Goal: Task Accomplishment & Management: Use online tool/utility

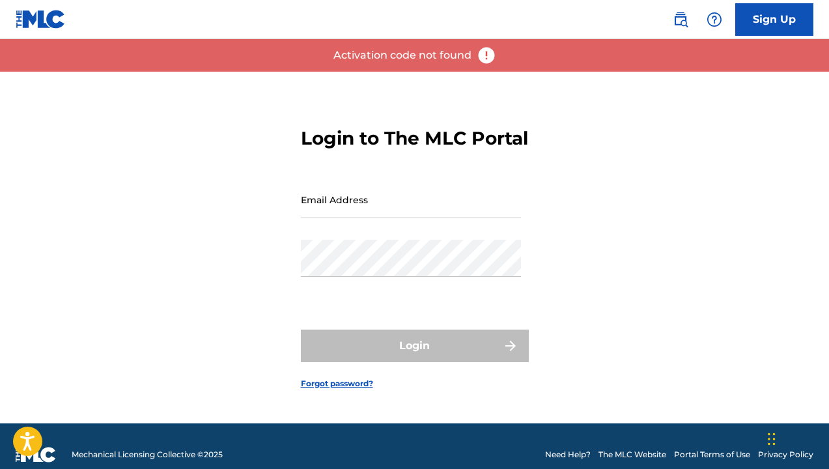
click at [357, 217] on input "Email Address" at bounding box center [411, 199] width 220 height 37
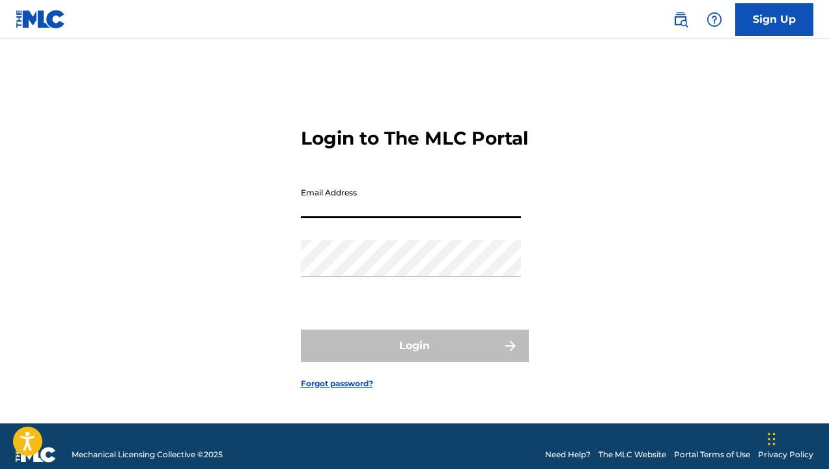
type input "[PERSON_NAME][EMAIL_ADDRESS][DOMAIN_NAME]"
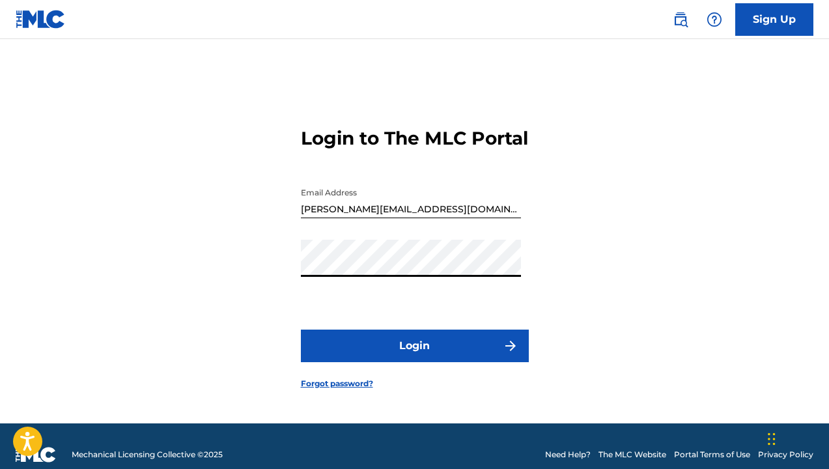
click at [423, 354] on button "Login" at bounding box center [415, 345] width 228 height 33
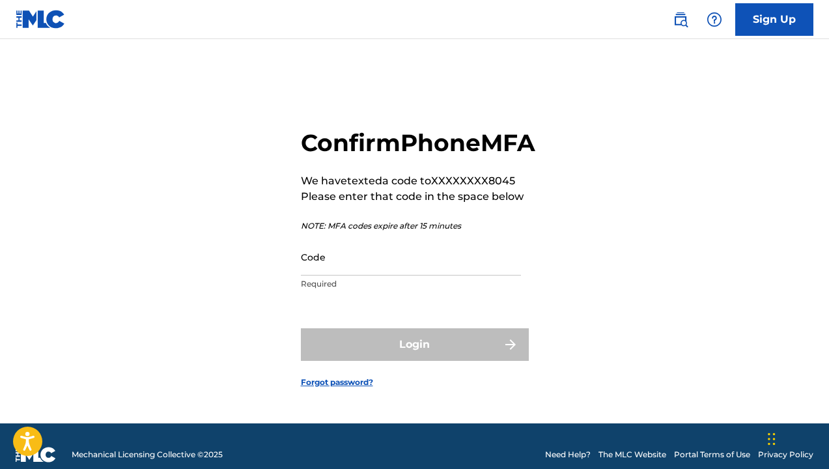
click at [364, 275] on input "Code" at bounding box center [411, 256] width 220 height 37
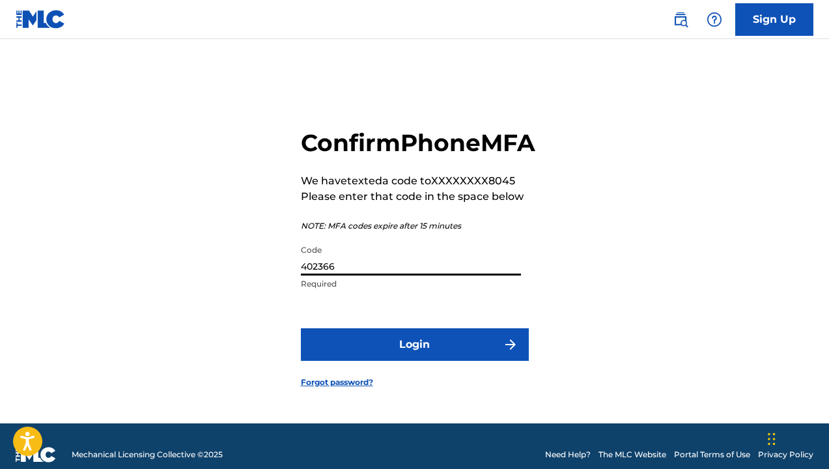
type input "402366"
click at [441, 361] on button "Login" at bounding box center [415, 344] width 228 height 33
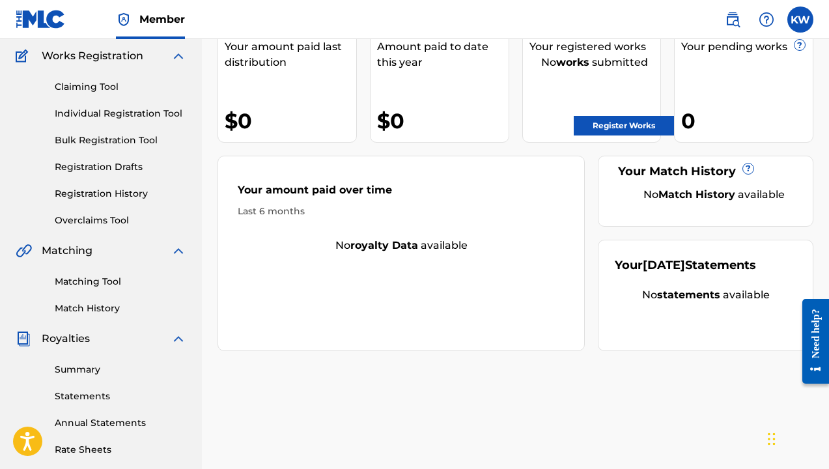
scroll to position [106, 0]
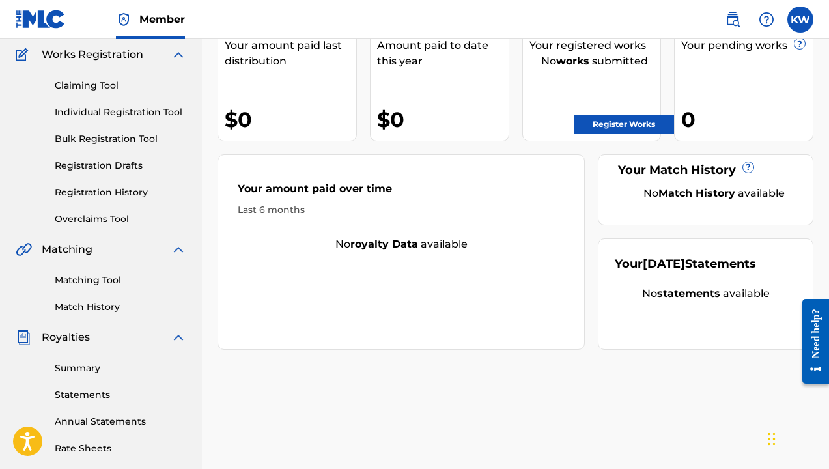
click at [98, 280] on link "Matching Tool" at bounding box center [120, 280] width 131 height 14
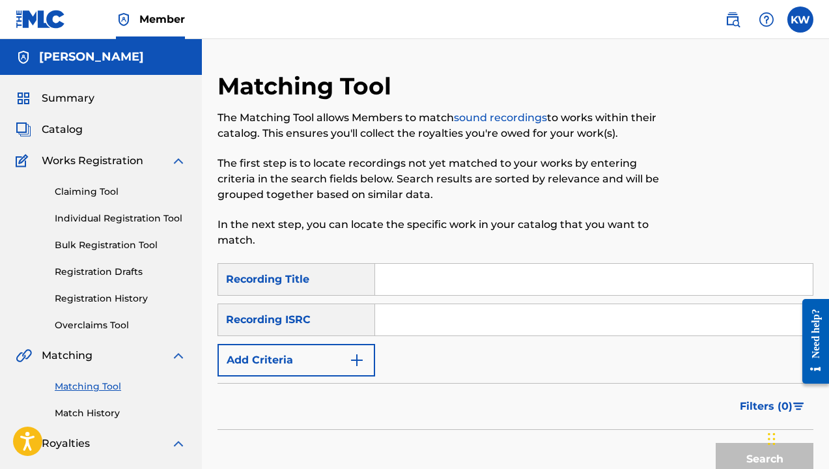
click at [426, 283] on input "Search Form" at bounding box center [593, 279] width 437 height 31
type input "l"
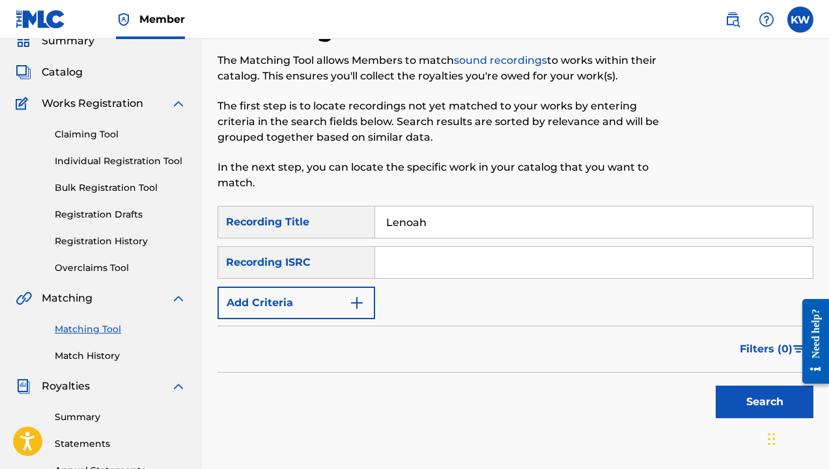
scroll to position [33, 0]
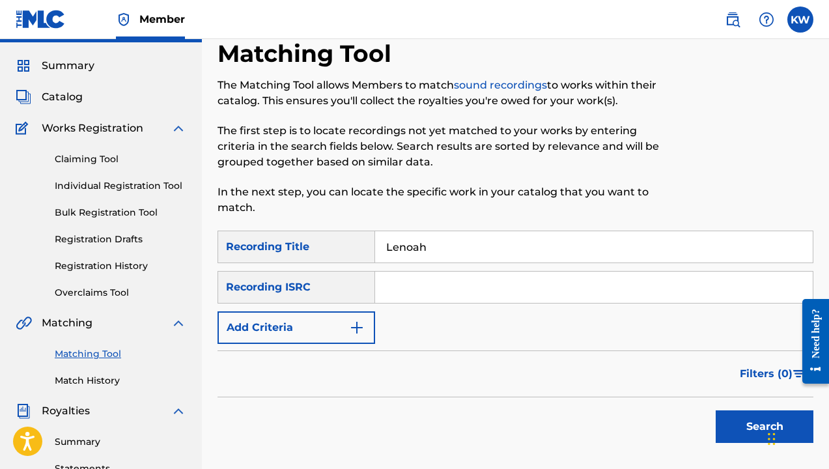
type input "Lenoah"
click at [736, 431] on button "Search" at bounding box center [764, 426] width 98 height 33
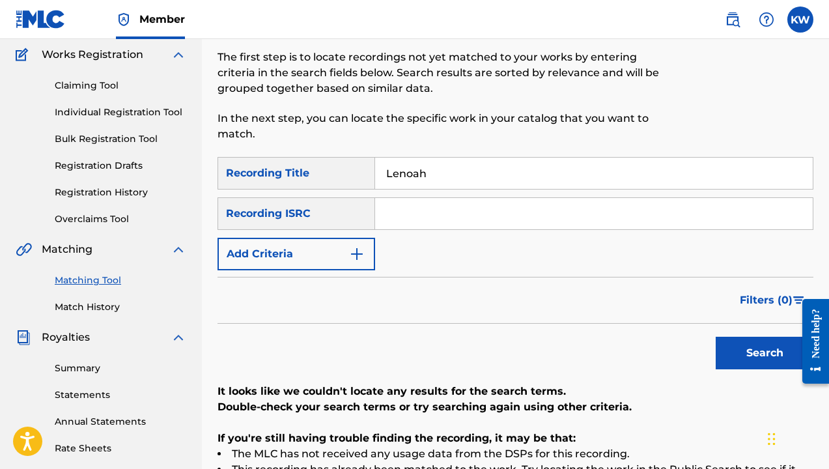
scroll to position [88, 0]
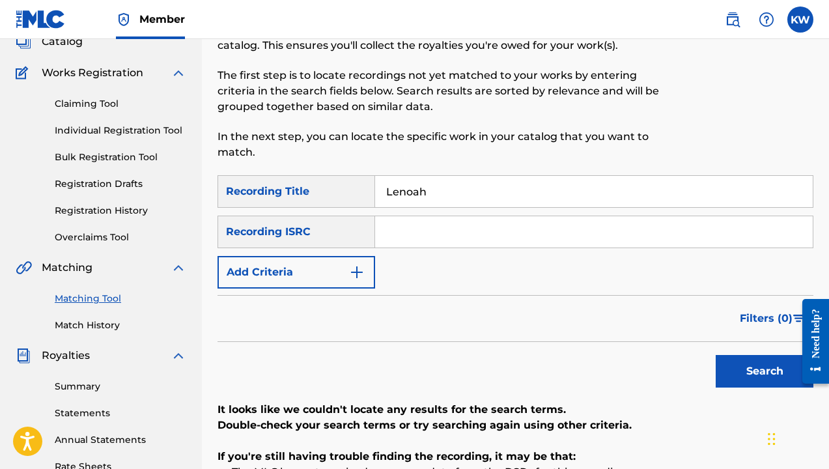
click at [412, 233] on input "Search Form" at bounding box center [593, 231] width 437 height 31
click at [397, 231] on input "Search Form" at bounding box center [593, 231] width 437 height 31
paste input "ushm90407356"
type input "ushm90407356"
click at [737, 371] on button "Search" at bounding box center [764, 371] width 98 height 33
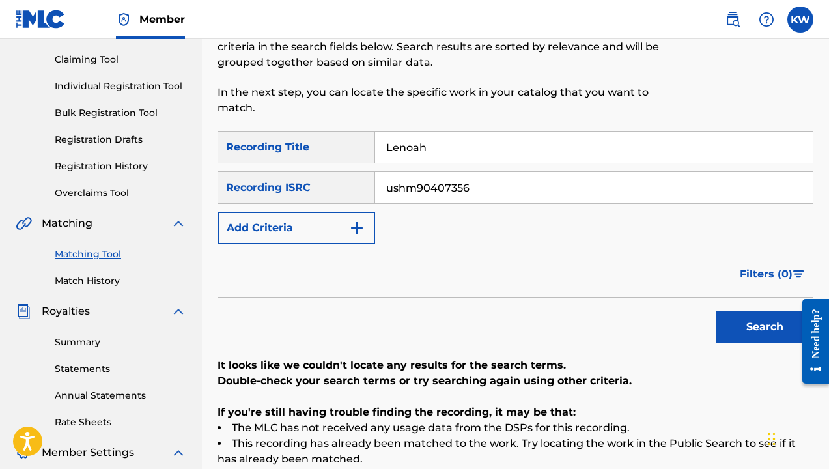
scroll to position [132, 0]
click at [357, 228] on img "Search Form" at bounding box center [357, 228] width 16 height 16
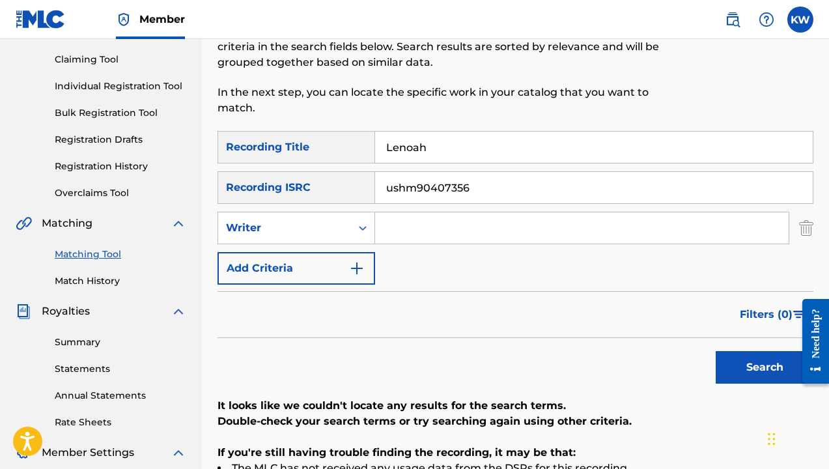
click at [394, 232] on input "Search Form" at bounding box center [581, 227] width 413 height 31
type input "[PERSON_NAME]"
click at [363, 271] on img "Search Form" at bounding box center [357, 268] width 16 height 16
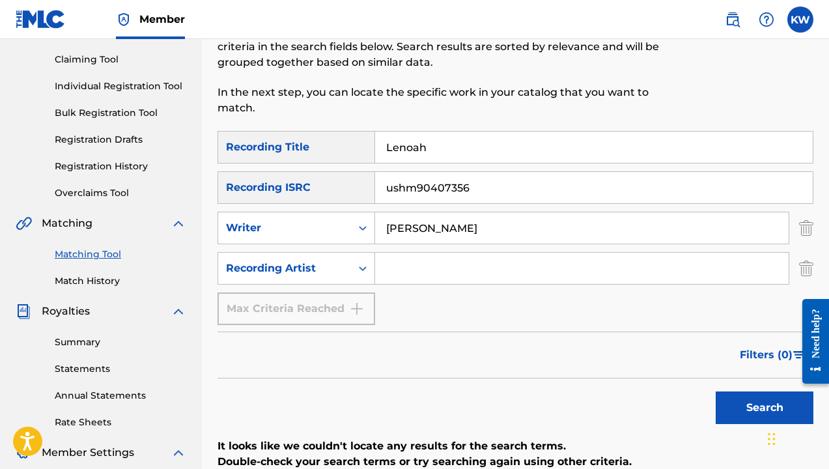
click at [413, 270] on input "Search Form" at bounding box center [581, 268] width 413 height 31
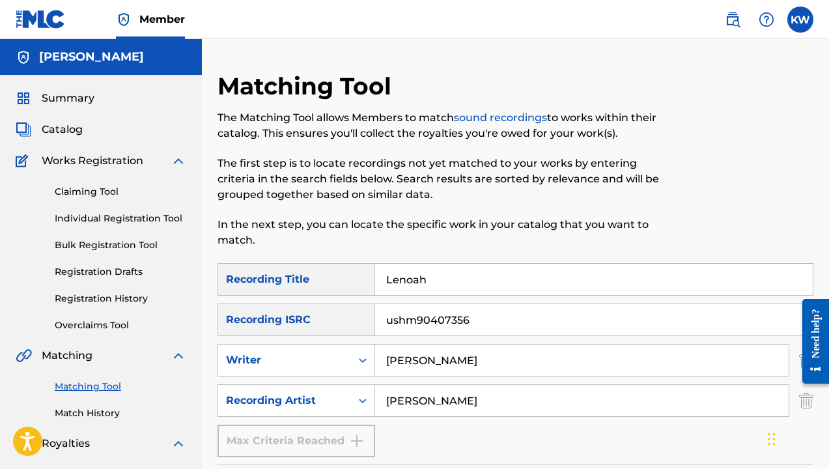
scroll to position [174, 0]
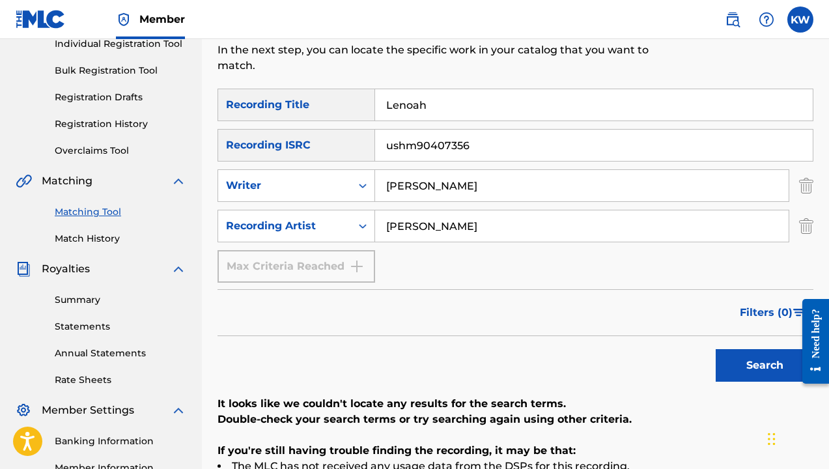
type input "[PERSON_NAME]"
click at [759, 368] on button "Search" at bounding box center [764, 365] width 98 height 33
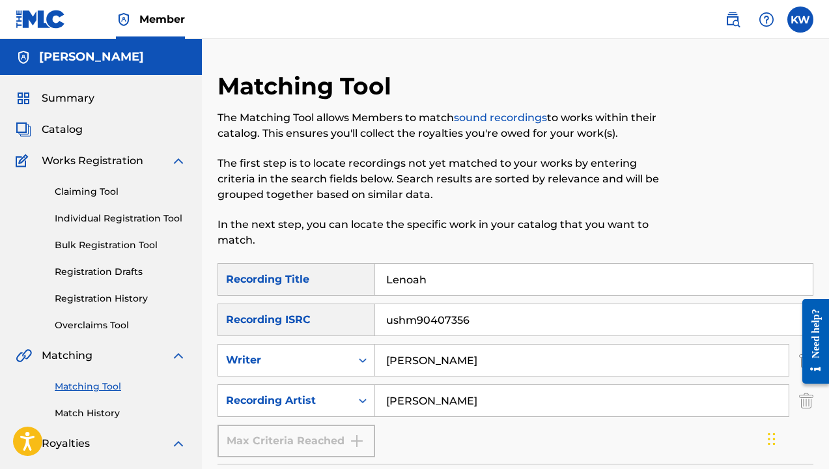
scroll to position [0, 0]
click at [133, 219] on link "Individual Registration Tool" at bounding box center [120, 219] width 131 height 14
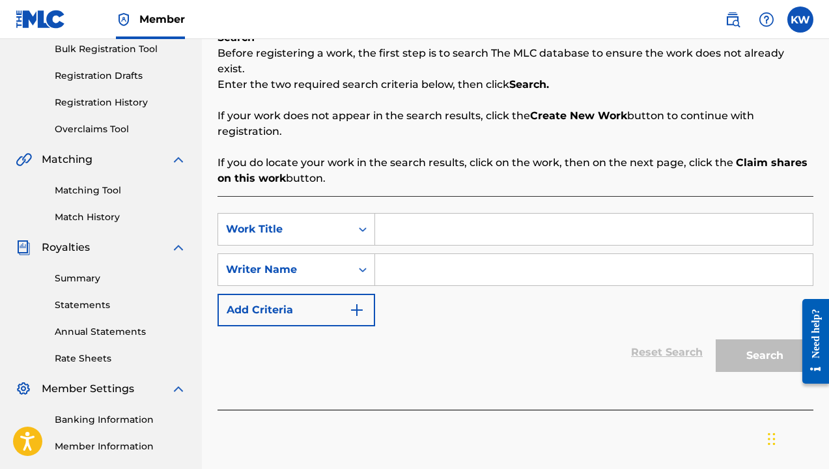
scroll to position [198, 0]
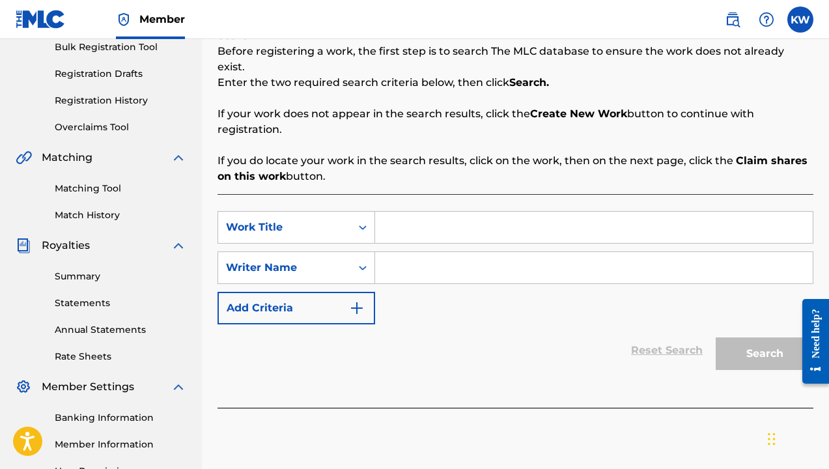
click at [400, 214] on input "Search Form" at bounding box center [593, 227] width 437 height 31
type input "Lenoah"
click at [401, 252] on input "Search Form" at bounding box center [593, 267] width 437 height 31
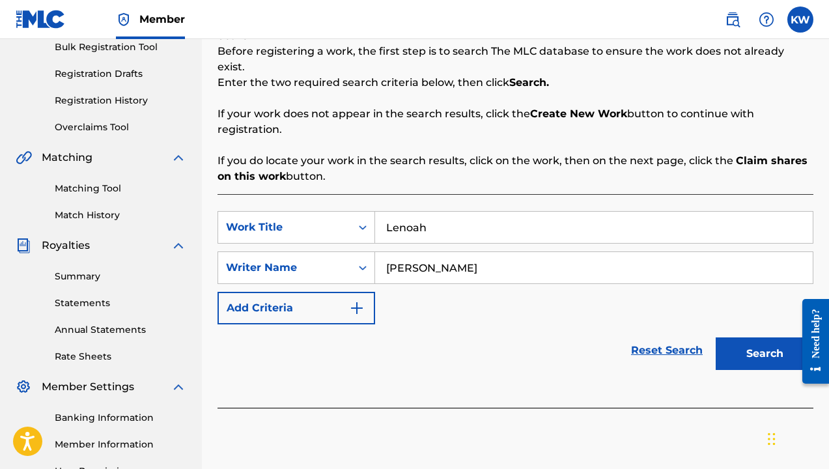
type input "[PERSON_NAME]"
click at [358, 300] on img "Search Form" at bounding box center [357, 308] width 16 height 16
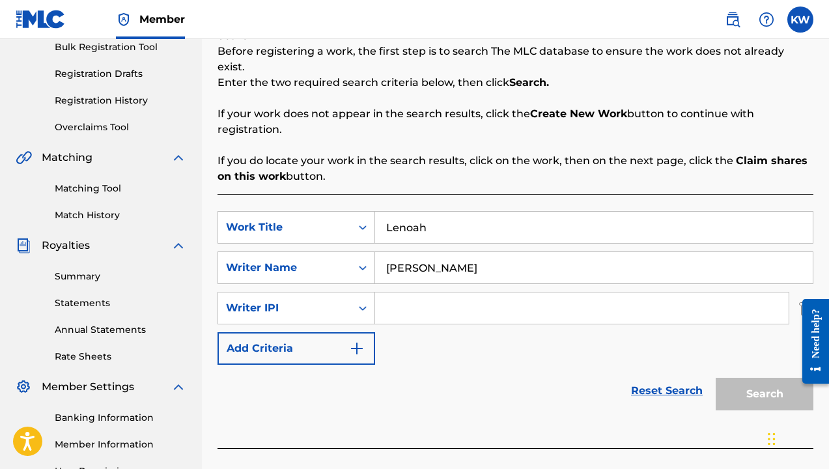
click at [356, 340] on img "Search Form" at bounding box center [357, 348] width 16 height 16
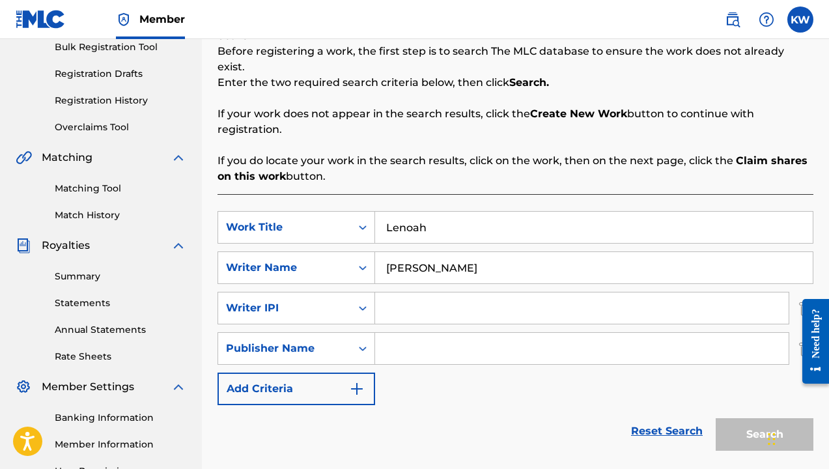
click at [359, 381] on img "Search Form" at bounding box center [357, 389] width 16 height 16
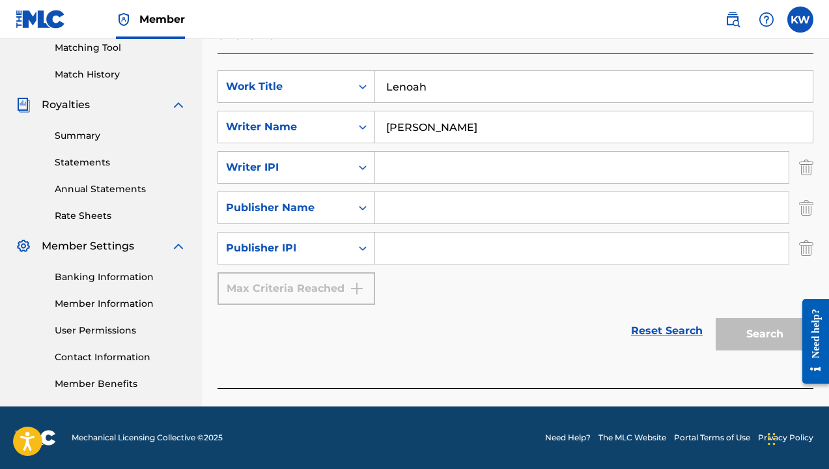
scroll to position [339, 0]
click at [805, 232] on img "Search Form" at bounding box center [806, 248] width 14 height 33
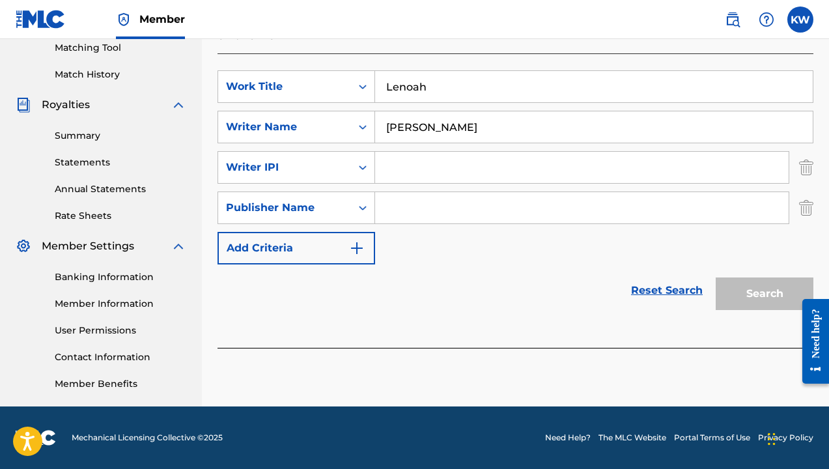
click at [803, 193] on img "Search Form" at bounding box center [806, 207] width 14 height 33
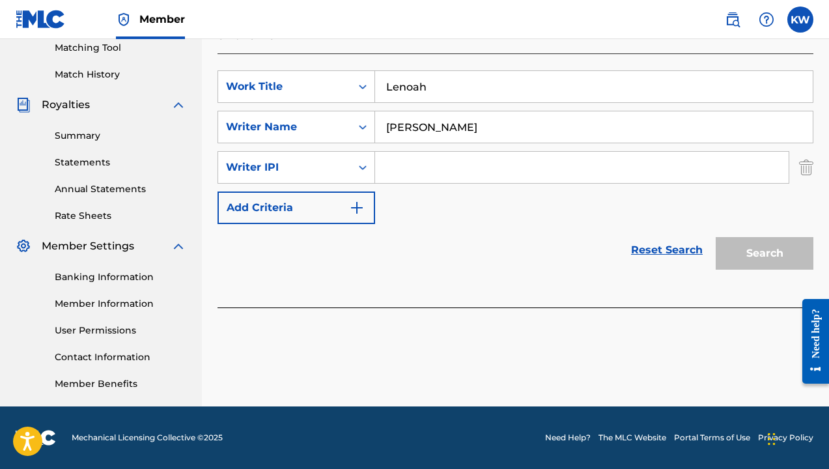
click at [803, 151] on img "Search Form" at bounding box center [806, 167] width 14 height 33
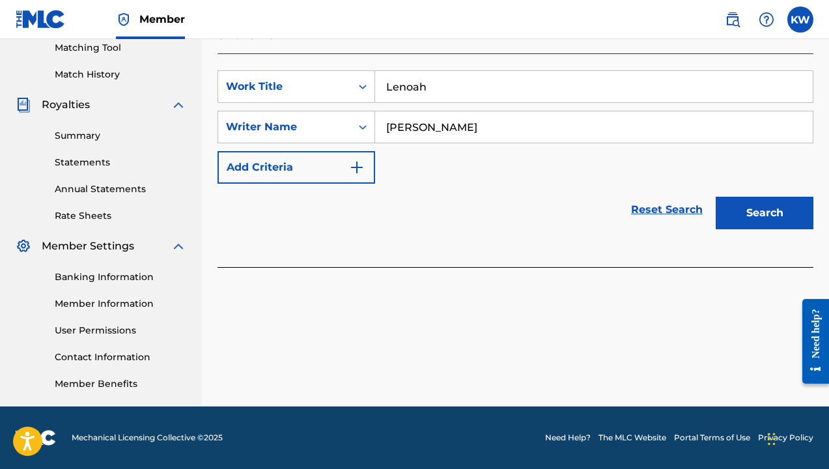
click at [773, 201] on button "Search" at bounding box center [764, 213] width 98 height 33
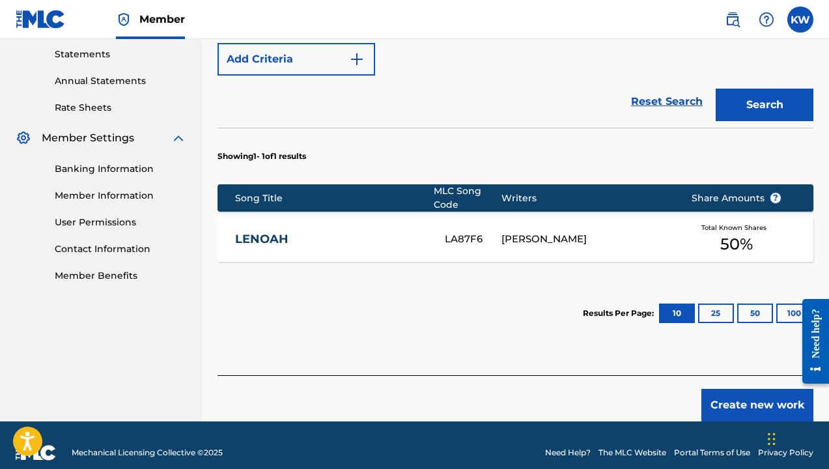
scroll to position [446, 0]
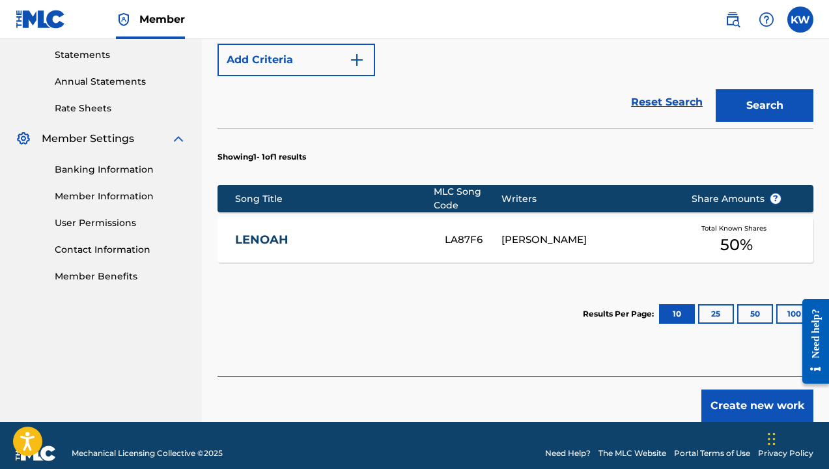
click at [738, 233] on span "50 %" at bounding box center [736, 244] width 33 height 23
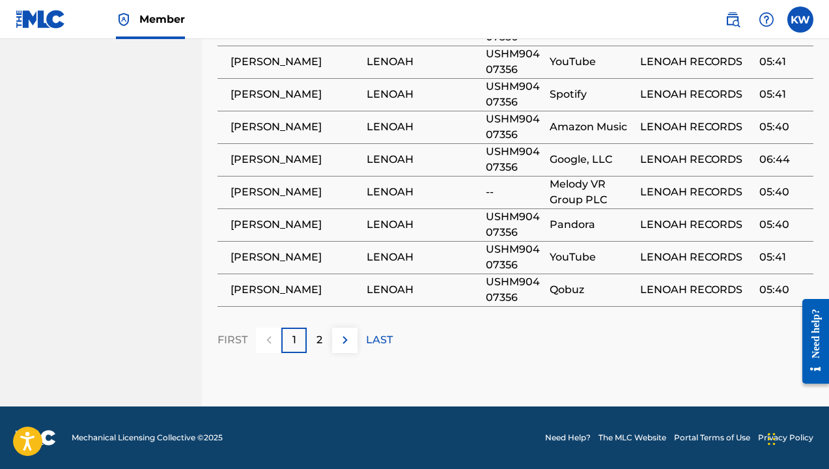
scroll to position [918, 0]
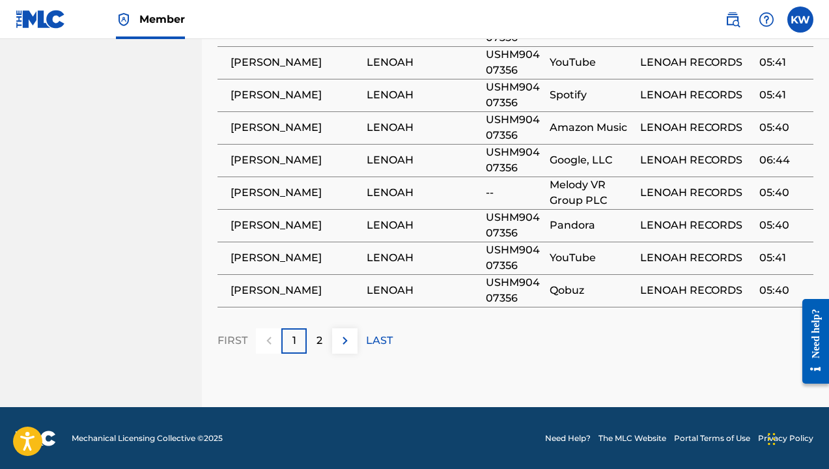
click at [348, 339] on img at bounding box center [345, 341] width 16 height 16
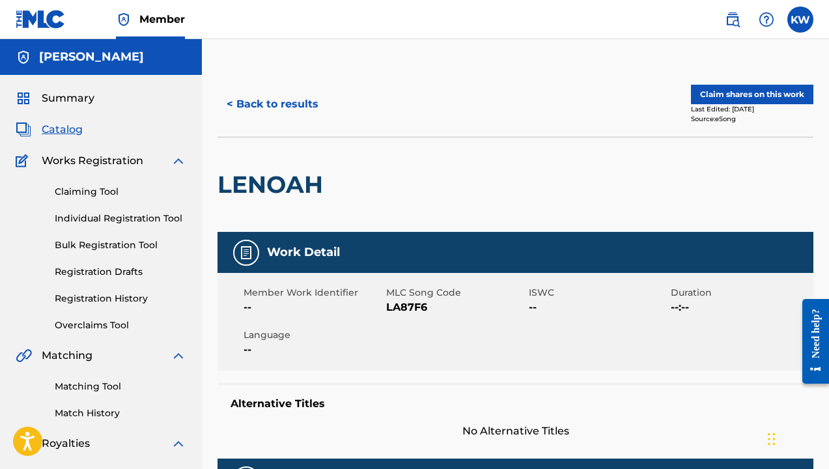
scroll to position [0, 0]
click at [755, 92] on button "Claim shares on this work" at bounding box center [752, 95] width 122 height 20
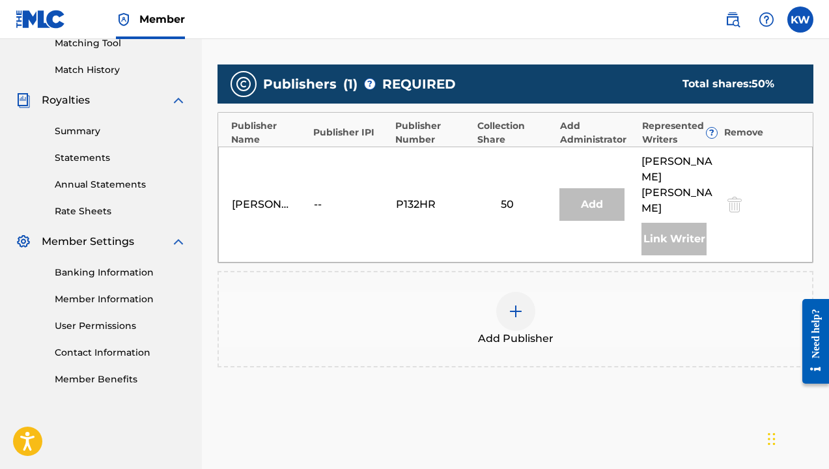
scroll to position [346, 0]
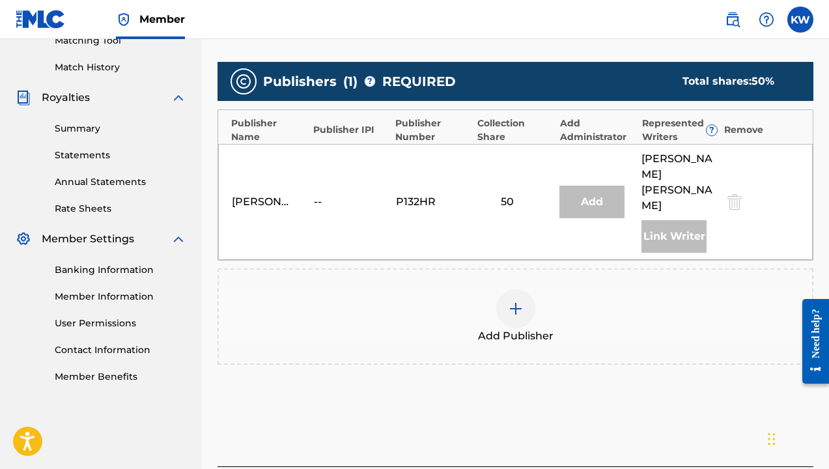
click at [515, 301] on img at bounding box center [516, 309] width 16 height 16
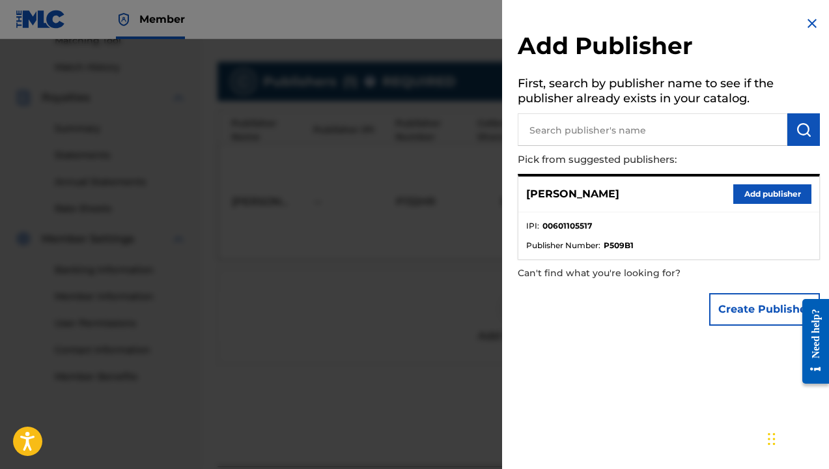
click at [611, 135] on input "text" at bounding box center [653, 129] width 270 height 33
type input "[PERSON_NAME] music"
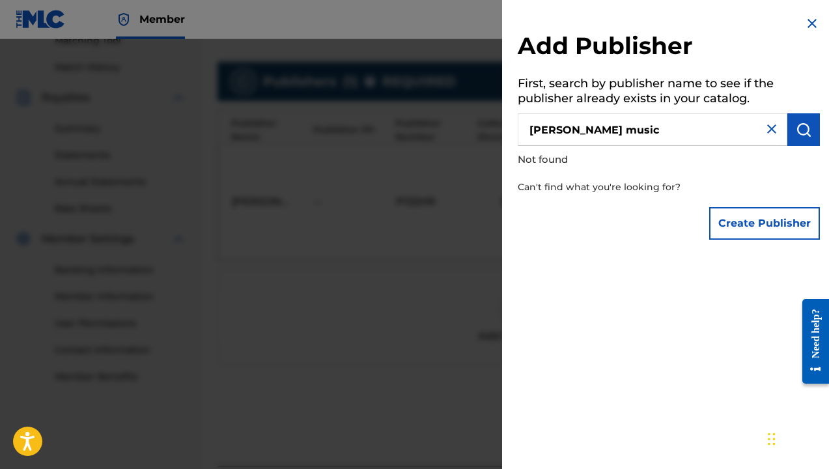
click at [764, 227] on button "Create Publisher" at bounding box center [764, 223] width 111 height 33
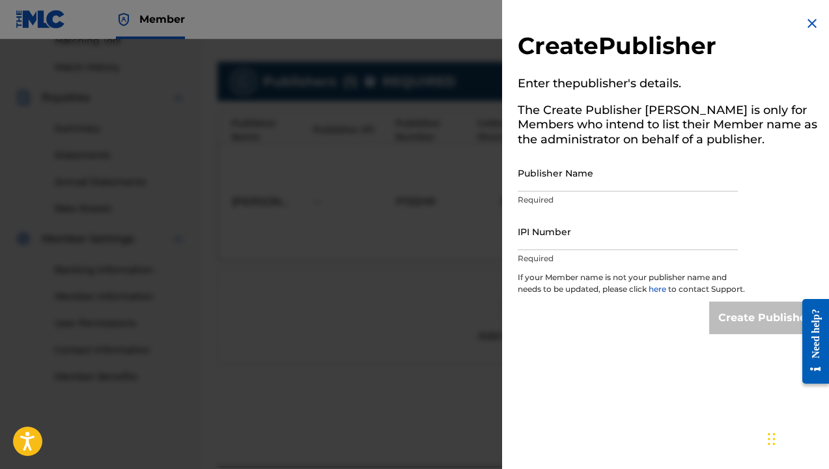
click at [577, 180] on input "Publisher Name" at bounding box center [628, 172] width 220 height 37
type input "[PERSON_NAME] music"
click at [575, 238] on input "IPI Number" at bounding box center [628, 231] width 220 height 37
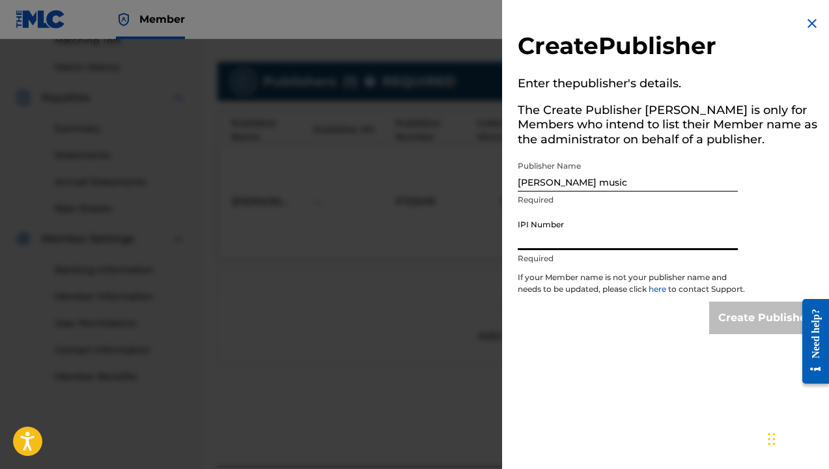
paste input "601105517"
type input "601105517"
click at [744, 325] on input "Create Publisher" at bounding box center [764, 317] width 111 height 33
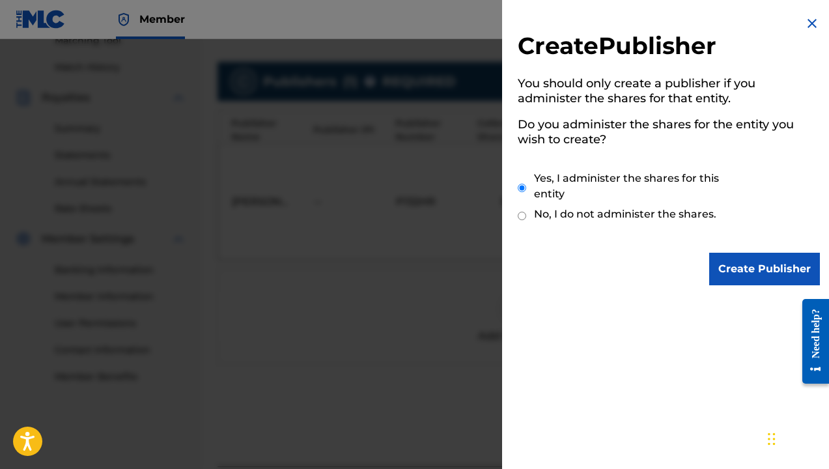
click at [753, 262] on input "Create Publisher" at bounding box center [764, 269] width 111 height 33
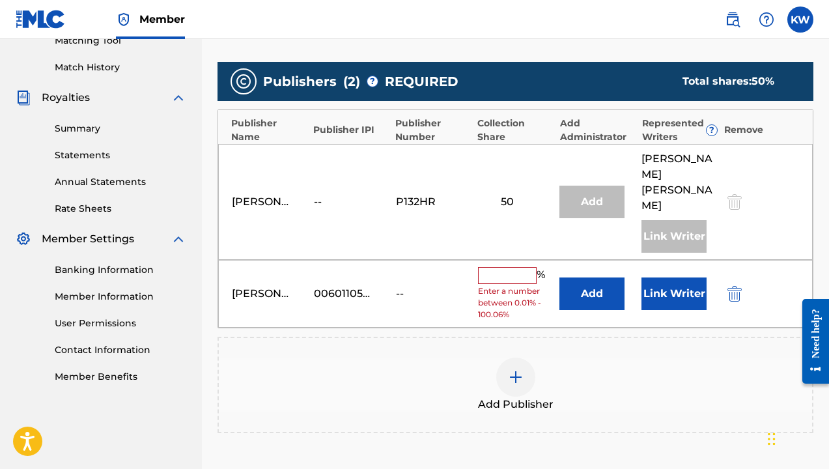
click at [505, 267] on input "text" at bounding box center [507, 275] width 59 height 17
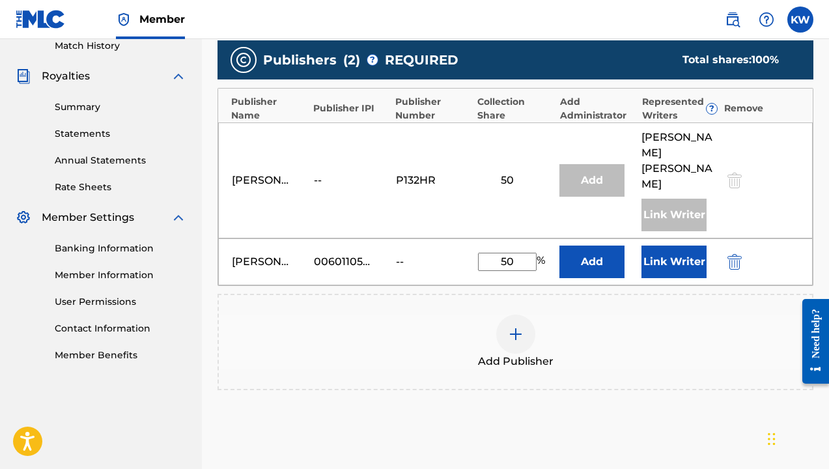
scroll to position [364, 0]
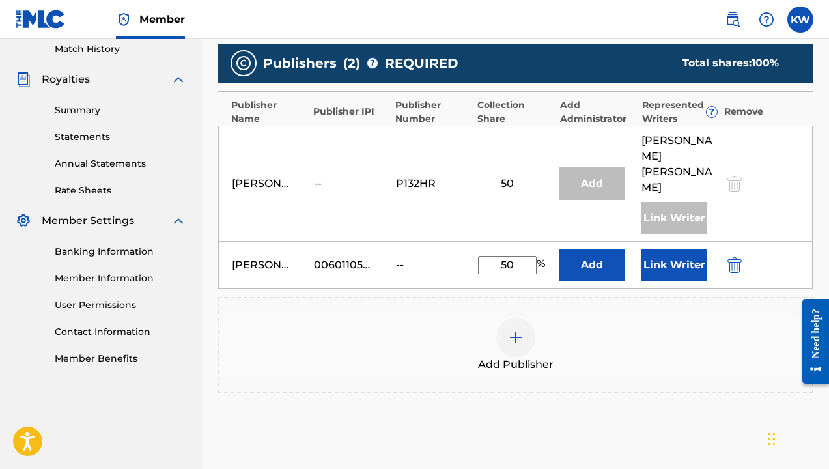
type input "50"
click at [592, 249] on button "Add" at bounding box center [591, 265] width 65 height 33
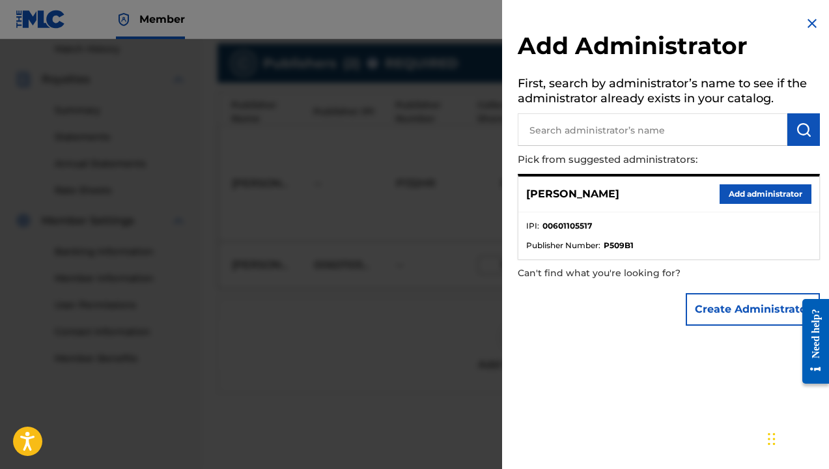
click at [807, 23] on img at bounding box center [812, 24] width 16 height 16
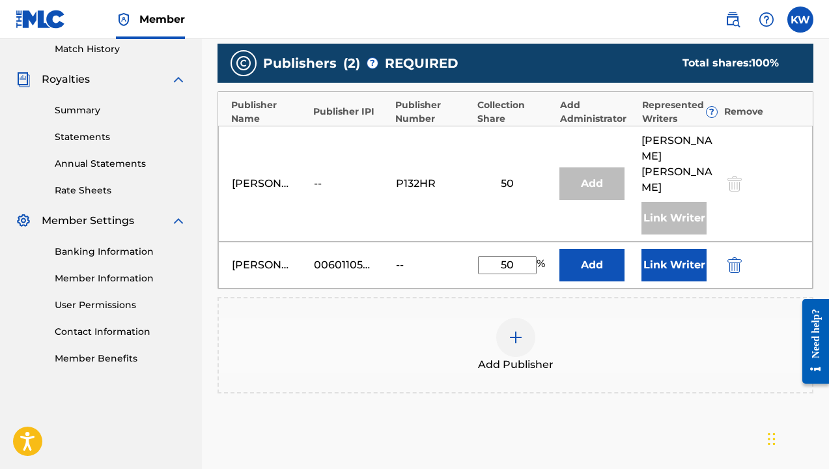
click at [673, 249] on button "Link Writer" at bounding box center [673, 265] width 65 height 33
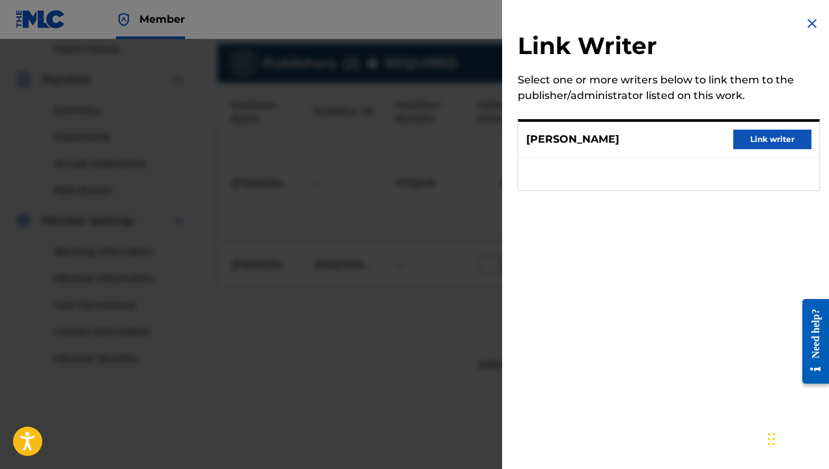
click at [756, 138] on button "Link writer" at bounding box center [772, 140] width 78 height 20
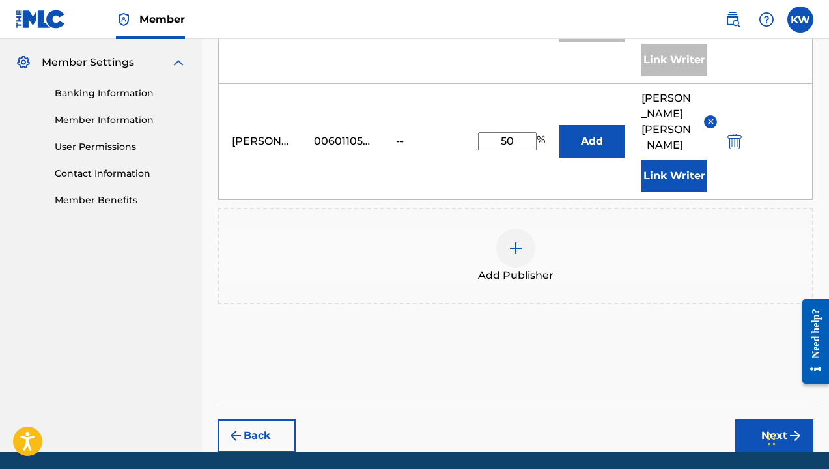
scroll to position [521, 0]
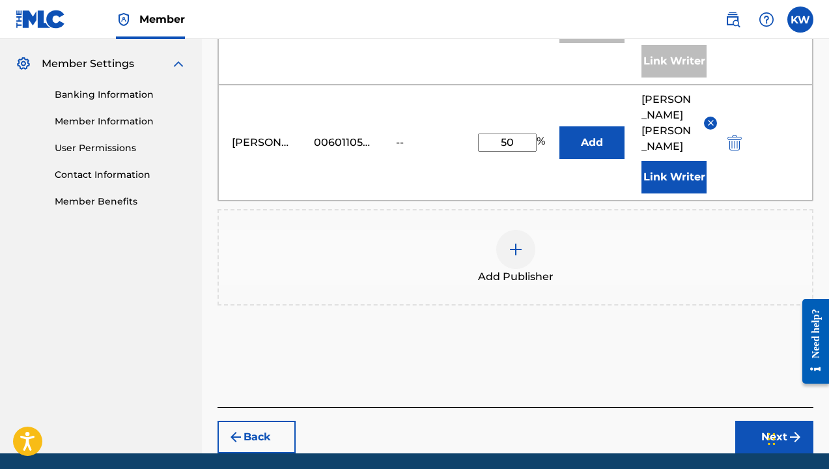
click at [774, 421] on button "Next" at bounding box center [774, 437] width 78 height 33
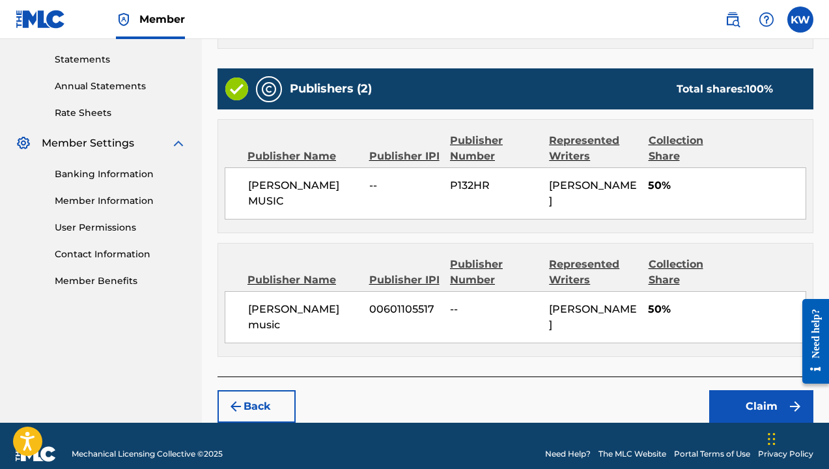
scroll to position [441, 0]
click at [103, 174] on link "Banking Information" at bounding box center [120, 174] width 131 height 14
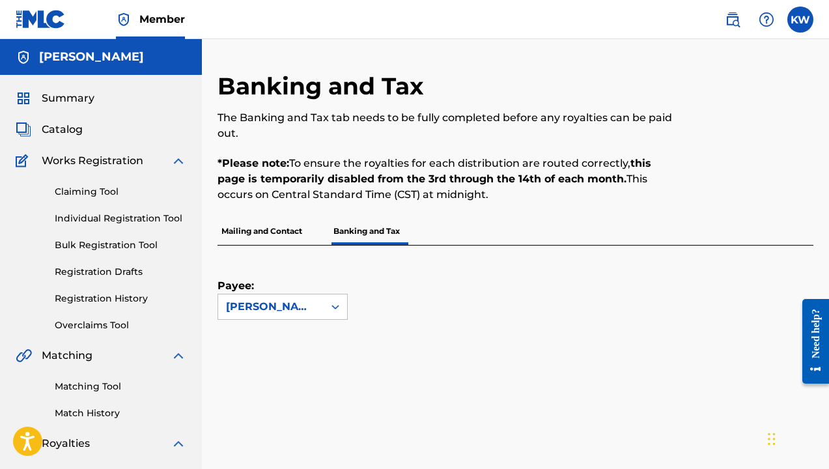
click at [283, 233] on p "Mailing and Contact" at bounding box center [261, 230] width 89 height 27
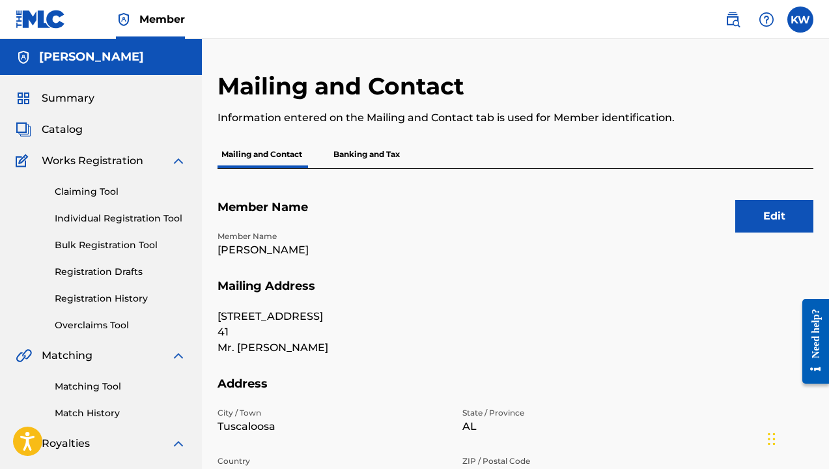
click at [774, 211] on button "Edit" at bounding box center [774, 216] width 78 height 33
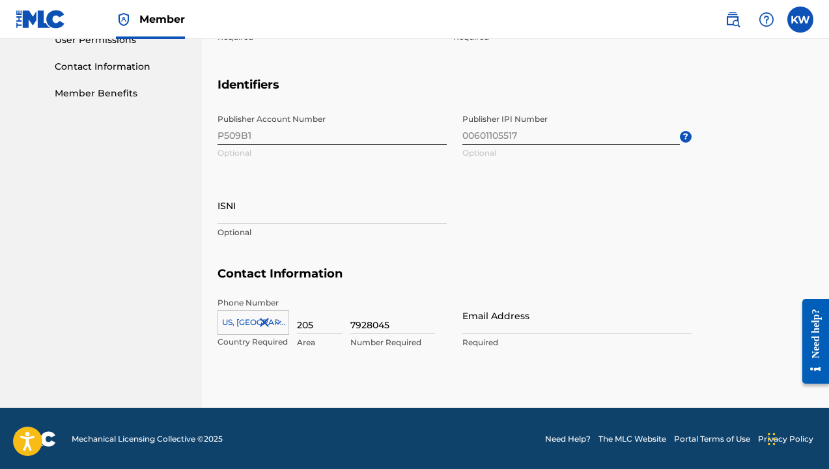
scroll to position [628, 0]
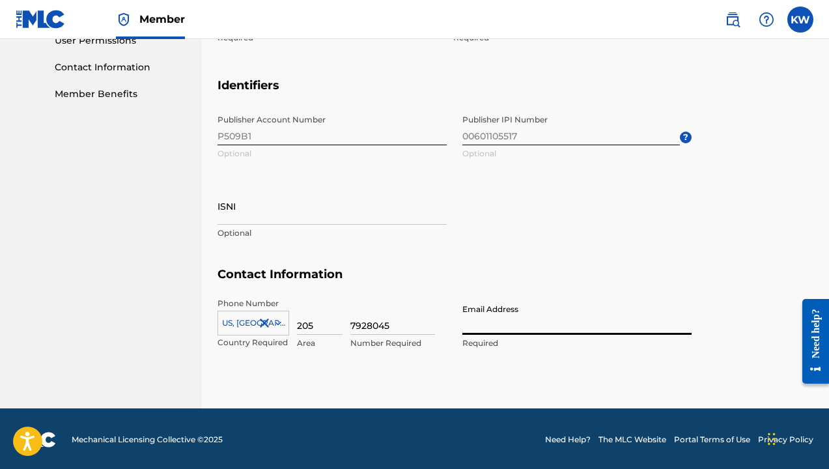
click at [478, 325] on input "Email Address" at bounding box center [576, 315] width 229 height 37
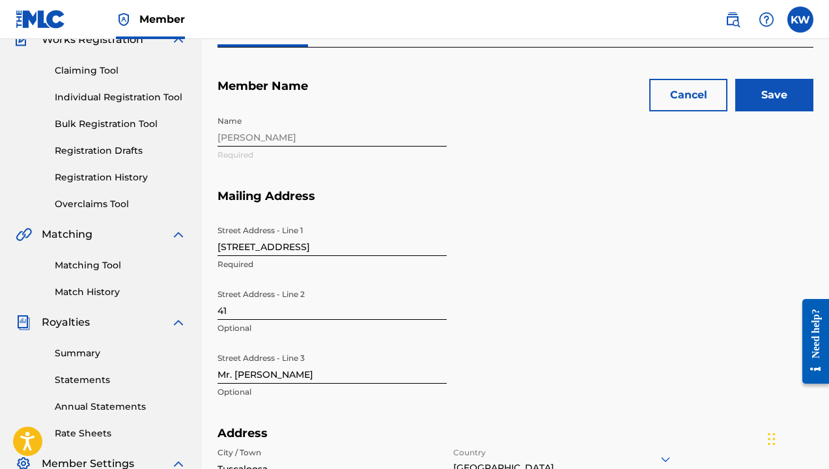
scroll to position [113, 0]
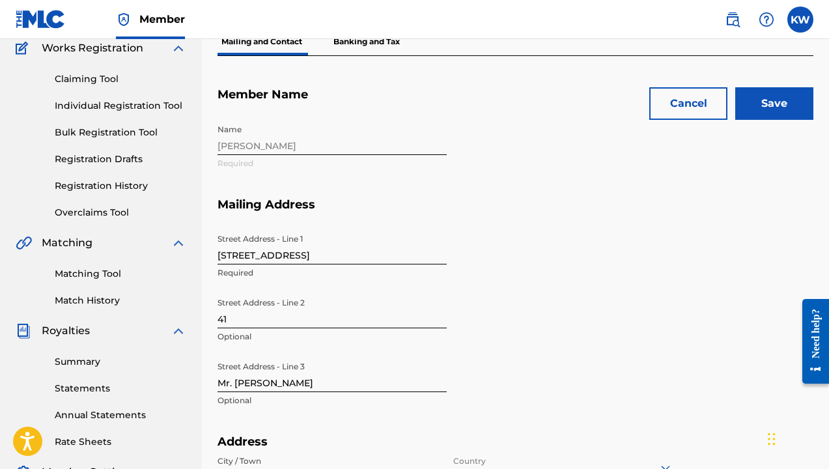
type input "[PERSON_NAME][EMAIL_ADDRESS][DOMAIN_NAME]"
click at [775, 109] on input "Save" at bounding box center [774, 103] width 78 height 33
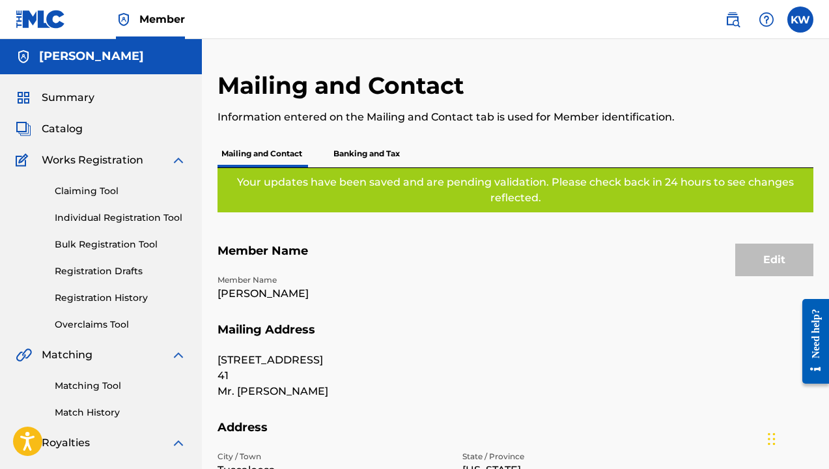
scroll to position [0, 0]
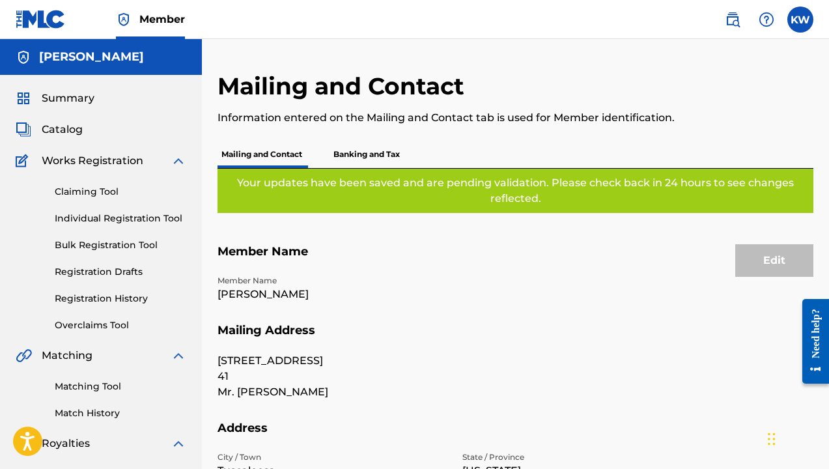
click at [378, 154] on p "Banking and Tax" at bounding box center [366, 154] width 74 height 27
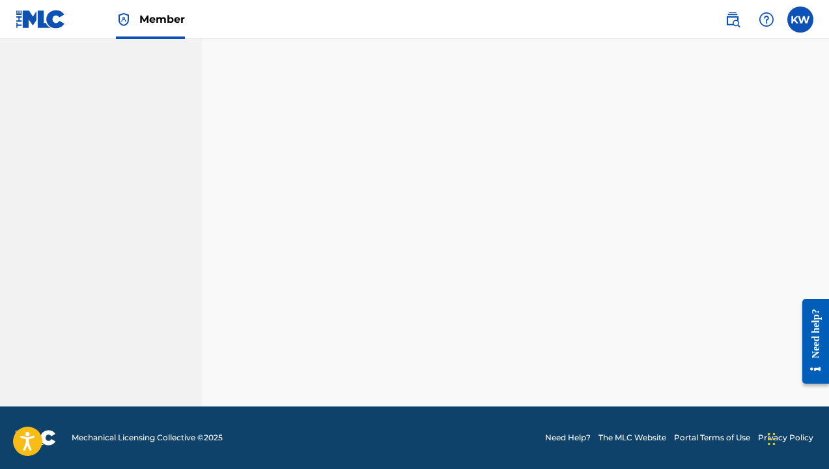
scroll to position [339, 0]
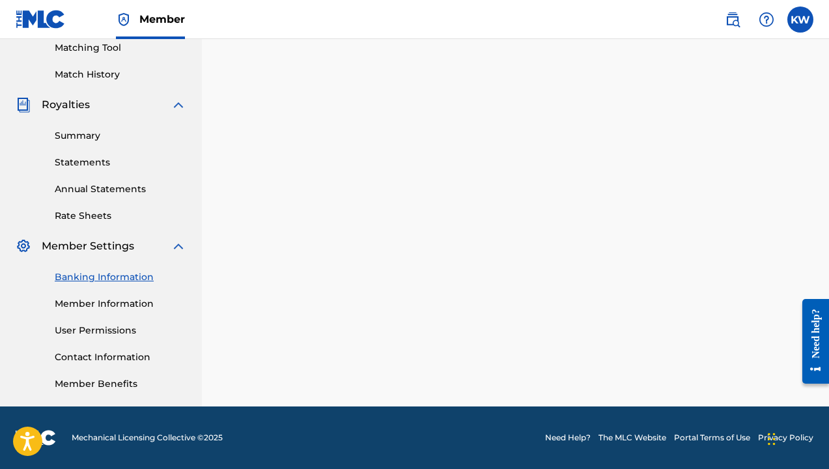
click at [804, 21] on label at bounding box center [800, 20] width 26 height 26
click at [800, 20] on input "KW [PERSON_NAME] [PERSON_NAME][EMAIL_ADDRESS][DOMAIN_NAME] Notification Prefere…" at bounding box center [800, 20] width 0 height 0
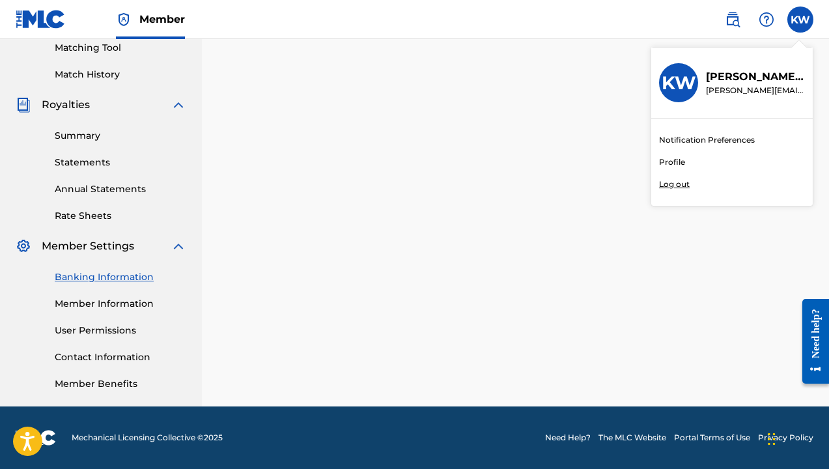
click at [669, 160] on link "Profile" at bounding box center [672, 162] width 26 height 12
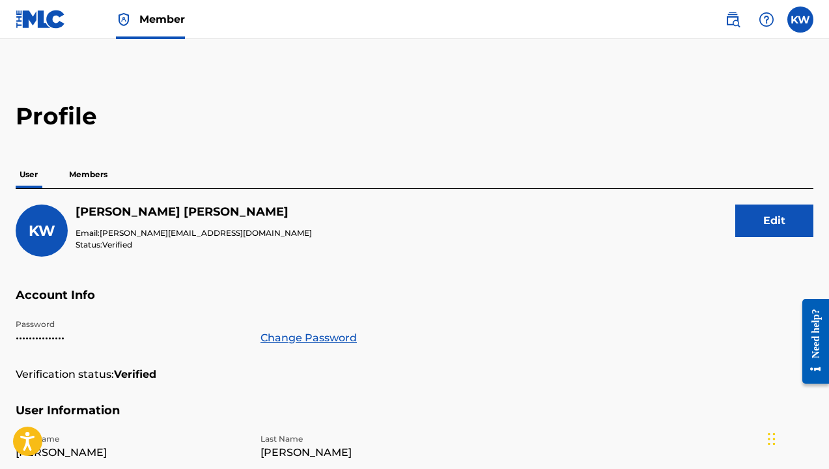
click at [45, 20] on img at bounding box center [41, 19] width 50 height 19
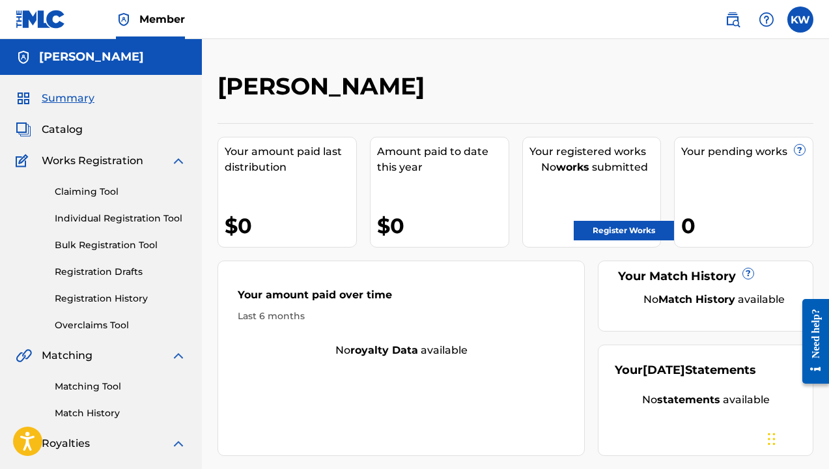
click at [602, 233] on link "Register Works" at bounding box center [624, 231] width 100 height 20
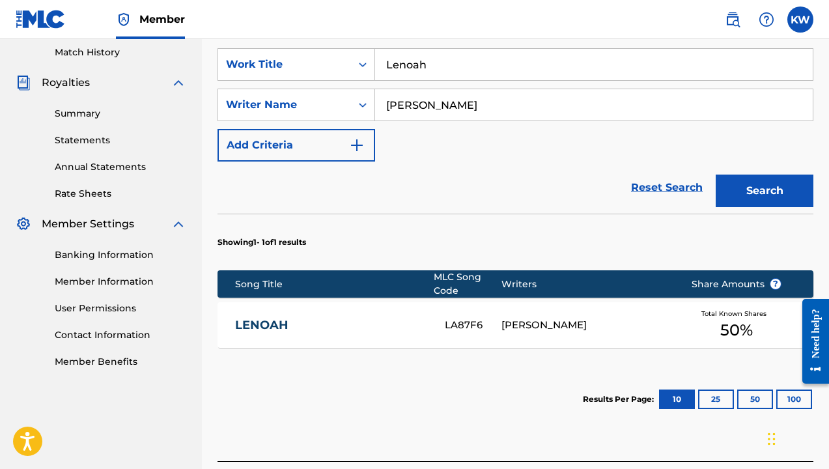
scroll to position [359, 0]
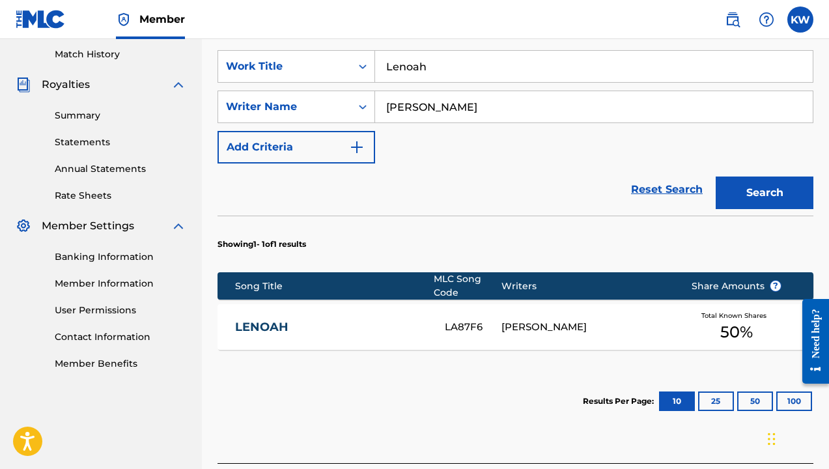
click at [732, 320] on span "50 %" at bounding box center [736, 331] width 33 height 23
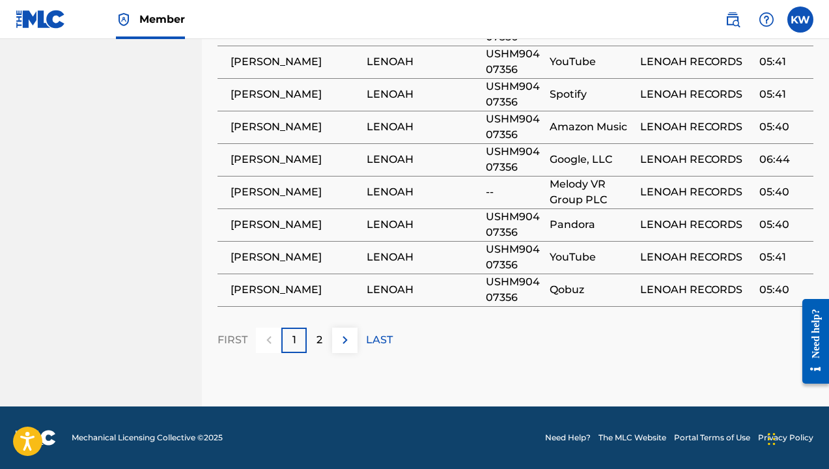
scroll to position [918, 0]
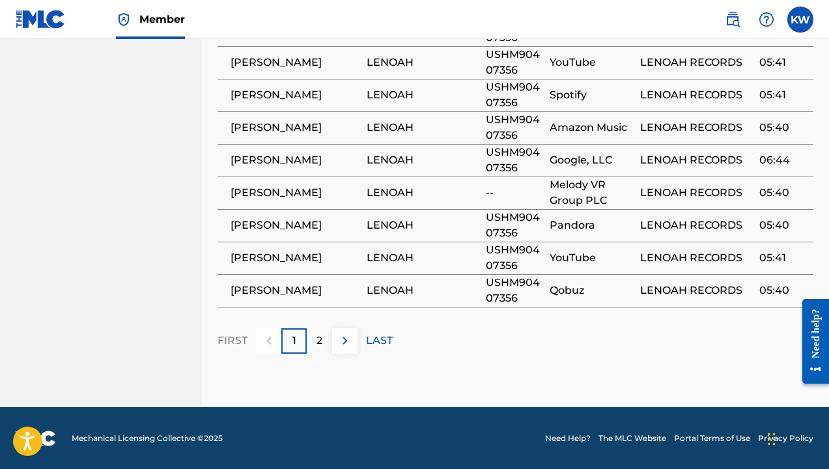
click at [322, 342] on p "2" at bounding box center [319, 341] width 6 height 16
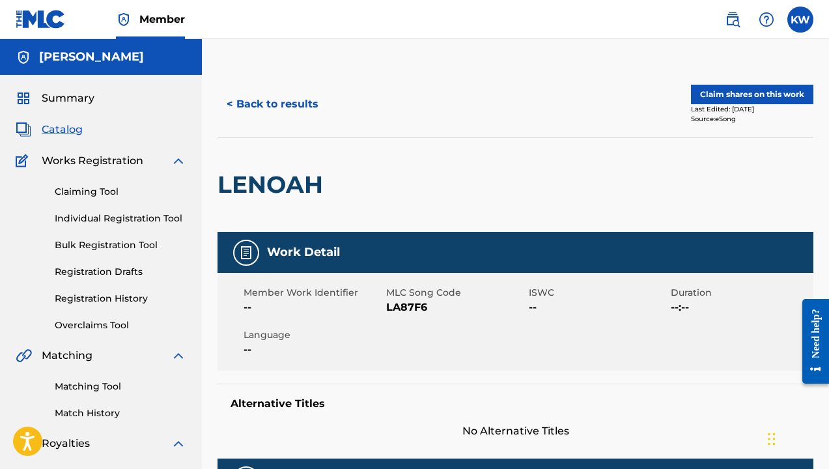
scroll to position [0, 0]
click at [276, 105] on button "< Back to results" at bounding box center [272, 104] width 110 height 33
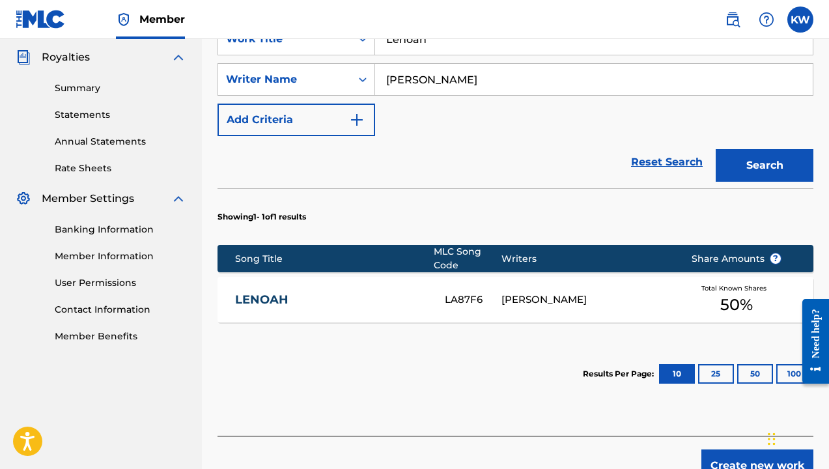
scroll to position [387, 0]
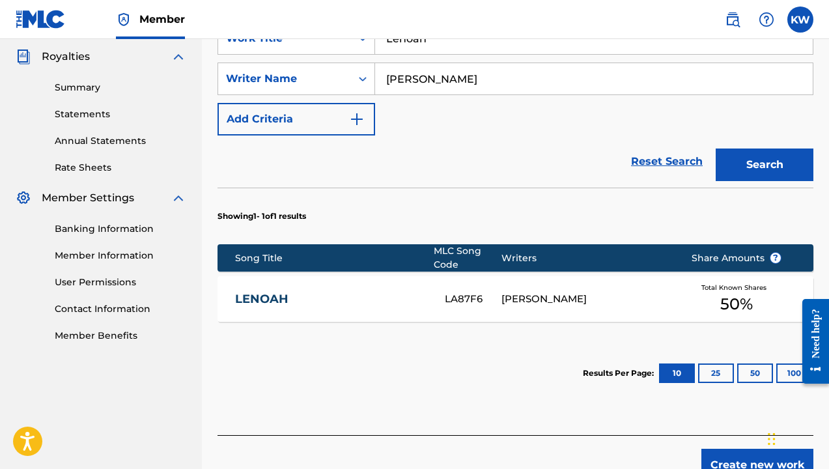
click at [519, 292] on div "[PERSON_NAME]" at bounding box center [586, 299] width 170 height 15
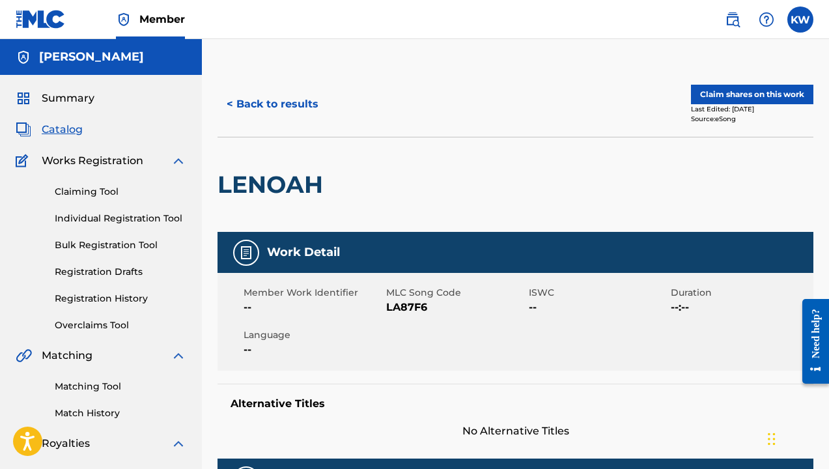
click at [273, 107] on button "< Back to results" at bounding box center [272, 104] width 110 height 33
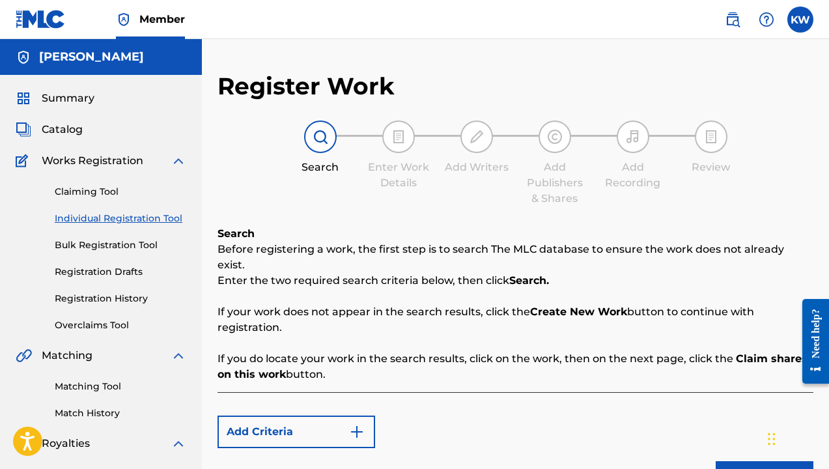
scroll to position [339, 0]
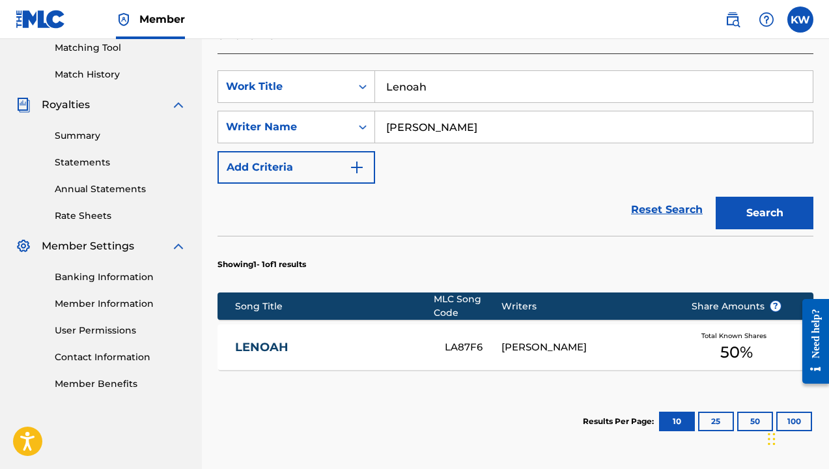
click at [441, 72] on input "Lenoah" at bounding box center [593, 86] width 437 height 31
type input "Distance"
click at [750, 197] on button "Search" at bounding box center [764, 213] width 98 height 33
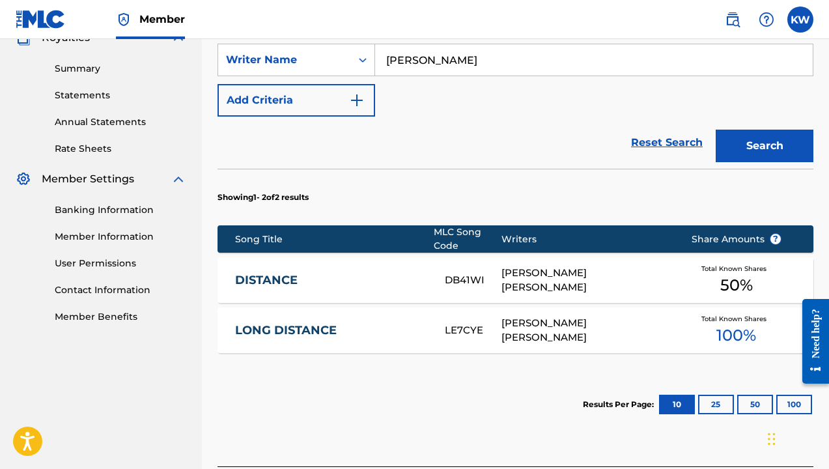
scroll to position [413, 0]
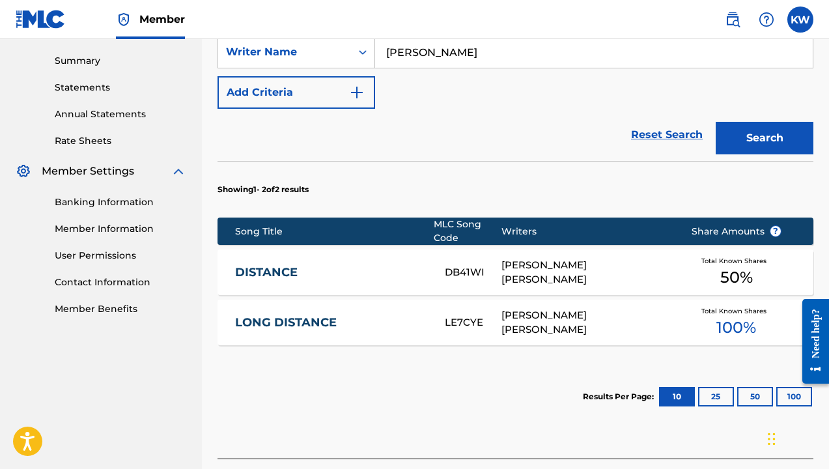
click at [576, 258] on div "[PERSON_NAME] [PERSON_NAME]" at bounding box center [586, 272] width 170 height 29
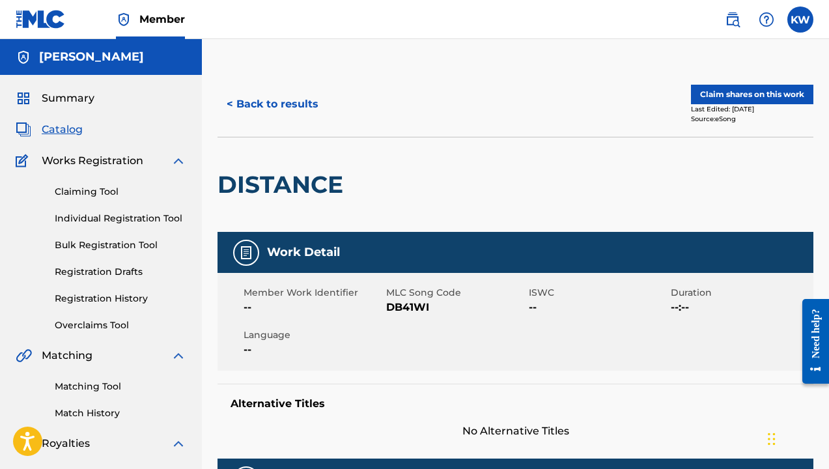
click at [754, 94] on button "Claim shares on this work" at bounding box center [752, 95] width 122 height 20
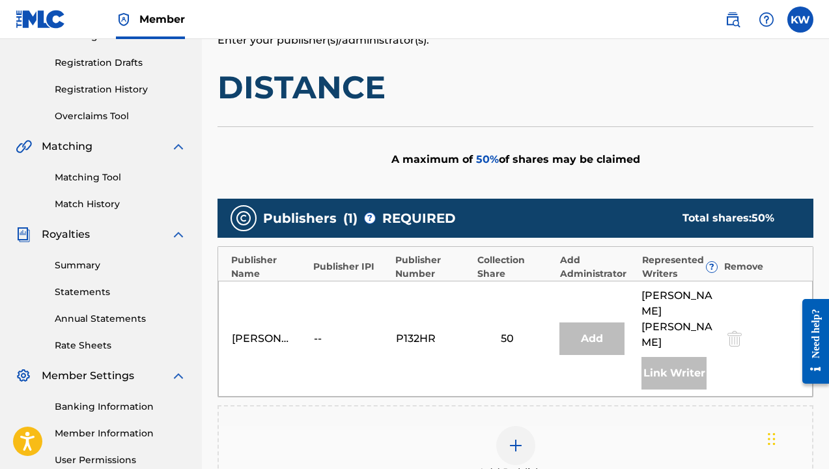
scroll to position [289, 0]
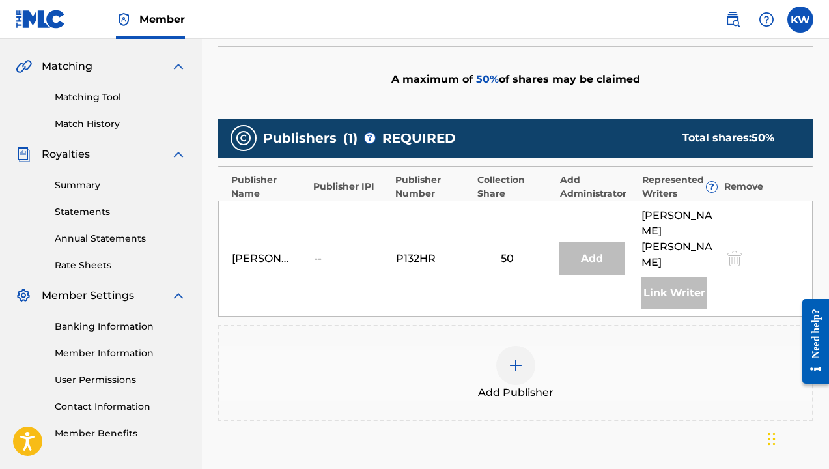
click at [516, 357] on img at bounding box center [516, 365] width 16 height 16
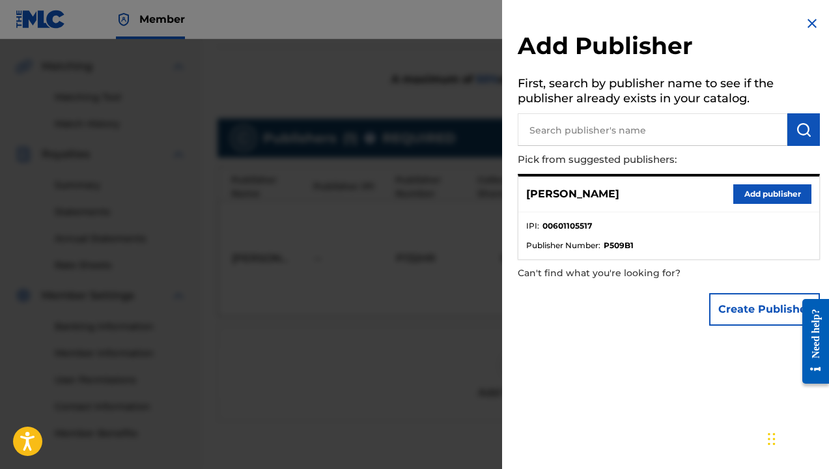
click at [618, 135] on input "text" at bounding box center [653, 129] width 270 height 33
click at [758, 191] on button "Add publisher" at bounding box center [772, 194] width 78 height 20
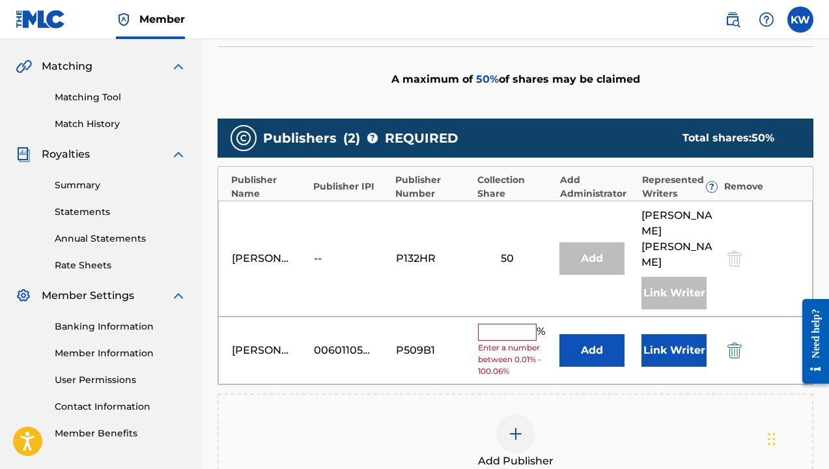
click at [492, 324] on input "text" at bounding box center [507, 332] width 59 height 17
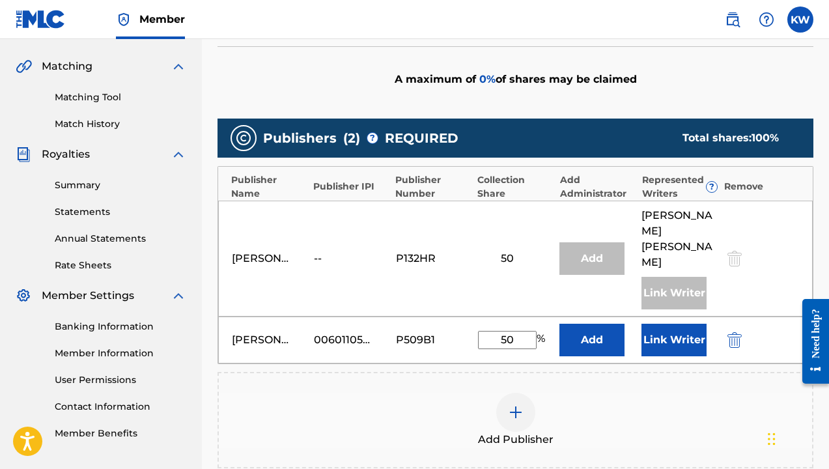
type input "50"
click at [594, 328] on button "Add" at bounding box center [591, 340] width 65 height 33
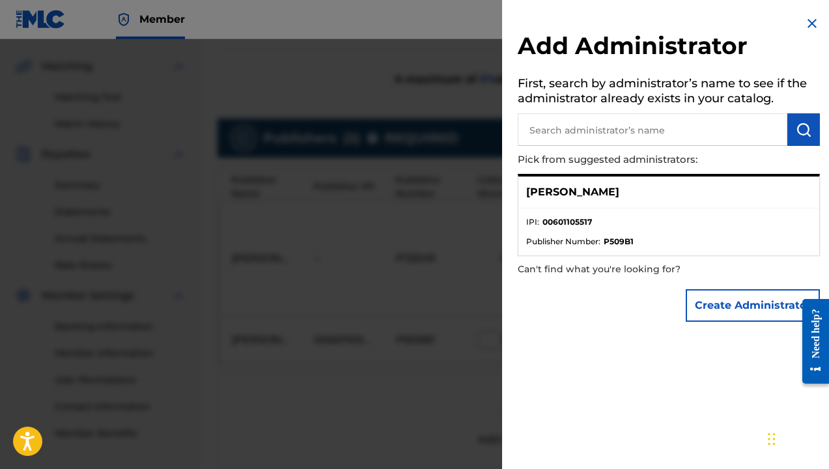
click at [809, 21] on img at bounding box center [812, 24] width 16 height 16
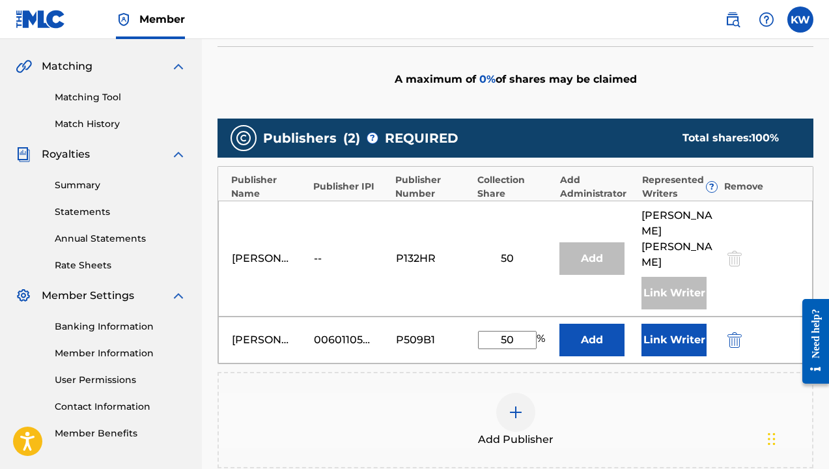
click at [680, 324] on button "Link Writer" at bounding box center [673, 340] width 65 height 33
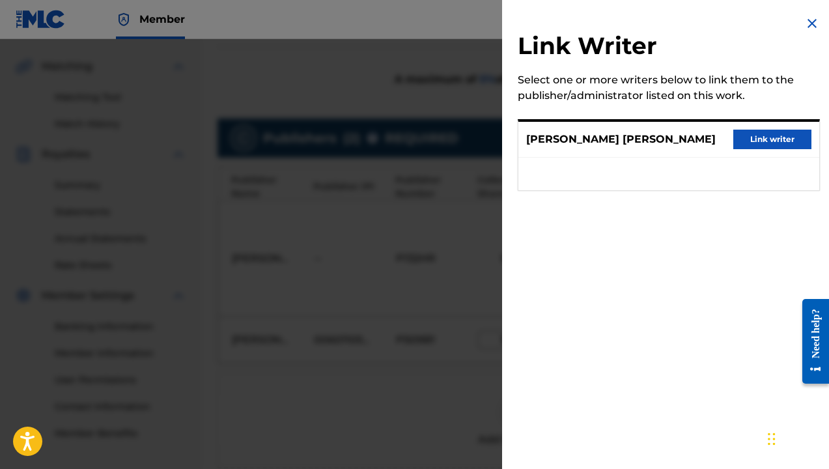
click at [768, 137] on button "Link writer" at bounding box center [772, 140] width 78 height 20
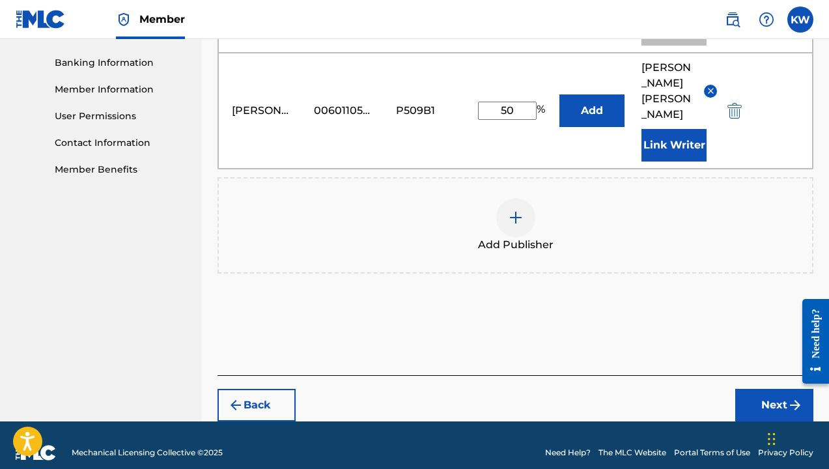
scroll to position [555, 0]
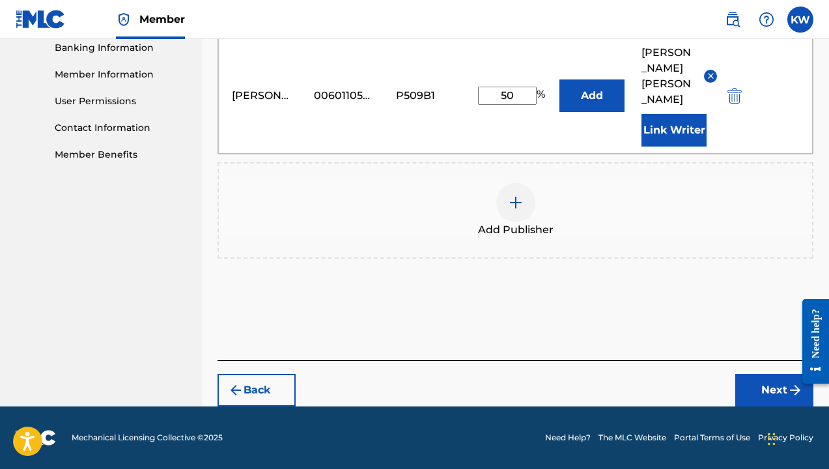
click at [777, 389] on button "Next" at bounding box center [774, 390] width 78 height 33
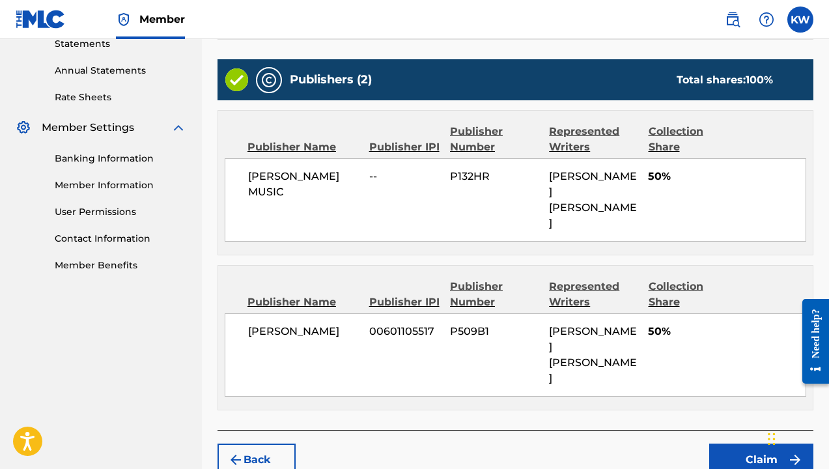
scroll to position [456, 0]
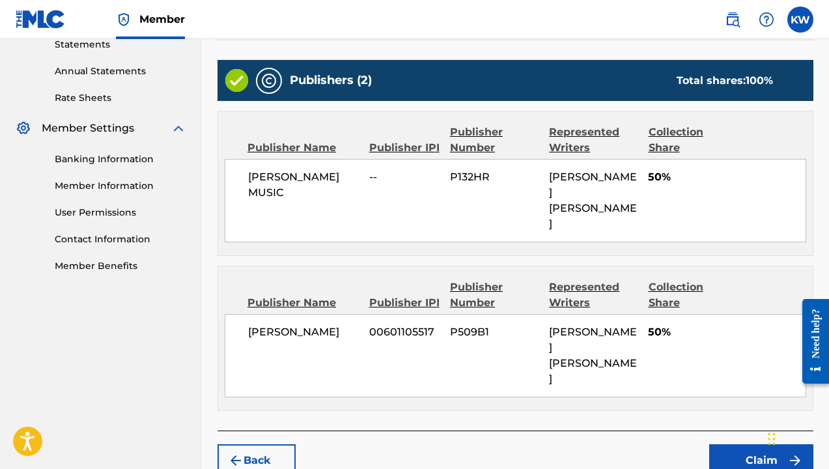
click at [764, 444] on button "Claim" at bounding box center [761, 460] width 104 height 33
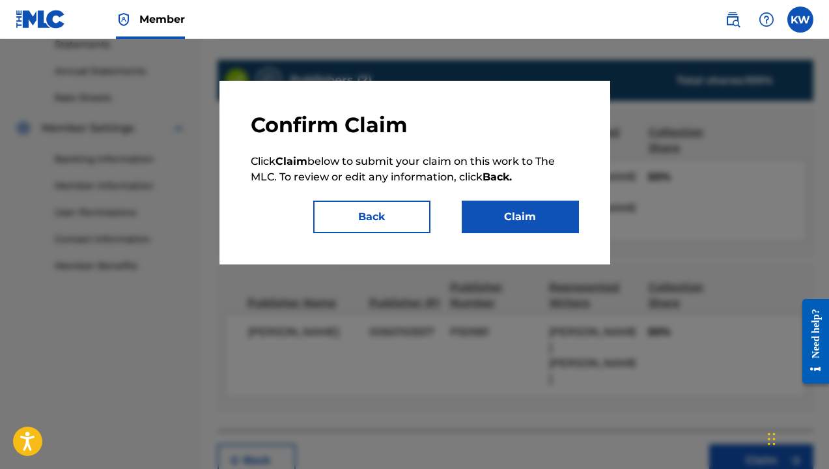
click at [510, 215] on button "Claim" at bounding box center [520, 217] width 117 height 33
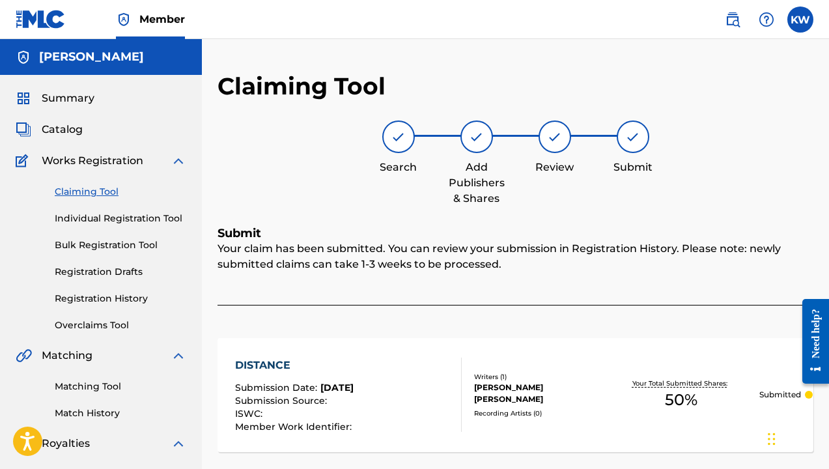
scroll to position [0, 0]
click at [98, 193] on link "Claiming Tool" at bounding box center [120, 192] width 131 height 14
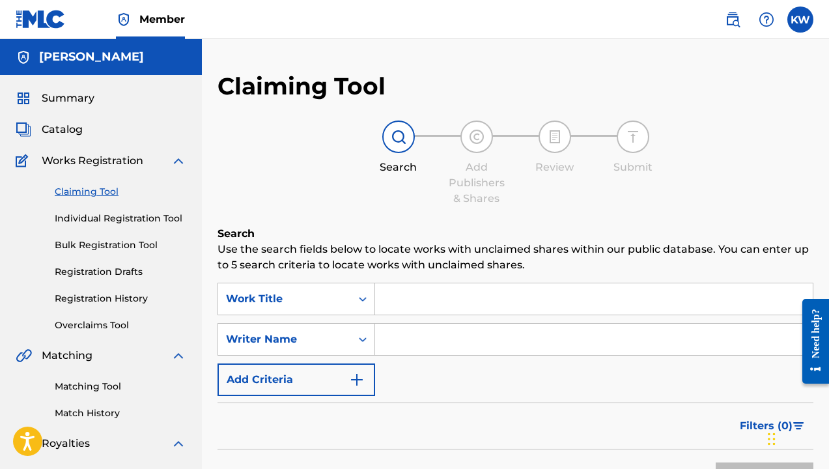
click at [413, 298] on input "Search Form" at bounding box center [593, 298] width 437 height 31
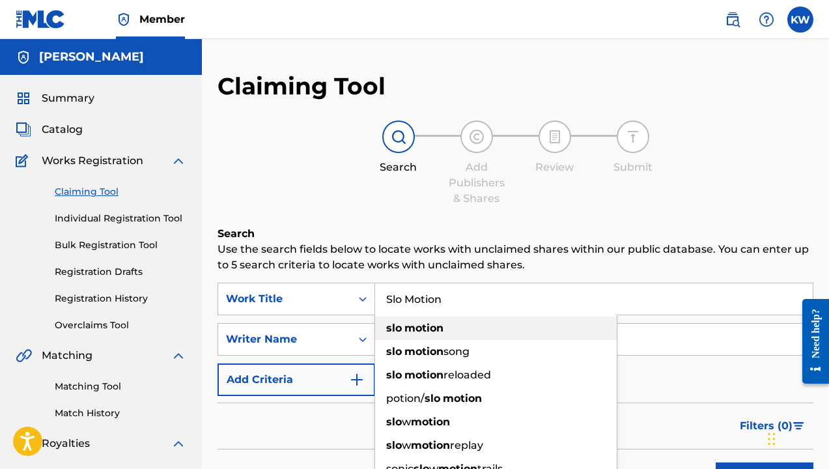
click at [408, 329] on strong "motion" at bounding box center [423, 328] width 39 height 12
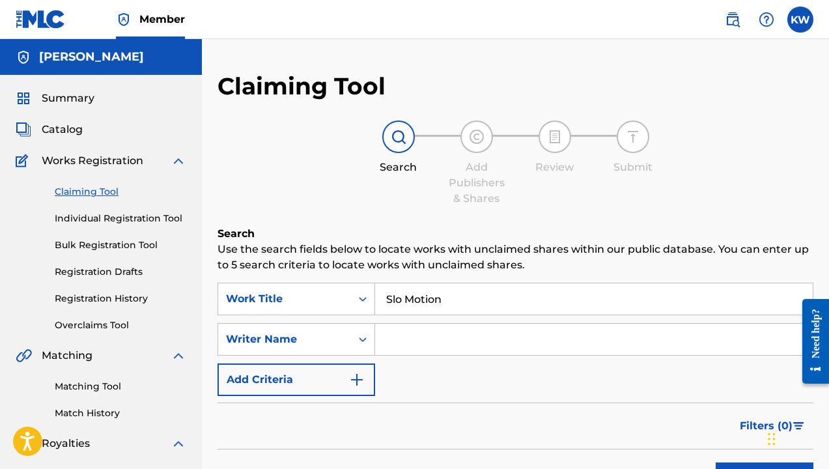
type input "slo motion"
click at [406, 350] on input "Search Form" at bounding box center [593, 339] width 437 height 31
click at [366, 340] on div "Writer Name" at bounding box center [296, 339] width 158 height 33
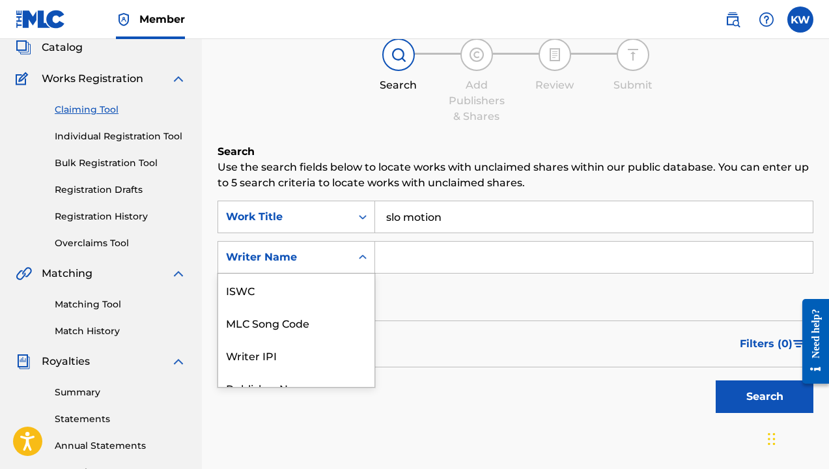
scroll to position [33, 0]
click at [403, 259] on input "Search Form" at bounding box center [593, 256] width 437 height 31
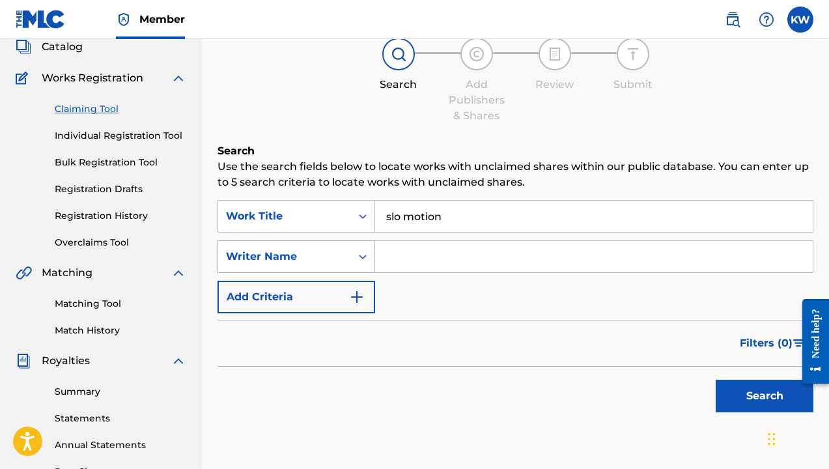
click at [361, 255] on icon "Search Form" at bounding box center [362, 256] width 13 height 13
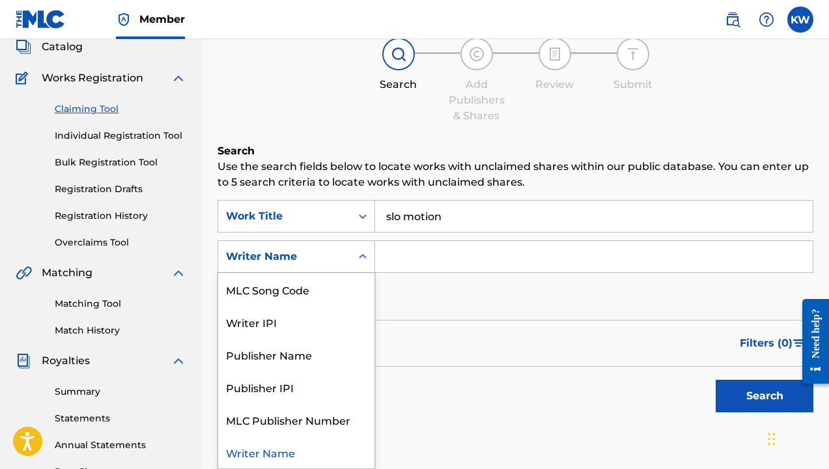
click at [361, 255] on icon "Search Form" at bounding box center [362, 256] width 13 height 13
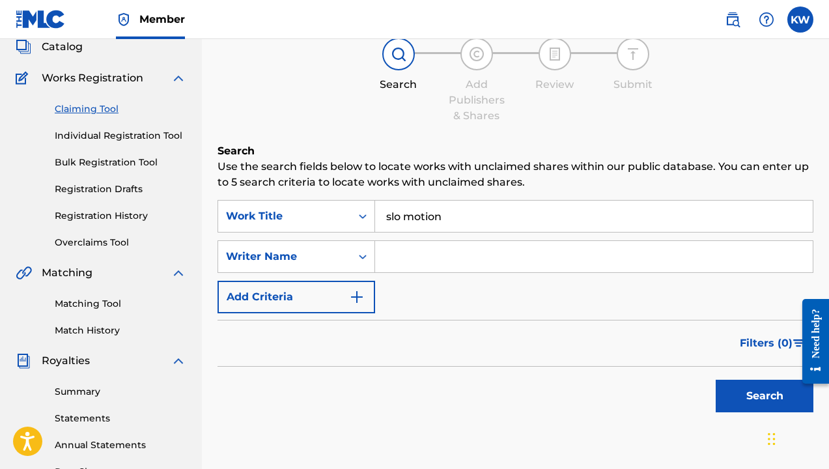
click at [413, 256] on input "Search Form" at bounding box center [593, 256] width 437 height 31
type input "[PERSON_NAME]"
click at [745, 394] on button "Search" at bounding box center [764, 396] width 98 height 33
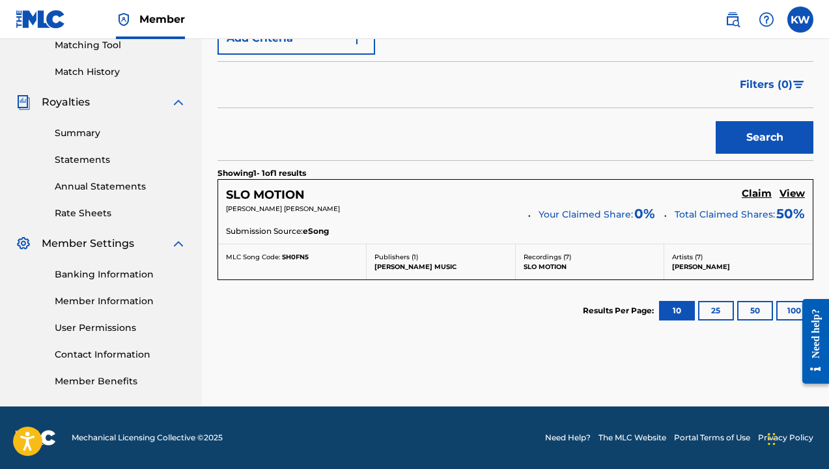
scroll to position [341, 0]
click at [758, 191] on h5 "Claim" at bounding box center [756, 193] width 30 height 12
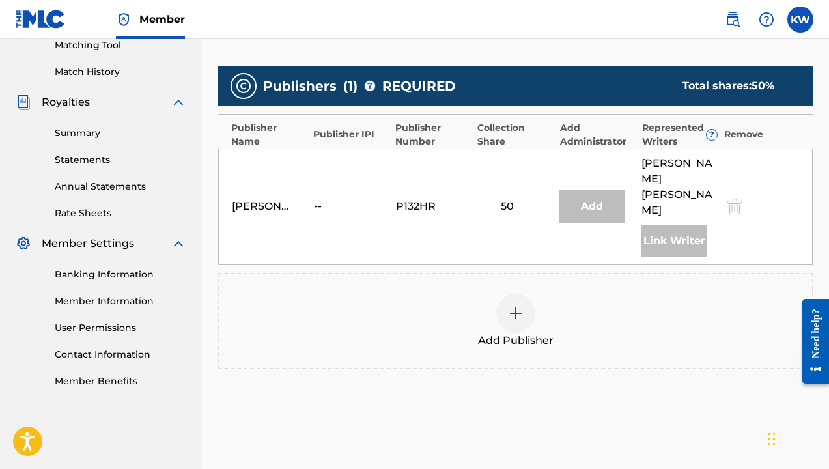
click at [516, 305] on img at bounding box center [516, 313] width 16 height 16
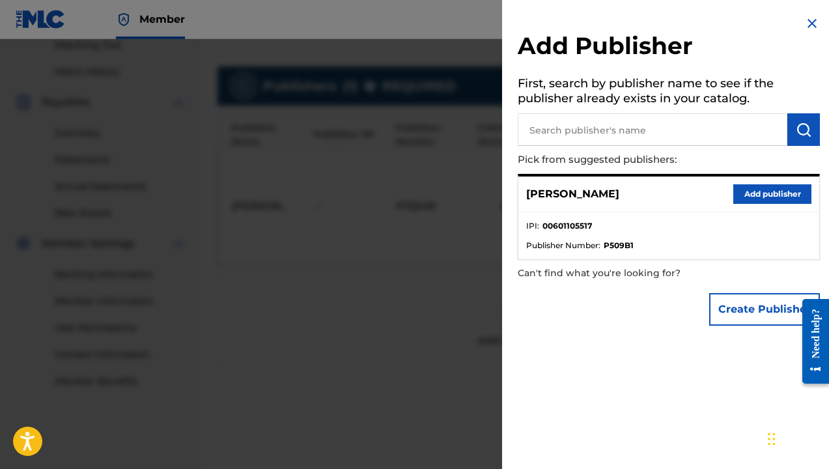
click at [755, 189] on button "Add publisher" at bounding box center [772, 194] width 78 height 20
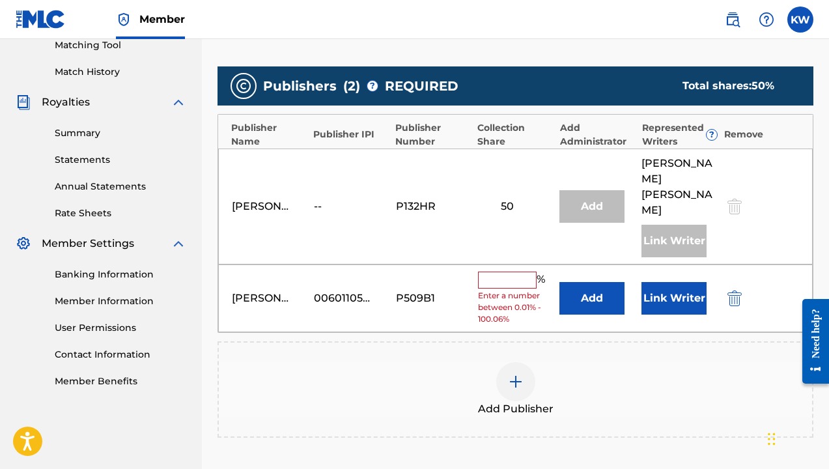
click at [512, 271] on input "text" at bounding box center [507, 279] width 59 height 17
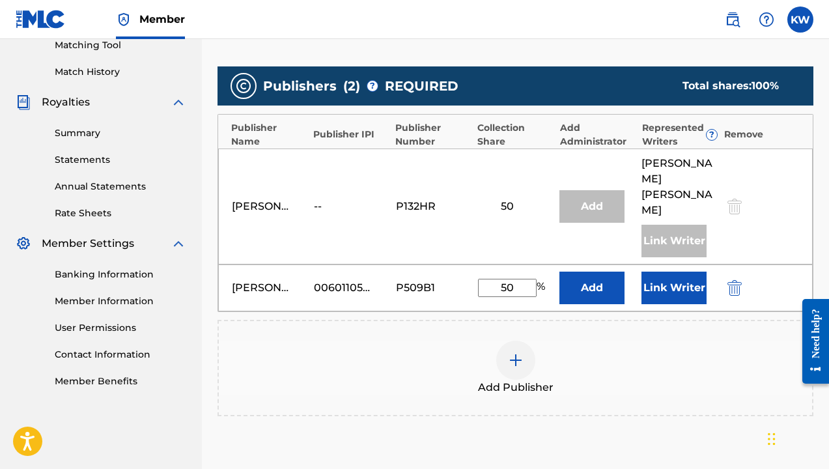
type input "50"
click at [680, 275] on button "Link Writer" at bounding box center [673, 287] width 65 height 33
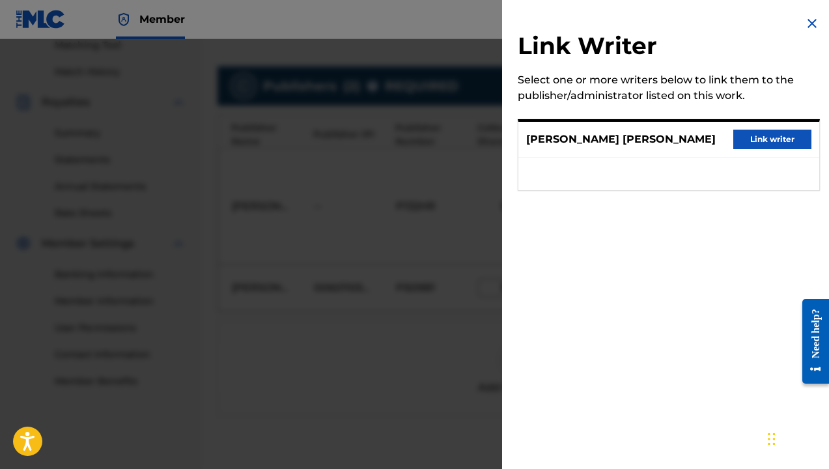
click at [762, 140] on button "Link writer" at bounding box center [772, 140] width 78 height 20
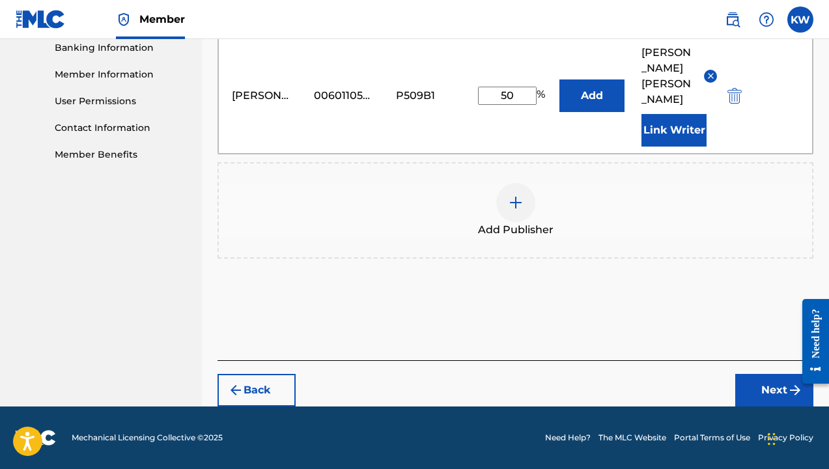
scroll to position [568, 0]
click at [769, 388] on button "Next" at bounding box center [774, 390] width 78 height 33
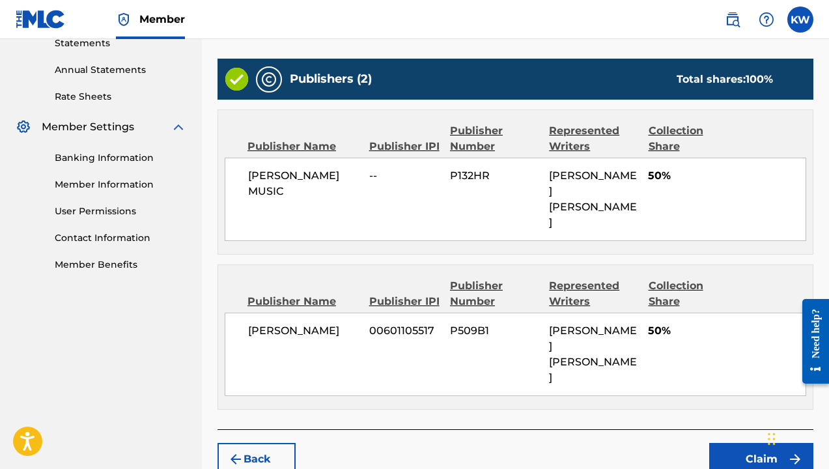
scroll to position [456, 0]
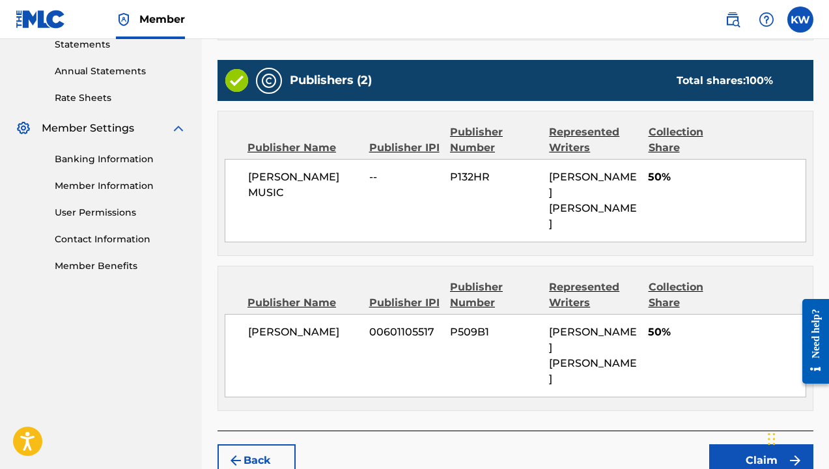
click at [758, 444] on button "Claim" at bounding box center [761, 460] width 104 height 33
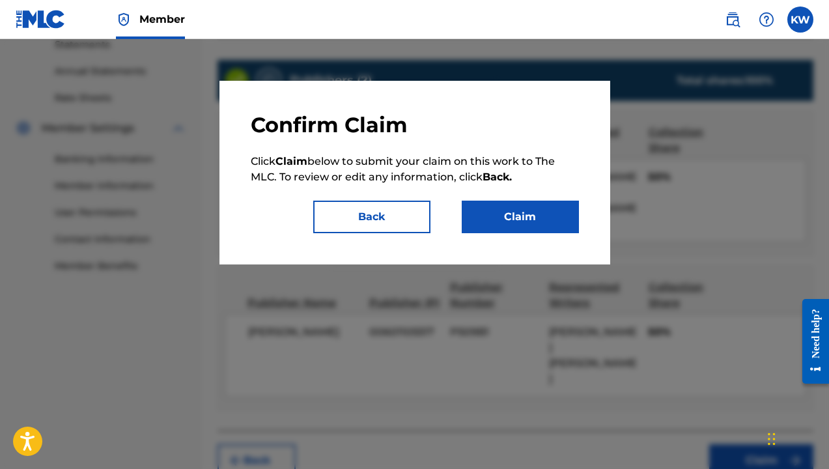
click at [527, 217] on button "Claim" at bounding box center [520, 217] width 117 height 33
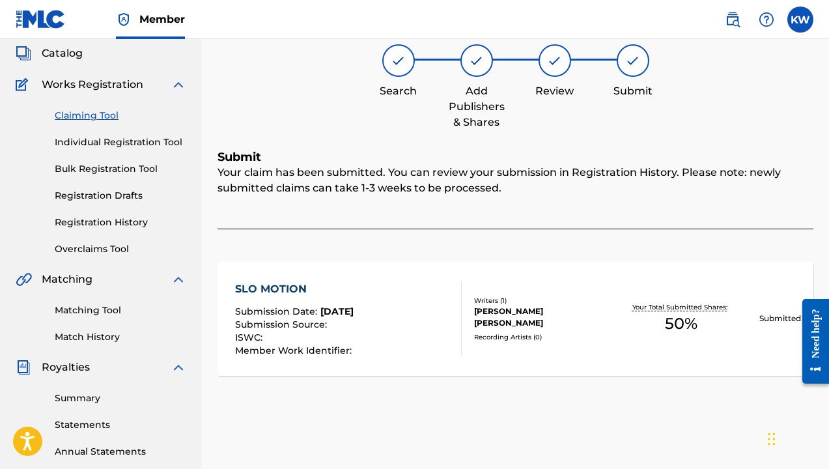
scroll to position [76, 0]
click at [98, 116] on link "Claiming Tool" at bounding box center [120, 116] width 131 height 14
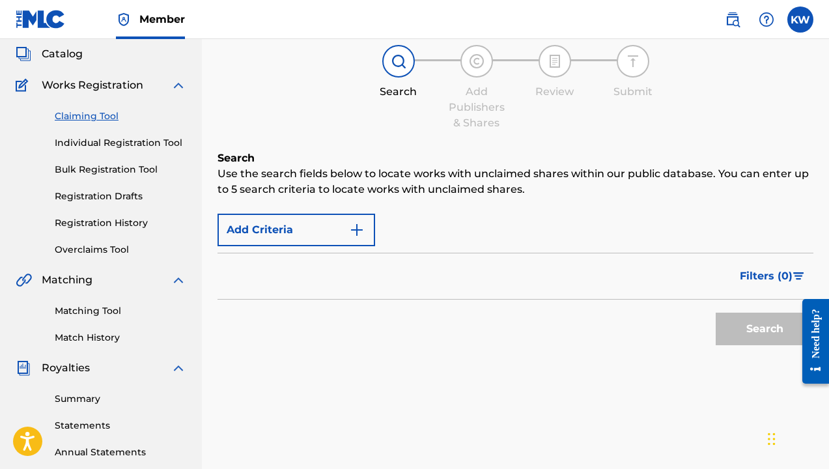
scroll to position [0, 0]
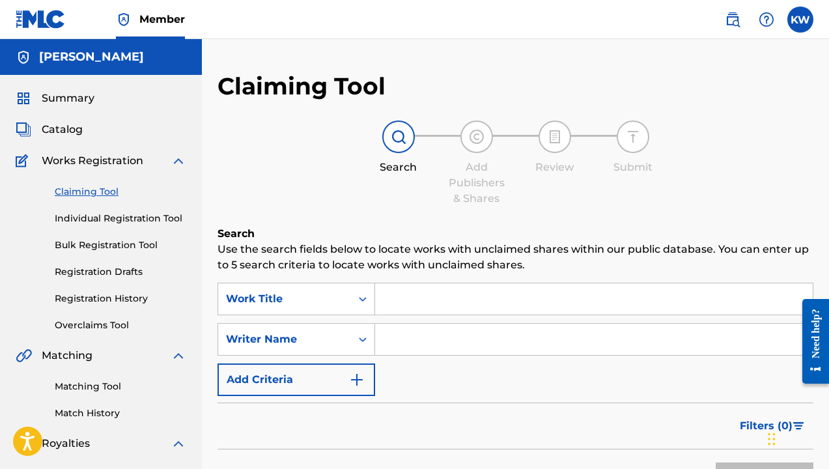
click at [409, 300] on input "Search Form" at bounding box center [593, 298] width 437 height 31
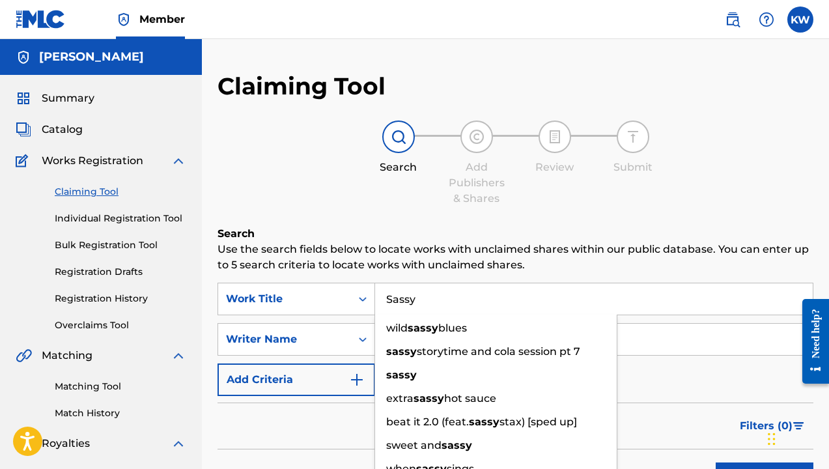
type input "Sassy"
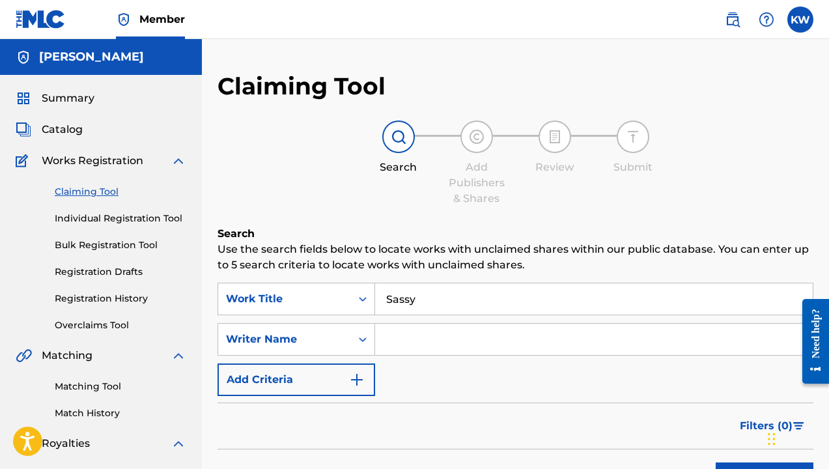
click at [432, 341] on input "Search Form" at bounding box center [593, 339] width 437 height 31
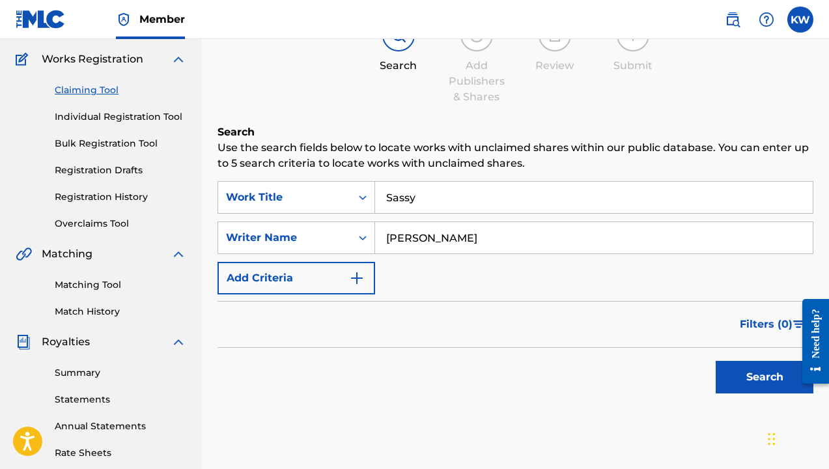
scroll to position [103, 0]
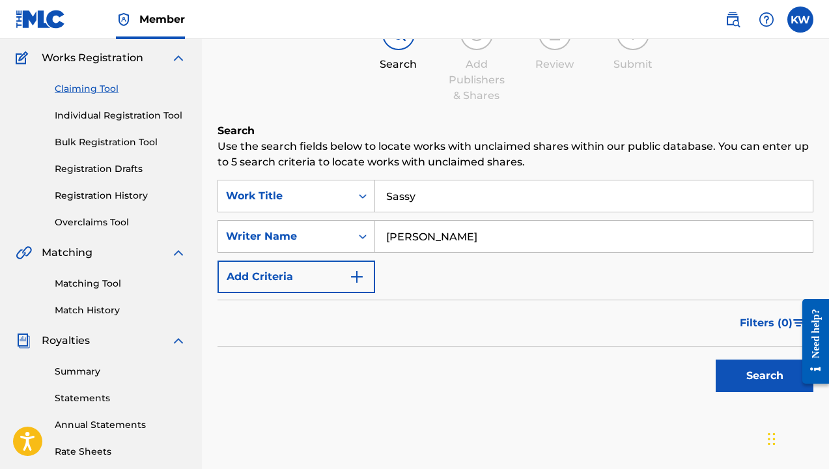
type input "[PERSON_NAME]"
click at [762, 378] on button "Search" at bounding box center [764, 375] width 98 height 33
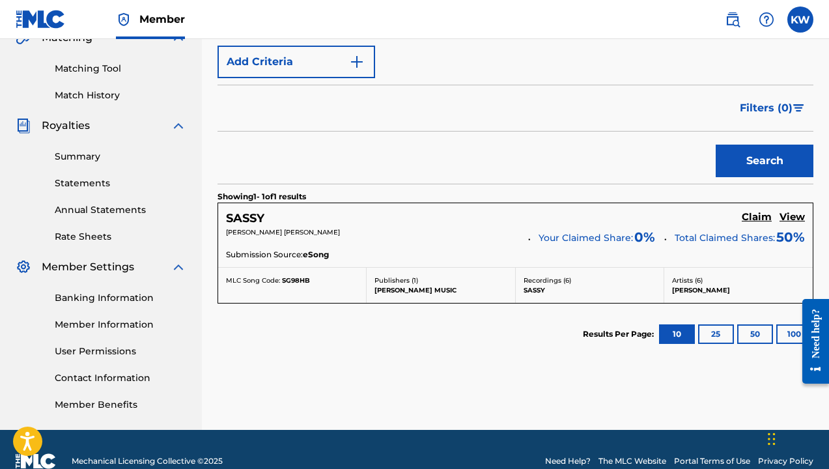
scroll to position [325, 0]
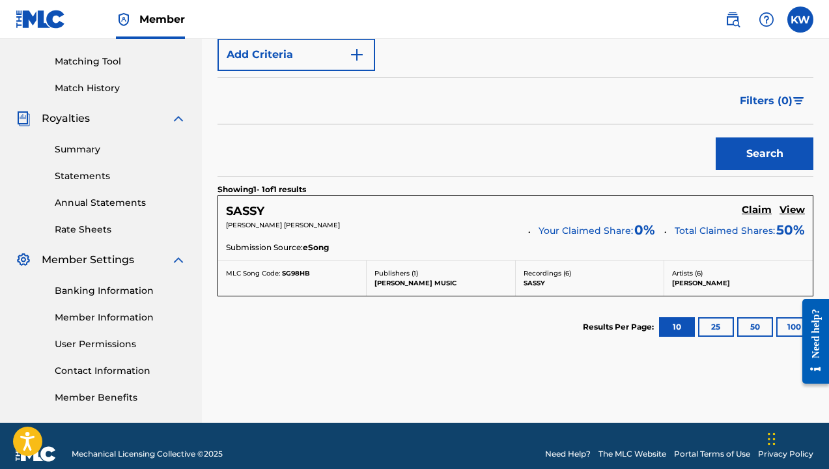
click at [759, 207] on h5 "Claim" at bounding box center [756, 210] width 30 height 12
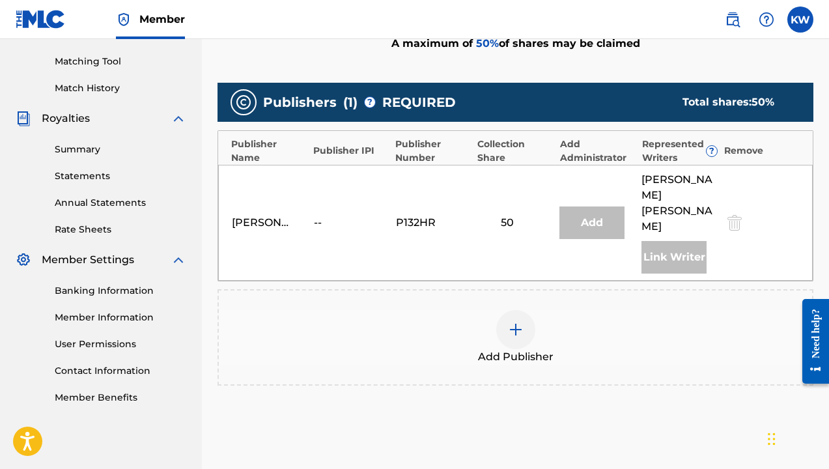
click at [517, 322] on img at bounding box center [516, 330] width 16 height 16
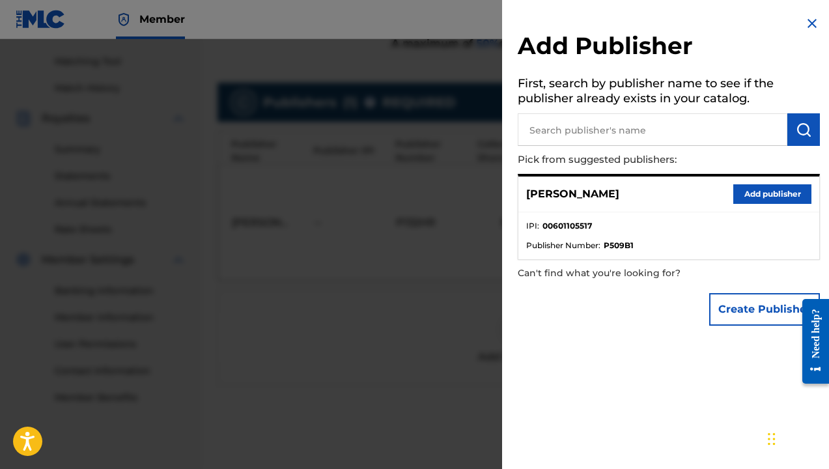
click at [773, 192] on button "Add publisher" at bounding box center [772, 194] width 78 height 20
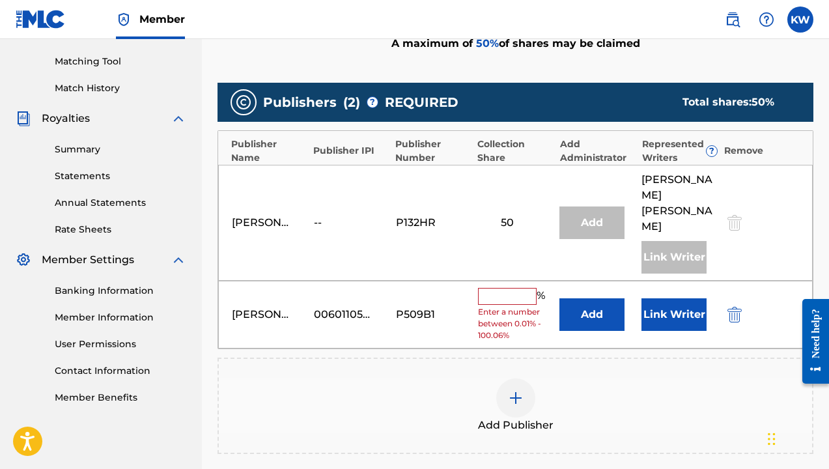
click at [511, 288] on input "text" at bounding box center [507, 296] width 59 height 17
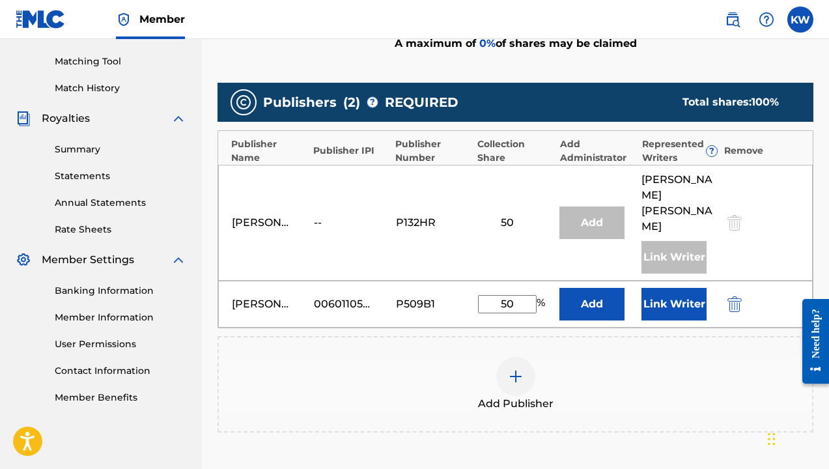
type input "50"
click at [672, 288] on button "Link Writer" at bounding box center [673, 304] width 65 height 33
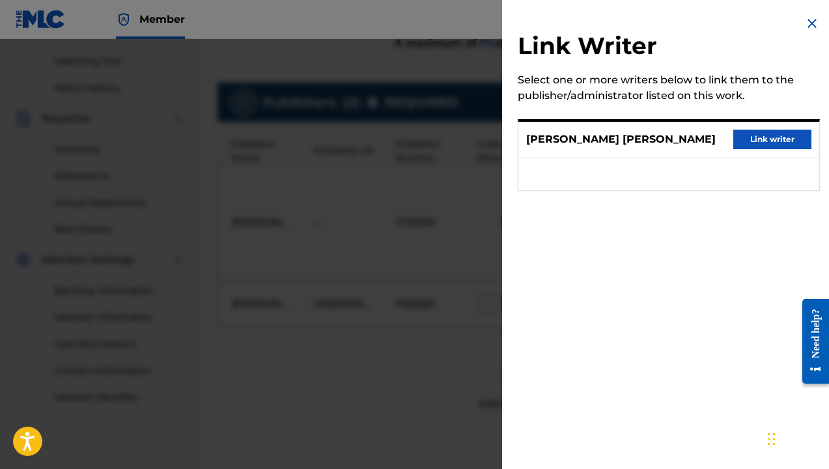
click at [758, 138] on button "Link writer" at bounding box center [772, 140] width 78 height 20
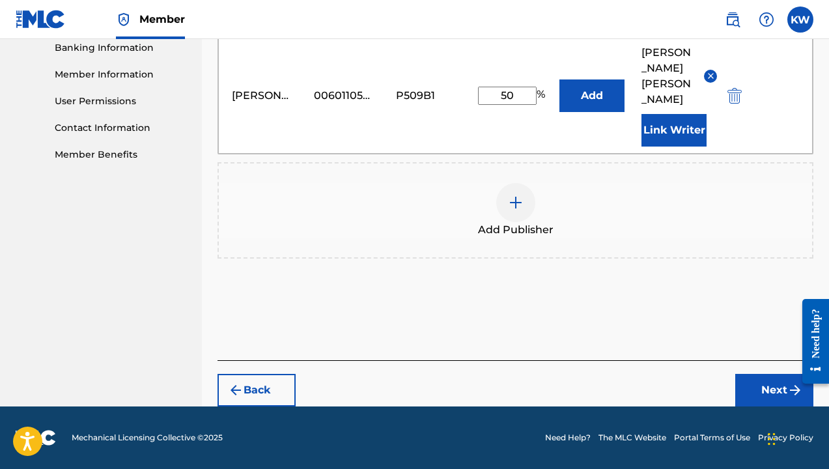
scroll to position [568, 0]
click at [780, 388] on button "Next" at bounding box center [774, 390] width 78 height 33
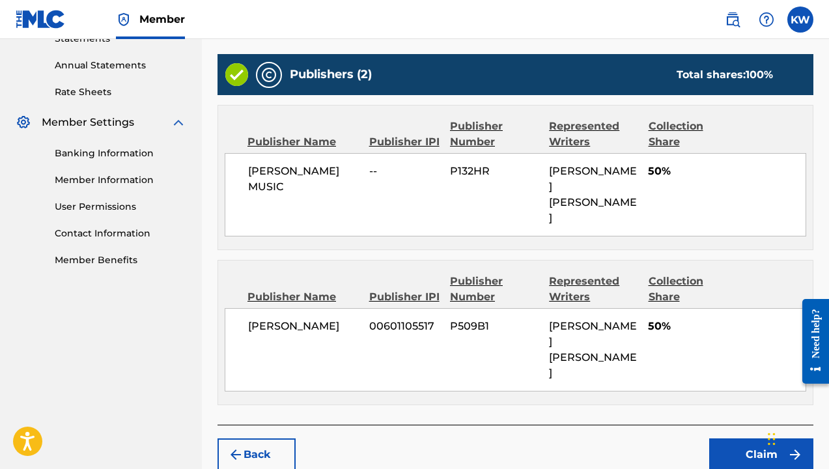
scroll to position [456, 0]
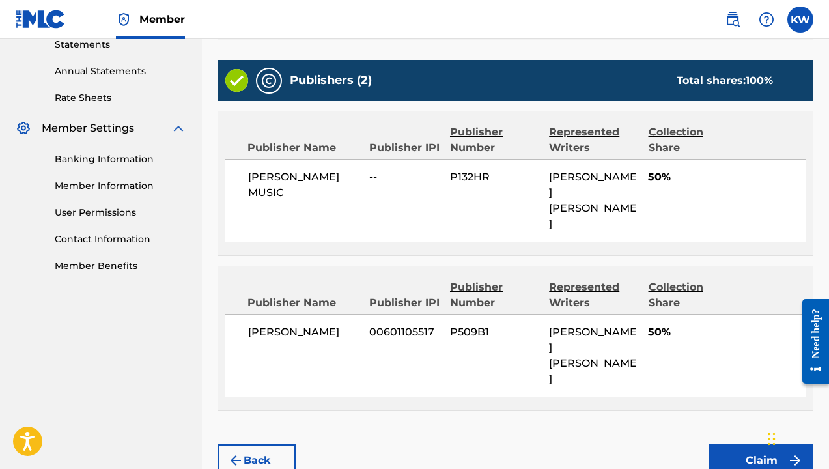
click at [745, 444] on button "Claim" at bounding box center [761, 460] width 104 height 33
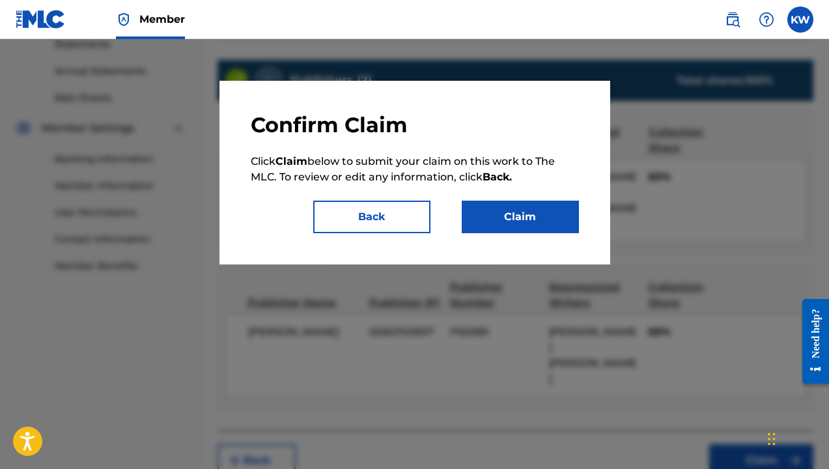
click at [513, 219] on button "Claim" at bounding box center [520, 217] width 117 height 33
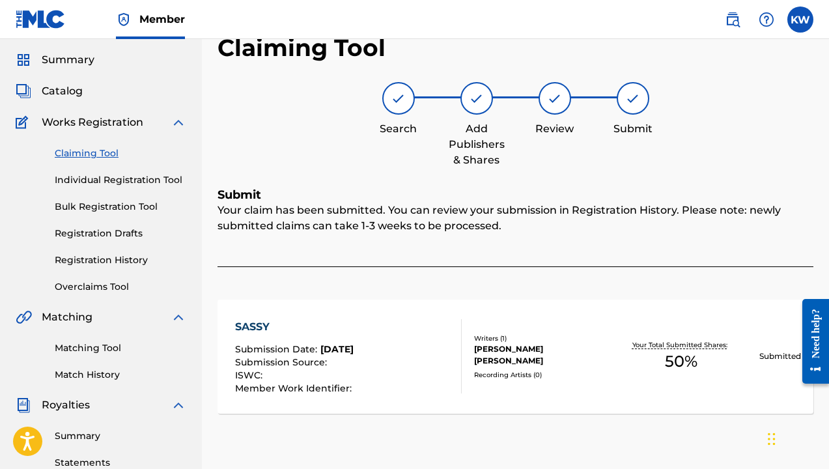
scroll to position [36, 0]
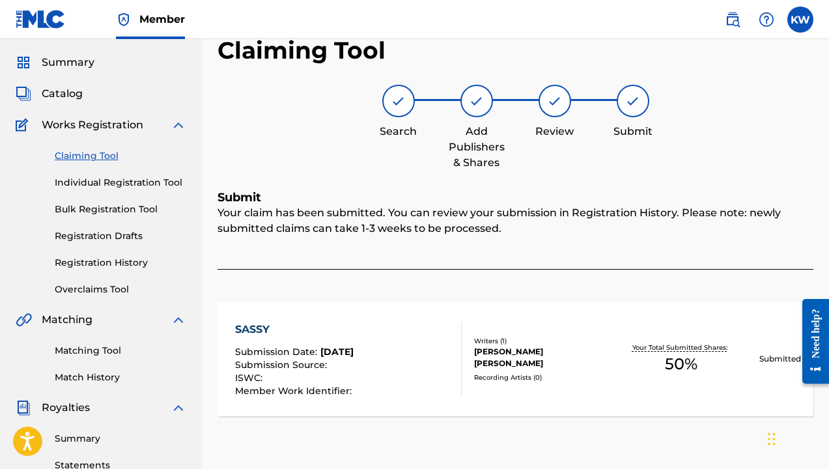
click at [62, 88] on span "Catalog" at bounding box center [62, 94] width 41 height 16
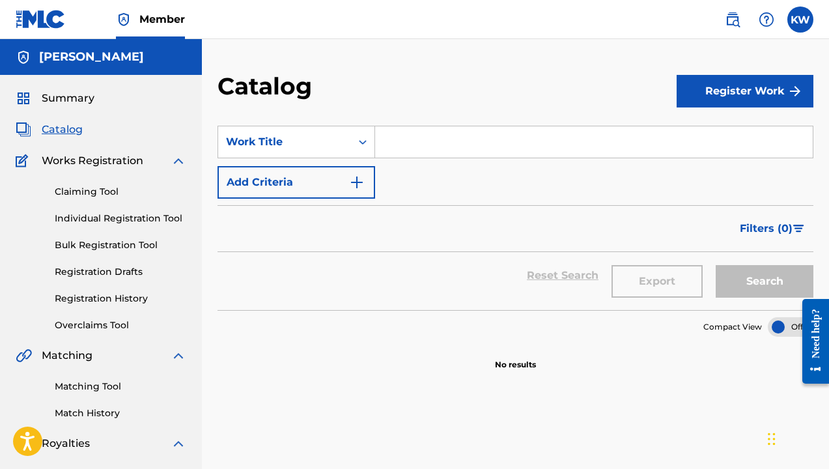
click at [61, 96] on span "Summary" at bounding box center [68, 98] width 53 height 16
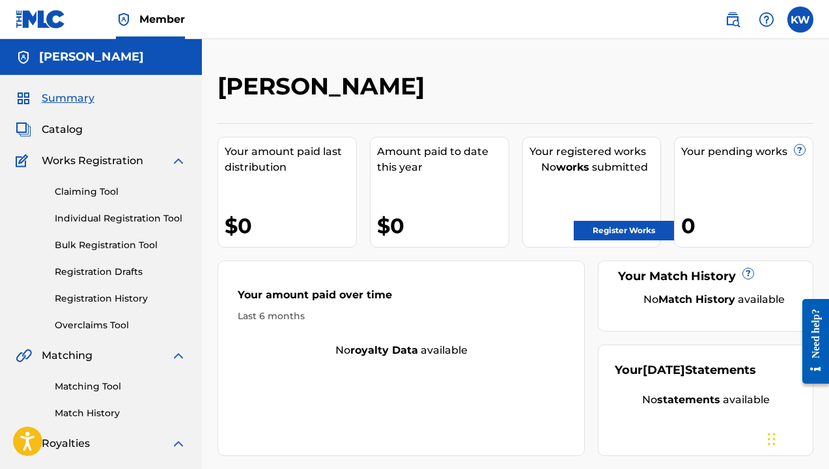
click at [150, 216] on link "Individual Registration Tool" at bounding box center [120, 219] width 131 height 14
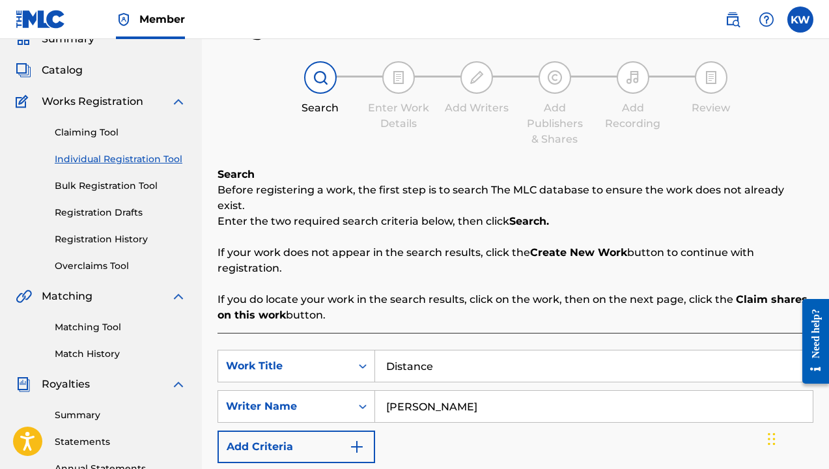
scroll to position [59, 0]
click at [69, 73] on span "Catalog" at bounding box center [62, 70] width 41 height 16
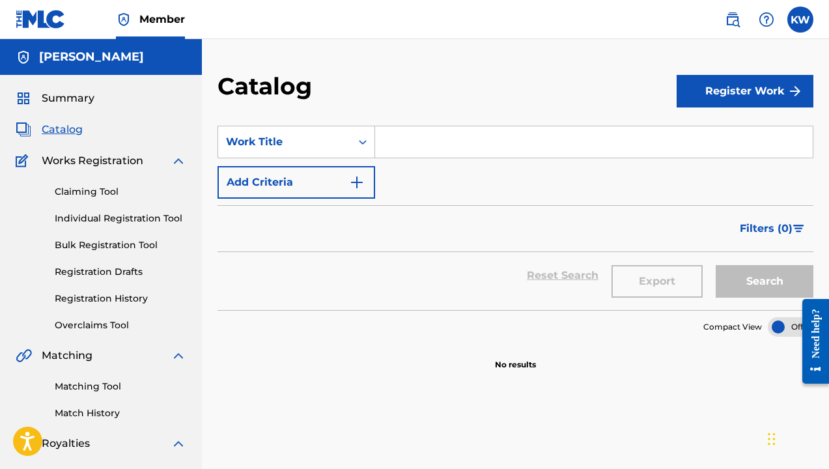
click at [736, 92] on button "Register Work" at bounding box center [744, 91] width 137 height 33
click at [725, 132] on link "Individual" at bounding box center [744, 133] width 137 height 31
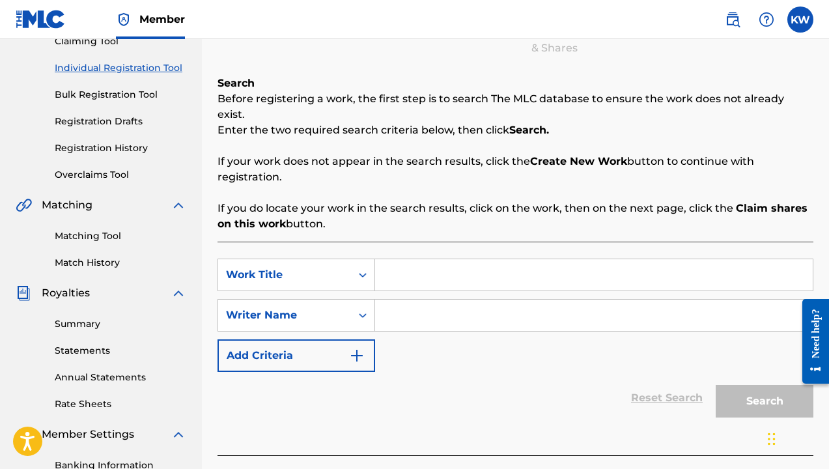
scroll to position [155, 0]
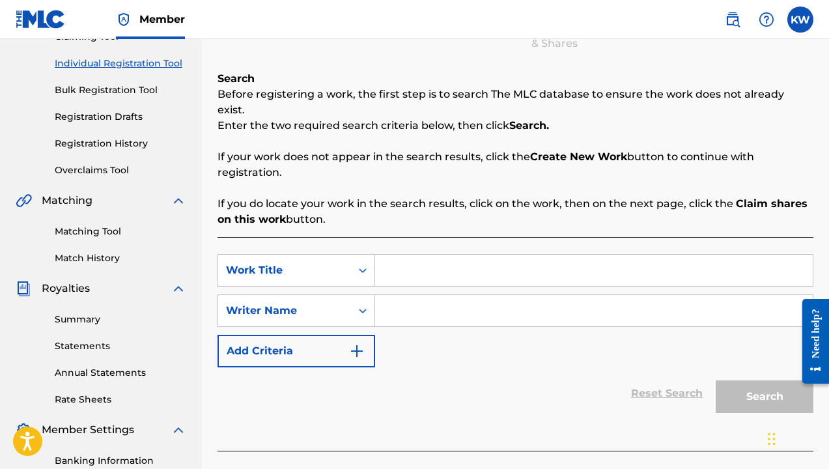
click at [402, 255] on input "Search Form" at bounding box center [593, 270] width 437 height 31
type input "d"
type input "set the mood"
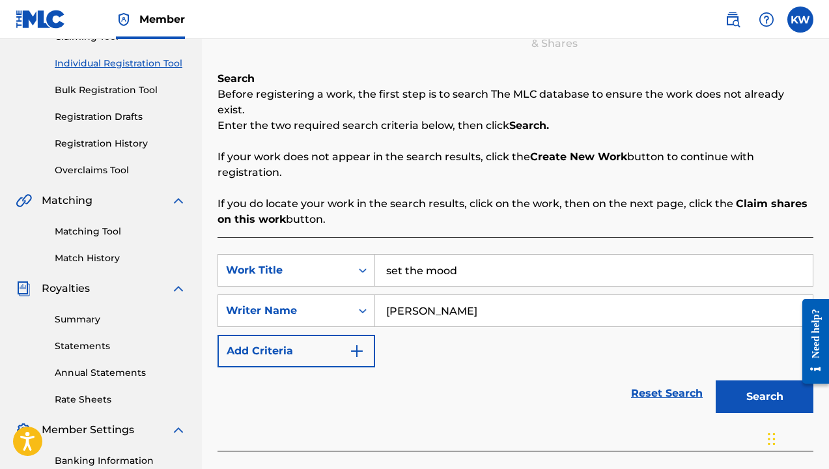
type input "[PERSON_NAME]"
click at [758, 381] on button "Search" at bounding box center [764, 396] width 98 height 33
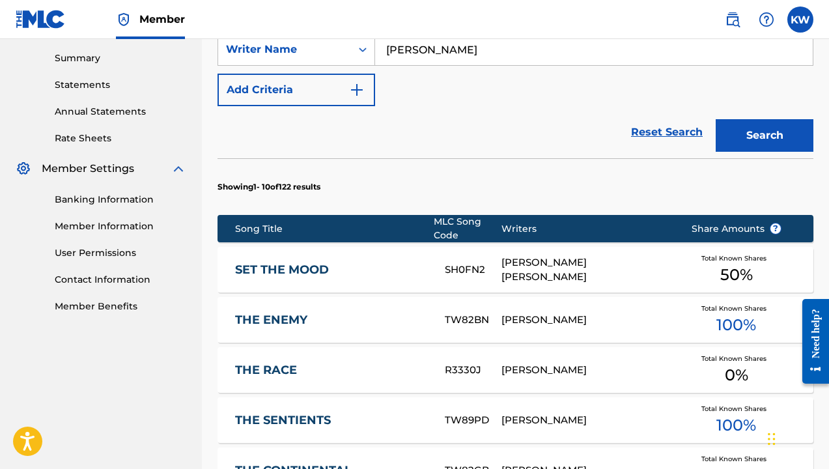
scroll to position [419, 0]
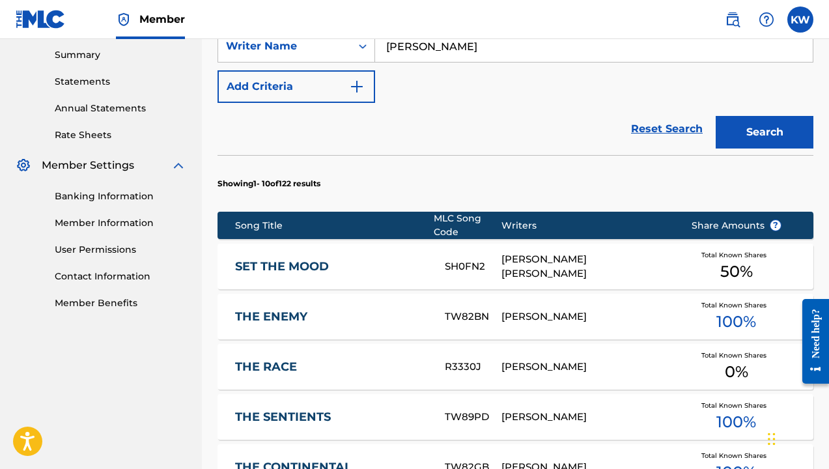
click at [596, 252] on div "[PERSON_NAME] [PERSON_NAME]" at bounding box center [586, 266] width 170 height 29
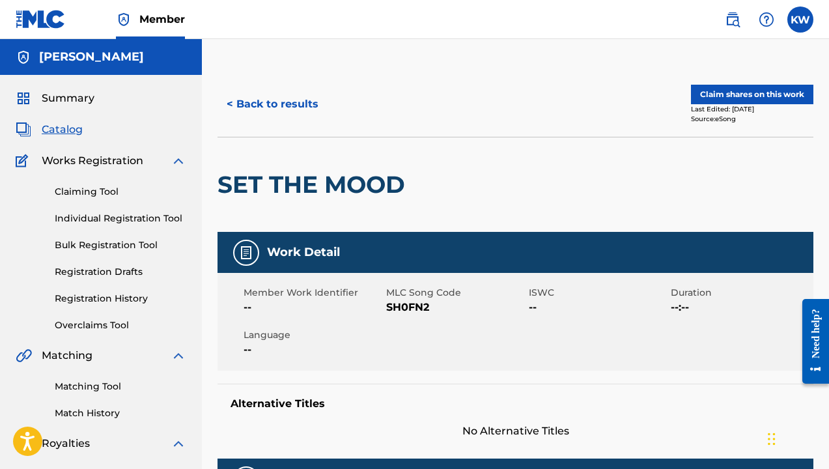
click at [761, 93] on button "Claim shares on this work" at bounding box center [752, 95] width 122 height 20
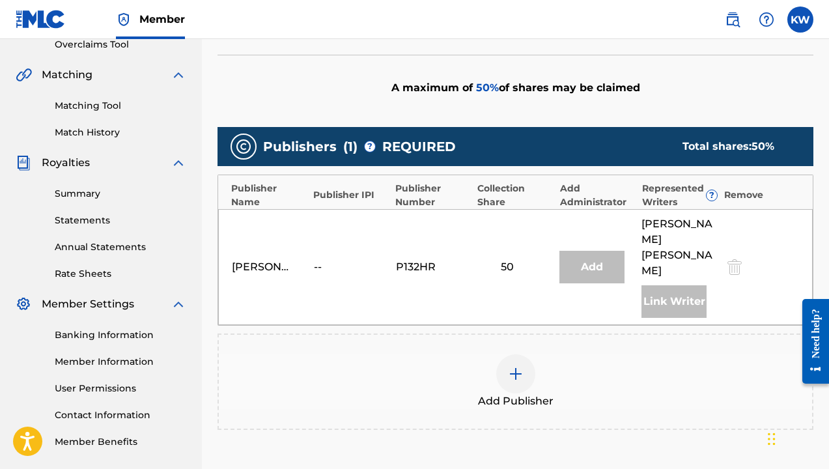
scroll to position [281, 0]
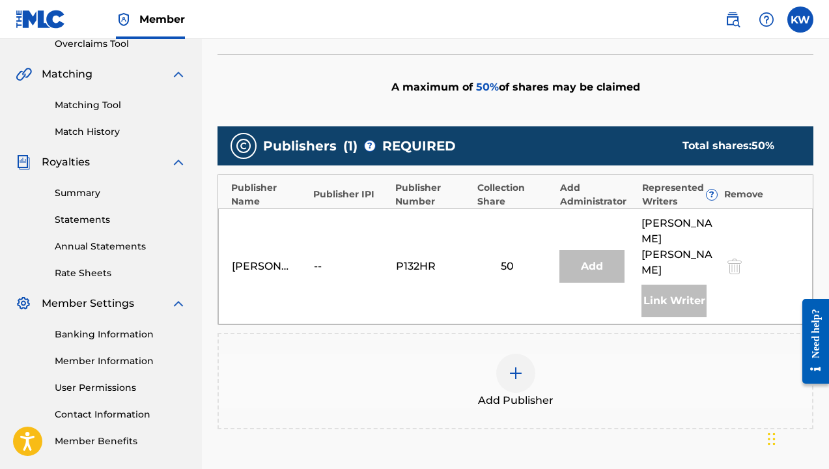
click at [519, 365] on img at bounding box center [516, 373] width 16 height 16
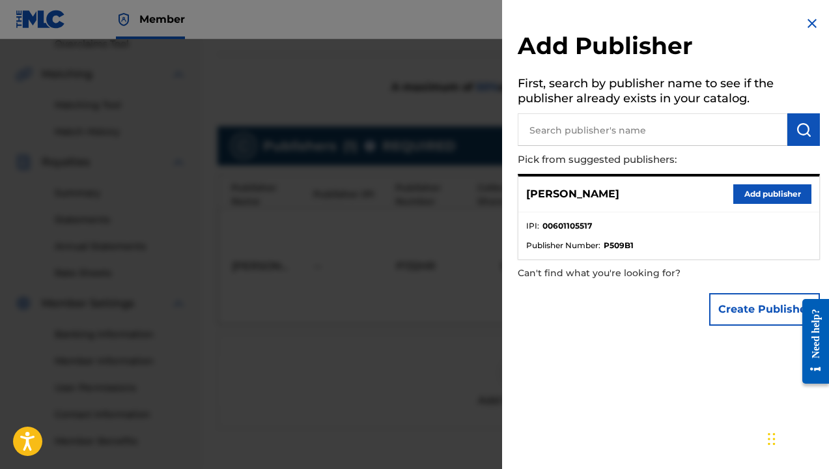
click at [752, 187] on button "Add publisher" at bounding box center [772, 194] width 78 height 20
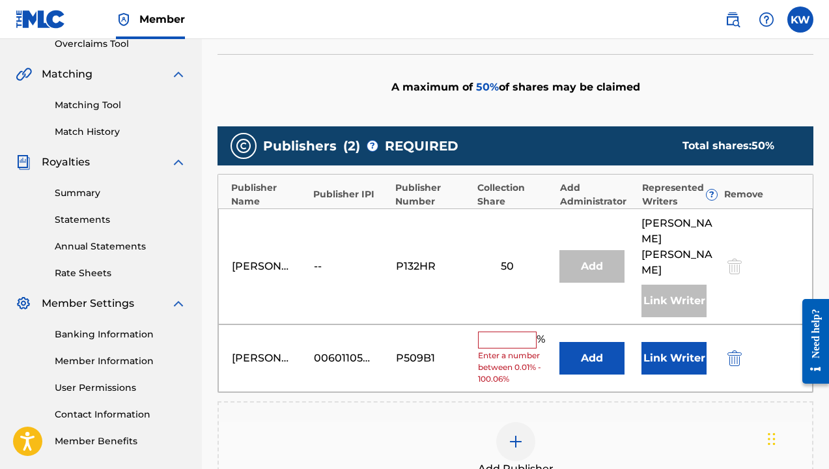
click at [499, 331] on input "text" at bounding box center [507, 339] width 59 height 17
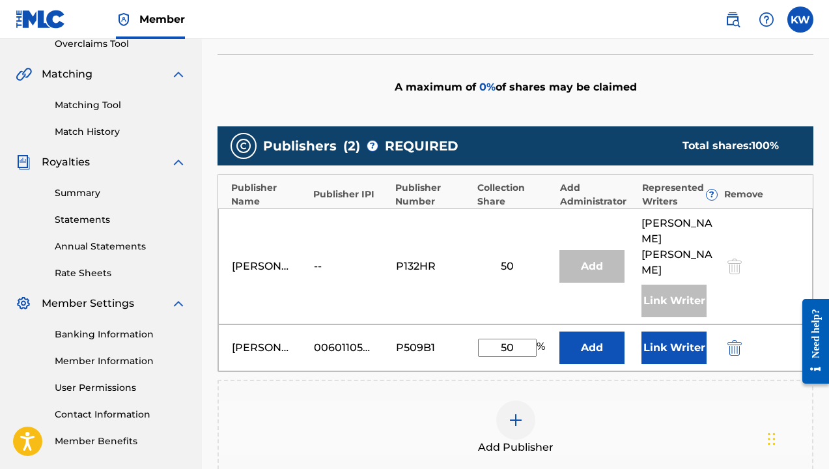
type input "50"
click at [669, 336] on button "Link Writer" at bounding box center [673, 347] width 65 height 33
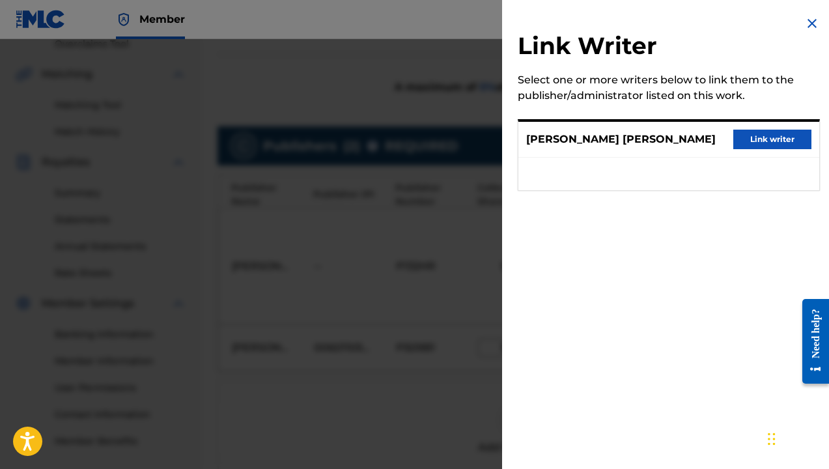
click at [764, 138] on button "Link writer" at bounding box center [772, 140] width 78 height 20
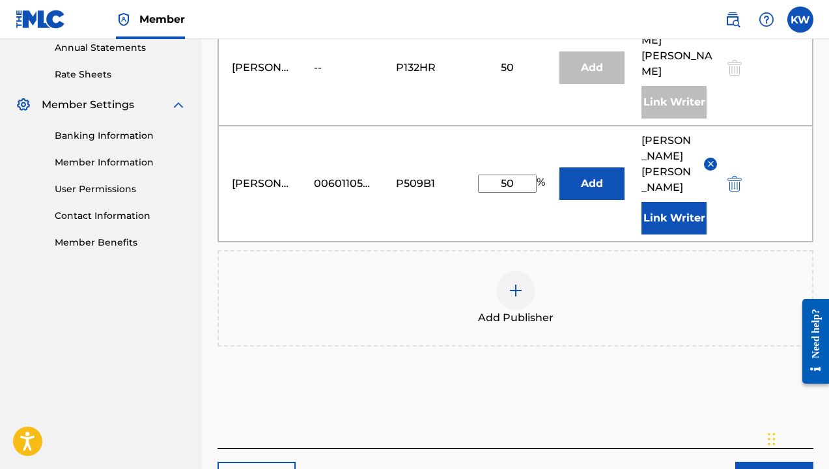
scroll to position [471, 0]
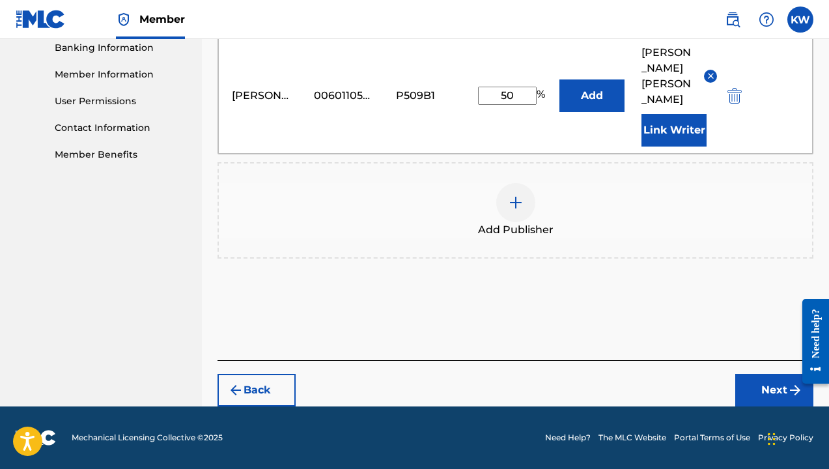
click at [771, 389] on button "Next" at bounding box center [774, 390] width 78 height 33
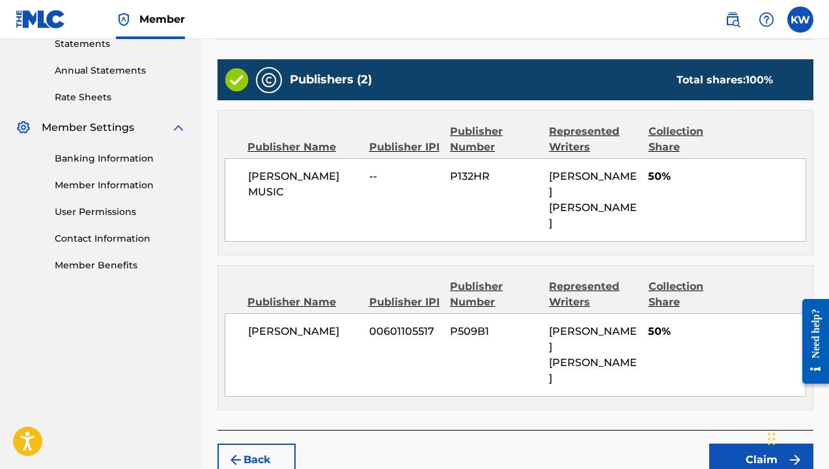
scroll to position [456, 0]
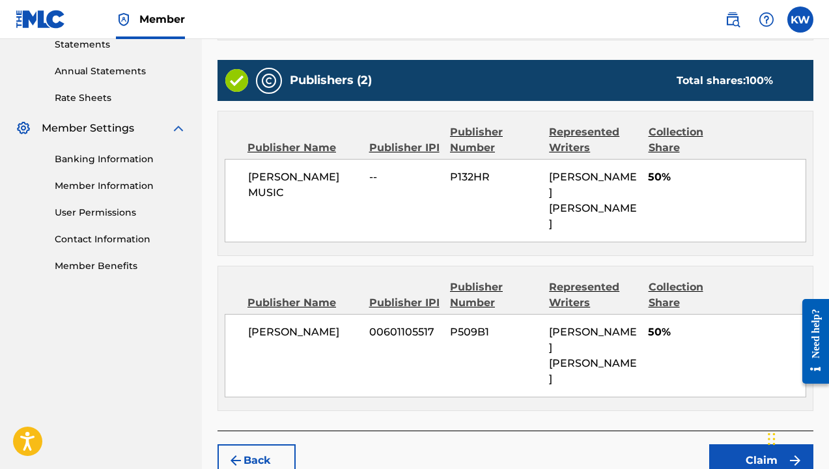
click at [760, 444] on button "Claim" at bounding box center [761, 460] width 104 height 33
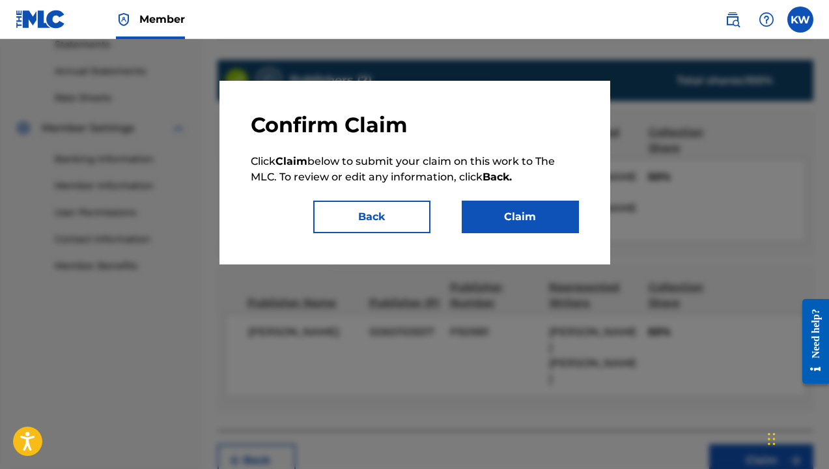
click at [519, 213] on button "Claim" at bounding box center [520, 217] width 117 height 33
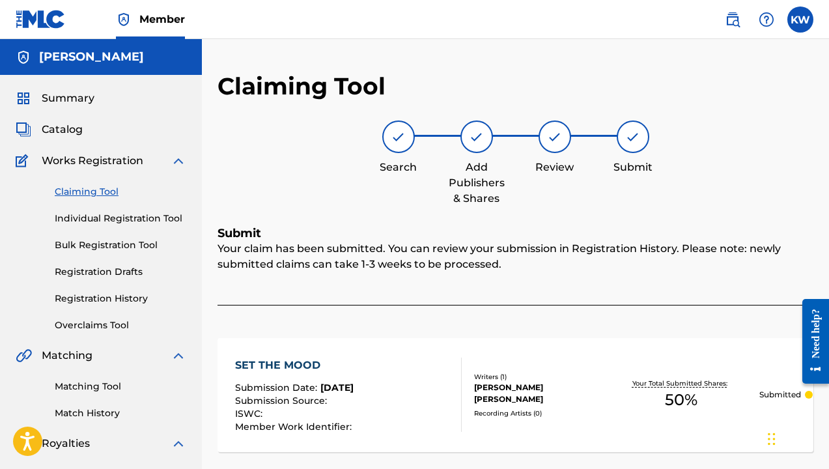
scroll to position [0, 0]
click at [100, 190] on link "Claiming Tool" at bounding box center [120, 192] width 131 height 14
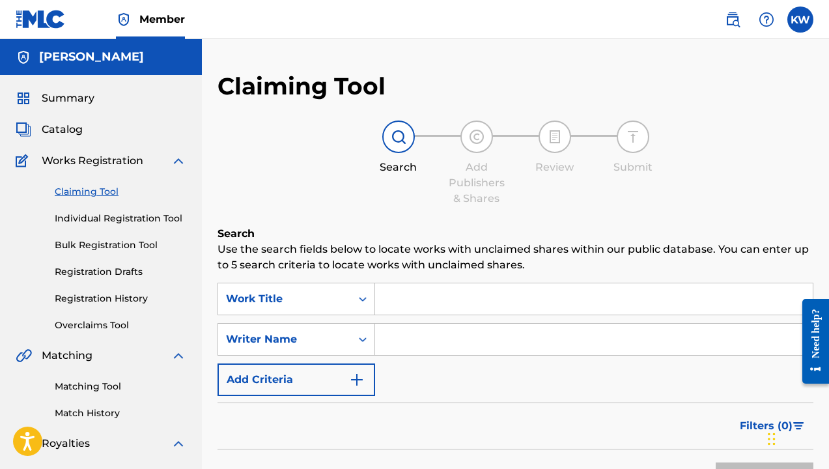
click at [438, 297] on input "Search Form" at bounding box center [593, 298] width 437 height 31
type input "u"
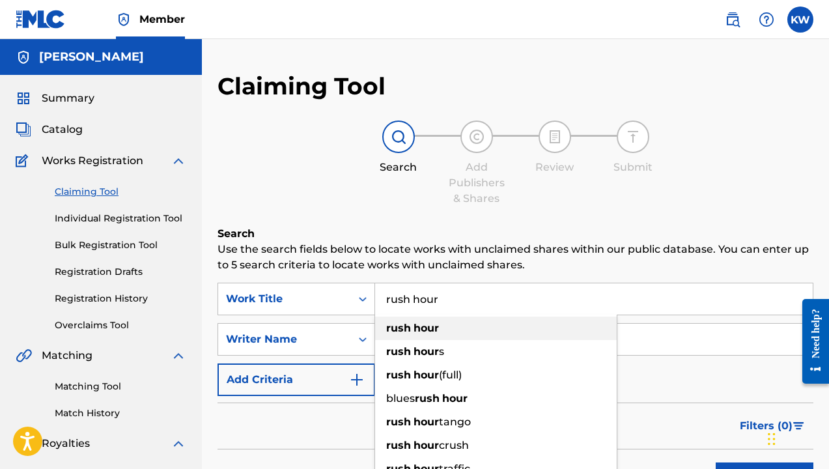
type input "rush hour"
click at [439, 330] on div "rush hour" at bounding box center [496, 327] width 242 height 23
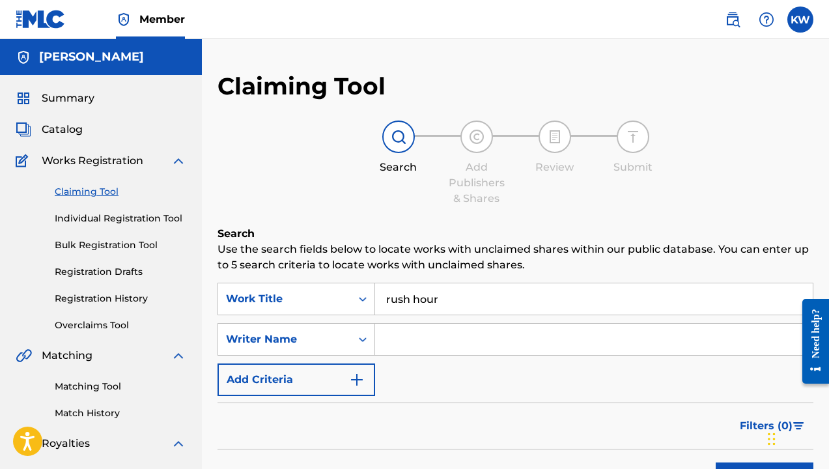
click at [434, 346] on input "Search Form" at bounding box center [593, 339] width 437 height 31
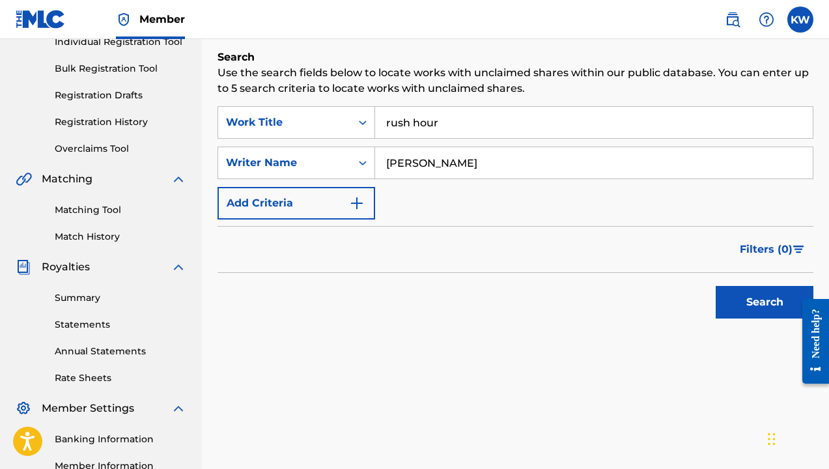
scroll to position [196, 0]
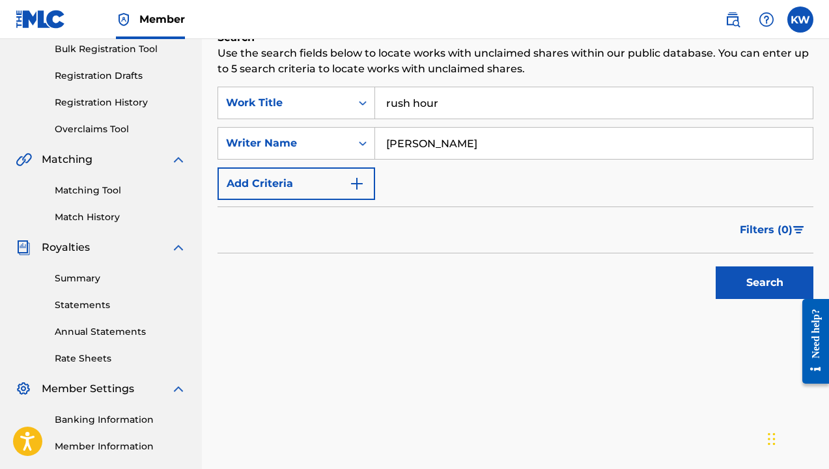
type input "[PERSON_NAME]"
click at [758, 282] on button "Search" at bounding box center [764, 282] width 98 height 33
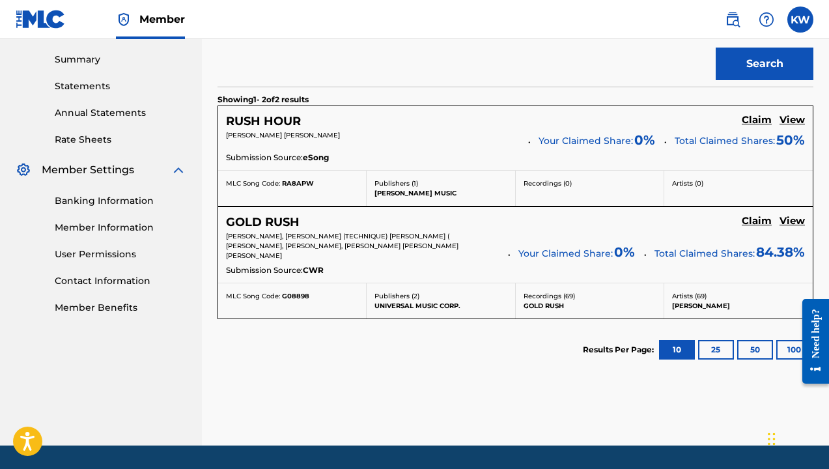
scroll to position [418, 0]
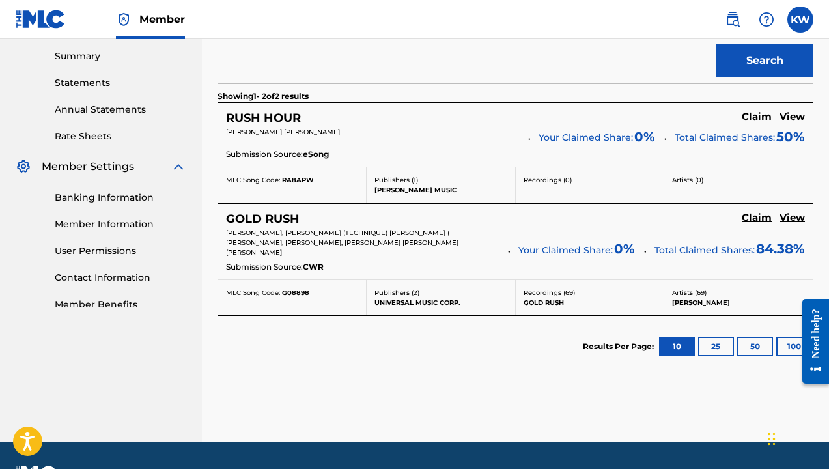
click at [754, 116] on h5 "Claim" at bounding box center [756, 117] width 30 height 12
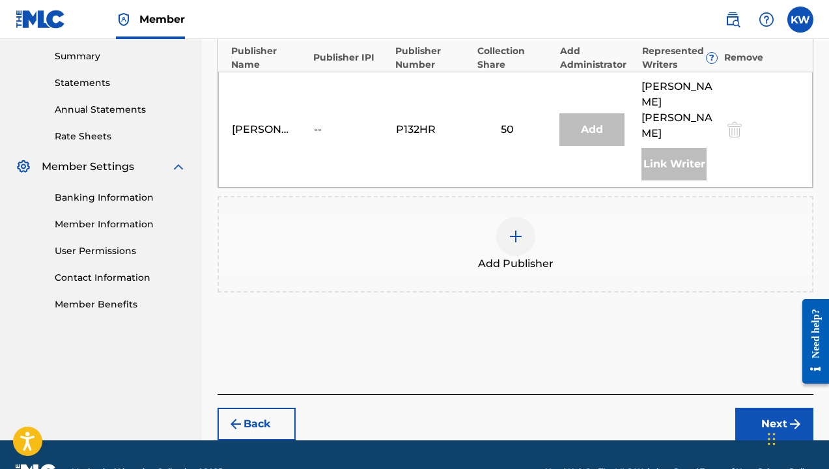
click at [522, 228] on img at bounding box center [516, 236] width 16 height 16
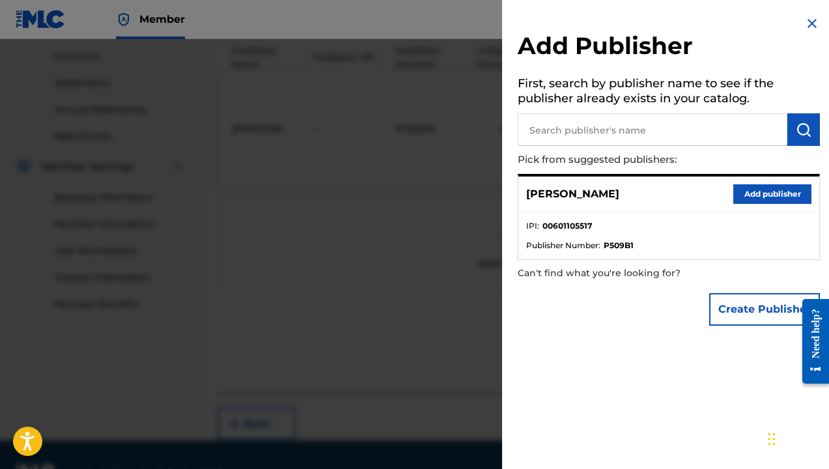
click at [754, 193] on button "Add publisher" at bounding box center [772, 194] width 78 height 20
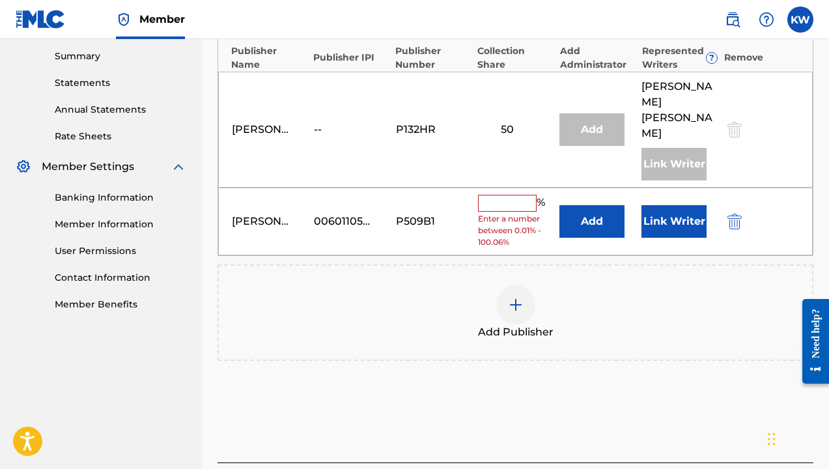
click at [491, 195] on input "text" at bounding box center [507, 203] width 59 height 17
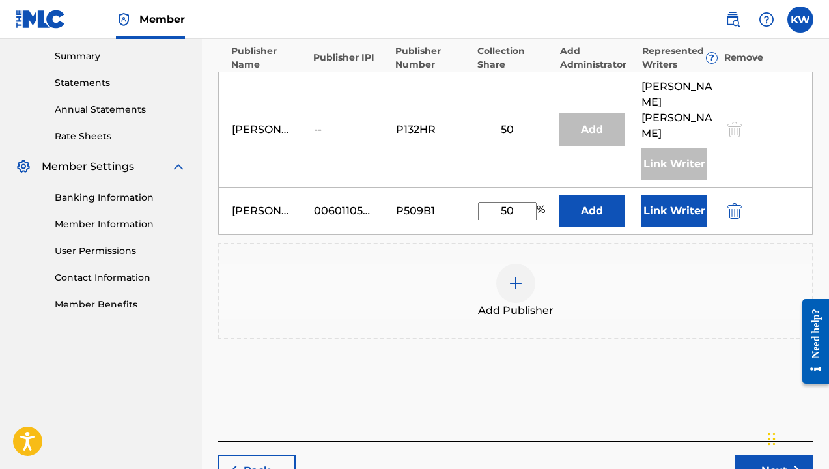
type input "50"
click at [675, 195] on button "Link Writer" at bounding box center [673, 211] width 65 height 33
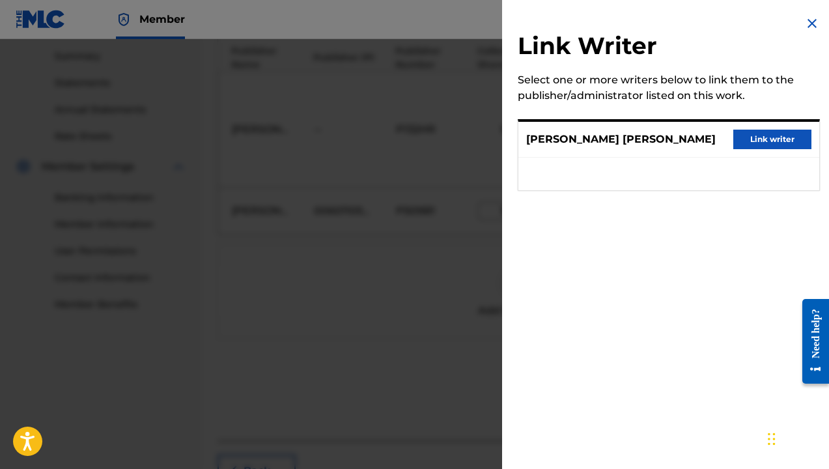
click at [768, 137] on button "Link writer" at bounding box center [772, 140] width 78 height 20
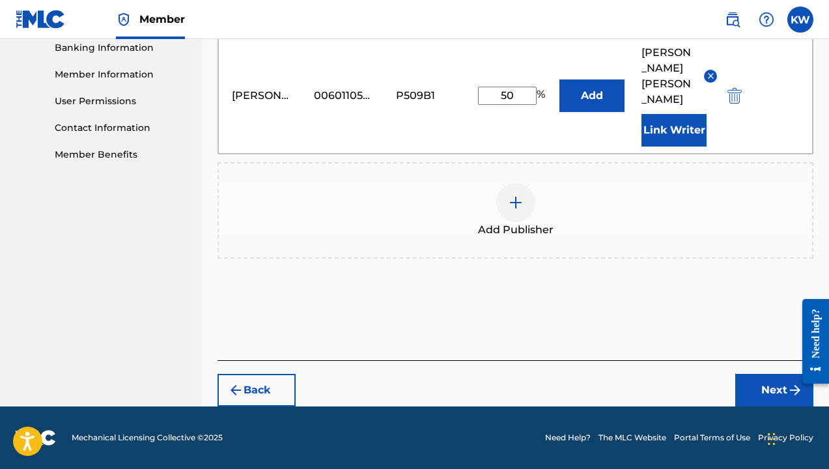
scroll to position [568, 0]
click at [774, 389] on button "Next" at bounding box center [774, 390] width 78 height 33
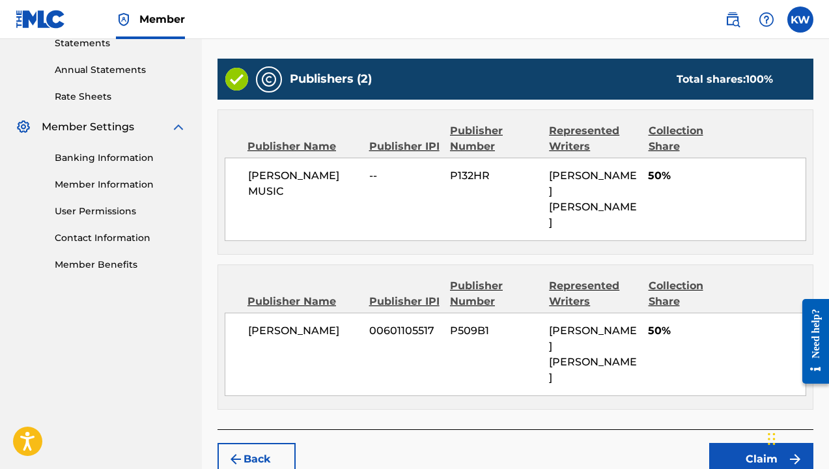
scroll to position [456, 0]
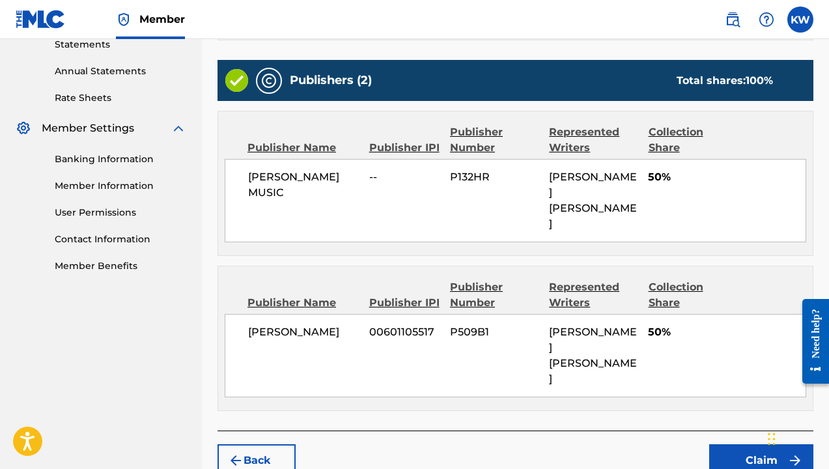
click at [758, 444] on button "Claim" at bounding box center [761, 460] width 104 height 33
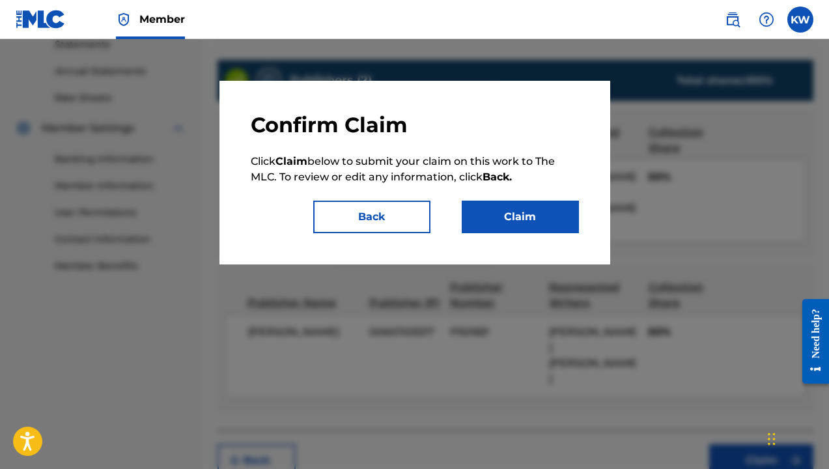
click at [519, 217] on button "Claim" at bounding box center [520, 217] width 117 height 33
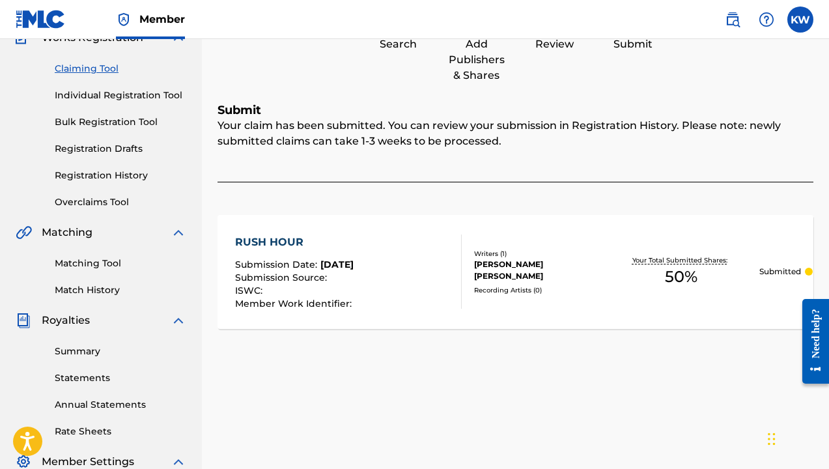
scroll to position [124, 0]
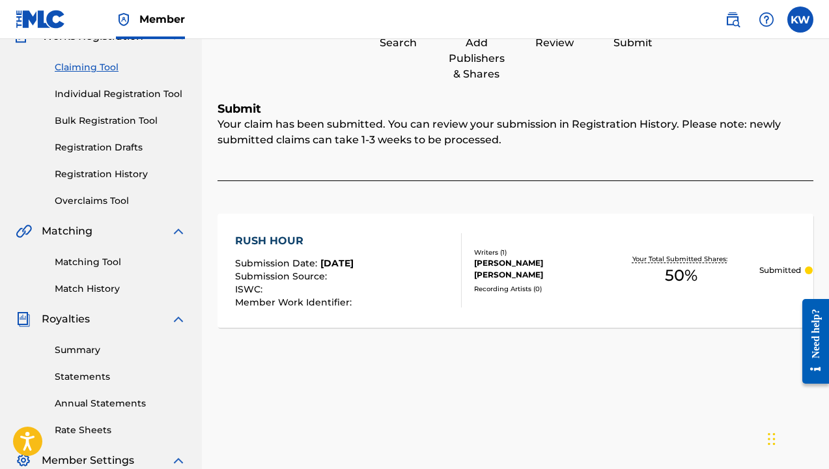
click at [90, 65] on link "Claiming Tool" at bounding box center [120, 68] width 131 height 14
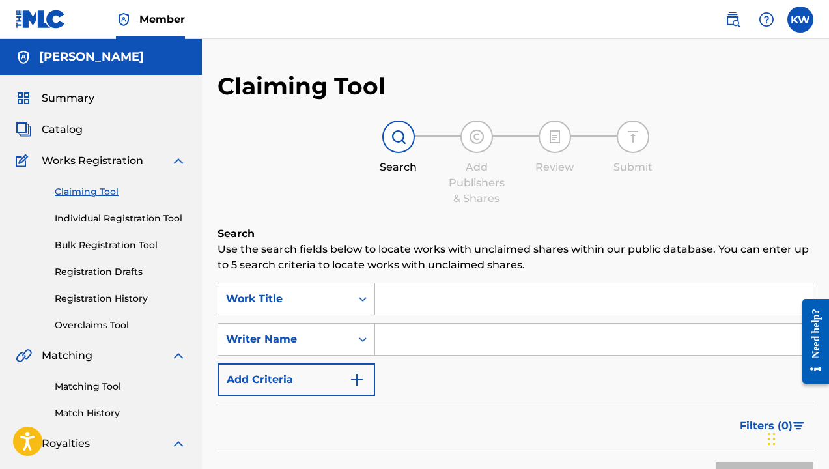
click at [422, 292] on input "Search Form" at bounding box center [593, 298] width 437 height 31
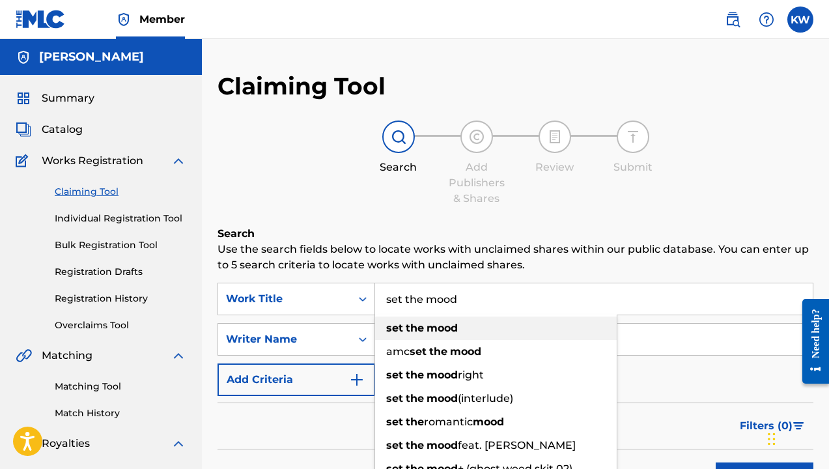
type input "set the mood"
click at [427, 327] on strong "mood" at bounding box center [441, 328] width 31 height 12
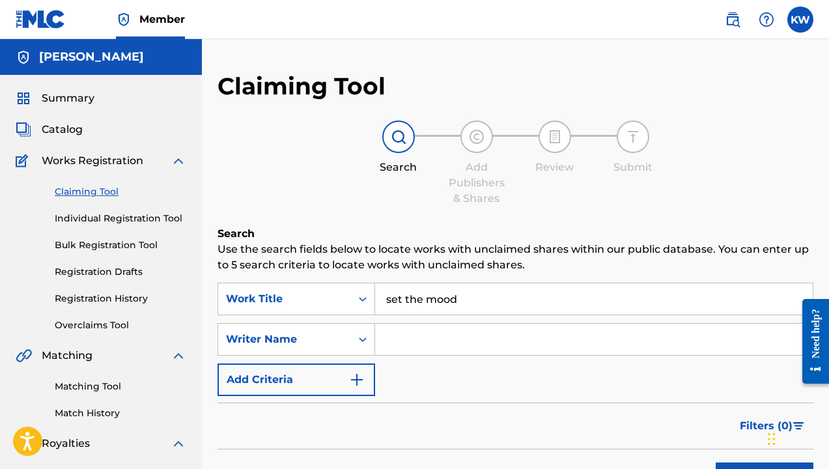
click at [442, 343] on input "Search Form" at bounding box center [593, 339] width 437 height 31
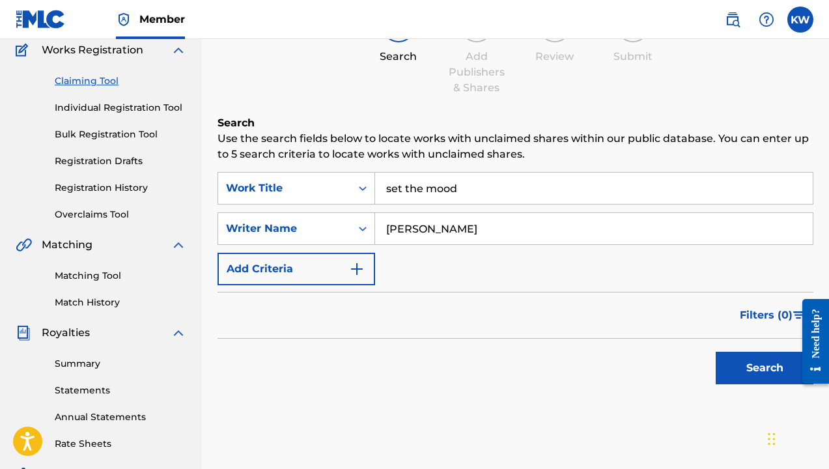
scroll to position [113, 0]
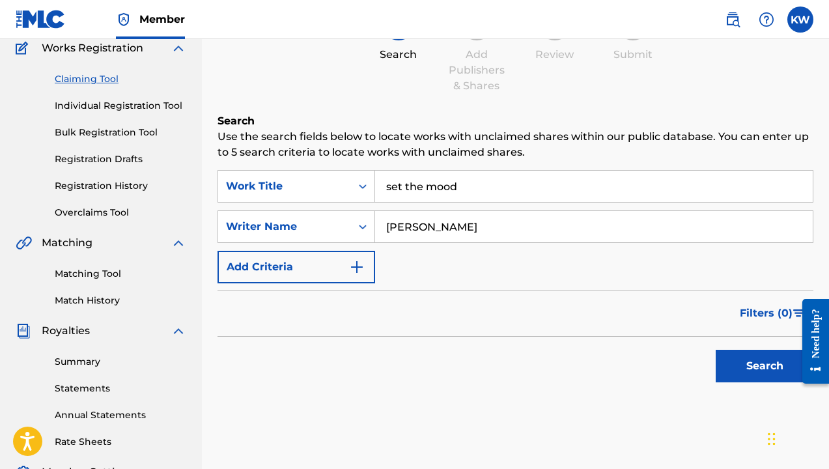
type input "[PERSON_NAME]"
click at [749, 370] on button "Search" at bounding box center [764, 366] width 98 height 33
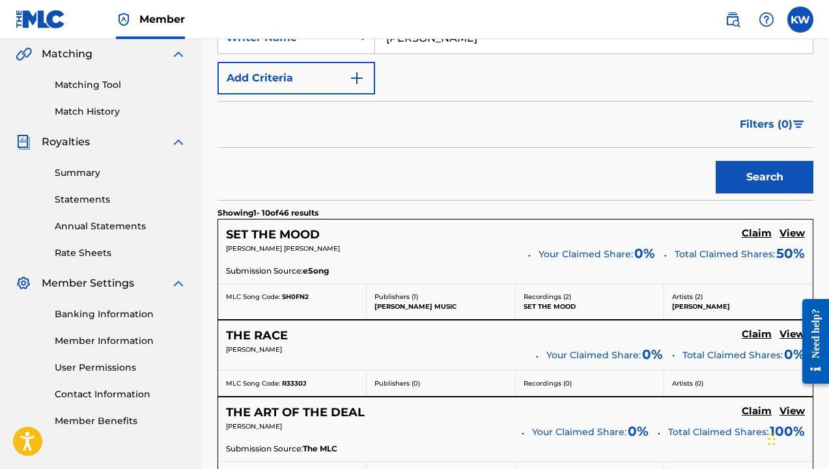
scroll to position [301, 0]
click at [757, 232] on h5 "Claim" at bounding box center [756, 234] width 30 height 12
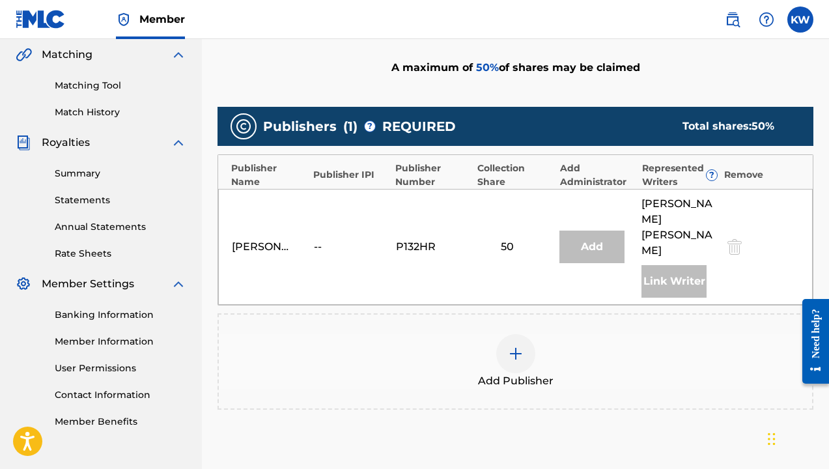
click at [519, 346] on img at bounding box center [516, 354] width 16 height 16
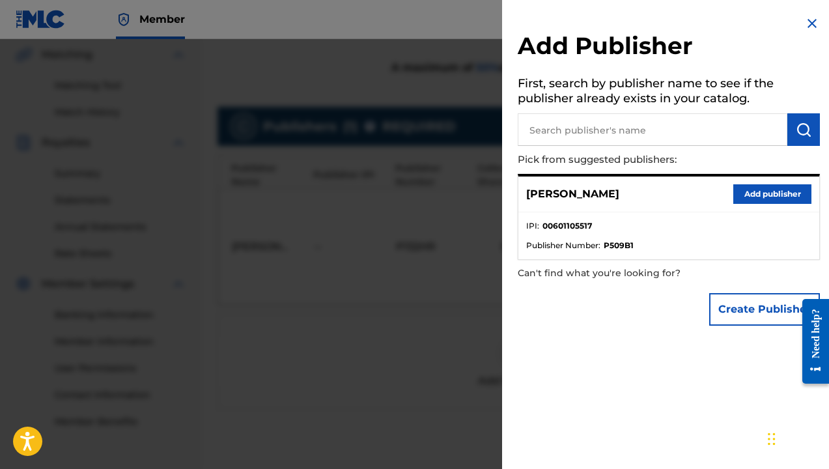
click at [768, 193] on button "Add publisher" at bounding box center [772, 194] width 78 height 20
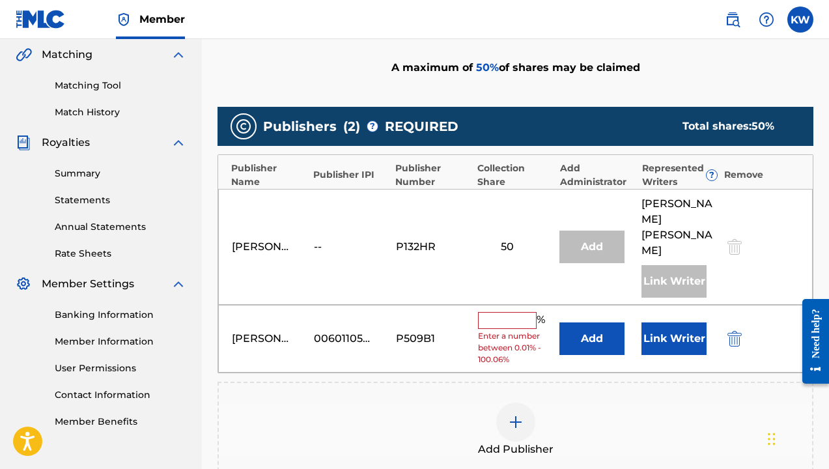
click at [489, 312] on input "text" at bounding box center [507, 320] width 59 height 17
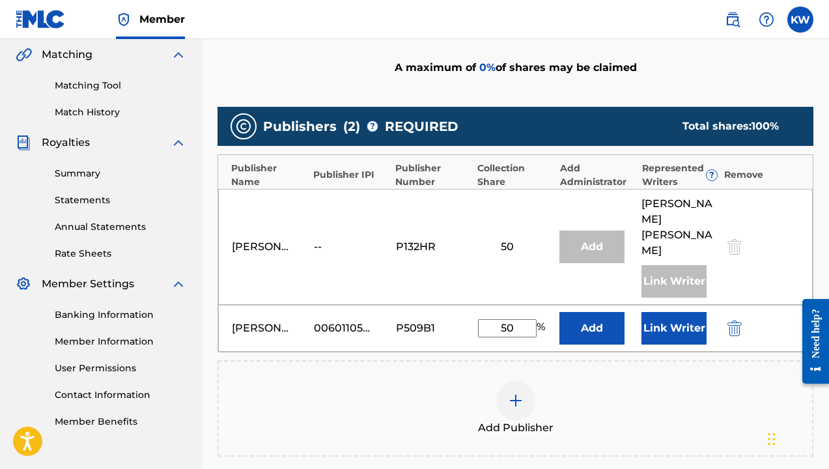
type input "50"
click at [674, 312] on button "Link Writer" at bounding box center [673, 328] width 65 height 33
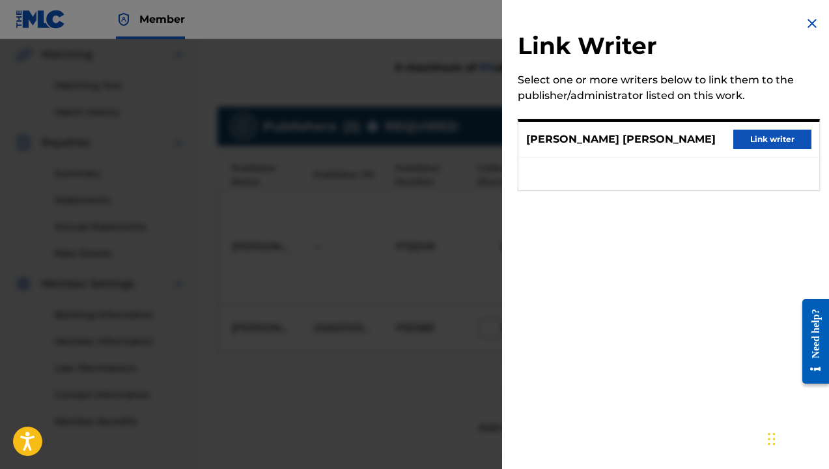
click at [768, 143] on button "Link writer" at bounding box center [772, 140] width 78 height 20
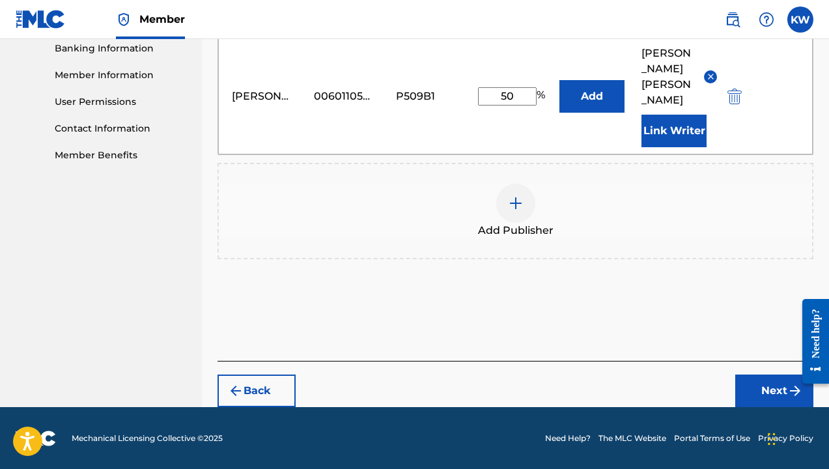
scroll to position [568, 0]
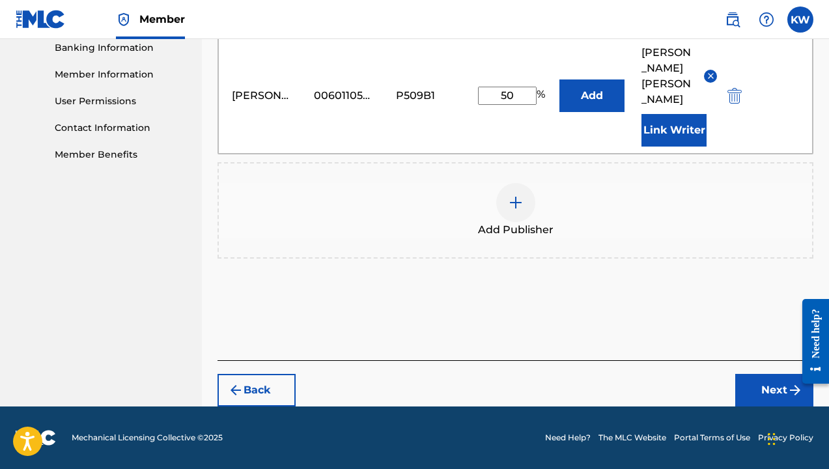
click at [773, 385] on button "Next" at bounding box center [774, 390] width 78 height 33
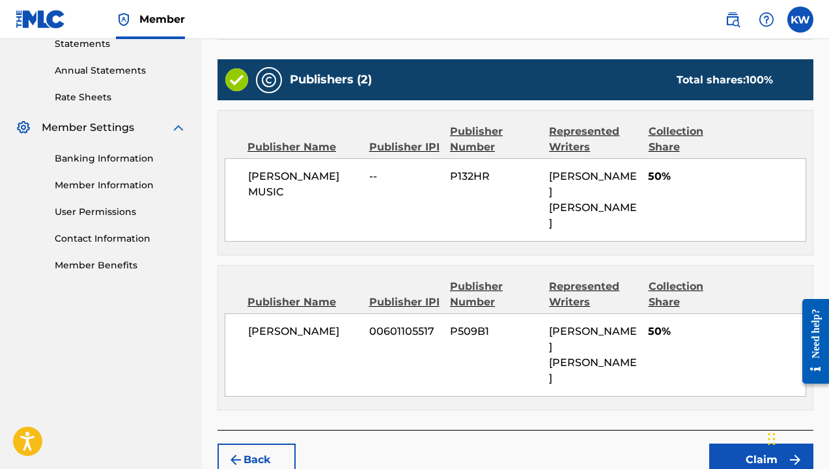
scroll to position [456, 0]
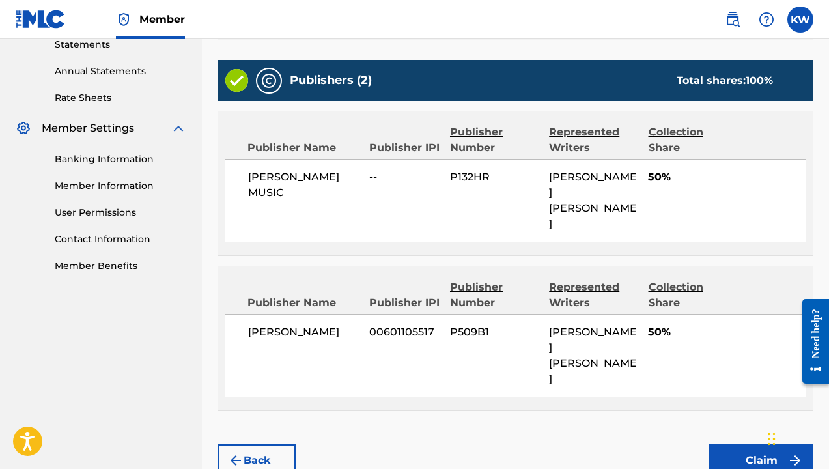
click at [759, 444] on button "Claim" at bounding box center [761, 460] width 104 height 33
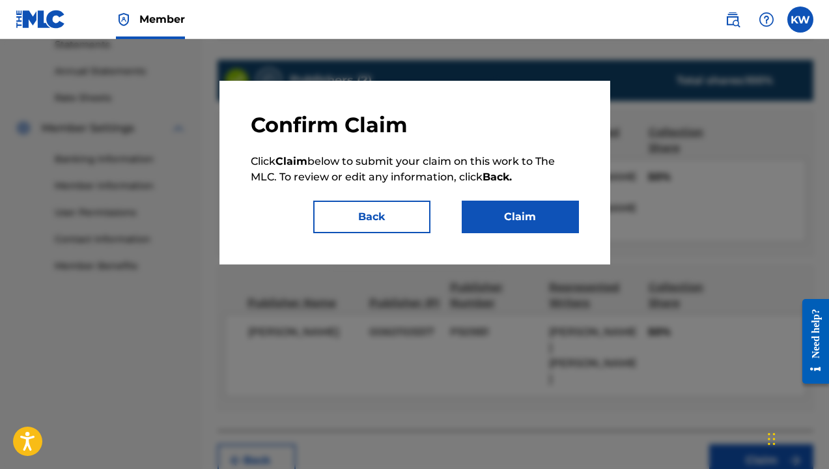
click at [523, 218] on button "Claim" at bounding box center [520, 217] width 117 height 33
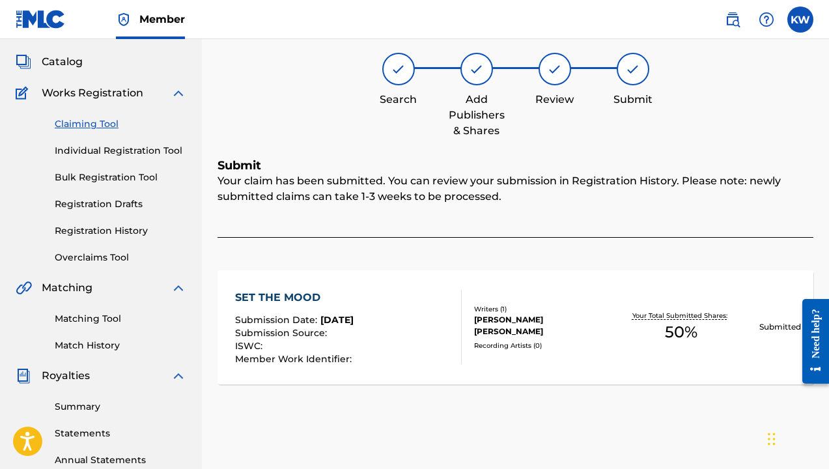
scroll to position [61, 0]
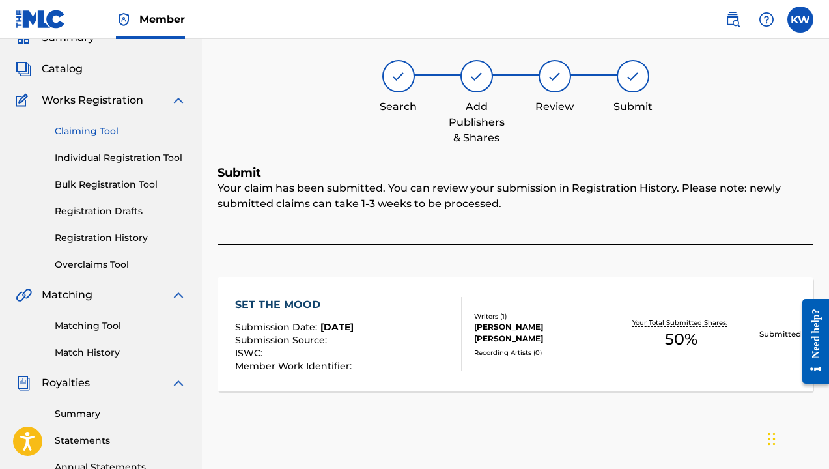
click at [99, 130] on link "Claiming Tool" at bounding box center [120, 131] width 131 height 14
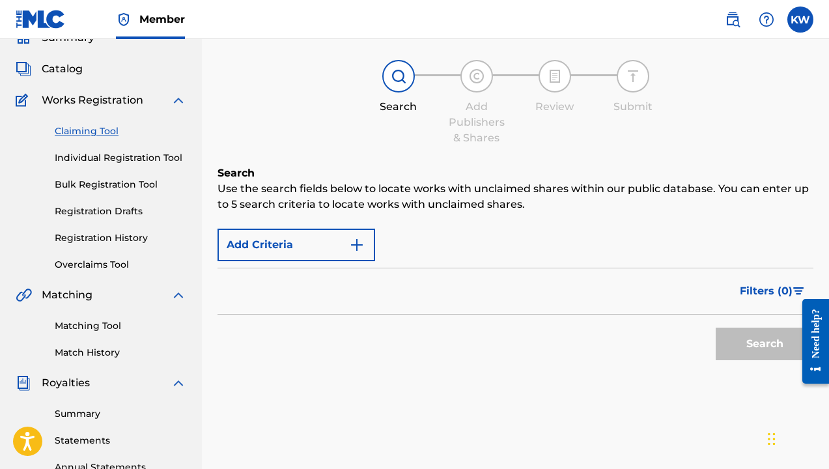
scroll to position [0, 0]
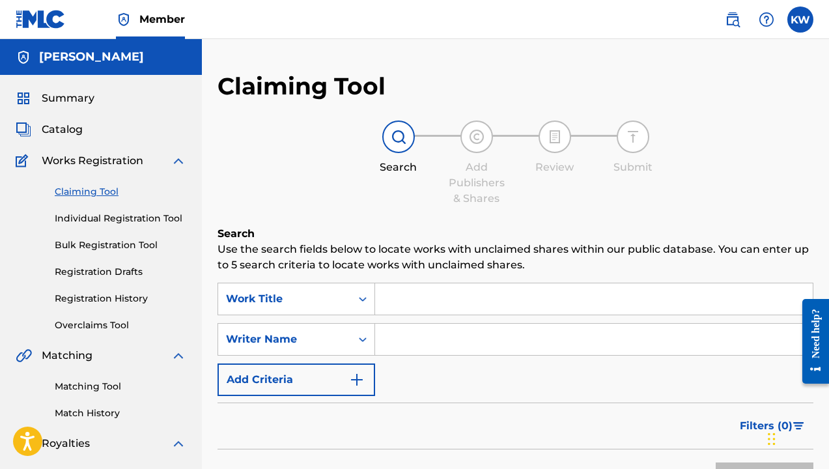
drag, startPoint x: 398, startPoint y: 304, endPoint x: 398, endPoint y: 283, distance: 20.8
click at [398, 304] on input "Search Form" at bounding box center [593, 298] width 437 height 31
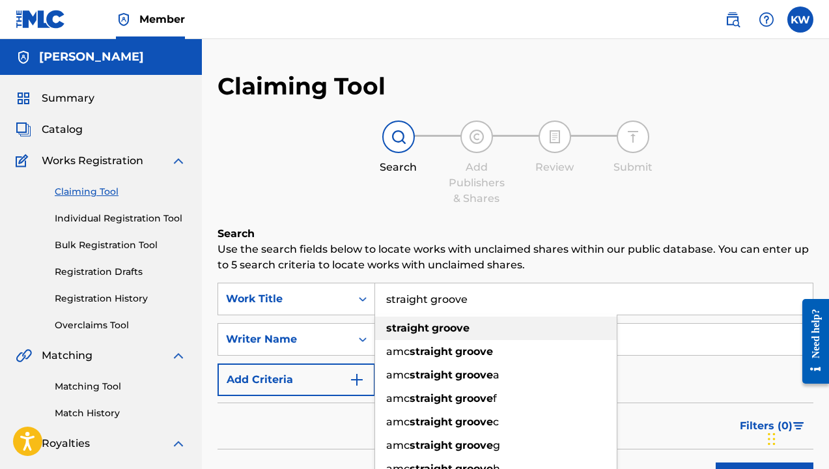
type input "straight groove"
click at [439, 329] on strong "groove" at bounding box center [451, 328] width 38 height 12
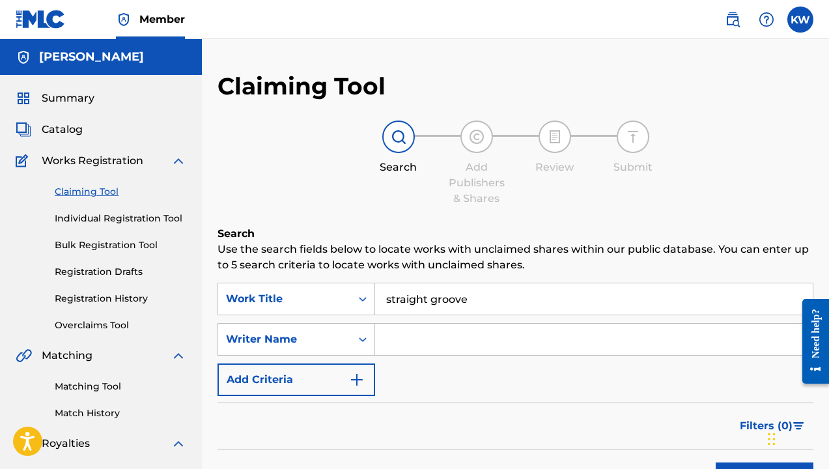
click at [433, 339] on input "Search Form" at bounding box center [593, 339] width 437 height 31
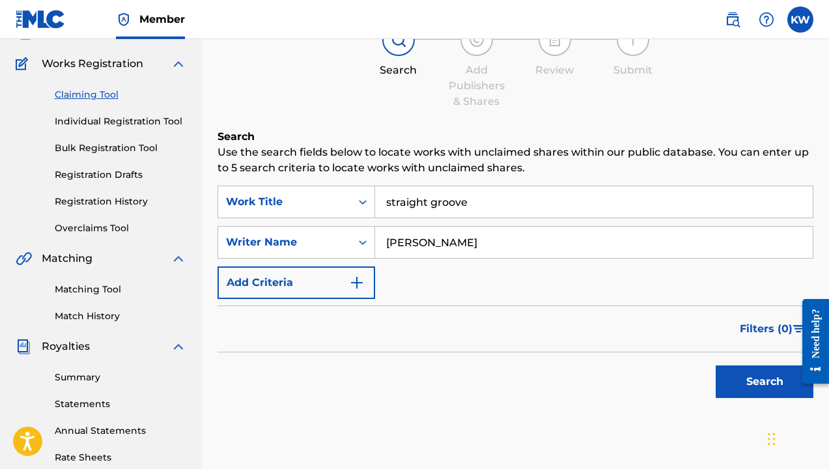
scroll to position [98, 0]
type input "[PERSON_NAME]"
click at [766, 386] on button "Search" at bounding box center [764, 381] width 98 height 33
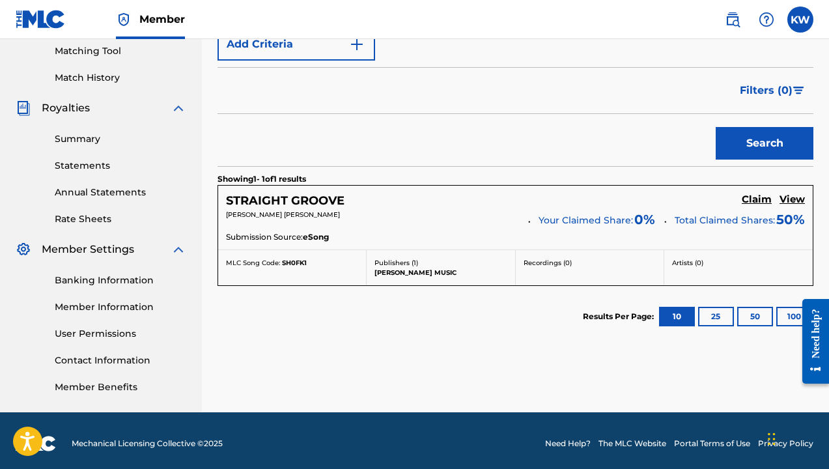
scroll to position [341, 0]
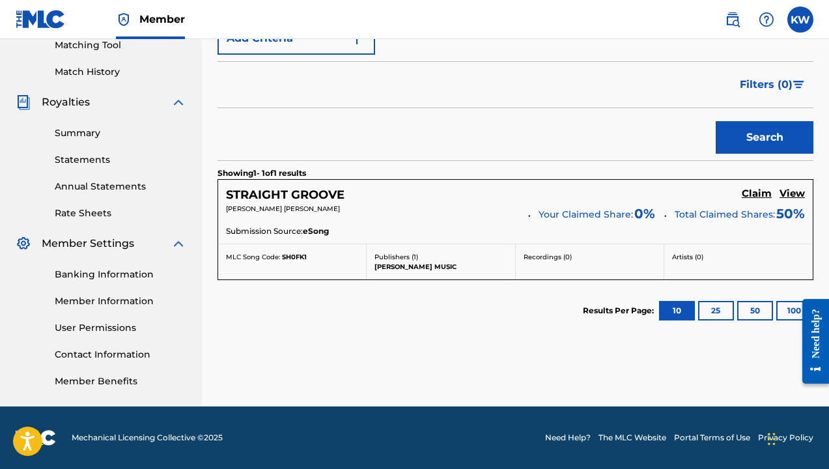
click at [756, 193] on h5 "Claim" at bounding box center [756, 193] width 30 height 12
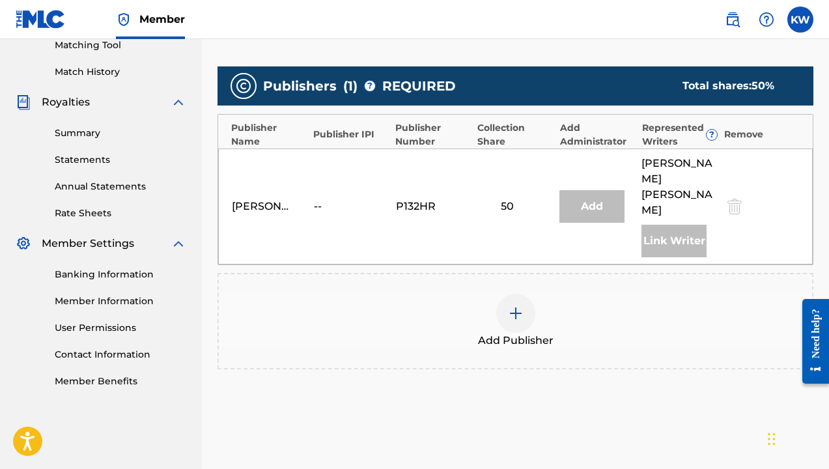
click at [521, 305] on img at bounding box center [516, 313] width 16 height 16
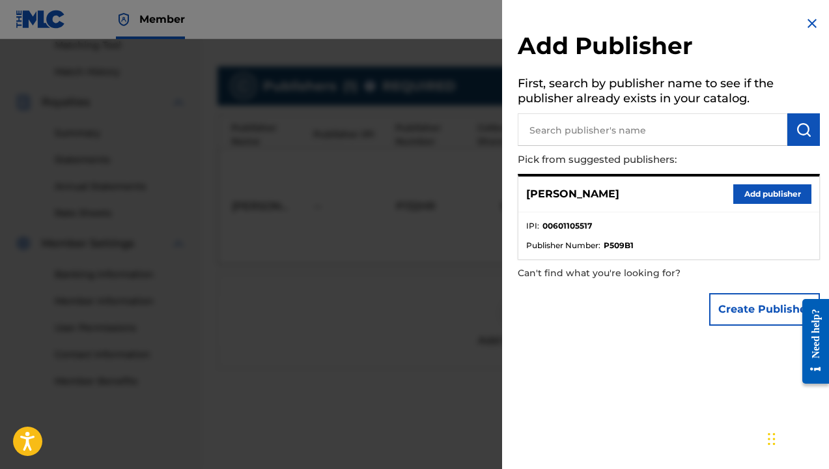
click at [760, 189] on button "Add publisher" at bounding box center [772, 194] width 78 height 20
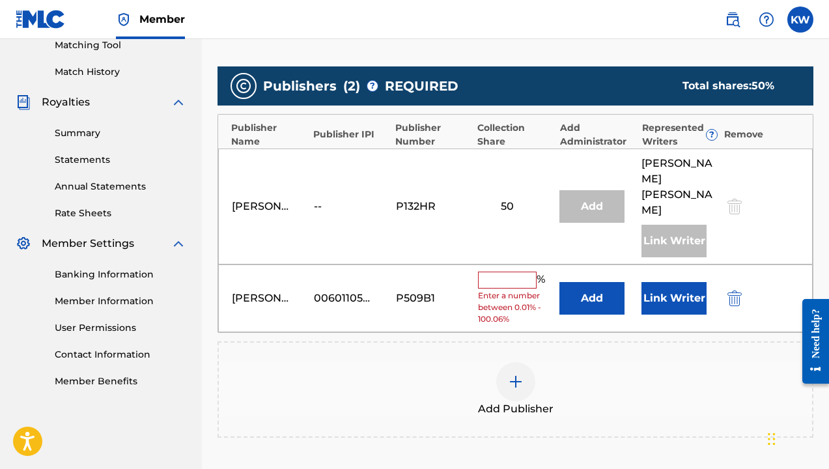
click at [508, 271] on input "text" at bounding box center [507, 279] width 59 height 17
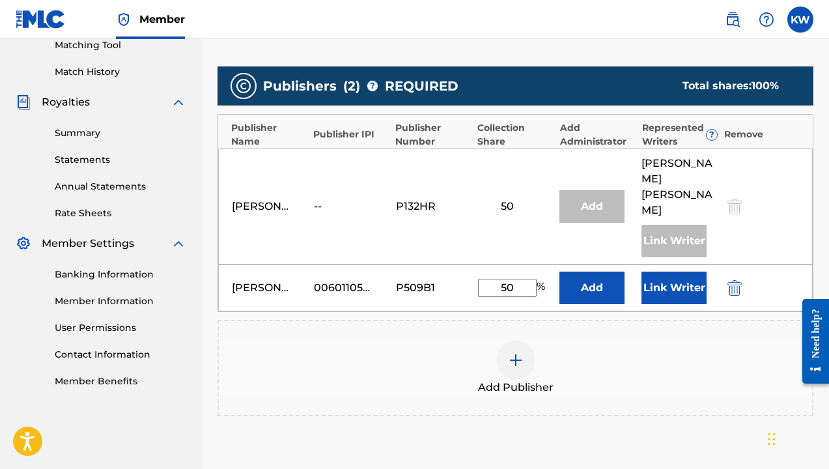
type input "50"
click at [679, 274] on button "Link Writer" at bounding box center [673, 287] width 65 height 33
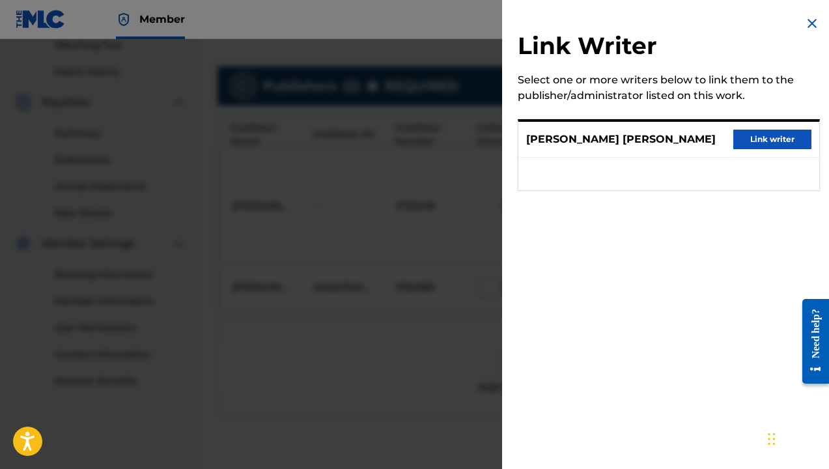
click at [751, 137] on button "Link writer" at bounding box center [772, 140] width 78 height 20
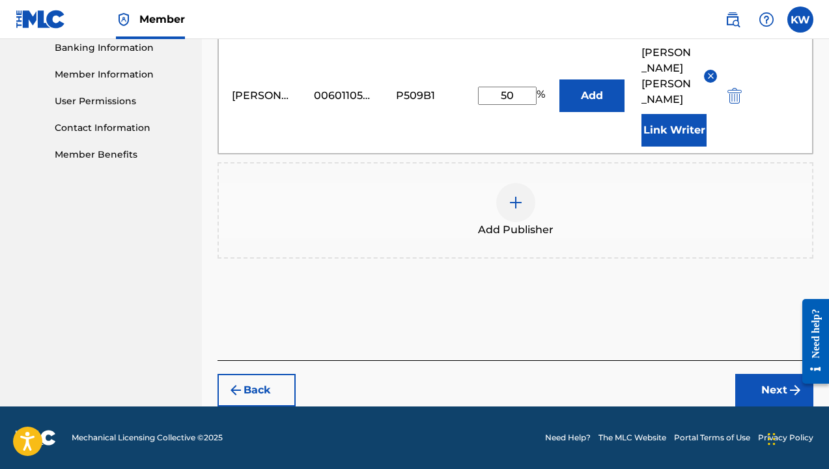
click at [773, 384] on button "Next" at bounding box center [774, 390] width 78 height 33
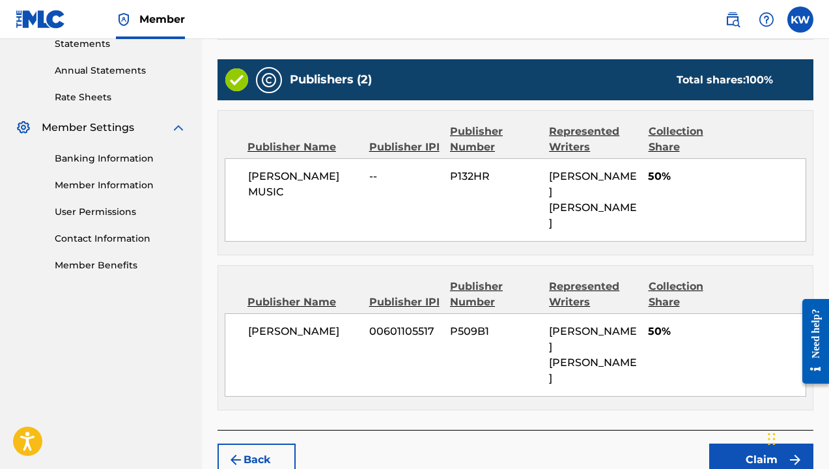
scroll to position [456, 0]
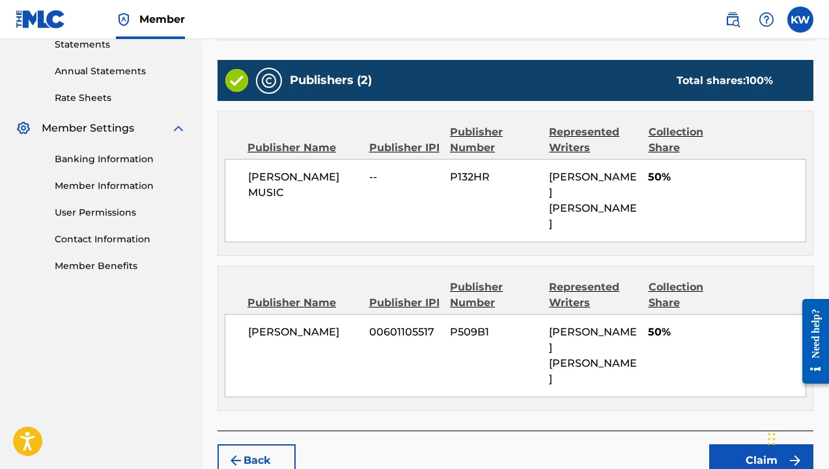
click at [759, 444] on button "Claim" at bounding box center [761, 460] width 104 height 33
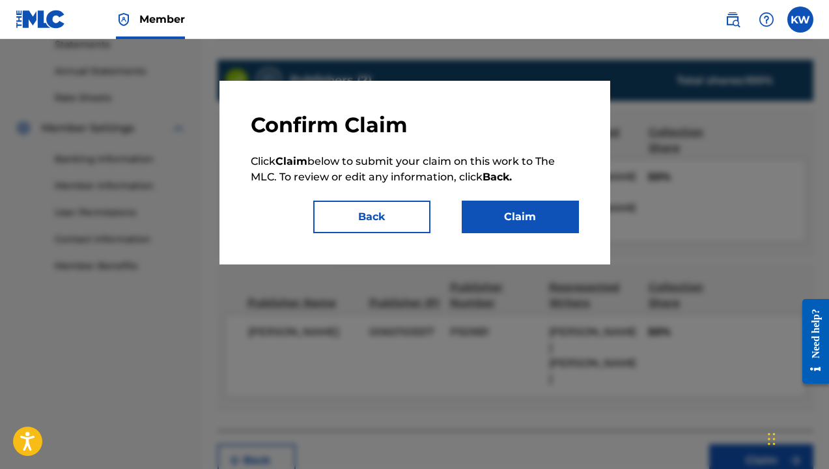
click at [525, 218] on button "Claim" at bounding box center [520, 217] width 117 height 33
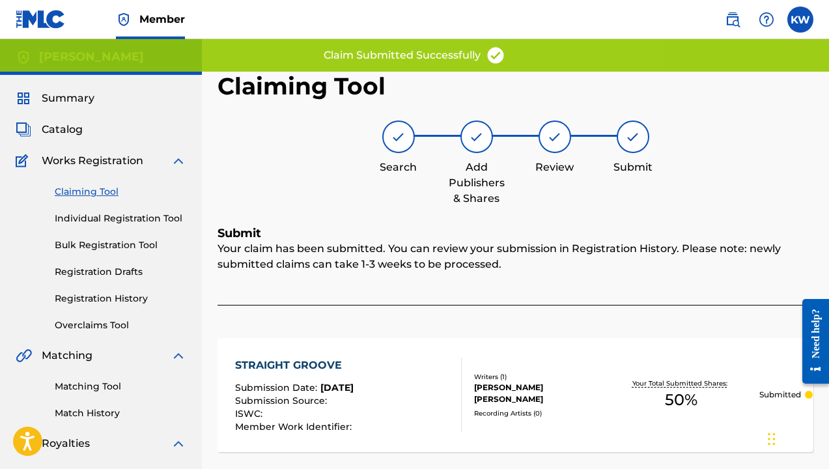
scroll to position [0, 0]
click at [90, 192] on link "Claiming Tool" at bounding box center [120, 192] width 131 height 14
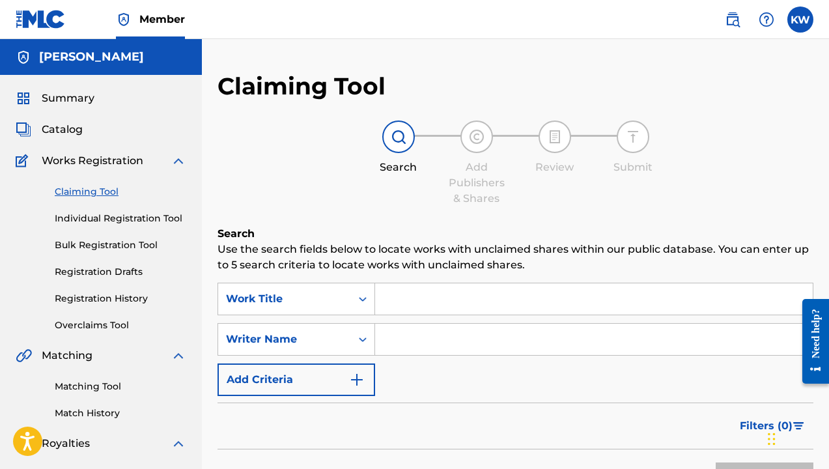
click at [424, 306] on input "Search Form" at bounding box center [593, 298] width 437 height 31
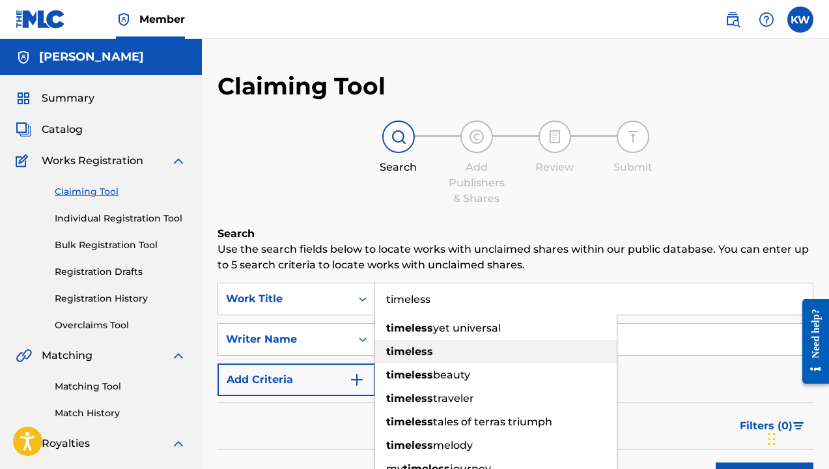
type input "timeless"
click at [422, 350] on strong "timeless" at bounding box center [409, 351] width 47 height 12
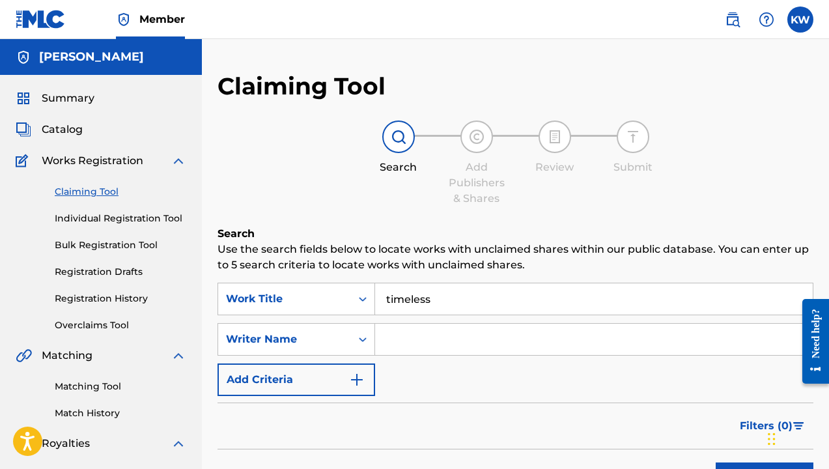
click at [428, 346] on input "Search Form" at bounding box center [593, 339] width 437 height 31
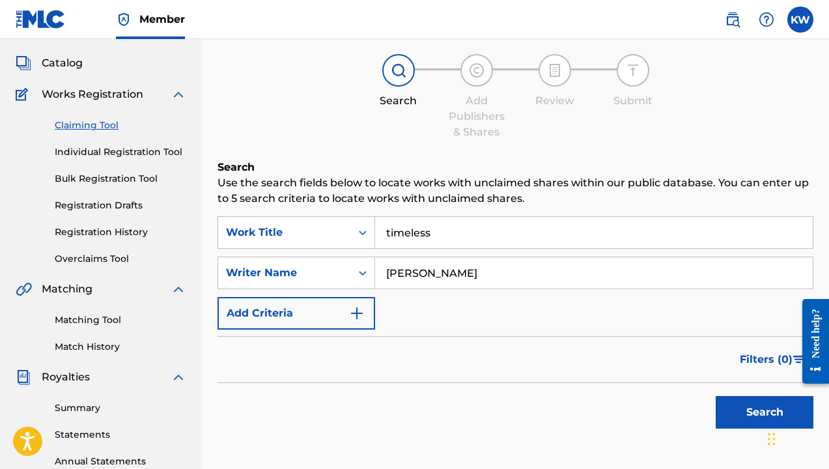
scroll to position [80, 0]
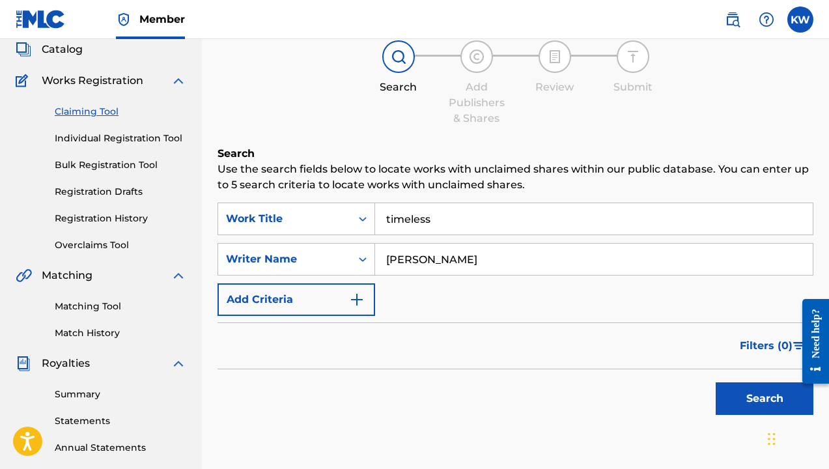
type input "[PERSON_NAME]"
click at [741, 400] on button "Search" at bounding box center [764, 398] width 98 height 33
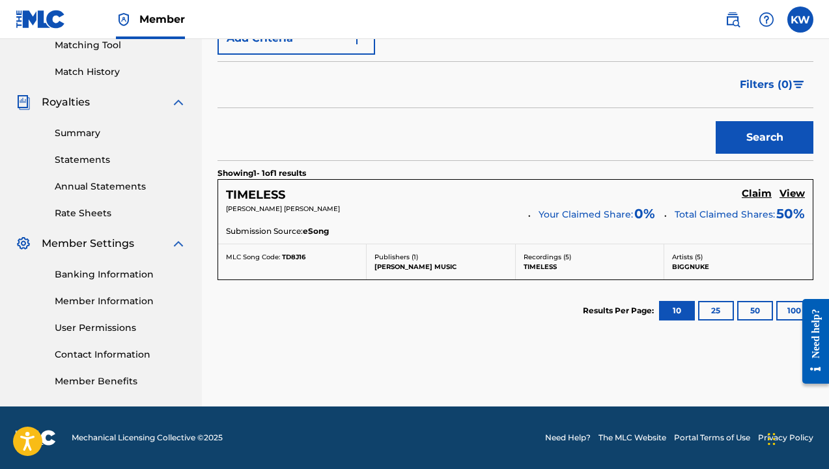
scroll to position [341, 0]
click at [751, 197] on h5 "Claim" at bounding box center [756, 193] width 30 height 12
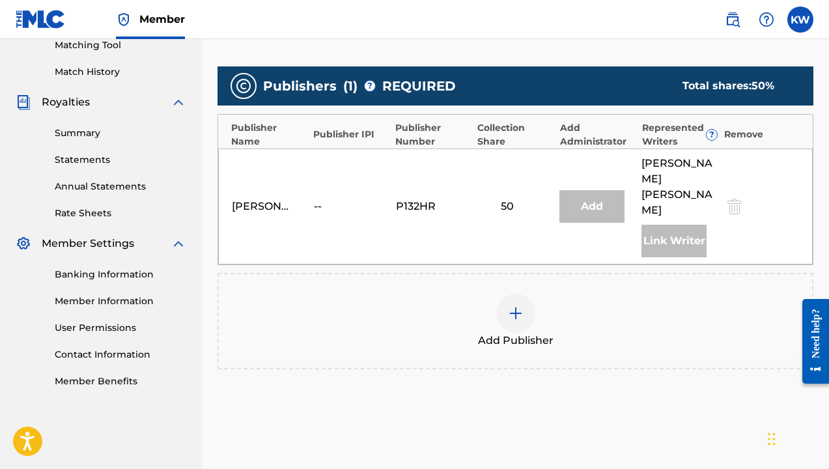
click at [525, 298] on div at bounding box center [515, 313] width 39 height 39
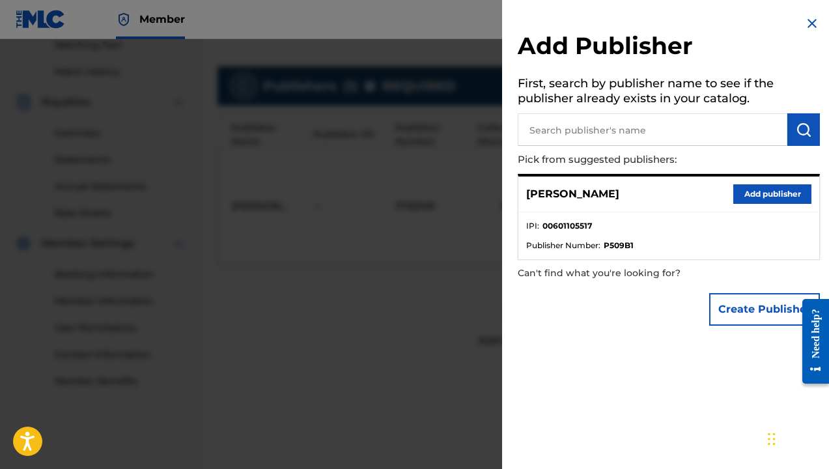
click at [762, 195] on button "Add publisher" at bounding box center [772, 194] width 78 height 20
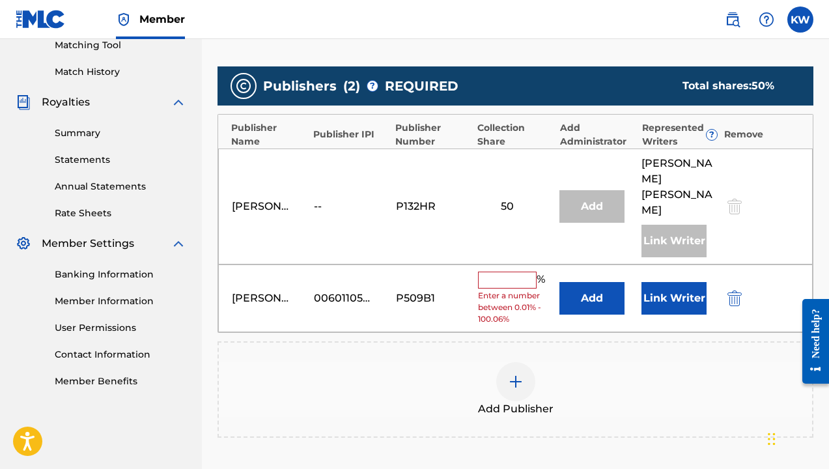
click at [490, 271] on input "text" at bounding box center [507, 279] width 59 height 17
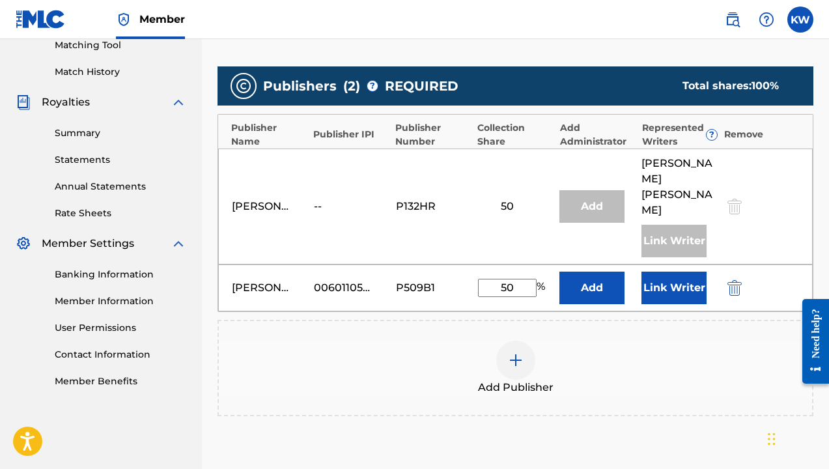
type input "50"
click at [664, 271] on button "Link Writer" at bounding box center [673, 287] width 65 height 33
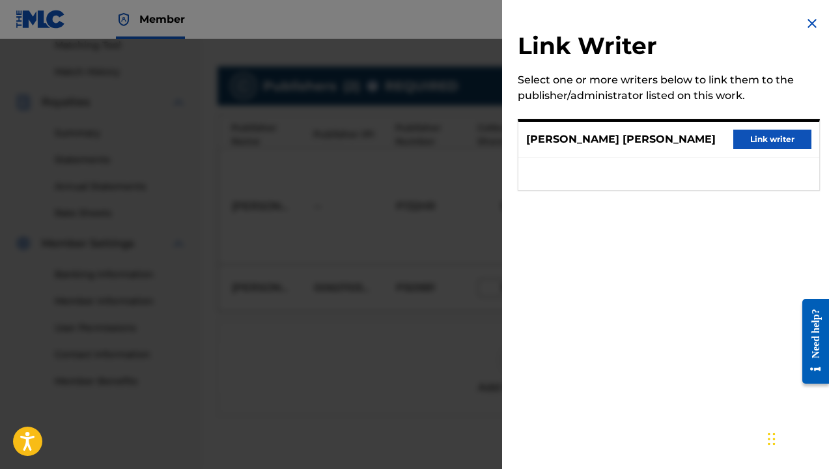
click at [751, 138] on button "Link writer" at bounding box center [772, 140] width 78 height 20
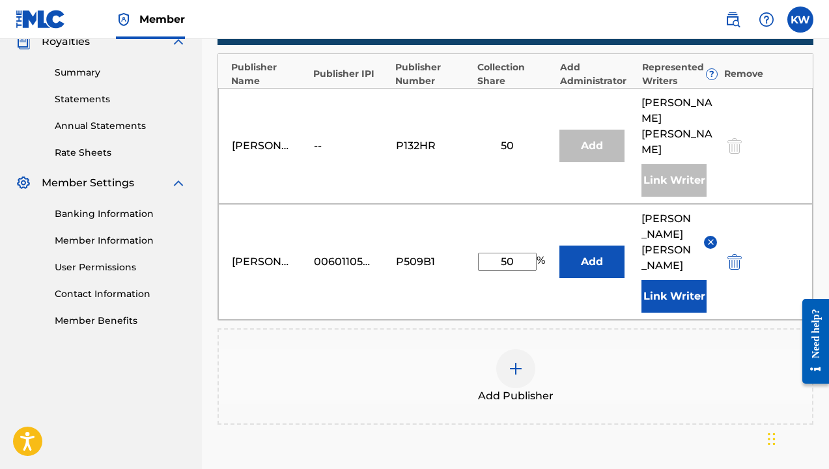
scroll to position [402, 0]
click at [590, 255] on button "Add" at bounding box center [591, 261] width 65 height 33
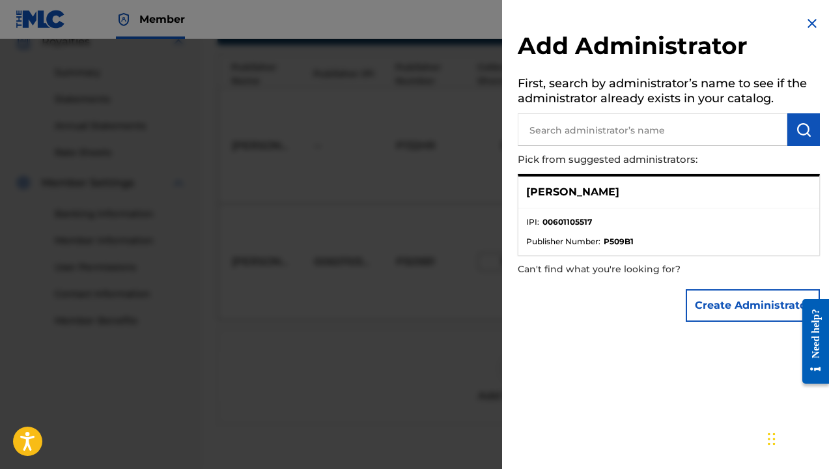
click at [807, 20] on img at bounding box center [812, 24] width 16 height 16
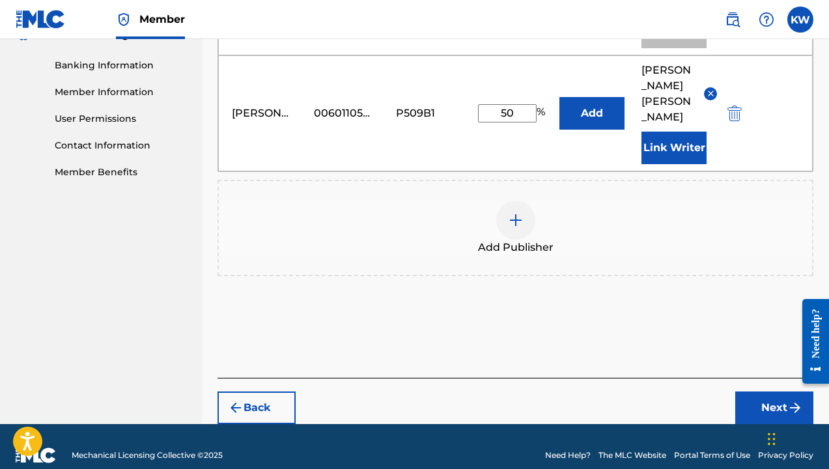
scroll to position [569, 1]
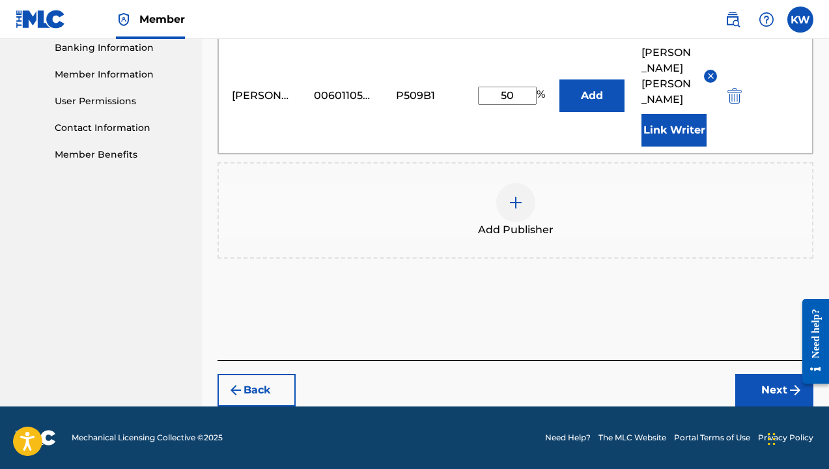
click at [766, 393] on button "Next" at bounding box center [774, 390] width 78 height 33
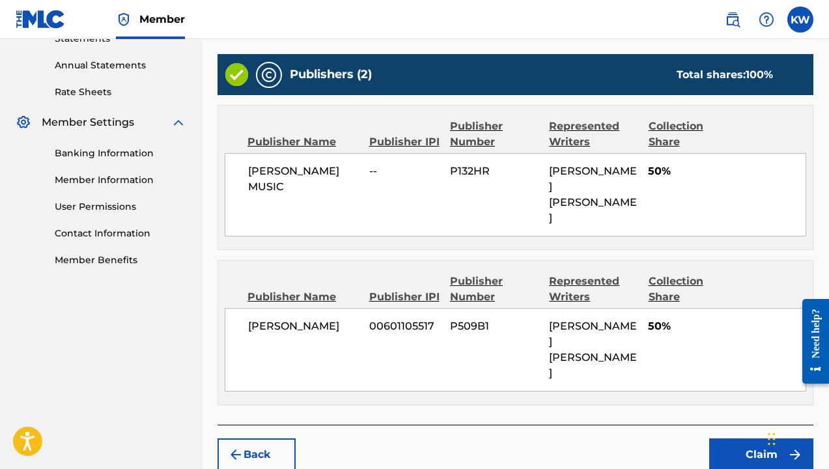
scroll to position [456, 0]
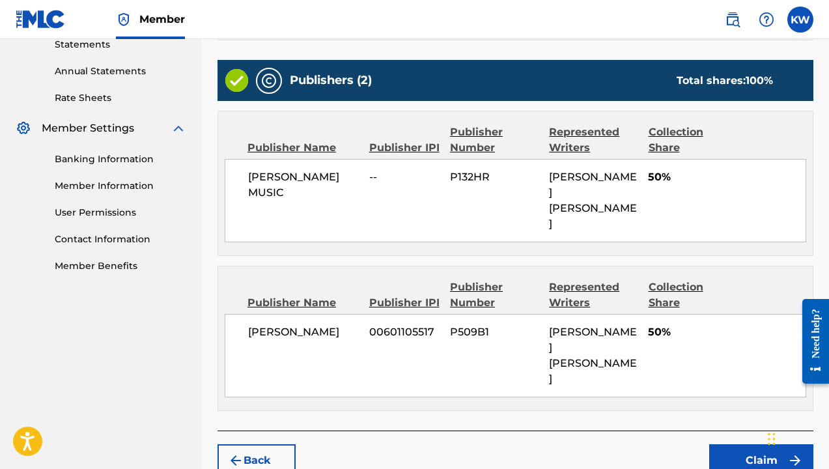
click at [769, 444] on button "Claim" at bounding box center [761, 460] width 104 height 33
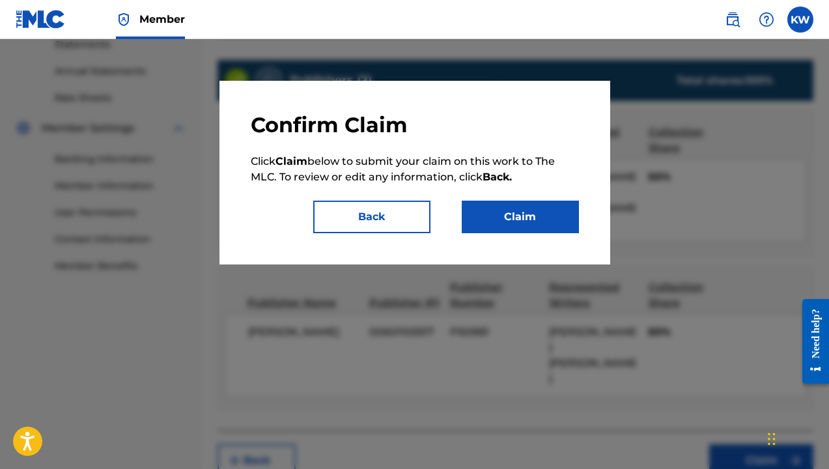
click at [526, 217] on button "Claim" at bounding box center [520, 217] width 117 height 33
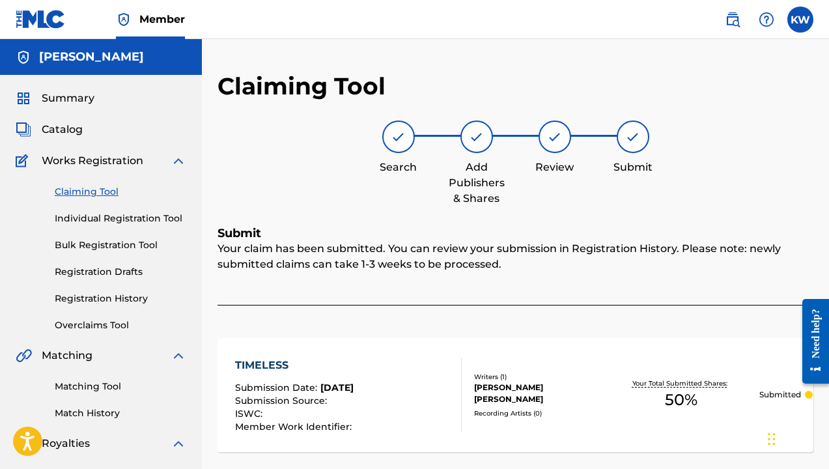
scroll to position [0, 0]
click at [89, 192] on link "Claiming Tool" at bounding box center [120, 192] width 131 height 14
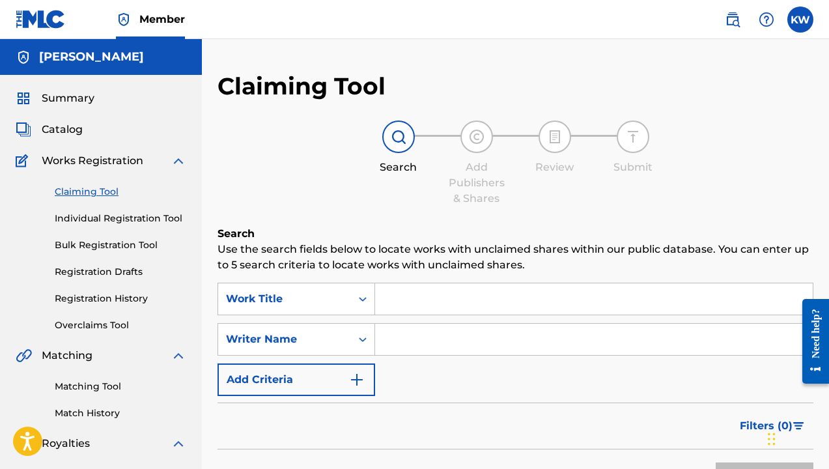
click at [408, 291] on input "Search Form" at bounding box center [593, 298] width 437 height 31
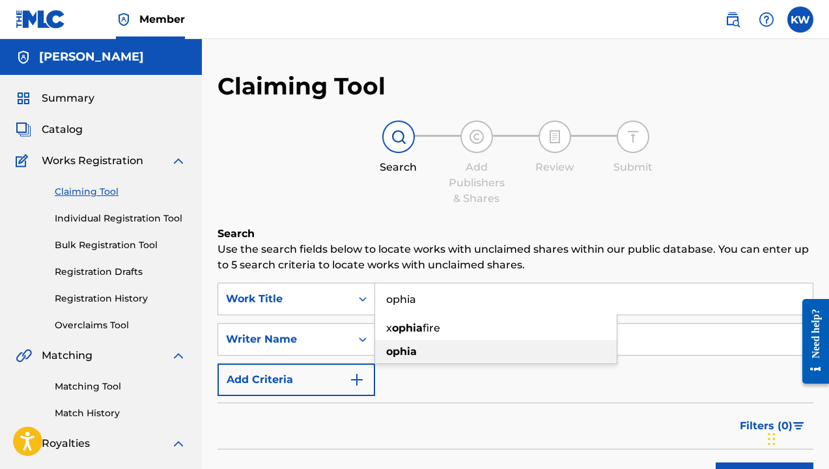
type input "ophia"
click at [402, 354] on strong "ophia" at bounding box center [401, 351] width 31 height 12
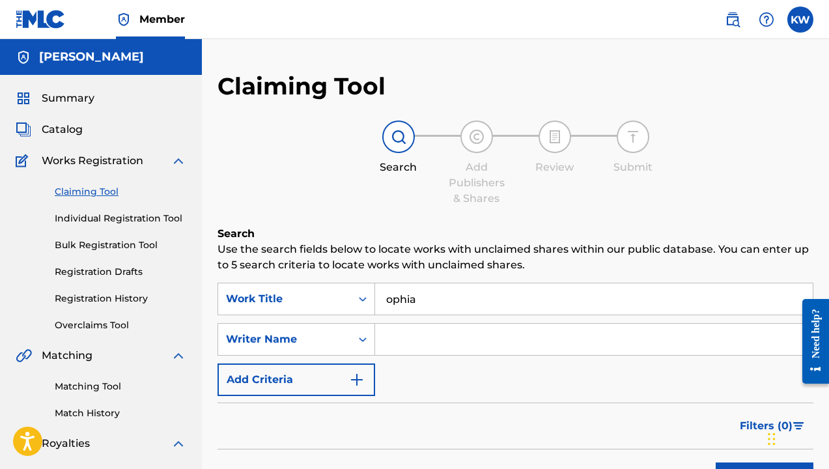
click at [429, 351] on input "Search Form" at bounding box center [593, 339] width 437 height 31
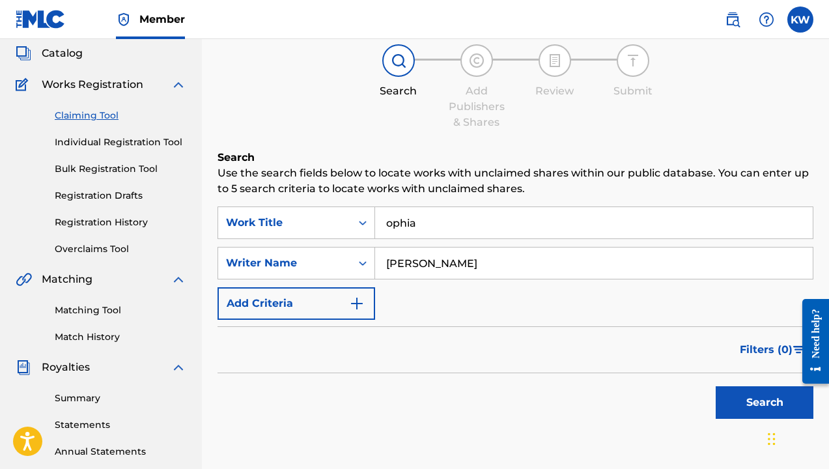
scroll to position [77, 0]
type input "[PERSON_NAME]"
click at [744, 401] on button "Search" at bounding box center [764, 401] width 98 height 33
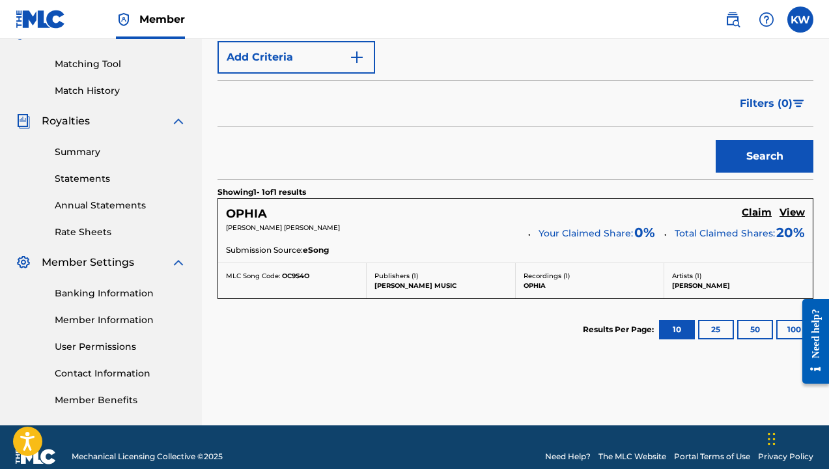
scroll to position [323, 0]
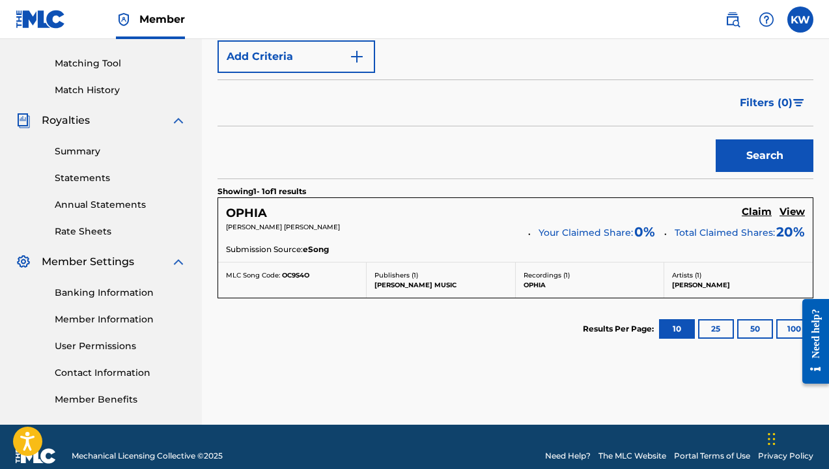
click at [760, 209] on h5 "Claim" at bounding box center [756, 212] width 30 height 12
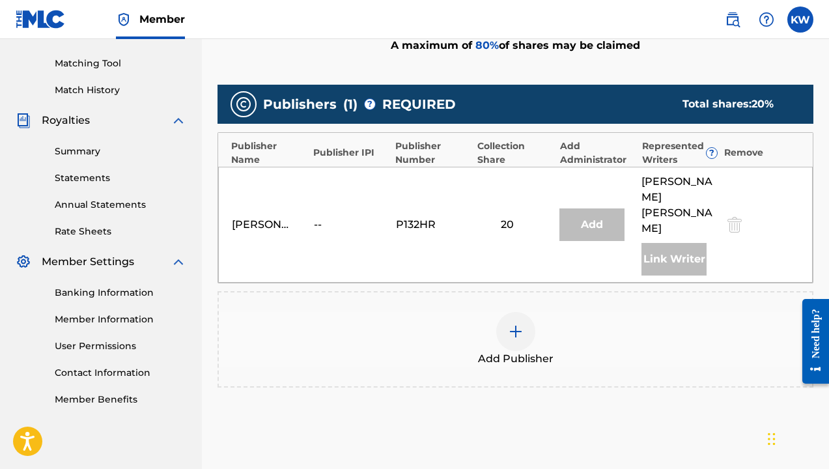
click at [510, 324] on img at bounding box center [516, 332] width 16 height 16
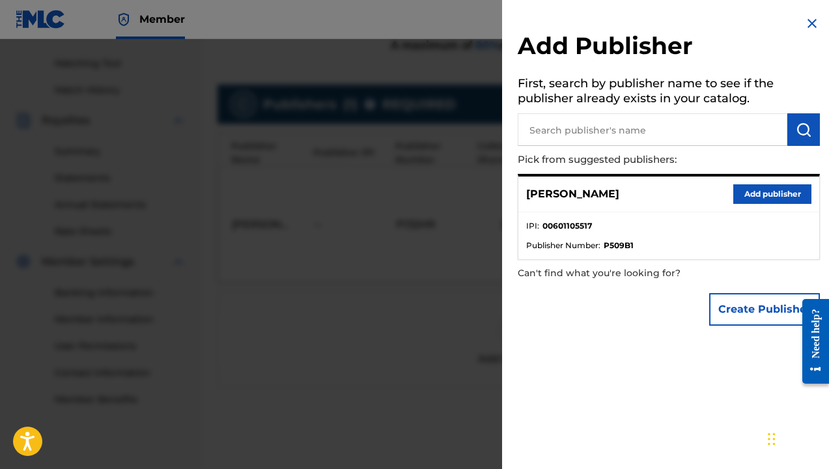
click at [759, 188] on button "Add publisher" at bounding box center [772, 194] width 78 height 20
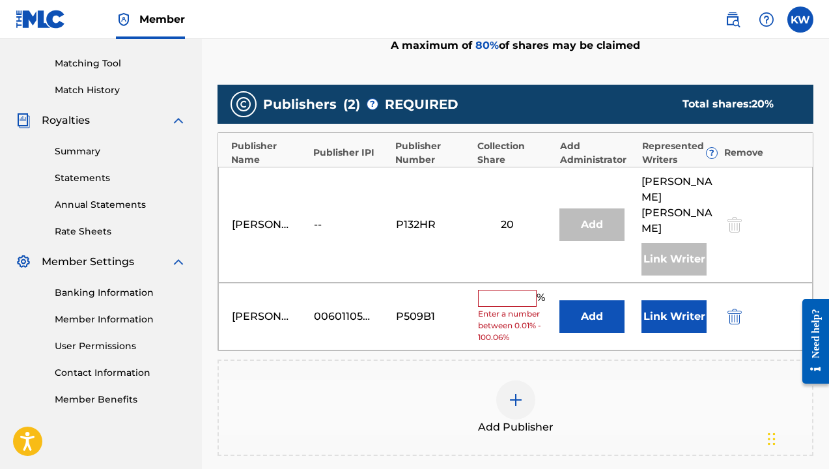
click at [505, 290] on input "text" at bounding box center [507, 298] width 59 height 17
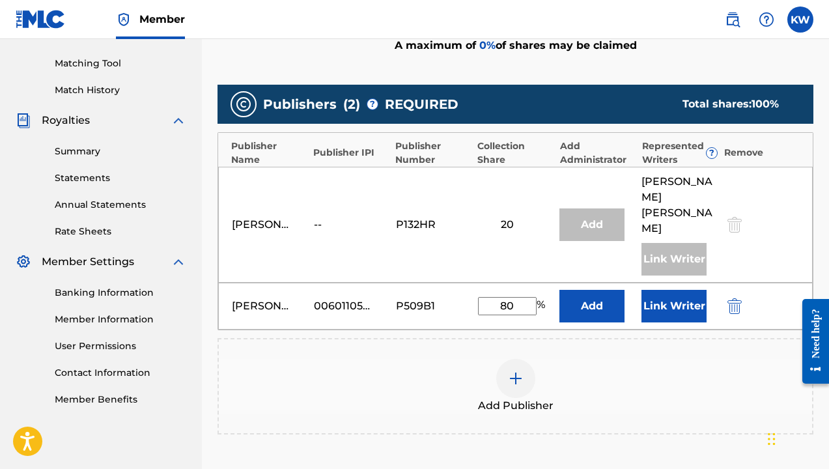
type input "80"
click at [672, 290] on button "Link Writer" at bounding box center [673, 306] width 65 height 33
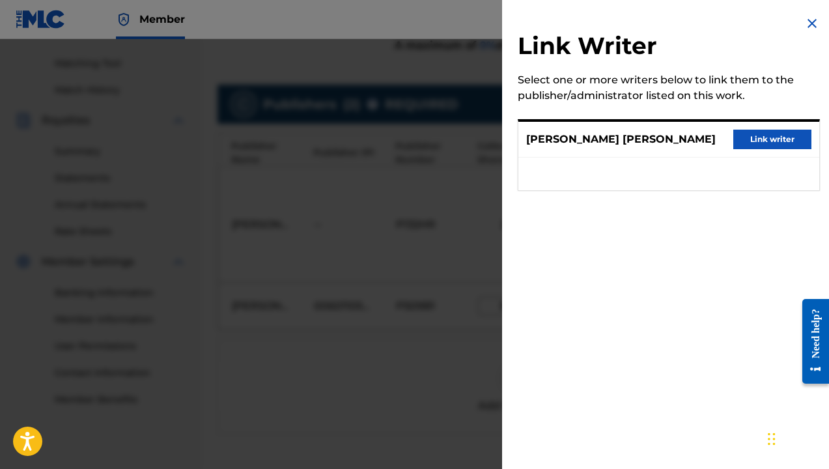
click at [774, 135] on button "Link writer" at bounding box center [772, 140] width 78 height 20
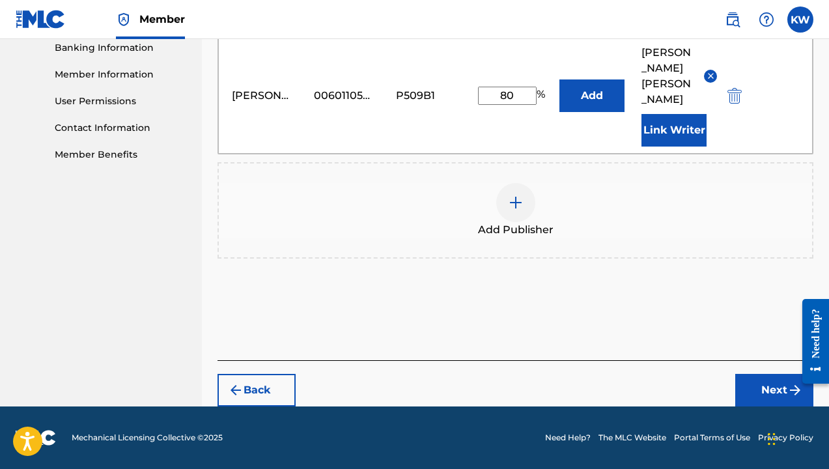
click at [775, 393] on button "Next" at bounding box center [774, 390] width 78 height 33
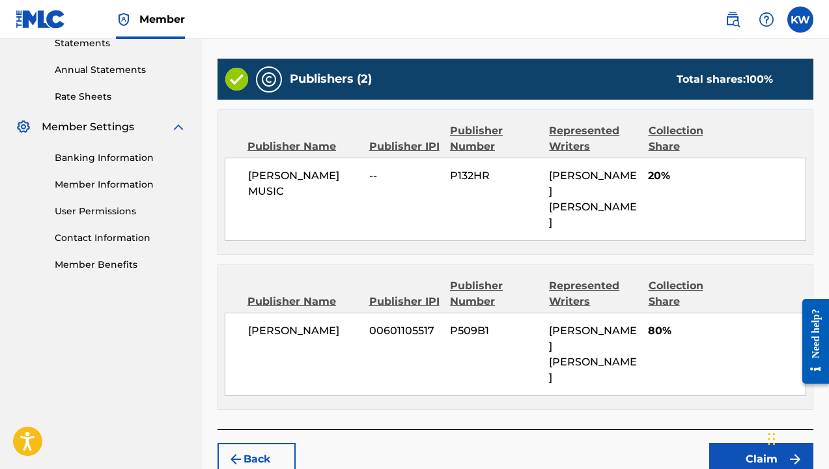
scroll to position [456, 0]
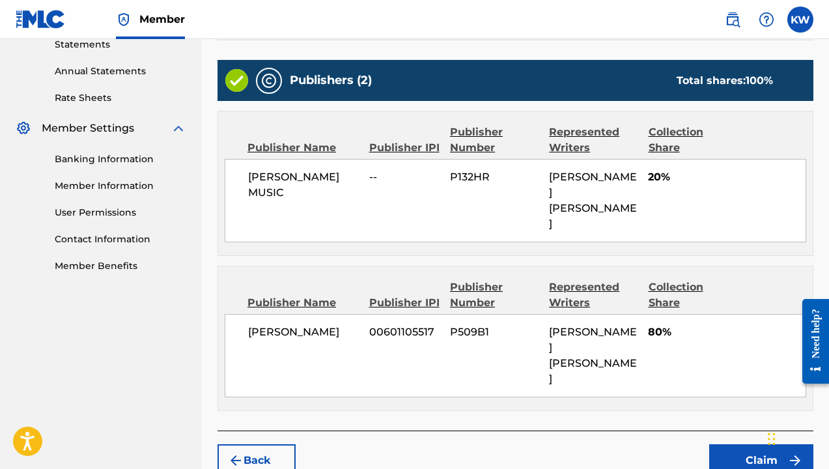
click at [752, 444] on button "Claim" at bounding box center [761, 460] width 104 height 33
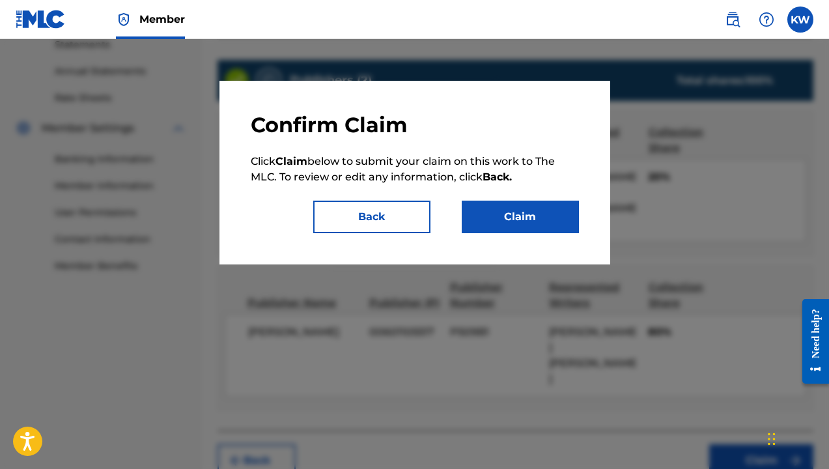
click at [523, 216] on button "Claim" at bounding box center [520, 217] width 117 height 33
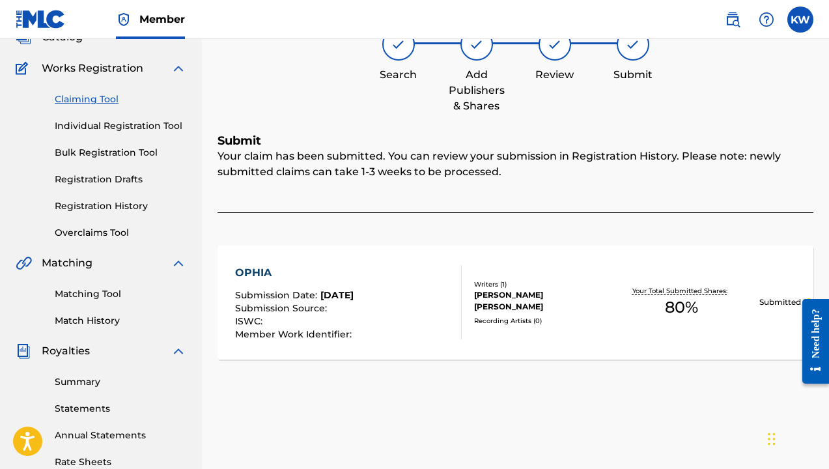
scroll to position [81, 0]
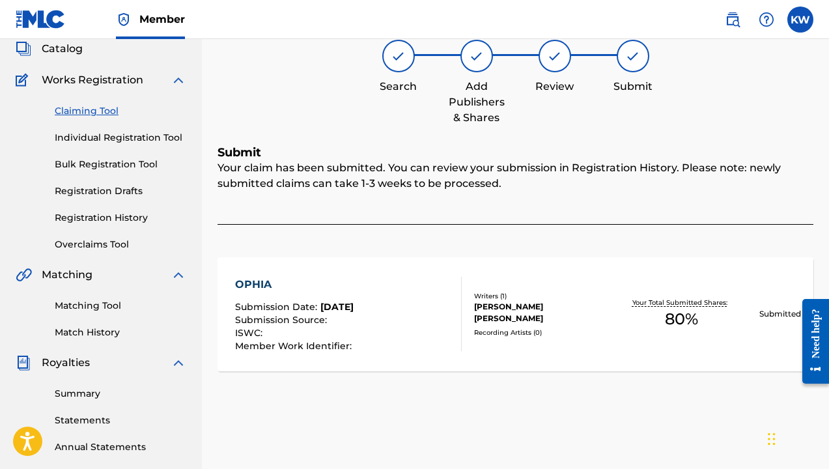
click at [81, 110] on link "Claiming Tool" at bounding box center [120, 111] width 131 height 14
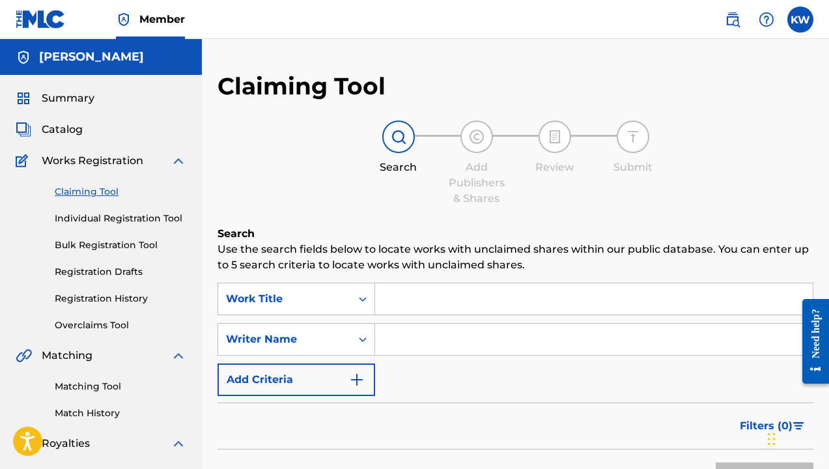
click at [418, 301] on input "Search Form" at bounding box center [593, 298] width 437 height 31
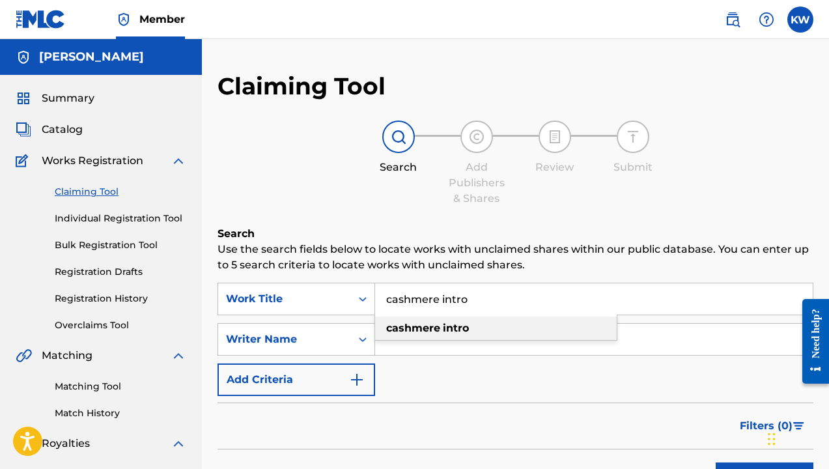
type input "cashmere intro"
click at [430, 327] on strong "cashmere" at bounding box center [413, 328] width 54 height 12
click at [430, 339] on input "Search Form" at bounding box center [593, 339] width 437 height 31
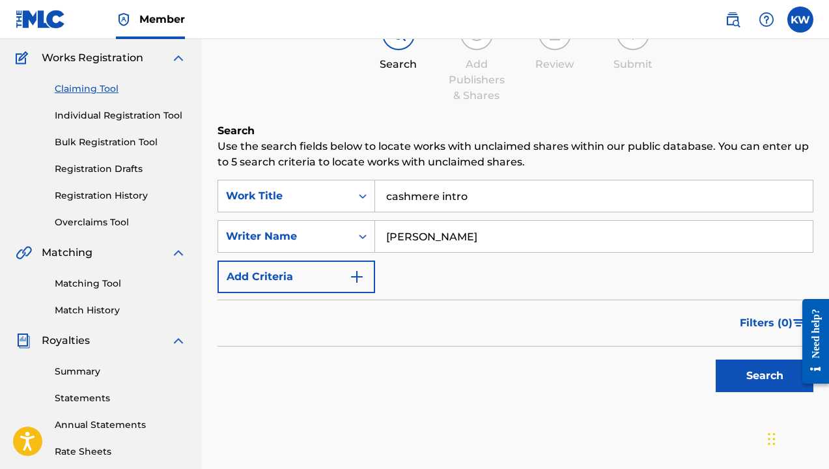
type input "[PERSON_NAME]"
click at [761, 378] on button "Search" at bounding box center [764, 375] width 98 height 33
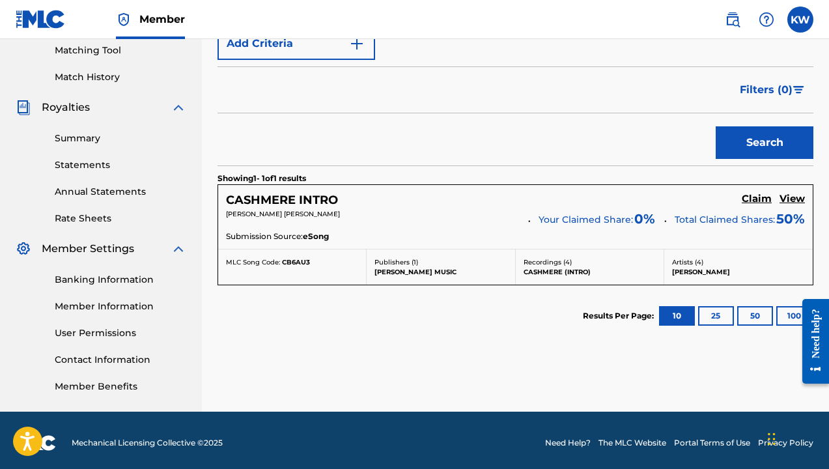
scroll to position [338, 0]
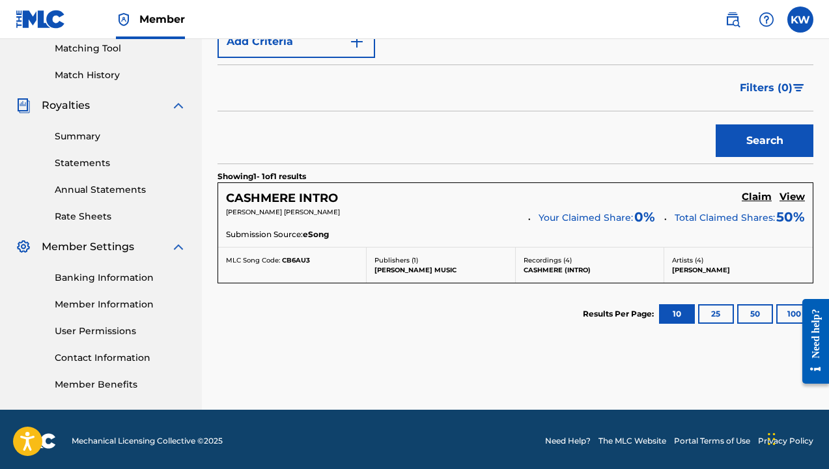
click at [756, 195] on h5 "Claim" at bounding box center [756, 197] width 30 height 12
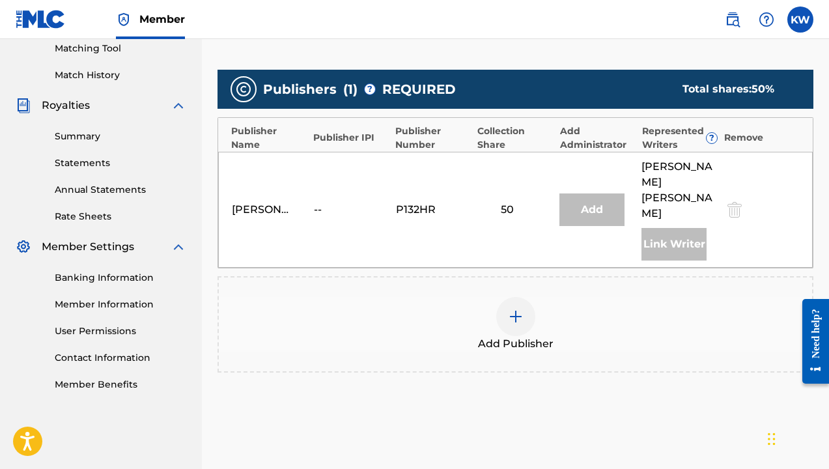
click at [519, 309] on img at bounding box center [516, 317] width 16 height 16
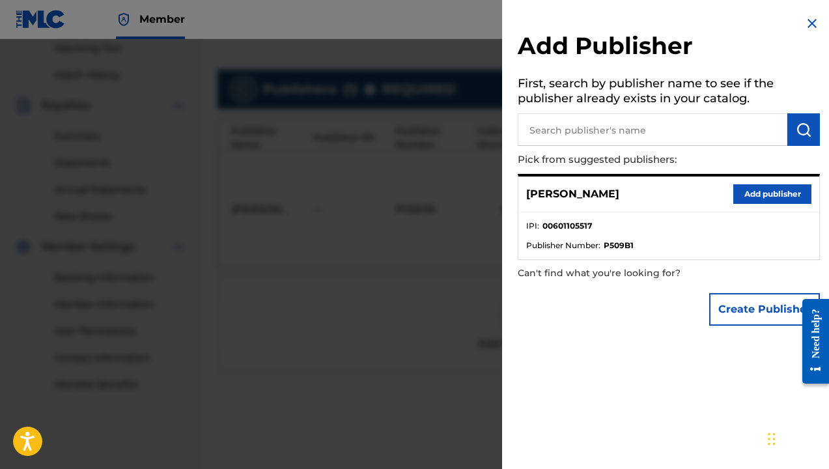
click at [762, 193] on button "Add publisher" at bounding box center [772, 194] width 78 height 20
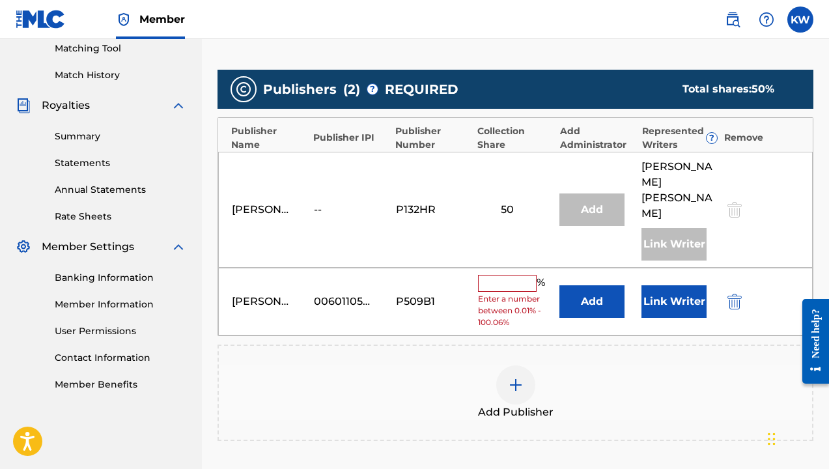
click at [506, 275] on input "text" at bounding box center [507, 283] width 59 height 17
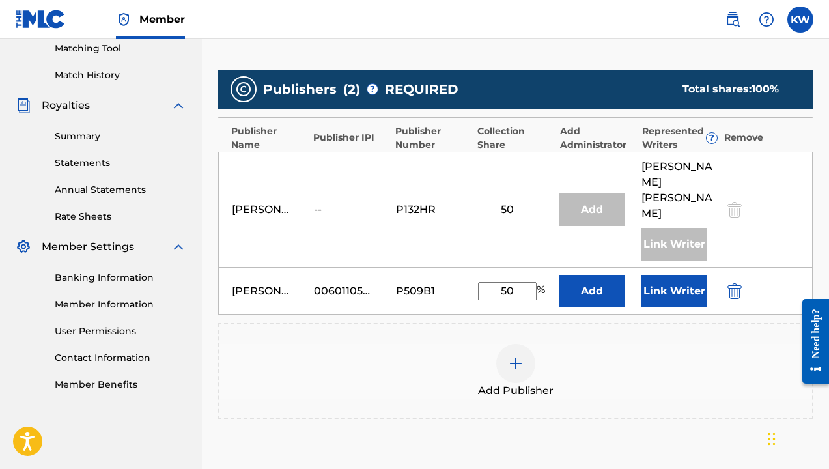
type input "50"
click at [671, 283] on button "Link Writer" at bounding box center [673, 291] width 65 height 33
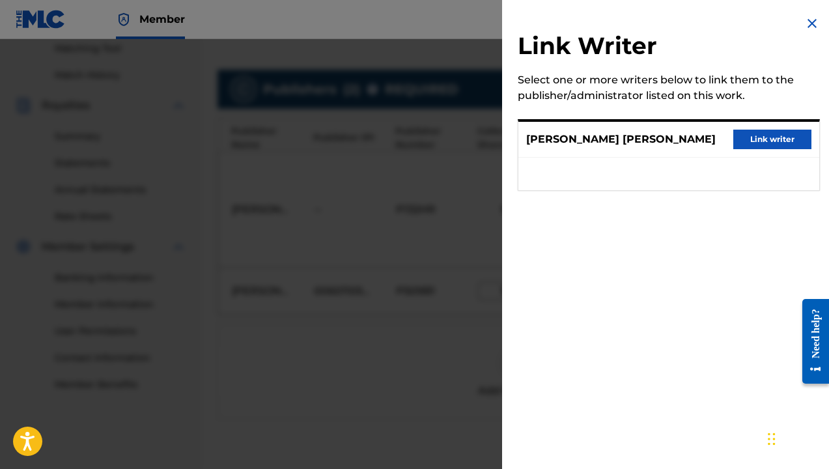
click at [763, 141] on button "Link writer" at bounding box center [772, 140] width 78 height 20
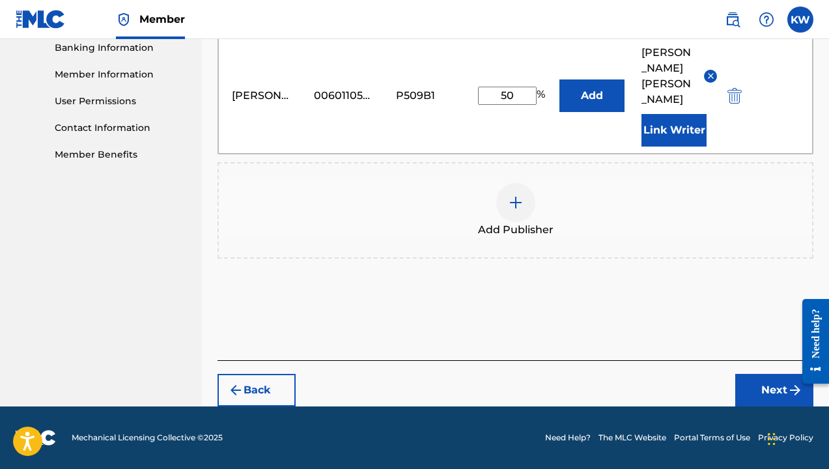
click at [769, 391] on button "Next" at bounding box center [774, 390] width 78 height 33
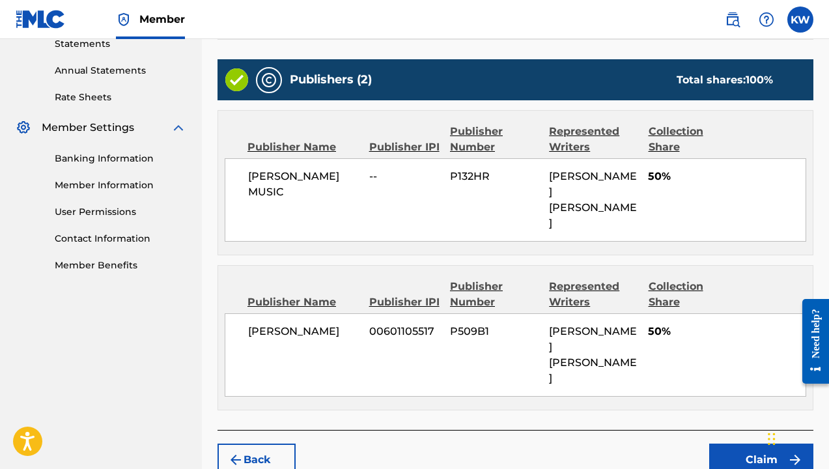
scroll to position [456, 0]
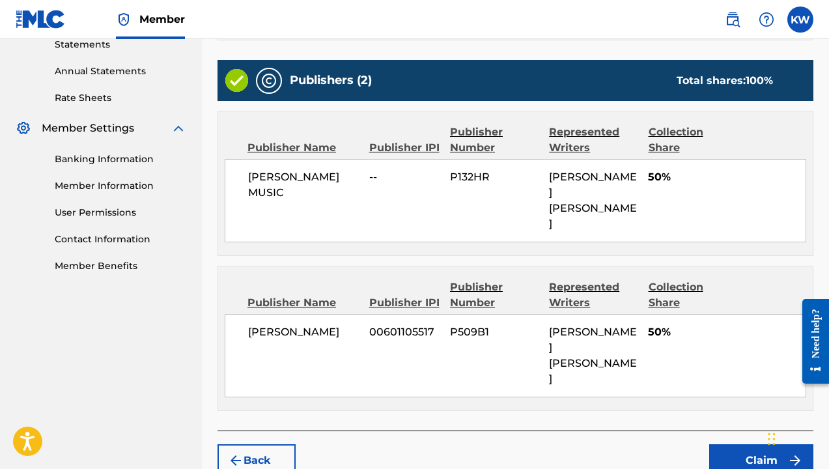
click at [762, 444] on button "Claim" at bounding box center [761, 460] width 104 height 33
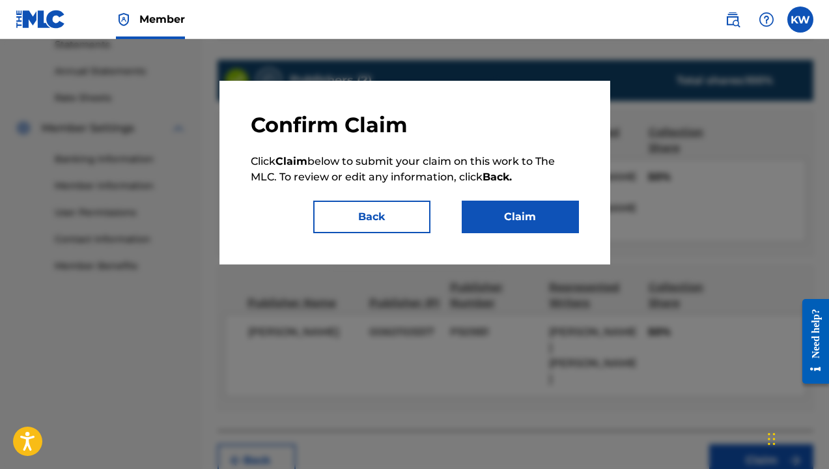
click at [529, 214] on button "Claim" at bounding box center [520, 217] width 117 height 33
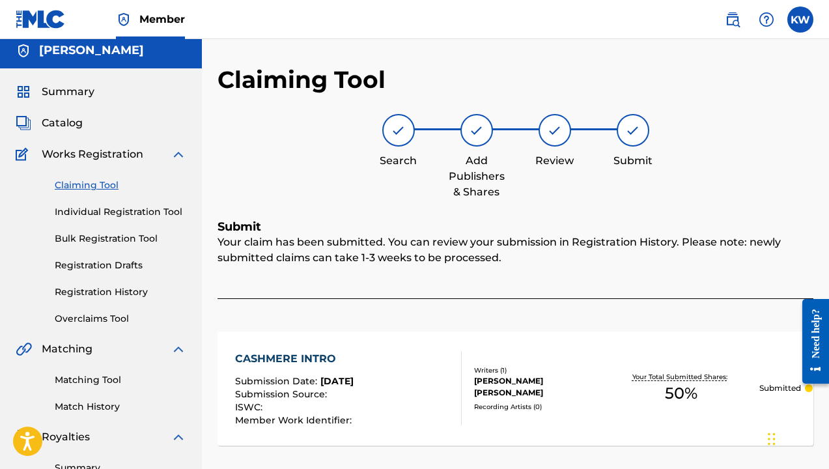
scroll to position [5, 0]
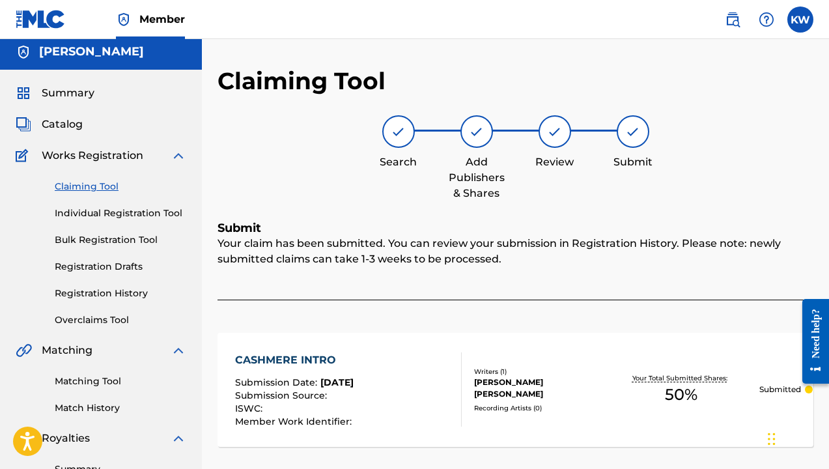
click at [103, 186] on link "Claiming Tool" at bounding box center [120, 187] width 131 height 14
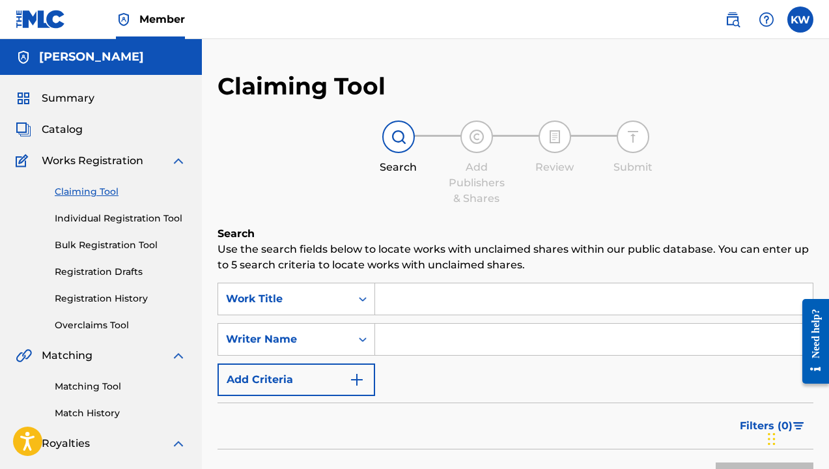
click at [458, 299] on input "Search Form" at bounding box center [593, 298] width 437 height 31
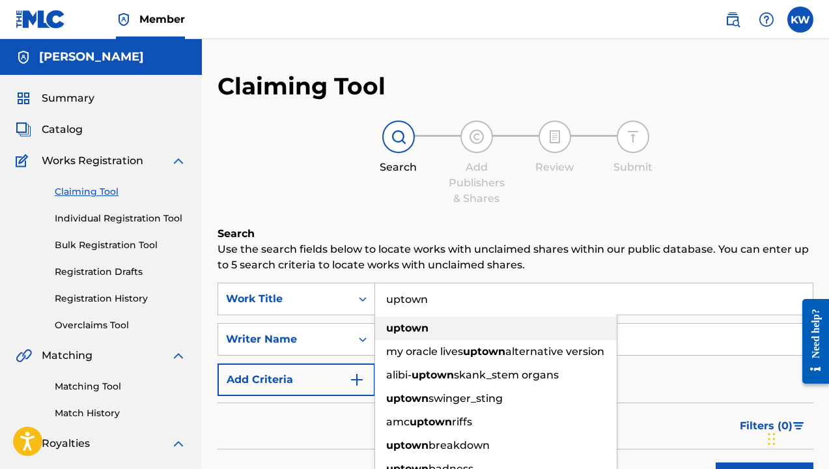
type input "uptown"
click at [456, 336] on div "uptown" at bounding box center [496, 327] width 242 height 23
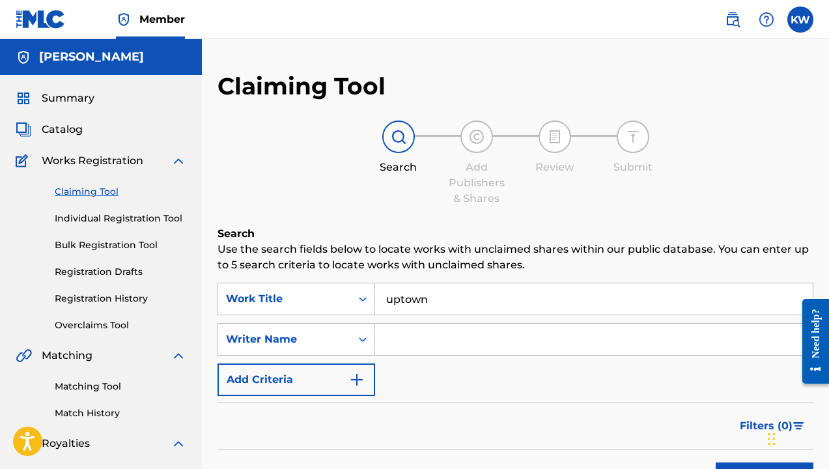
click at [446, 344] on input "Search Form" at bounding box center [593, 339] width 437 height 31
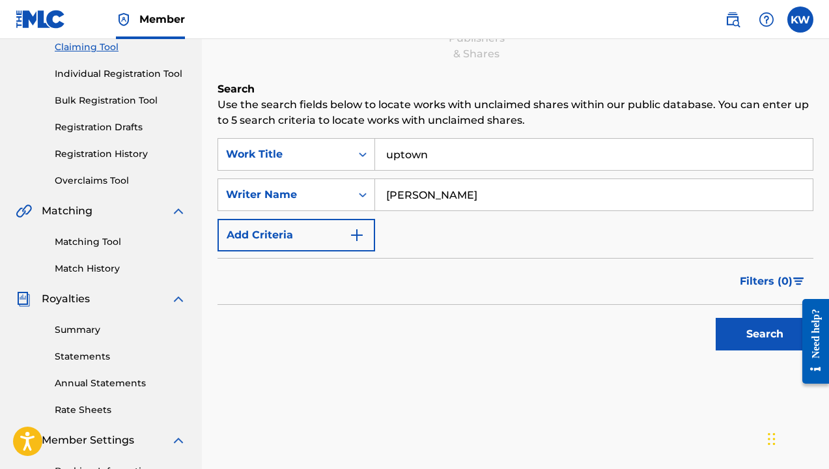
scroll to position [145, 0]
type input "[PERSON_NAME]"
click at [747, 329] on button "Search" at bounding box center [764, 333] width 98 height 33
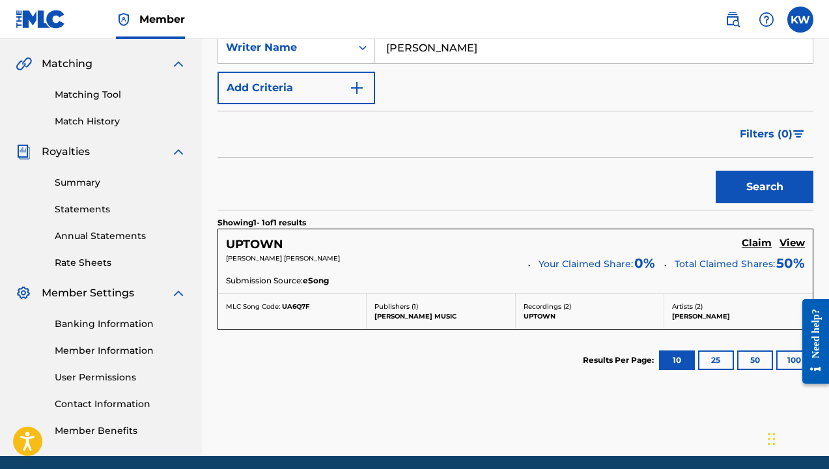
scroll to position [294, 0]
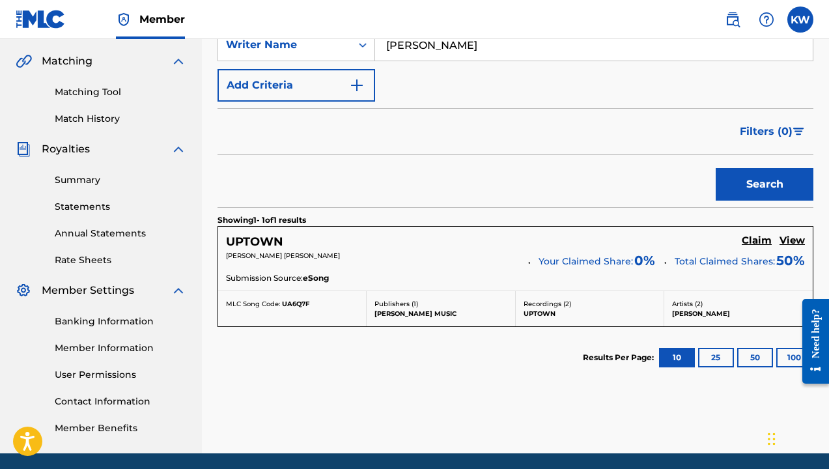
click at [757, 242] on h5 "Claim" at bounding box center [756, 240] width 30 height 12
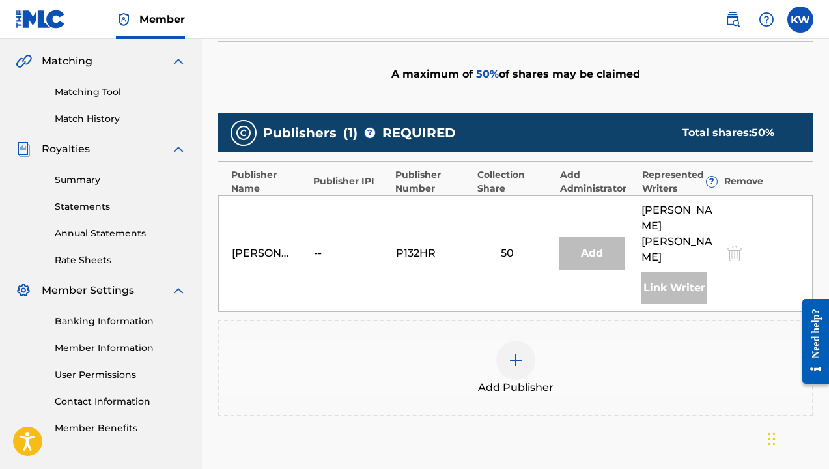
click at [513, 352] on img at bounding box center [516, 360] width 16 height 16
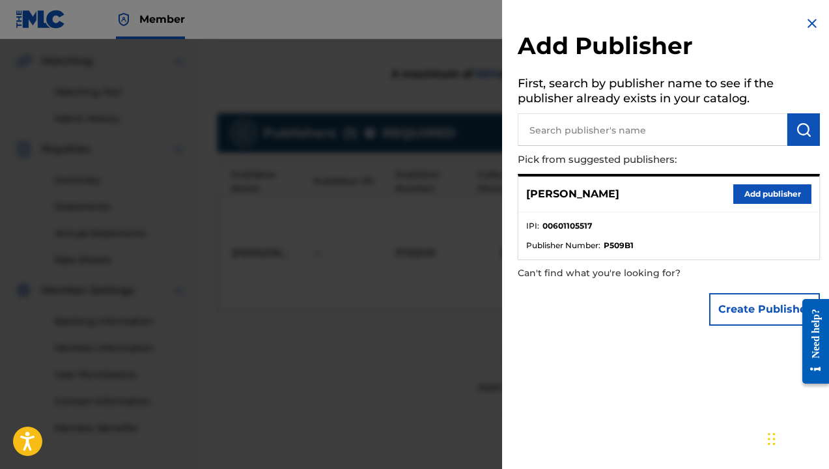
click at [764, 191] on button "Add publisher" at bounding box center [772, 194] width 78 height 20
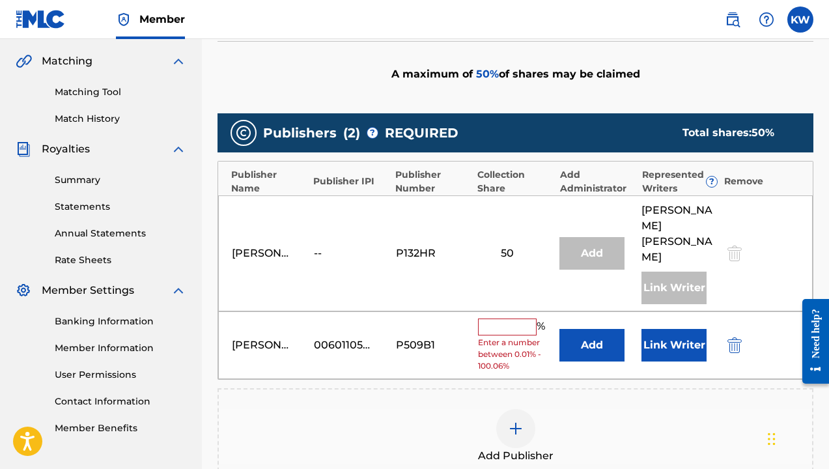
click at [509, 318] on input "text" at bounding box center [507, 326] width 59 height 17
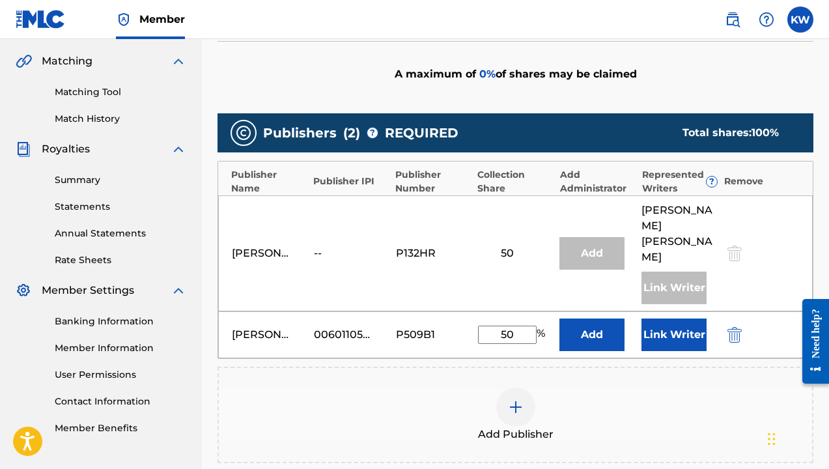
type input "50"
click at [678, 325] on button "Link Writer" at bounding box center [673, 334] width 65 height 33
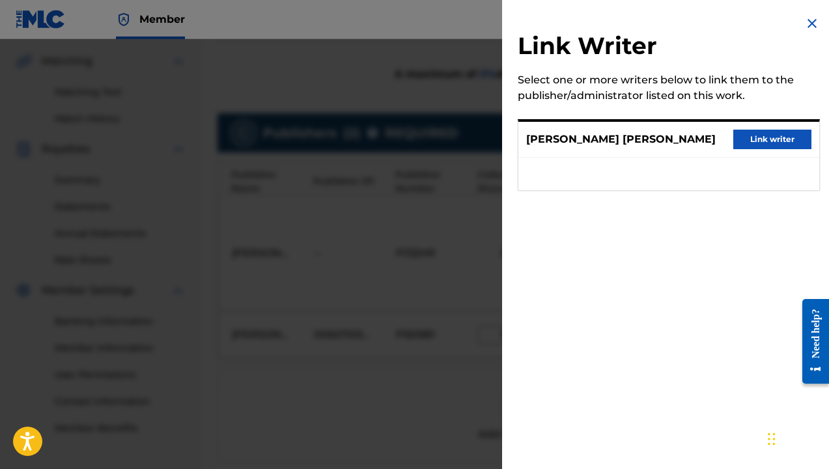
click at [780, 139] on button "Link writer" at bounding box center [772, 140] width 78 height 20
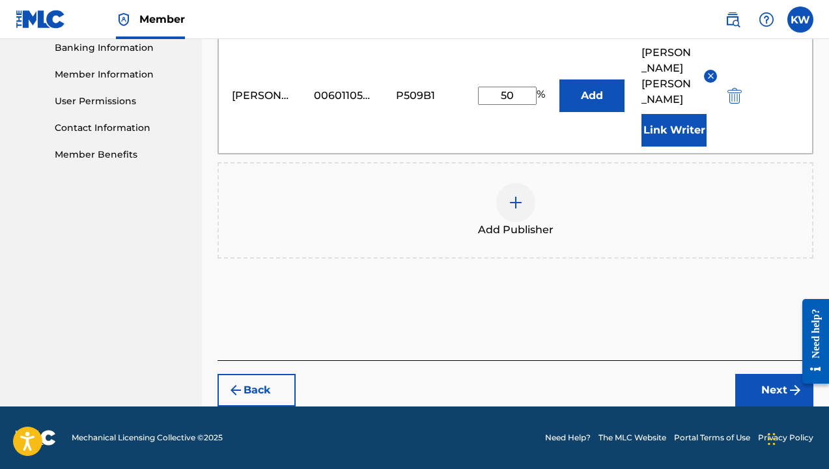
scroll to position [568, 0]
click at [773, 392] on button "Next" at bounding box center [774, 390] width 78 height 33
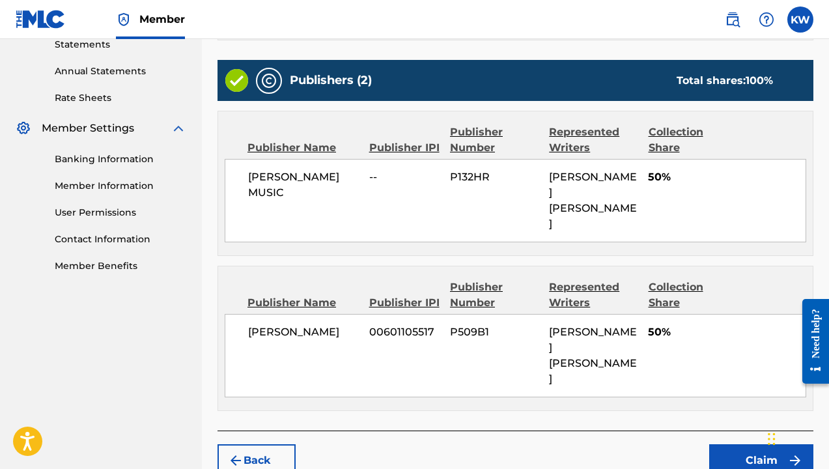
click at [764, 444] on button "Claim" at bounding box center [761, 460] width 104 height 33
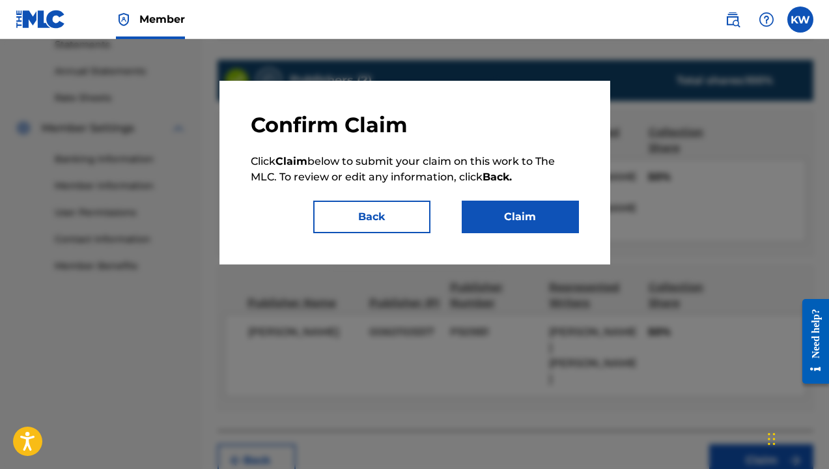
click at [540, 218] on button "Claim" at bounding box center [520, 217] width 117 height 33
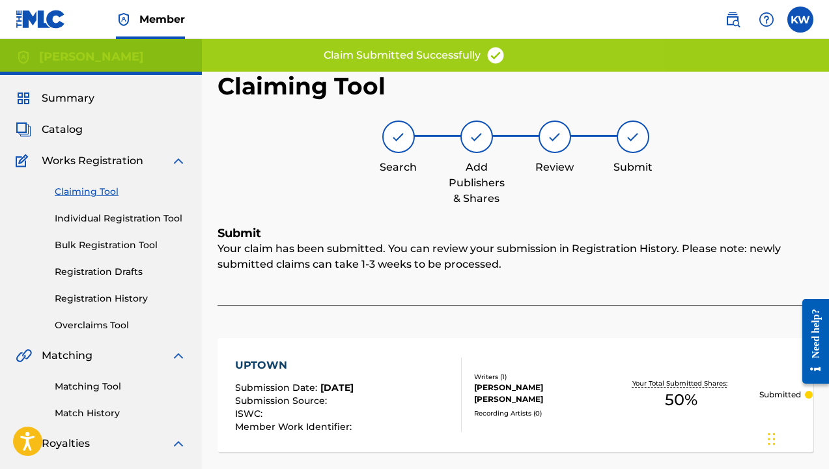
scroll to position [0, 0]
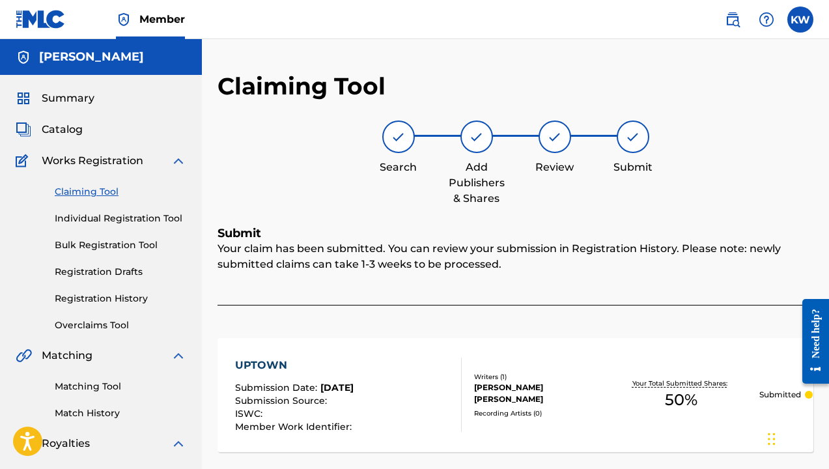
click at [89, 190] on link "Claiming Tool" at bounding box center [120, 192] width 131 height 14
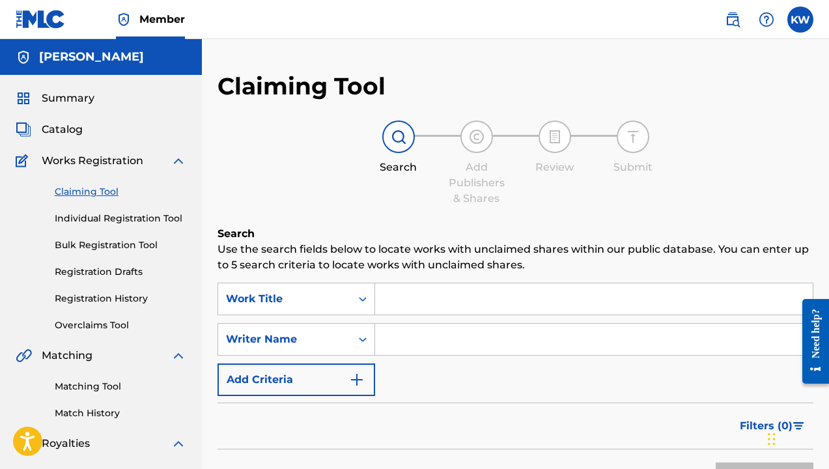
click at [426, 297] on input "Search Form" at bounding box center [593, 298] width 437 height 31
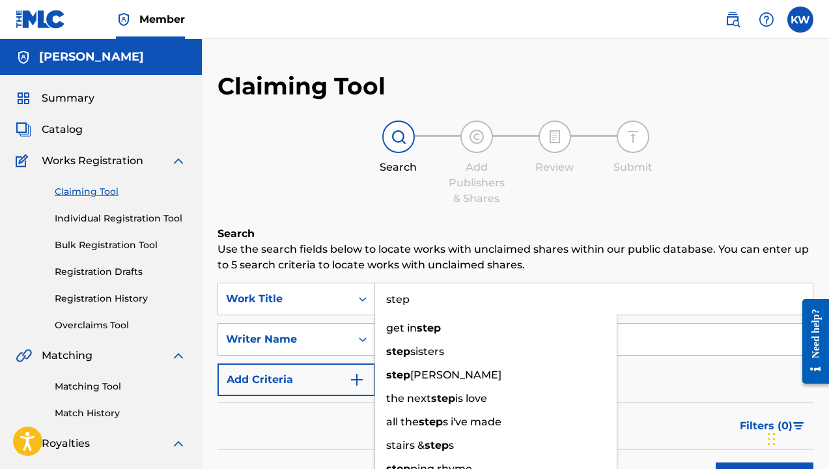
type input "step"
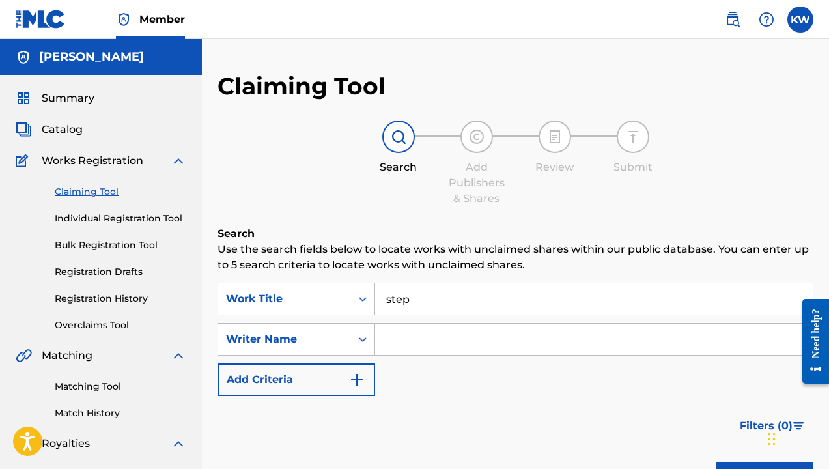
click at [395, 338] on input "Search Form" at bounding box center [593, 339] width 437 height 31
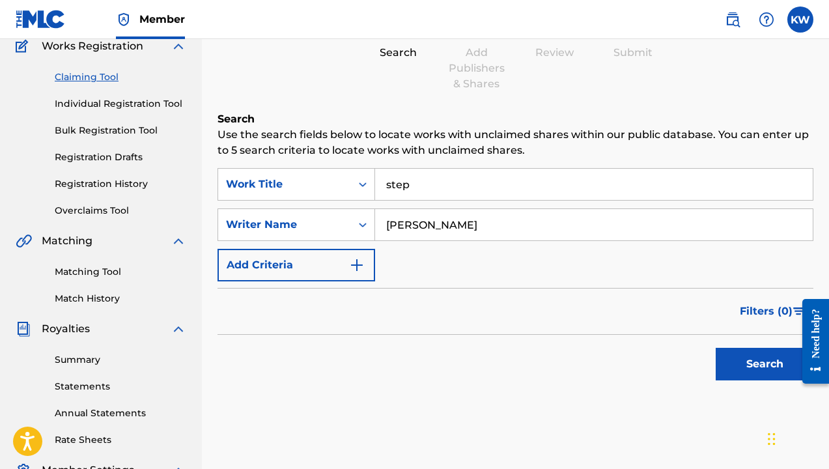
type input "[PERSON_NAME]"
click at [745, 365] on button "Search" at bounding box center [764, 364] width 98 height 33
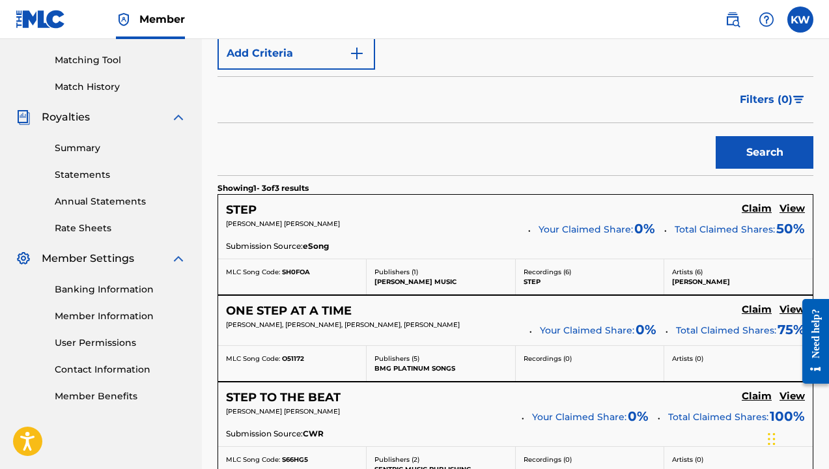
scroll to position [325, 0]
click at [754, 212] on h5 "Claim" at bounding box center [756, 209] width 30 height 12
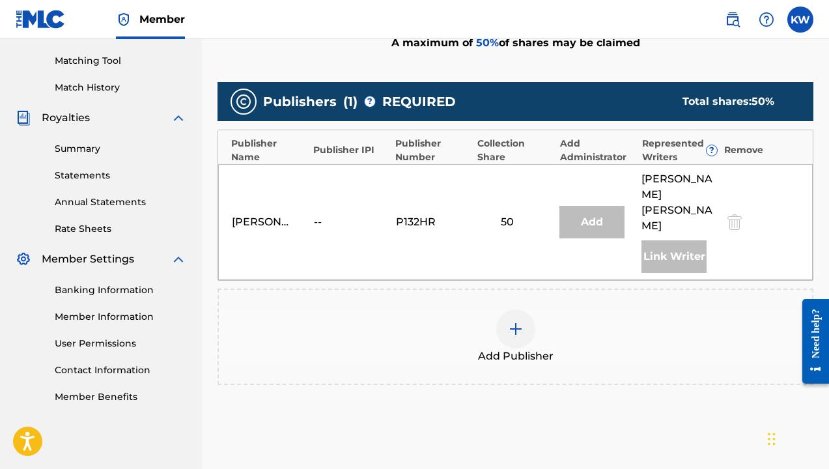
click at [514, 321] on img at bounding box center [516, 329] width 16 height 16
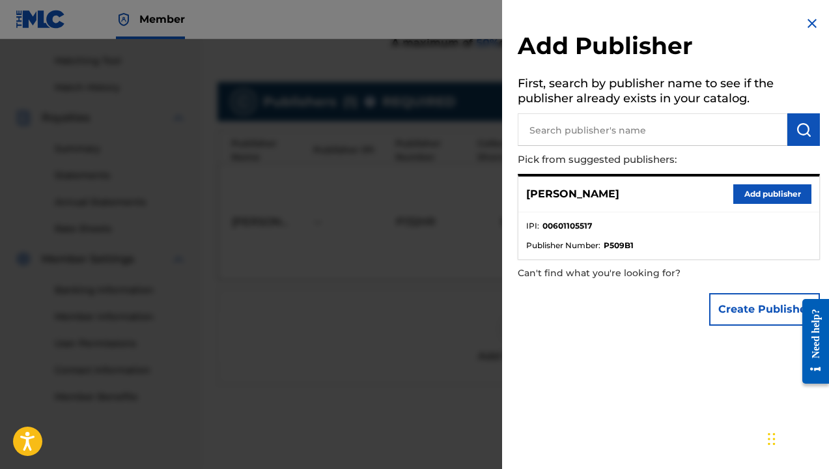
click at [772, 191] on button "Add publisher" at bounding box center [772, 194] width 78 height 20
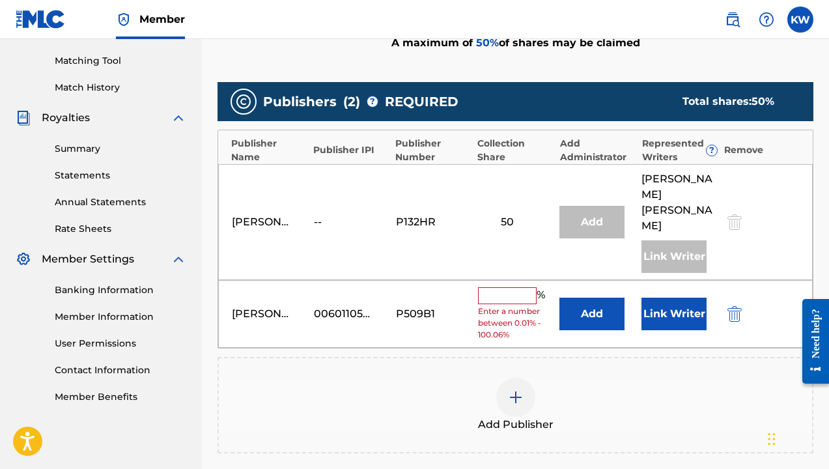
click at [510, 287] on input "text" at bounding box center [507, 295] width 59 height 17
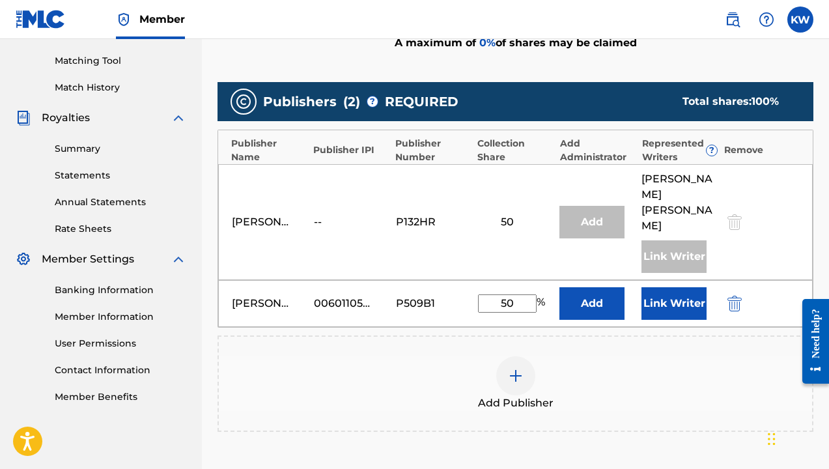
type input "50"
click at [669, 287] on button "Link Writer" at bounding box center [673, 303] width 65 height 33
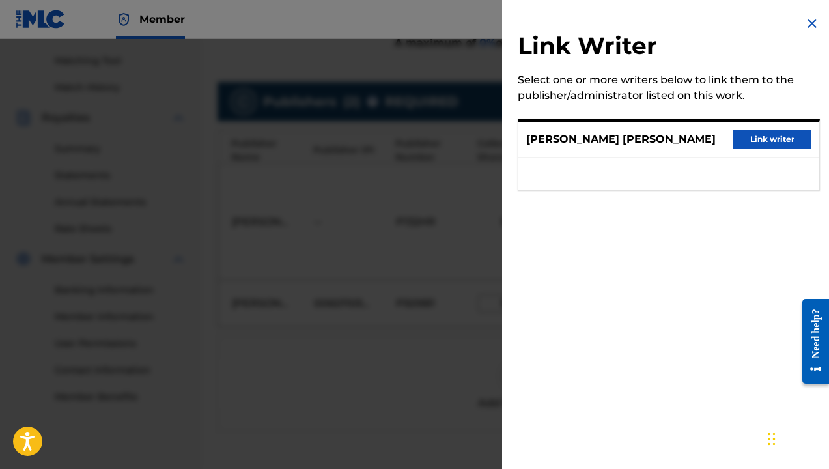
click at [763, 141] on button "Link writer" at bounding box center [772, 140] width 78 height 20
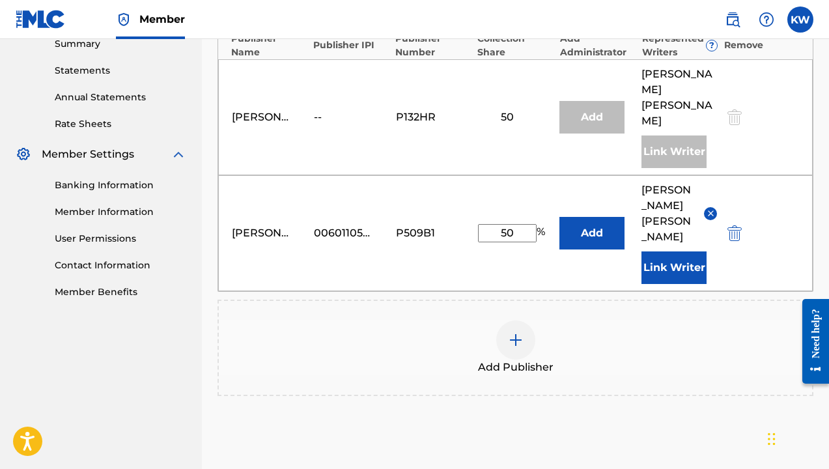
scroll to position [547, 0]
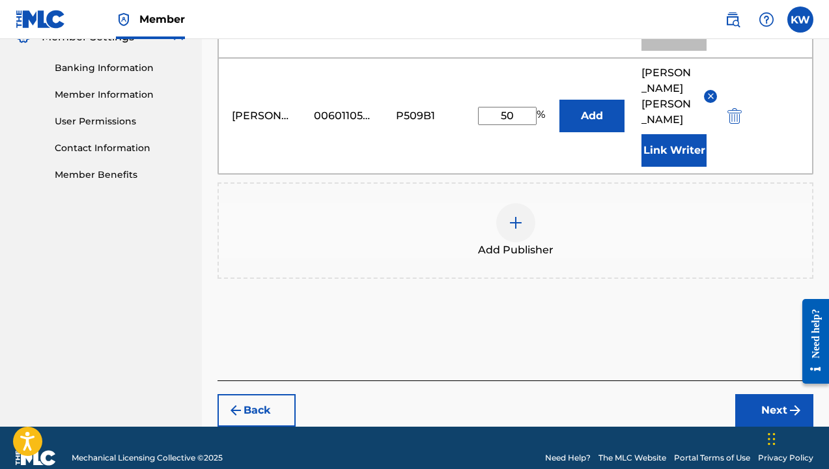
click at [784, 405] on button "Next" at bounding box center [774, 410] width 78 height 33
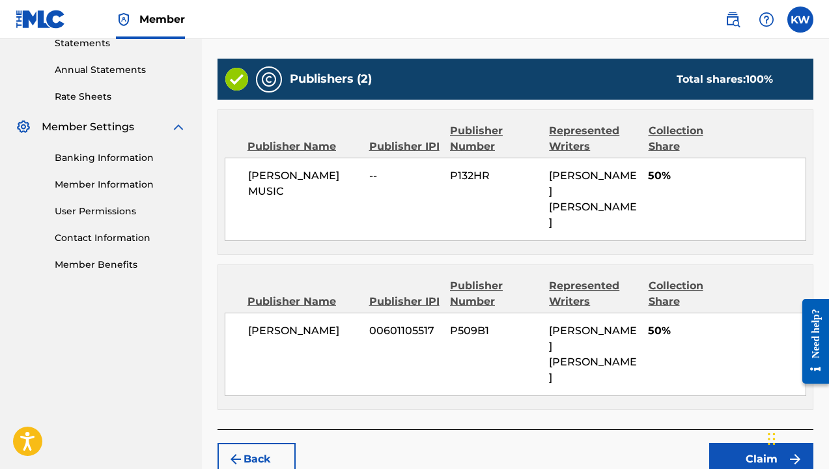
scroll to position [456, 0]
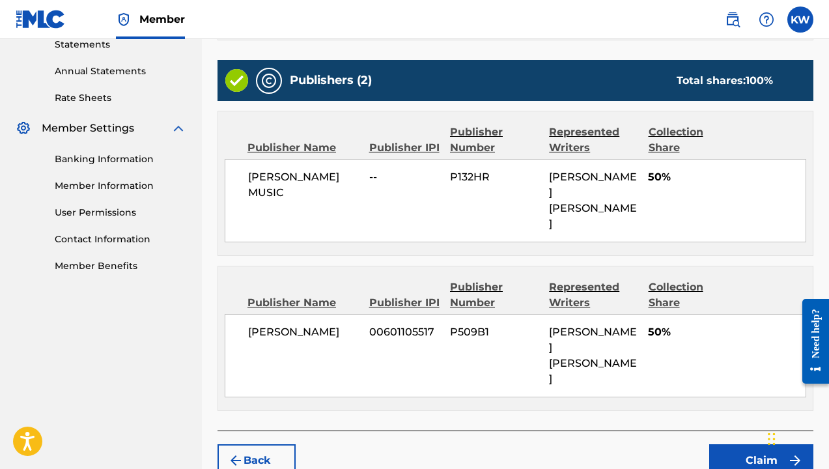
click at [756, 444] on button "Claim" at bounding box center [761, 460] width 104 height 33
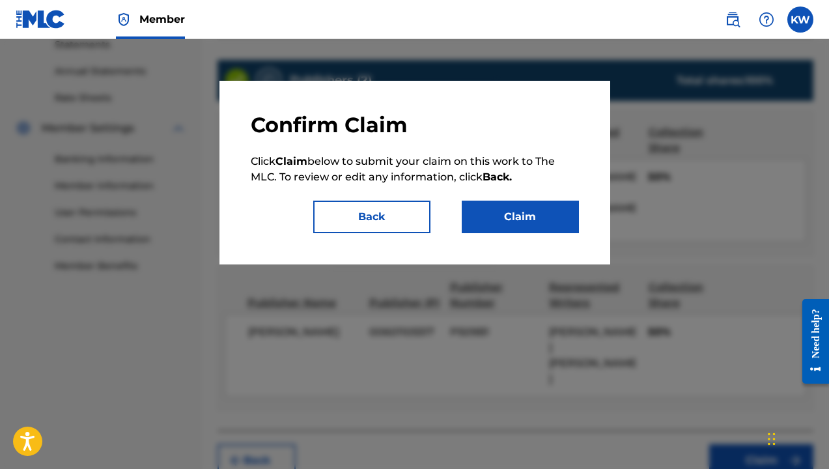
click at [520, 219] on button "Claim" at bounding box center [520, 217] width 117 height 33
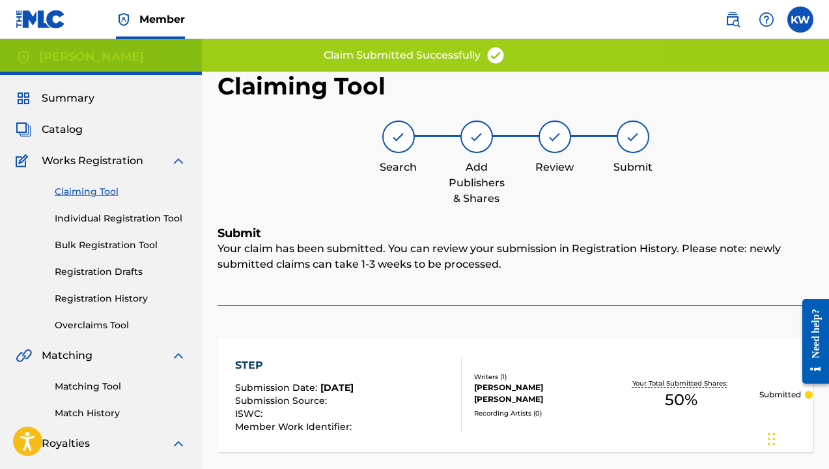
scroll to position [0, 0]
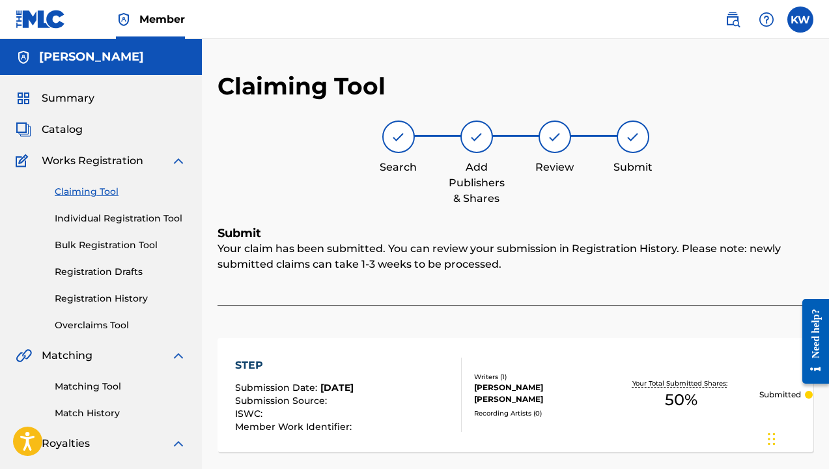
click at [102, 191] on link "Claiming Tool" at bounding box center [120, 192] width 131 height 14
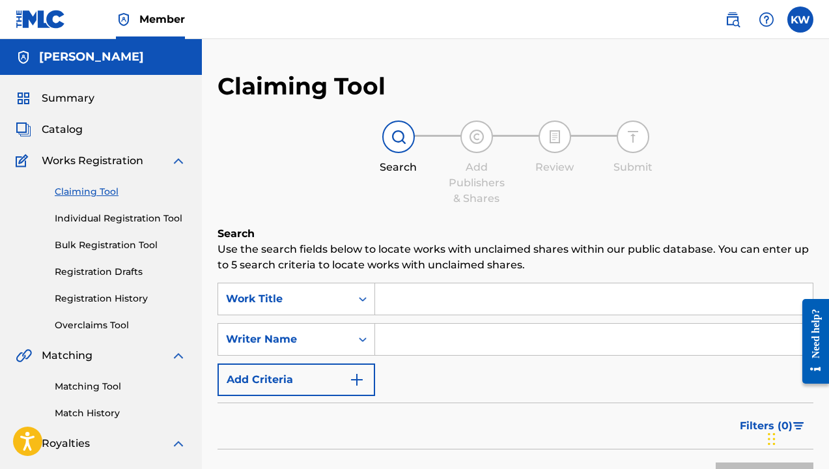
click at [441, 302] on input "Search Form" at bounding box center [593, 298] width 437 height 31
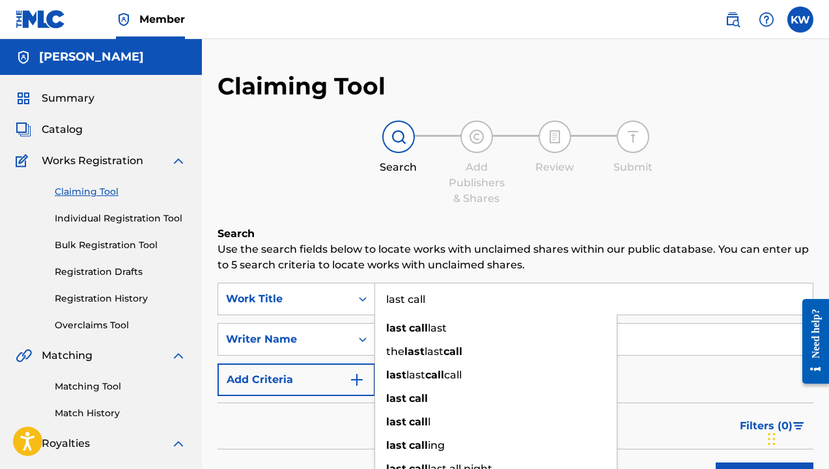
type input "last call"
click at [764, 468] on button "Search" at bounding box center [764, 478] width 98 height 33
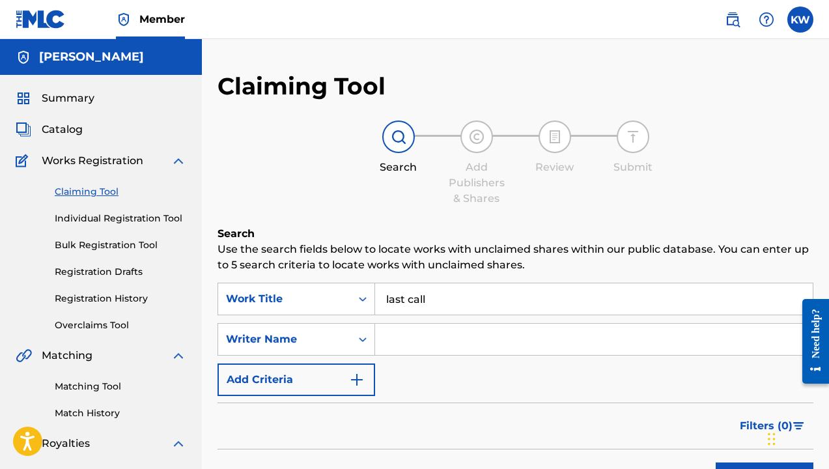
click at [442, 330] on input "Search Form" at bounding box center [593, 339] width 437 height 31
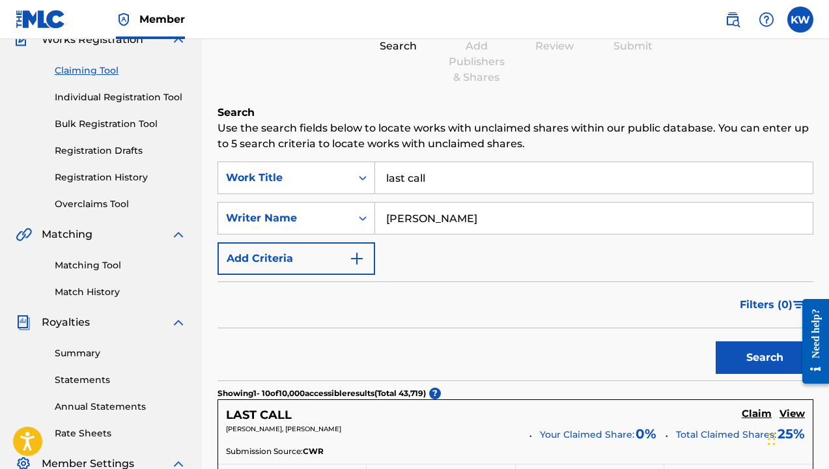
scroll to position [124, 0]
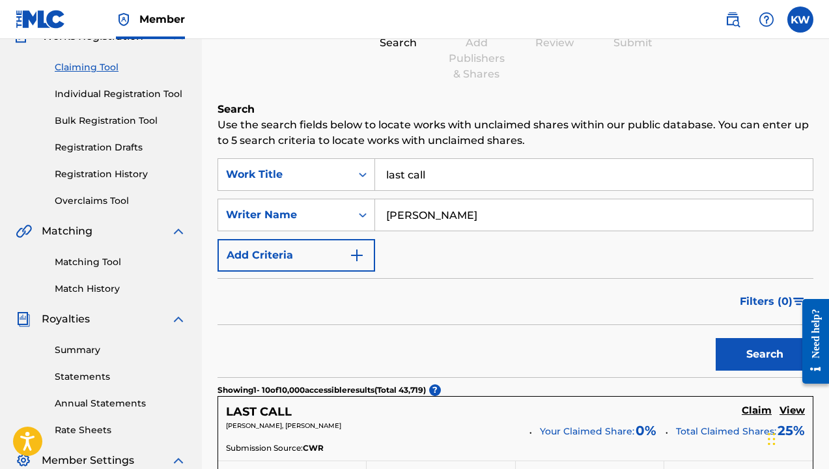
type input "[PERSON_NAME]"
click at [740, 355] on button "Search" at bounding box center [764, 354] width 98 height 33
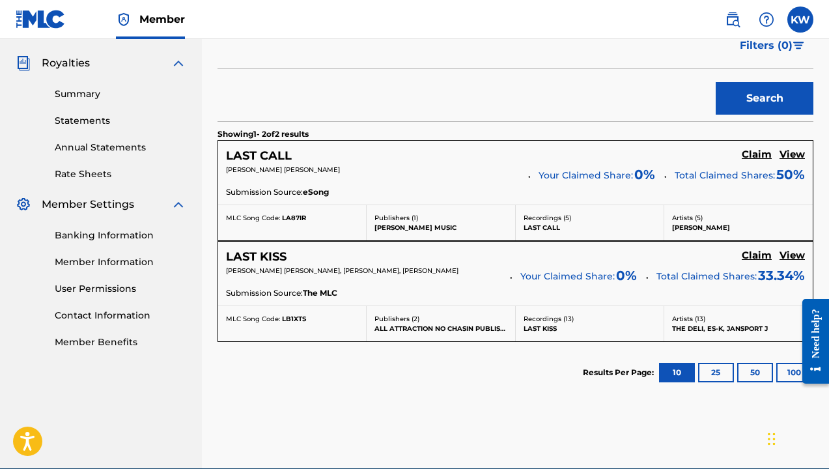
scroll to position [381, 0]
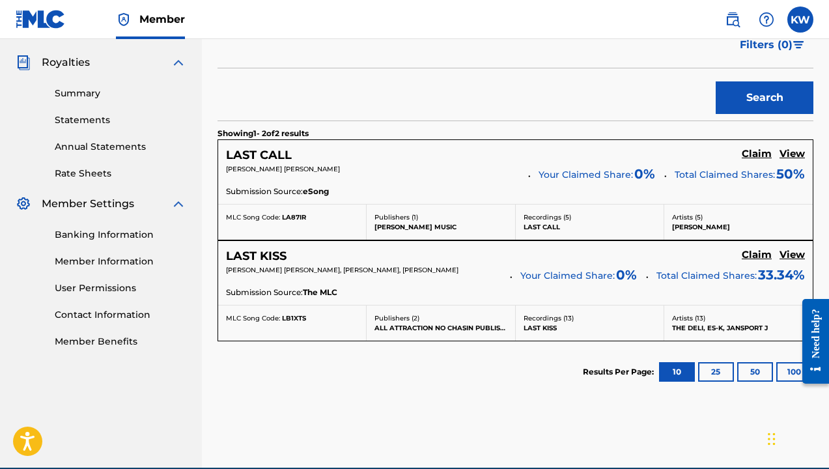
click at [759, 151] on h5 "Claim" at bounding box center [756, 154] width 30 height 12
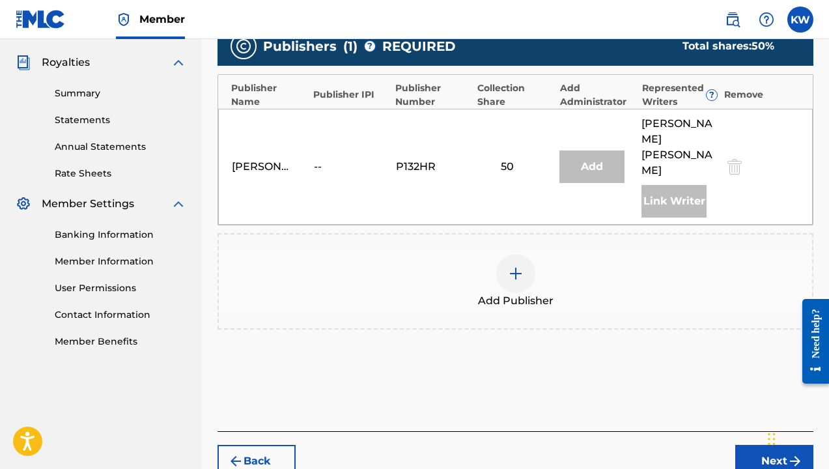
click at [516, 266] on img at bounding box center [516, 274] width 16 height 16
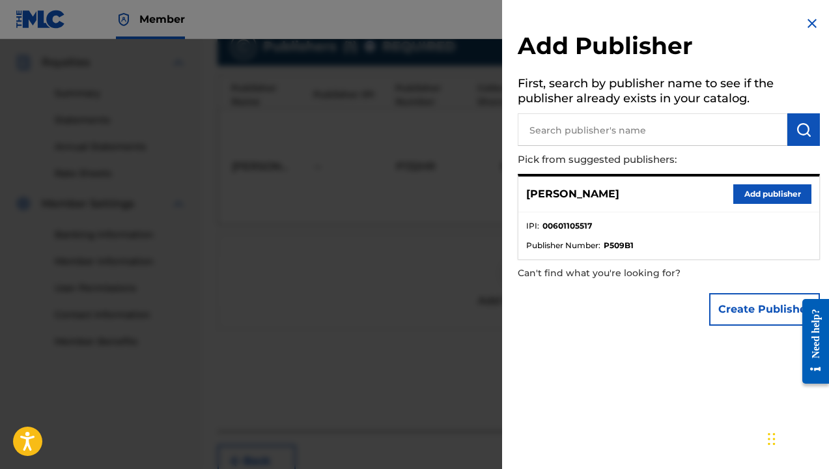
click at [765, 187] on button "Add publisher" at bounding box center [772, 194] width 78 height 20
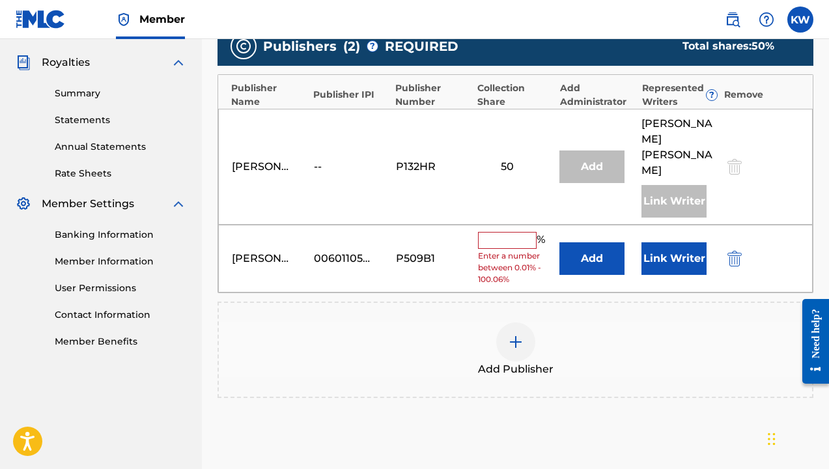
click at [510, 232] on input "text" at bounding box center [507, 240] width 59 height 17
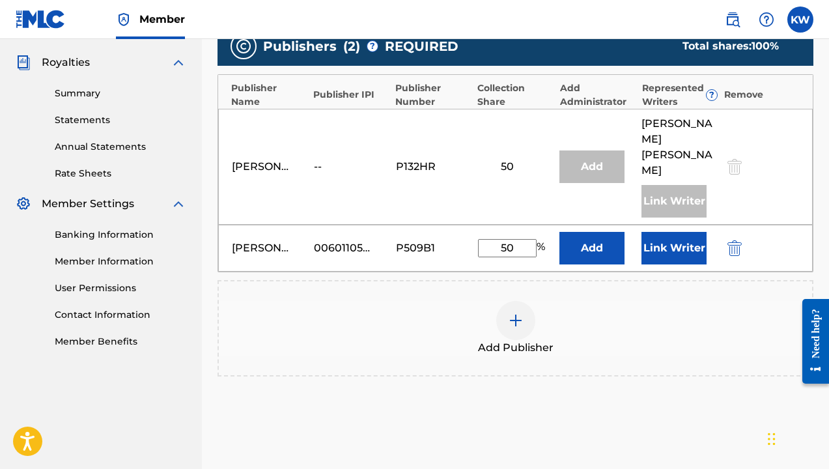
type input "50"
click at [669, 236] on button "Link Writer" at bounding box center [673, 248] width 65 height 33
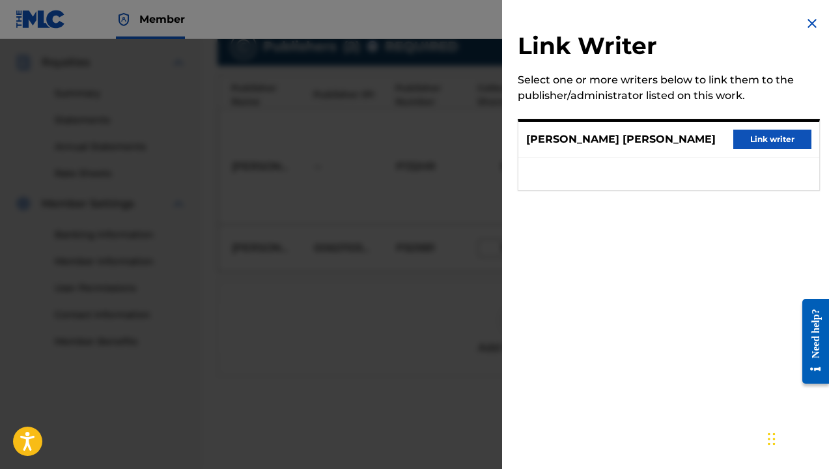
click at [776, 135] on button "Link writer" at bounding box center [772, 140] width 78 height 20
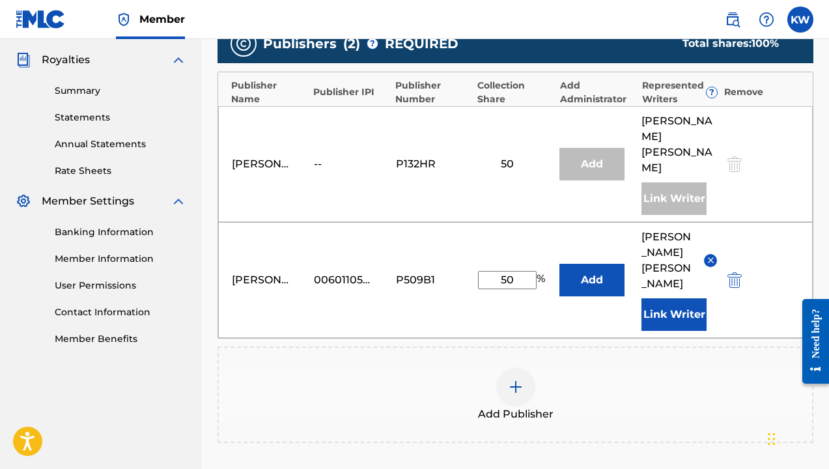
scroll to position [375, 0]
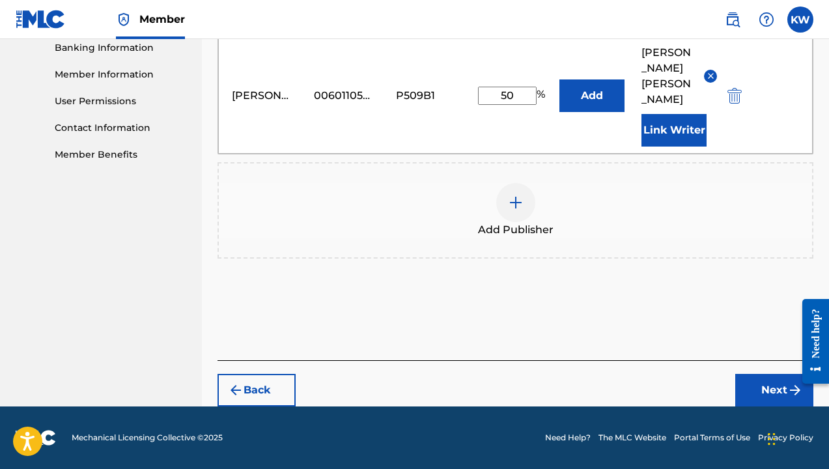
click at [773, 387] on button "Next" at bounding box center [774, 390] width 78 height 33
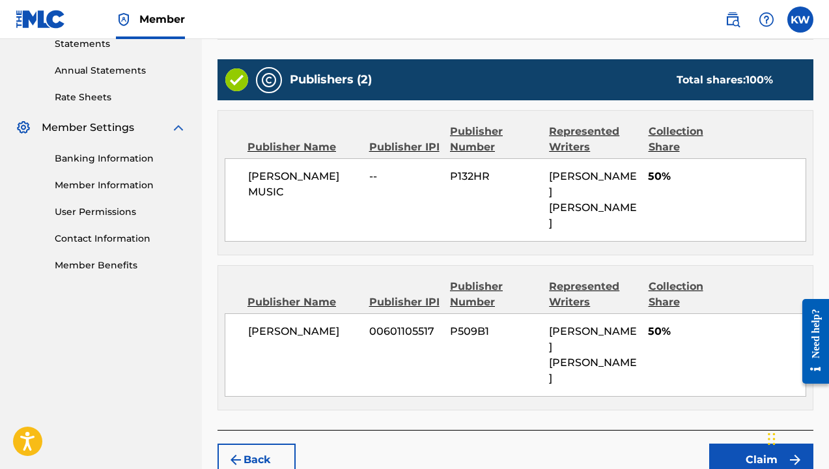
scroll to position [456, 0]
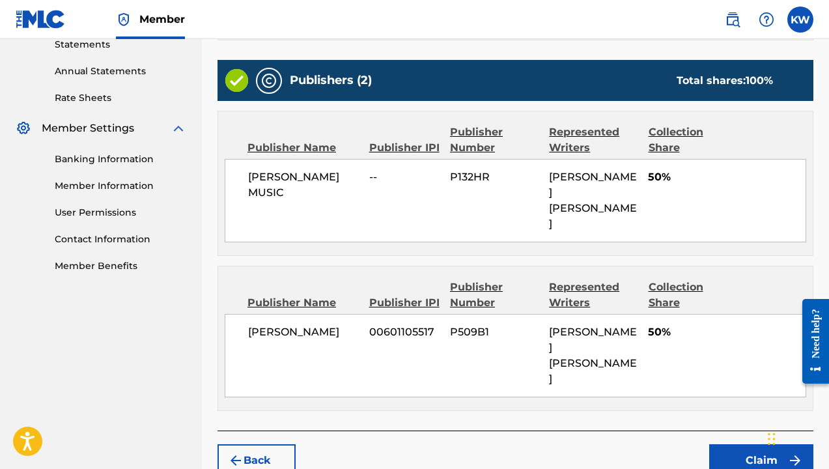
click at [759, 444] on button "Claim" at bounding box center [761, 460] width 104 height 33
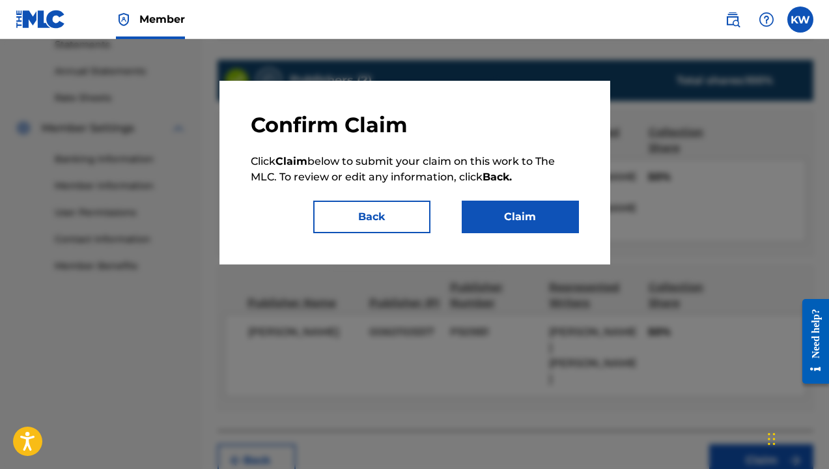
click at [528, 224] on button "Claim" at bounding box center [520, 217] width 117 height 33
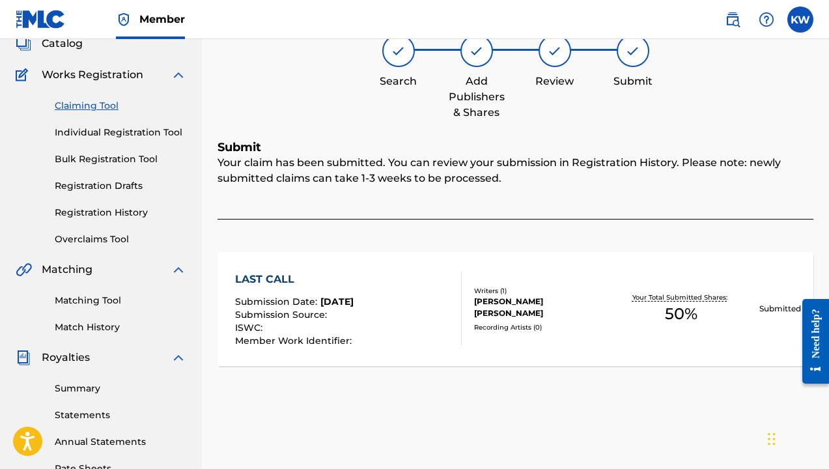
scroll to position [74, 0]
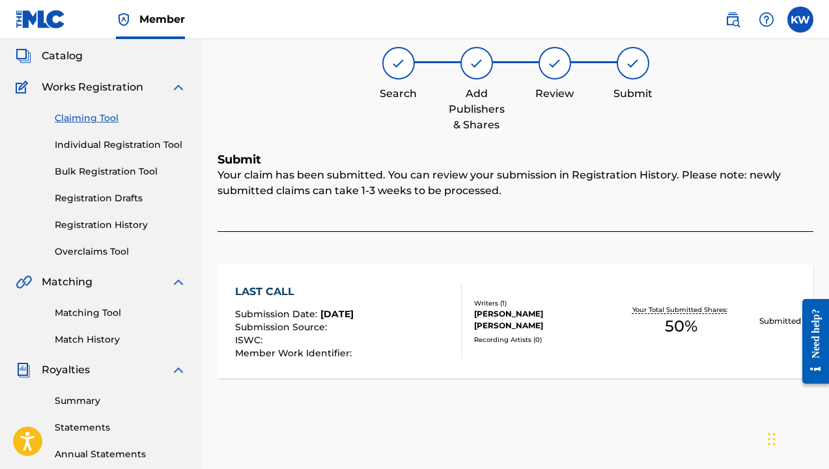
click at [96, 118] on link "Claiming Tool" at bounding box center [120, 118] width 131 height 14
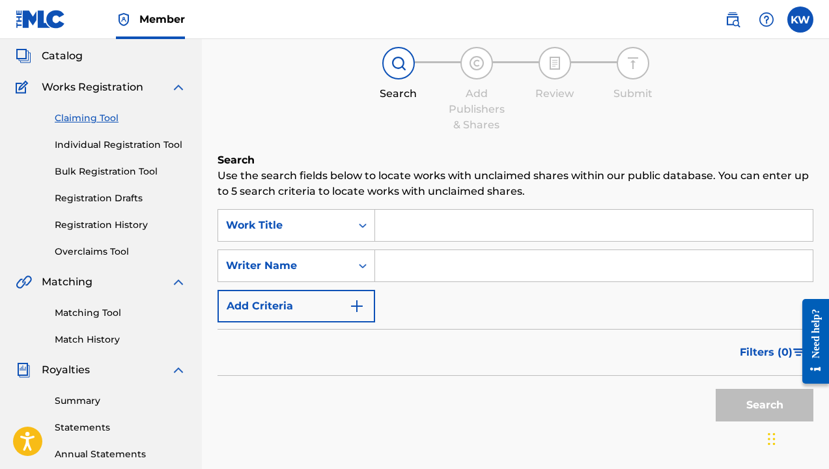
scroll to position [0, 0]
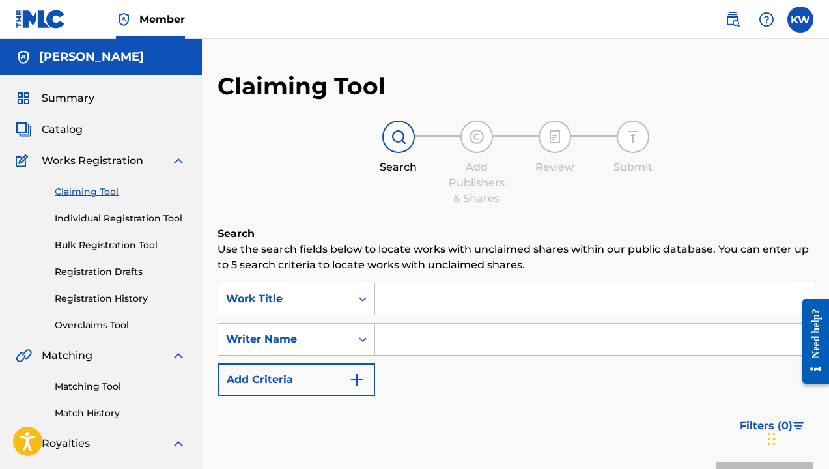
click at [407, 302] on input "Search Form" at bounding box center [593, 298] width 437 height 31
click at [357, 381] on img "Search Form" at bounding box center [357, 380] width 16 height 16
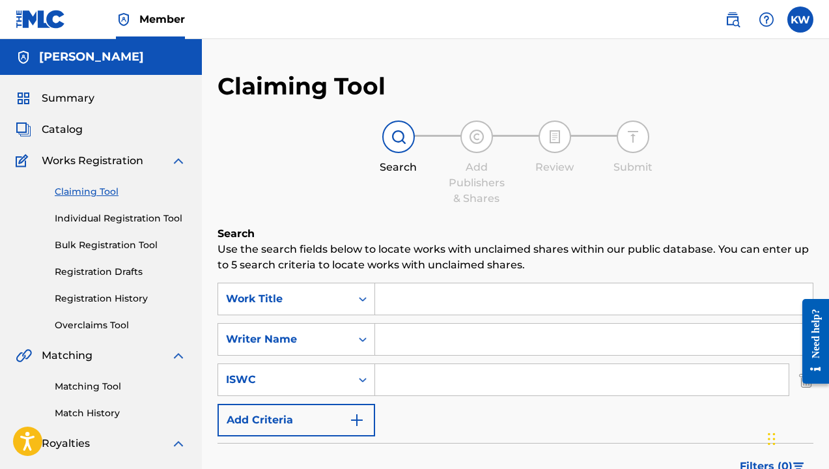
click at [422, 379] on input "Search Form" at bounding box center [581, 379] width 413 height 31
paste input "ushm21631952"
type input "ushm21631952"
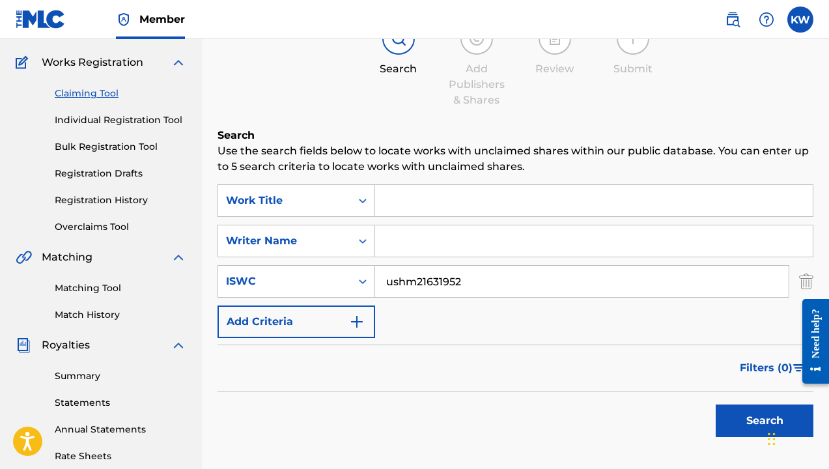
scroll to position [99, 0]
click at [753, 426] on button "Search" at bounding box center [764, 420] width 98 height 33
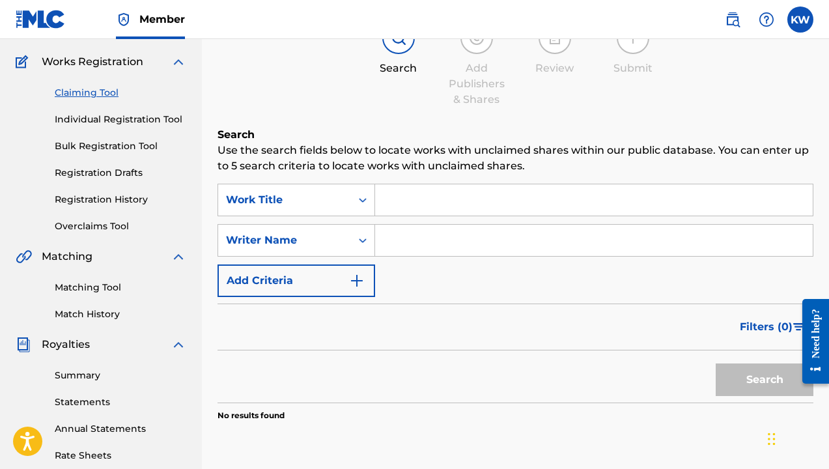
click at [411, 202] on input "Search Form" at bounding box center [593, 199] width 437 height 31
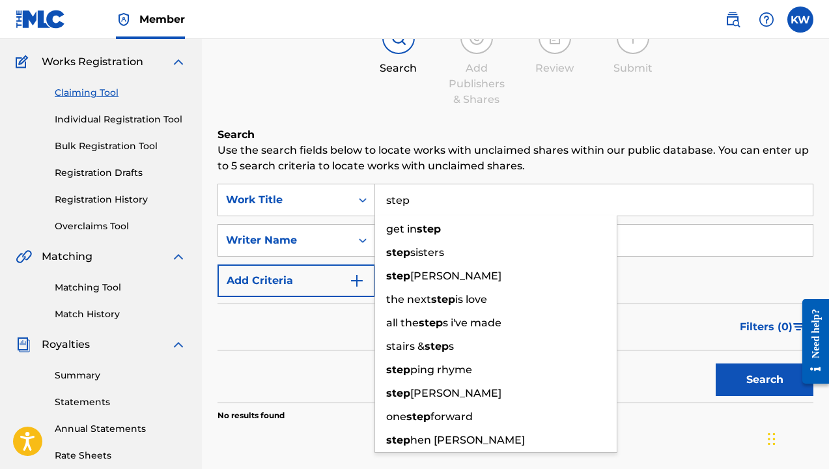
type input "step"
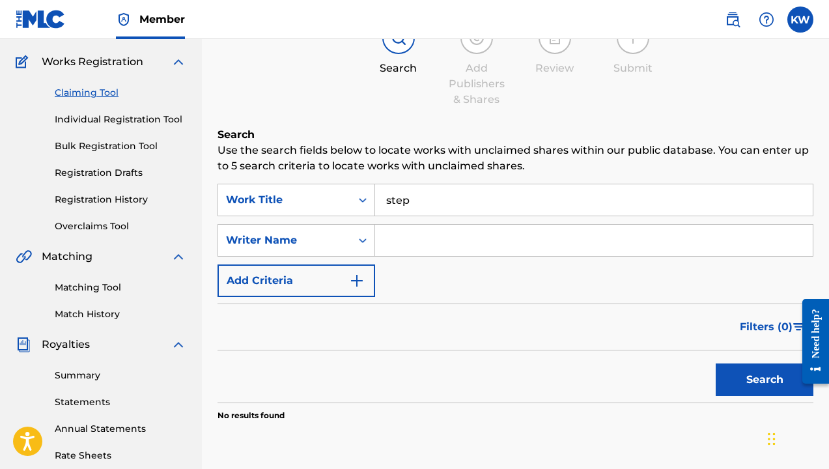
click at [415, 234] on input "Search Form" at bounding box center [593, 240] width 437 height 31
type input "[PERSON_NAME]"
click at [741, 374] on button "Search" at bounding box center [764, 379] width 98 height 33
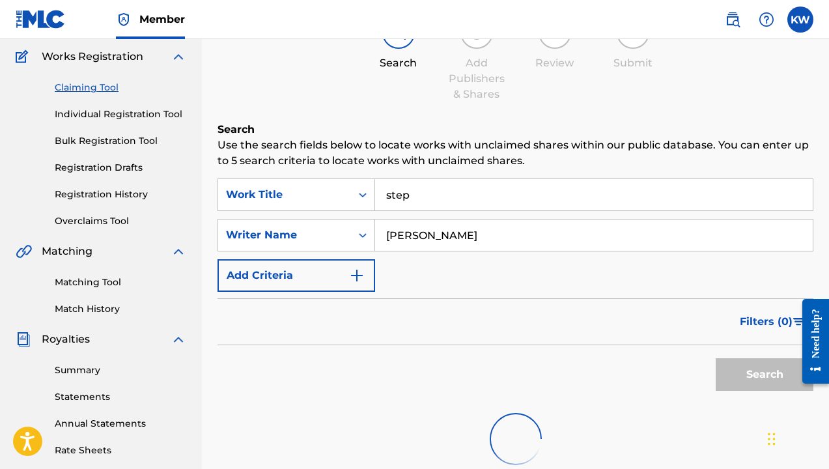
scroll to position [104, 0]
click at [361, 273] on img "Search Form" at bounding box center [357, 276] width 16 height 16
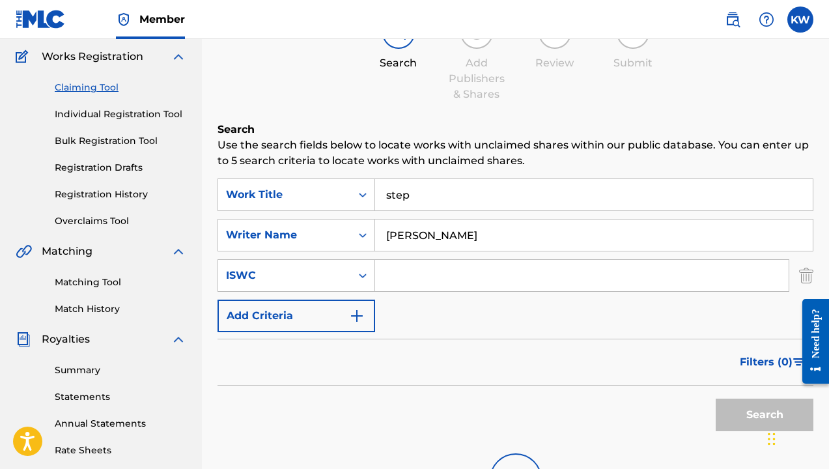
click at [358, 317] on img "Search Form" at bounding box center [357, 316] width 16 height 16
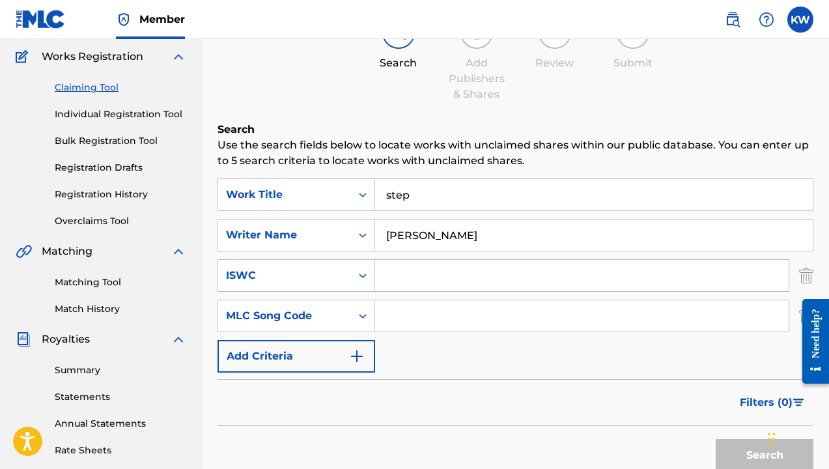
click at [358, 357] on img "Search Form" at bounding box center [357, 356] width 16 height 16
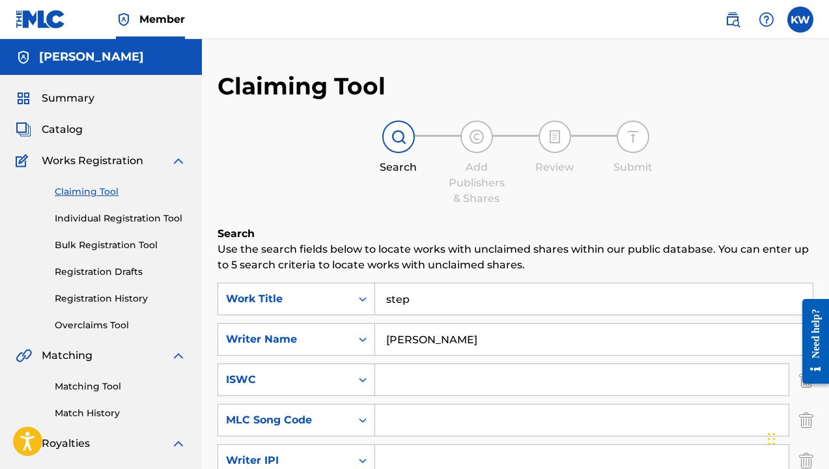
scroll to position [0, 0]
click at [421, 303] on input "step" at bounding box center [593, 298] width 437 height 31
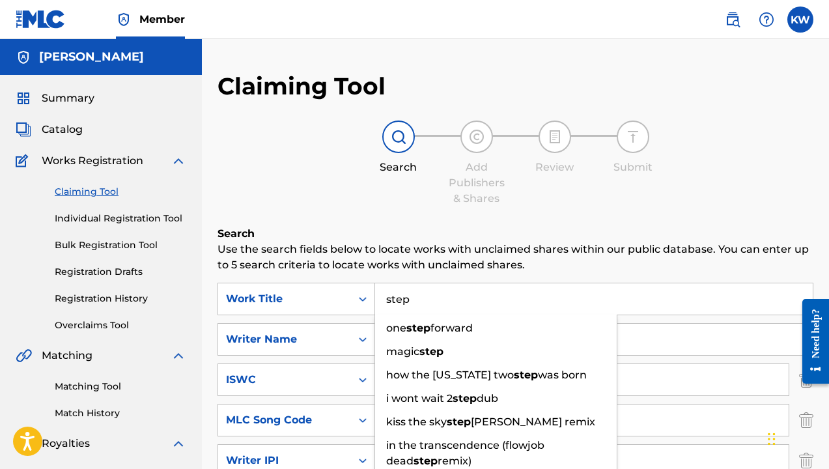
click at [421, 303] on input "step" at bounding box center [593, 298] width 437 height 31
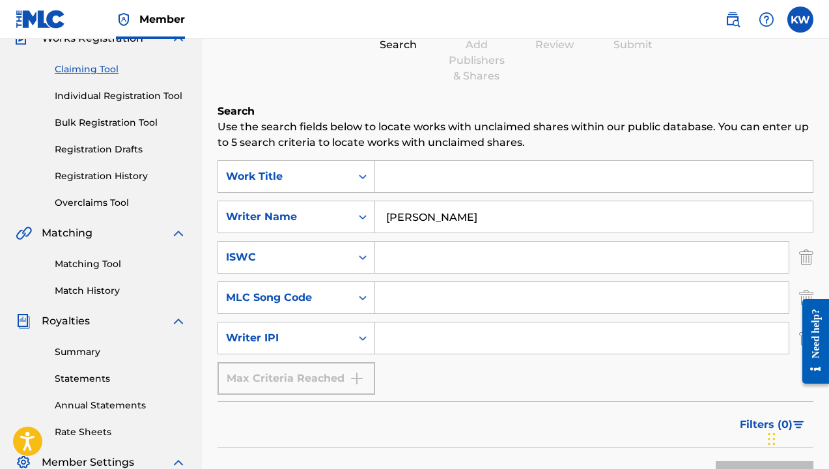
scroll to position [126, 0]
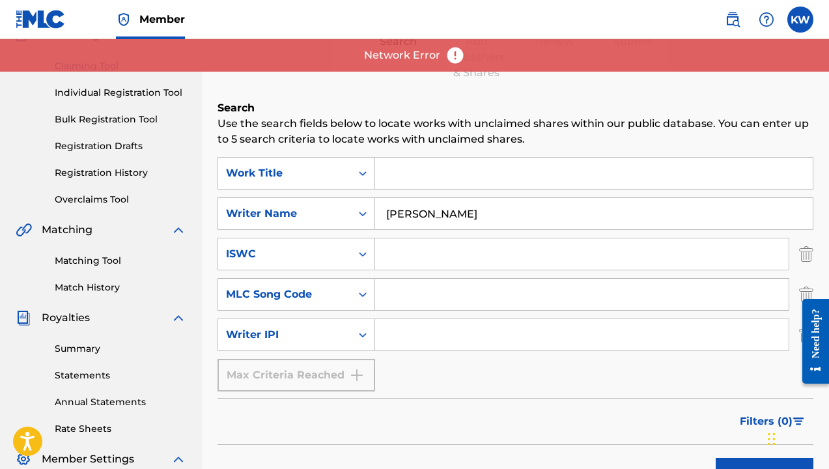
type input "s"
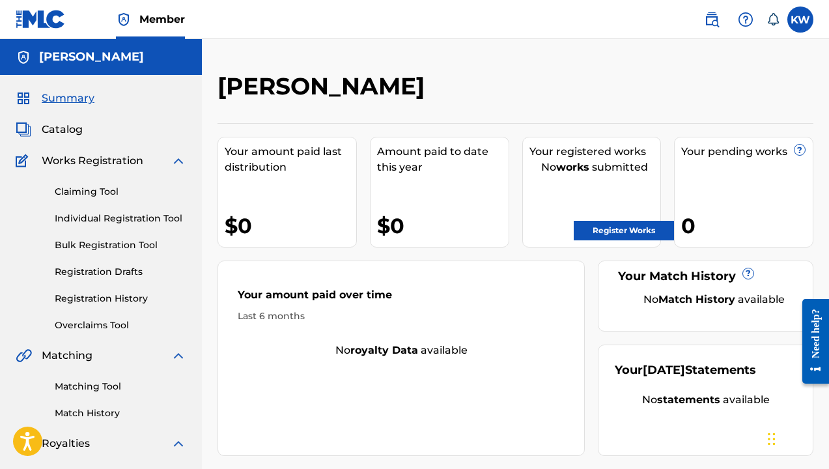
click at [94, 189] on link "Claiming Tool" at bounding box center [120, 192] width 131 height 14
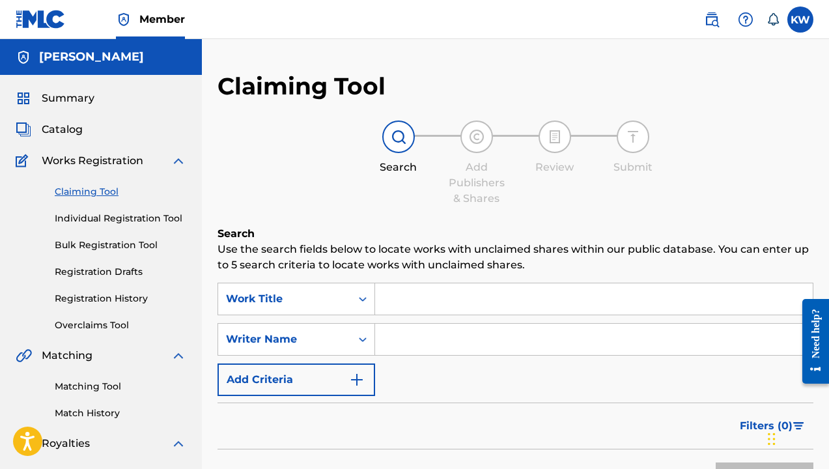
click at [361, 378] on img "Search Form" at bounding box center [357, 380] width 16 height 16
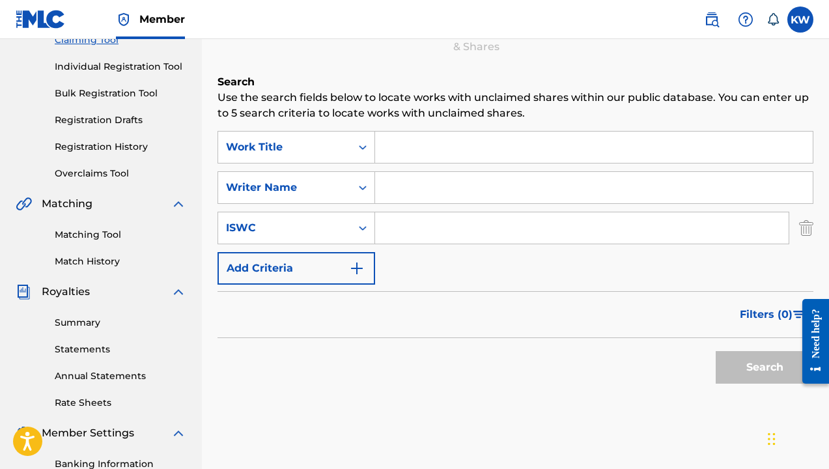
scroll to position [159, 0]
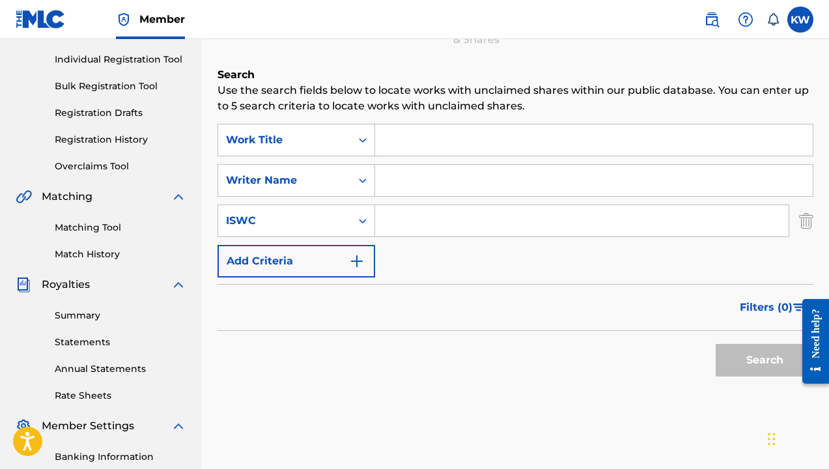
click at [364, 268] on img "Search Form" at bounding box center [357, 261] width 16 height 16
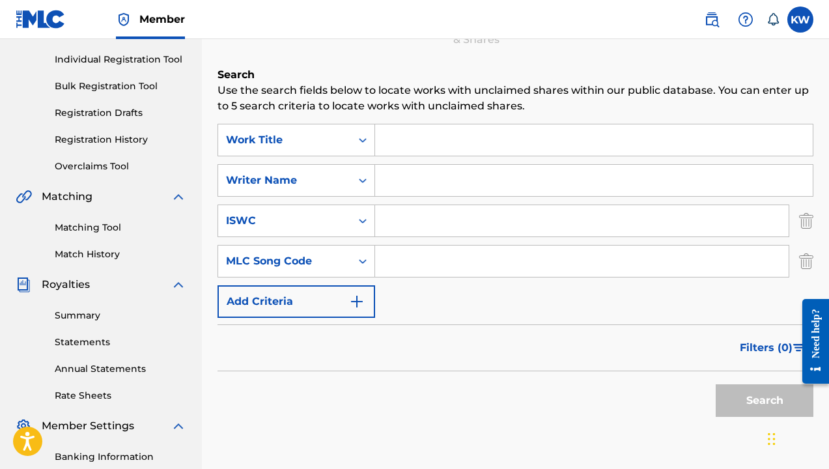
click at [361, 303] on img "Search Form" at bounding box center [357, 302] width 16 height 16
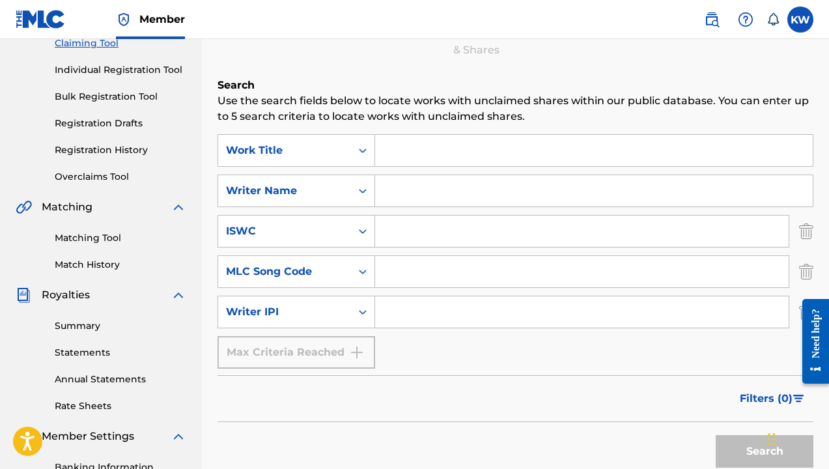
scroll to position [124, 0]
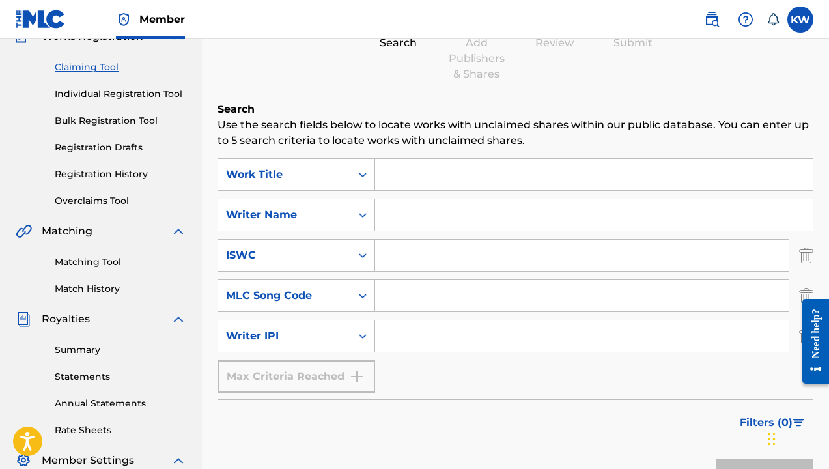
click at [432, 177] on input "Search Form" at bounding box center [593, 174] width 437 height 31
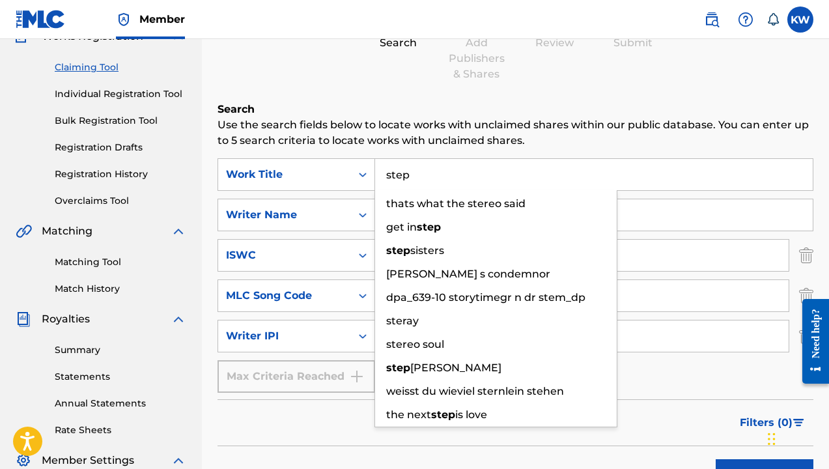
type input "step"
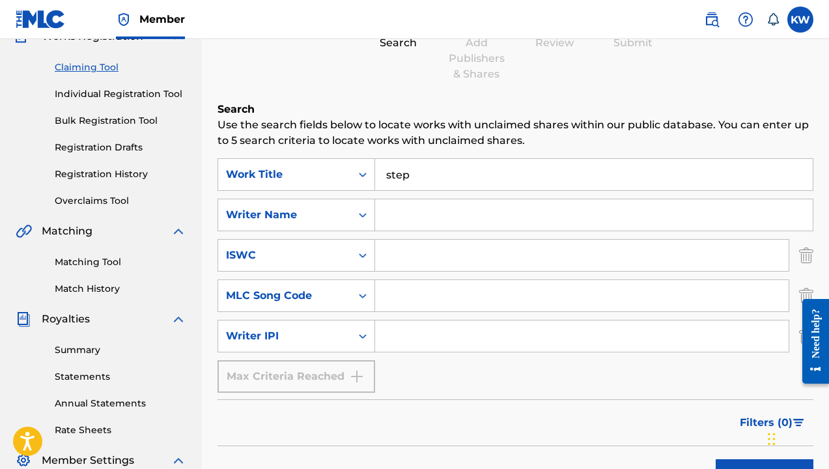
click at [435, 216] on input "Search Form" at bounding box center [593, 214] width 437 height 31
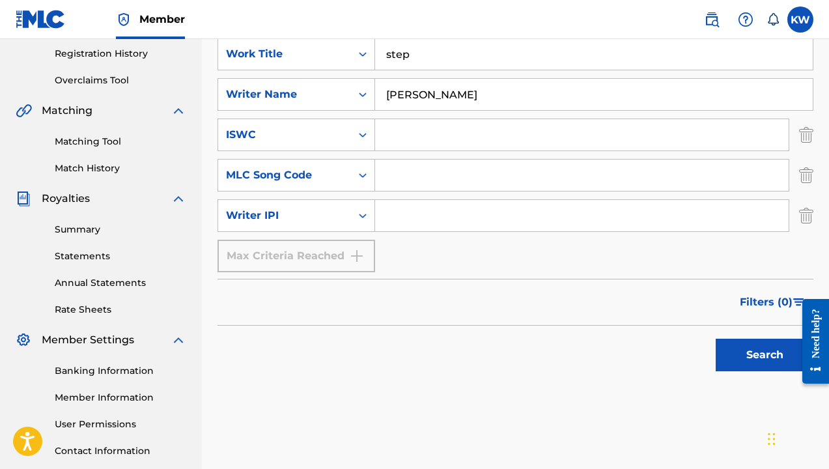
scroll to position [253, 0]
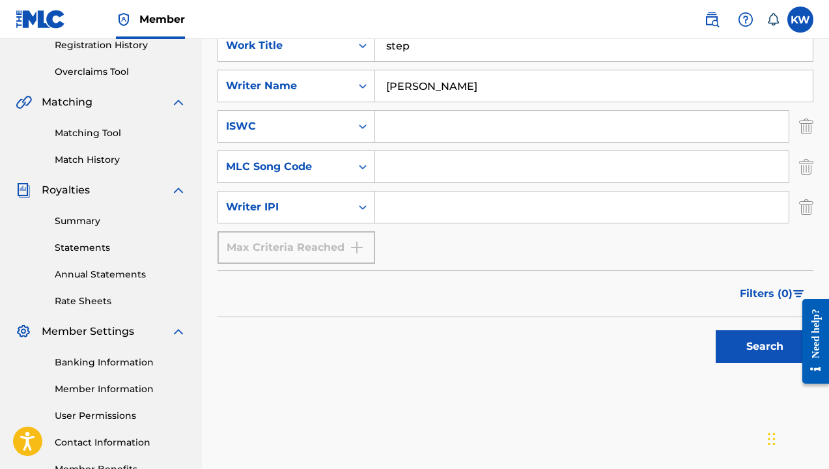
type input "[PERSON_NAME]"
click at [754, 344] on button "Search" at bounding box center [764, 346] width 98 height 33
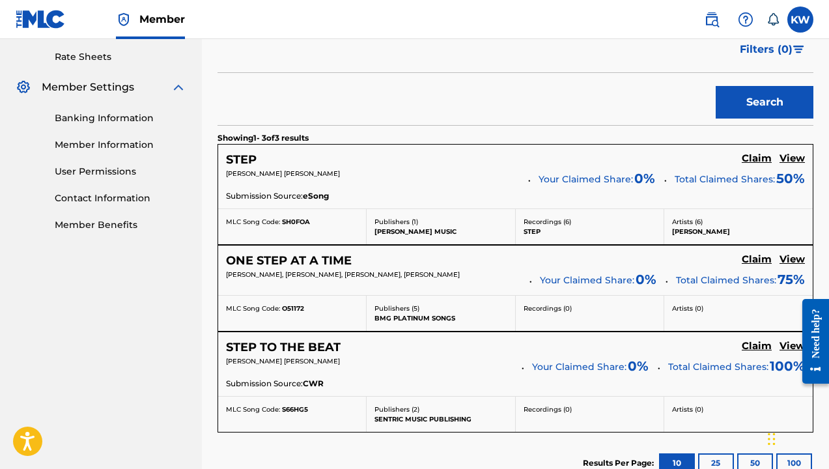
scroll to position [501, 0]
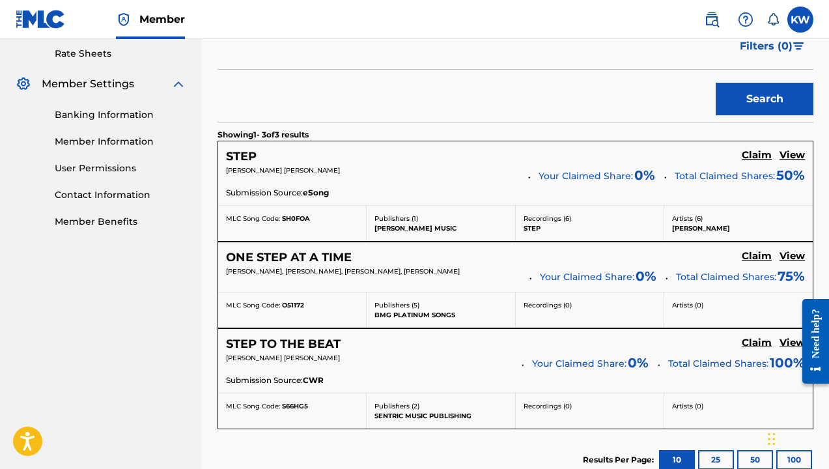
click at [788, 154] on h5 "View" at bounding box center [791, 155] width 25 height 12
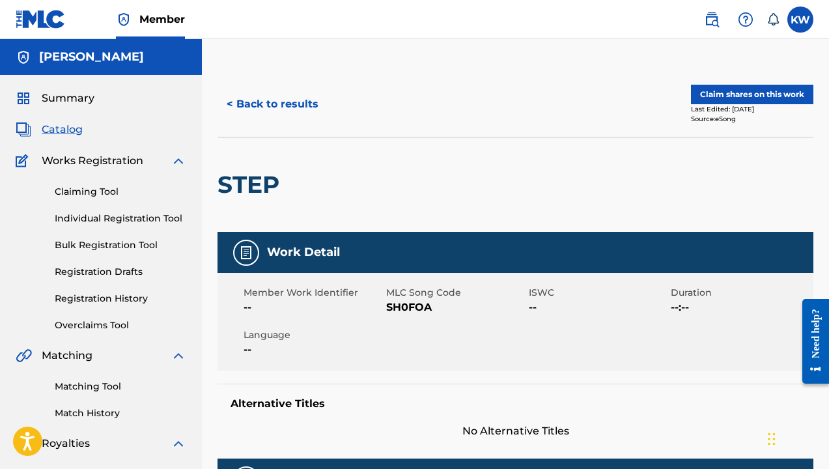
click at [286, 102] on button "< Back to results" at bounding box center [272, 104] width 110 height 33
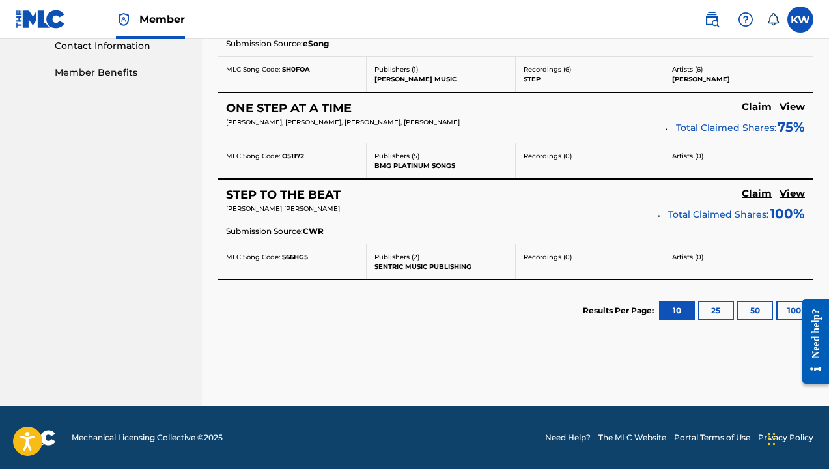
scroll to position [649, 0]
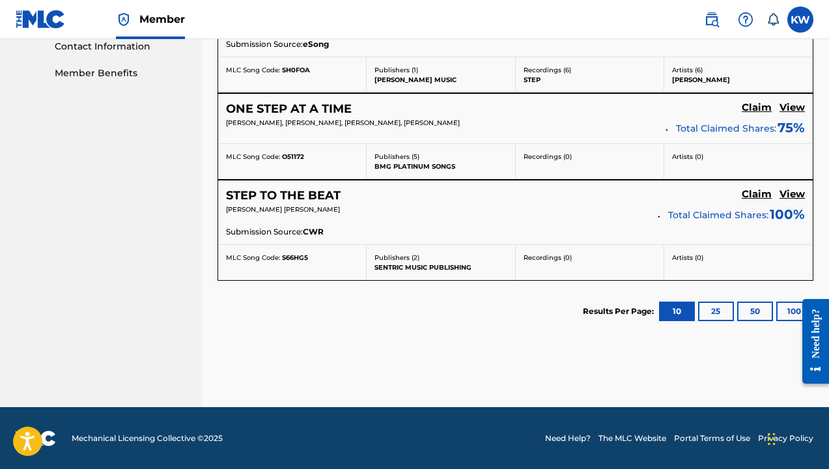
click at [713, 311] on button "25" at bounding box center [716, 311] width 36 height 20
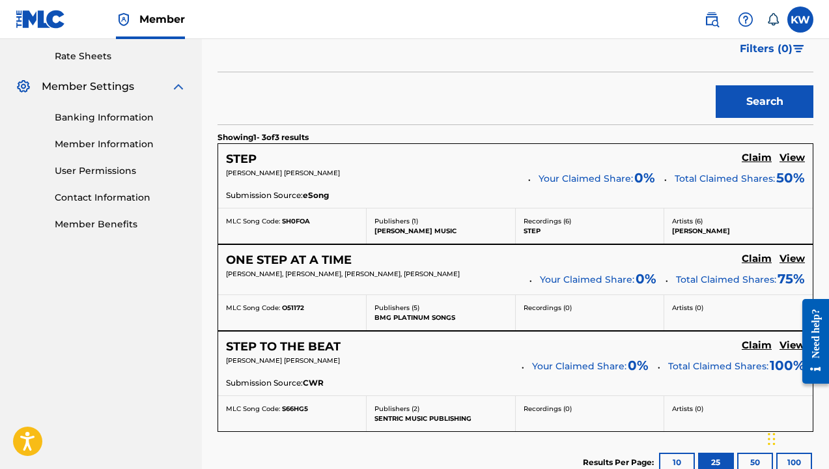
scroll to position [506, 0]
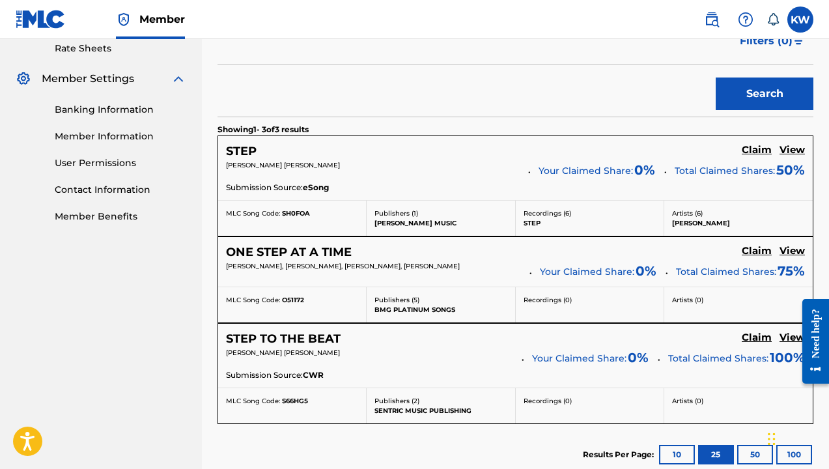
click at [794, 149] on h5 "View" at bounding box center [791, 150] width 25 height 12
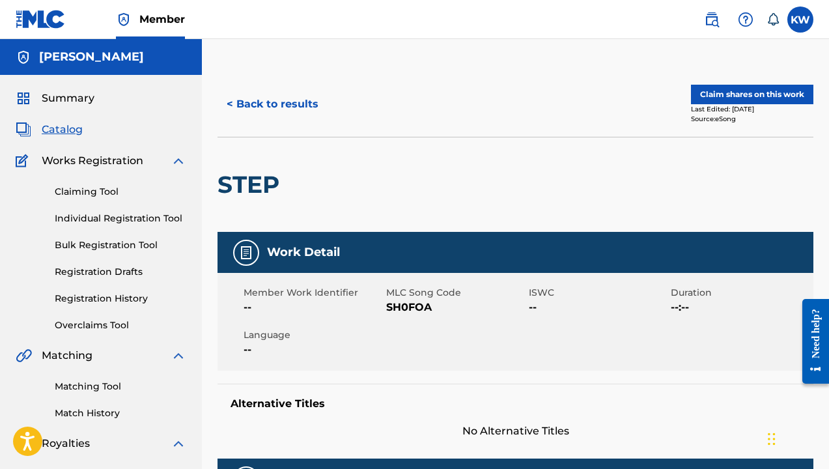
click at [305, 99] on button "< Back to results" at bounding box center [272, 104] width 110 height 33
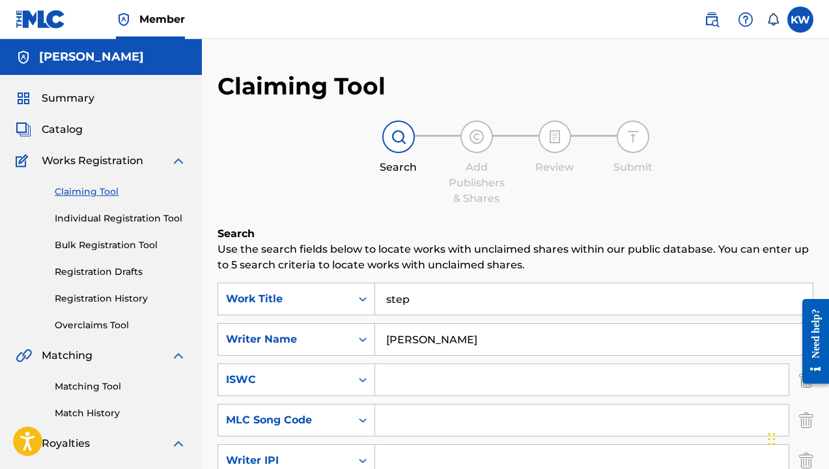
click at [420, 300] on input "step" at bounding box center [593, 298] width 437 height 31
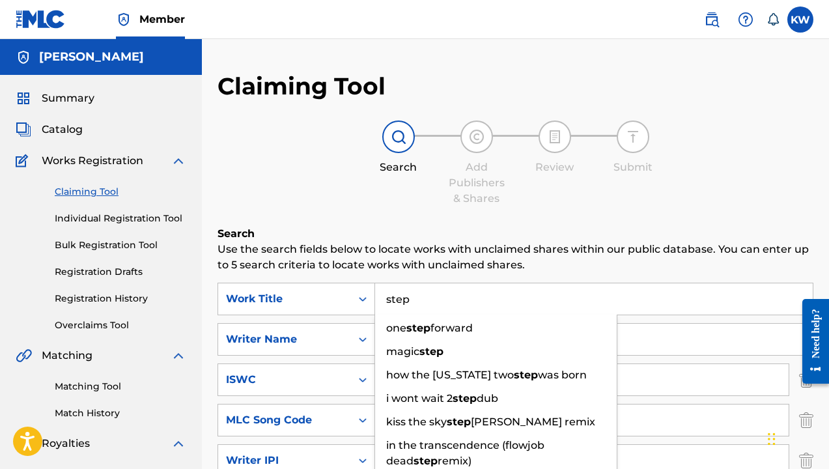
click at [420, 300] on input "step" at bounding box center [593, 298] width 437 height 31
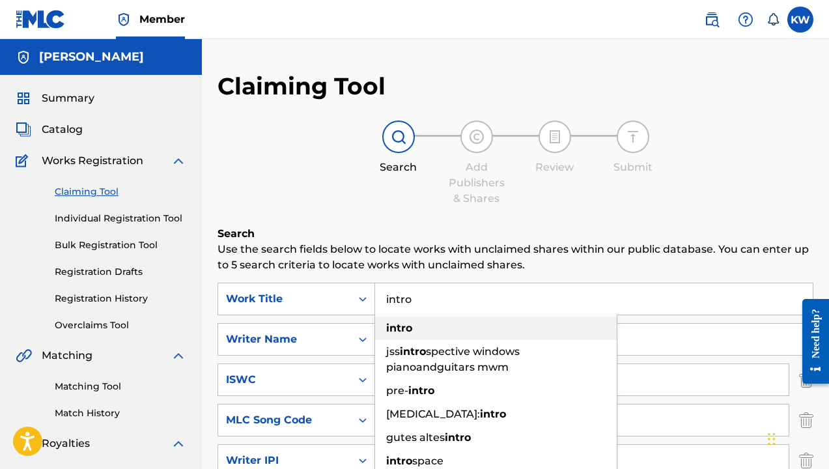
type input "intro"
click at [424, 325] on div "intro" at bounding box center [496, 327] width 242 height 23
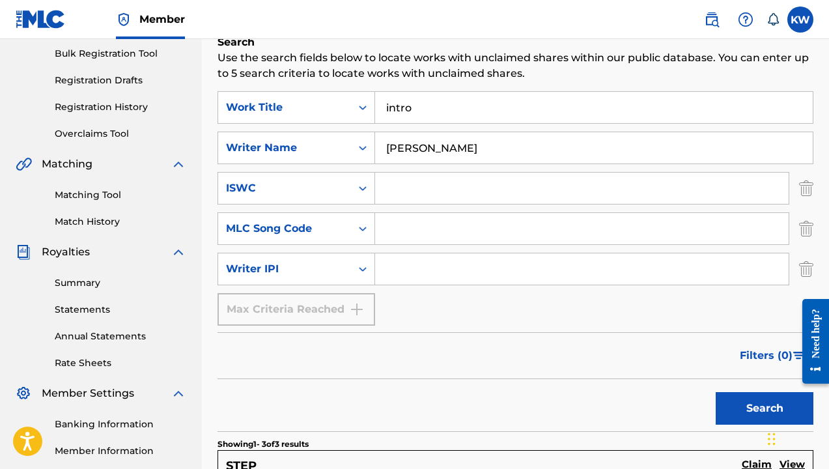
scroll to position [209, 0]
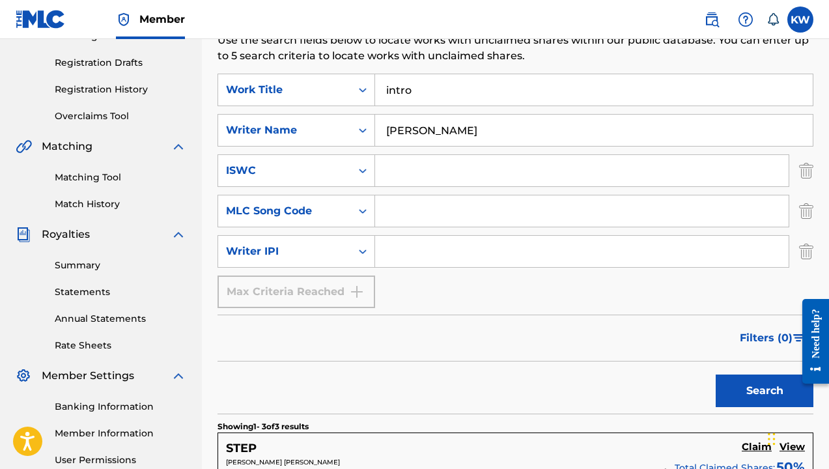
click at [738, 387] on button "Search" at bounding box center [764, 390] width 98 height 33
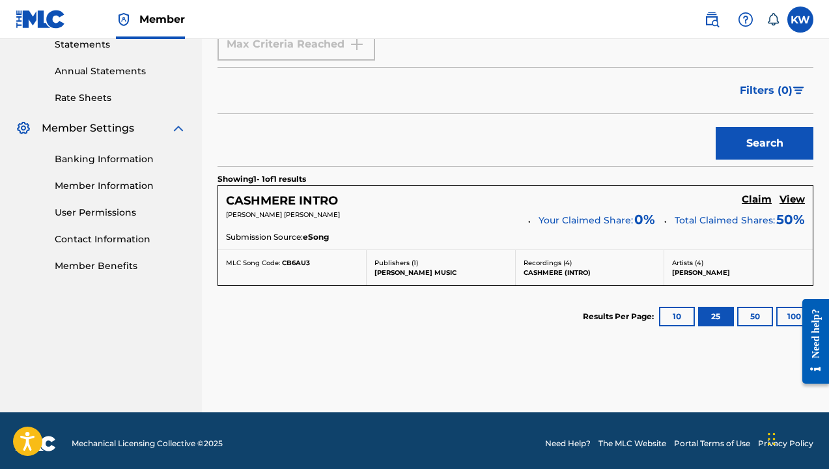
scroll to position [460, 0]
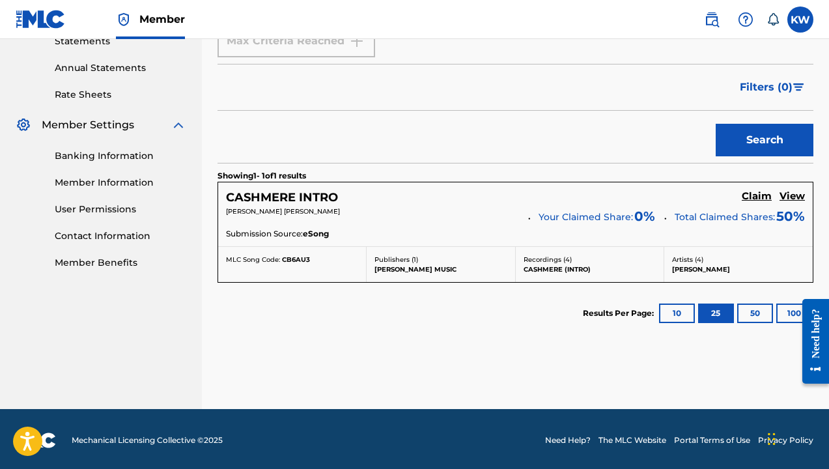
click at [756, 195] on h5 "Claim" at bounding box center [756, 196] width 30 height 12
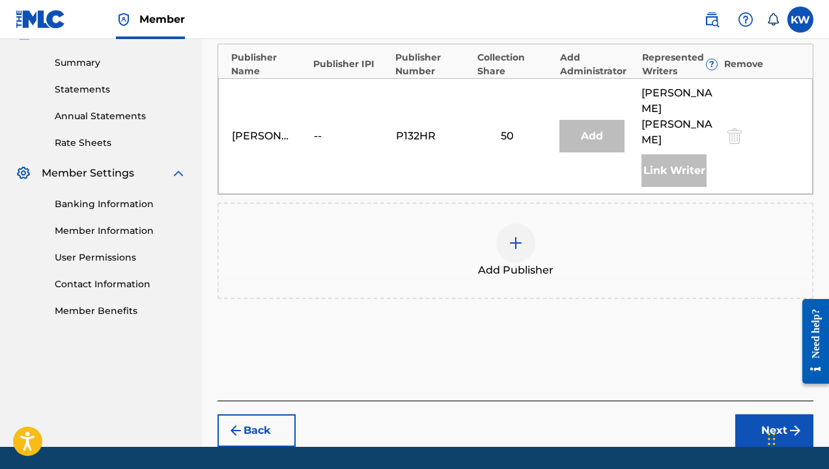
scroll to position [404, 0]
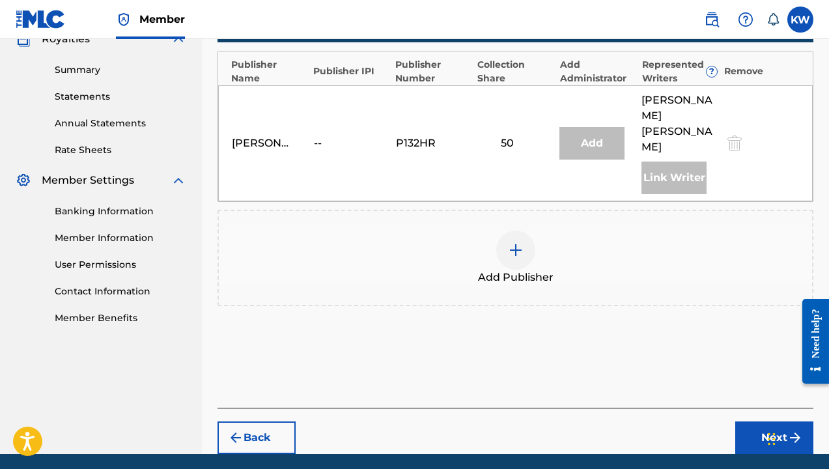
click at [513, 242] on img at bounding box center [516, 250] width 16 height 16
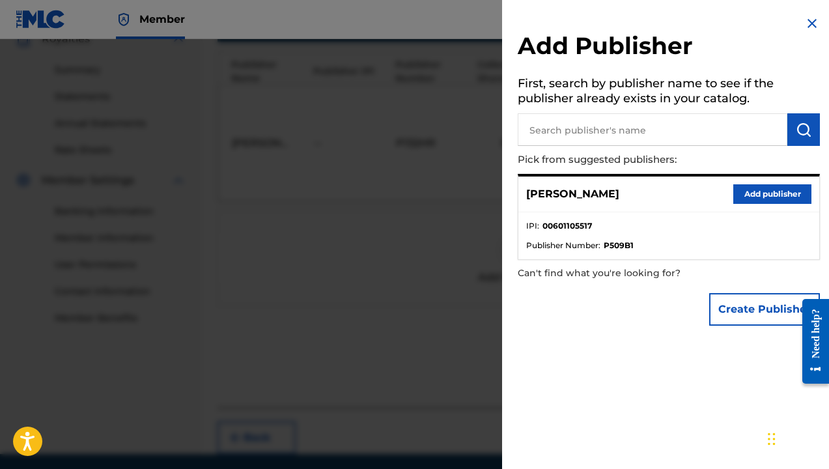
click at [774, 191] on button "Add publisher" at bounding box center [772, 194] width 78 height 20
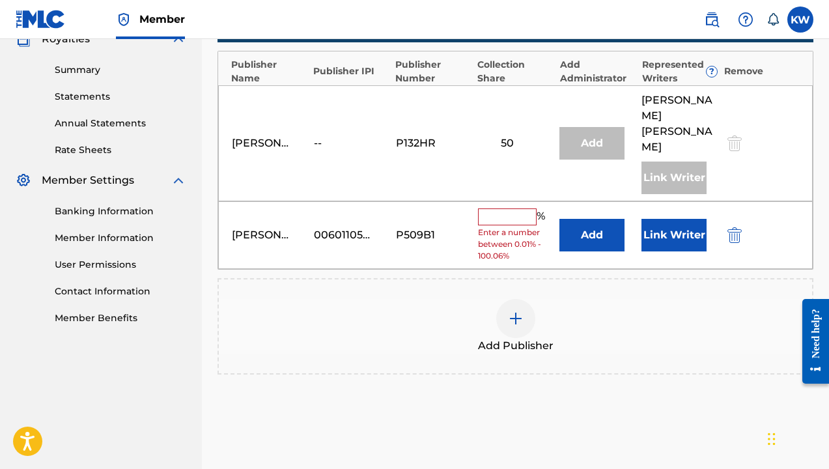
click at [516, 208] on input "text" at bounding box center [507, 216] width 59 height 17
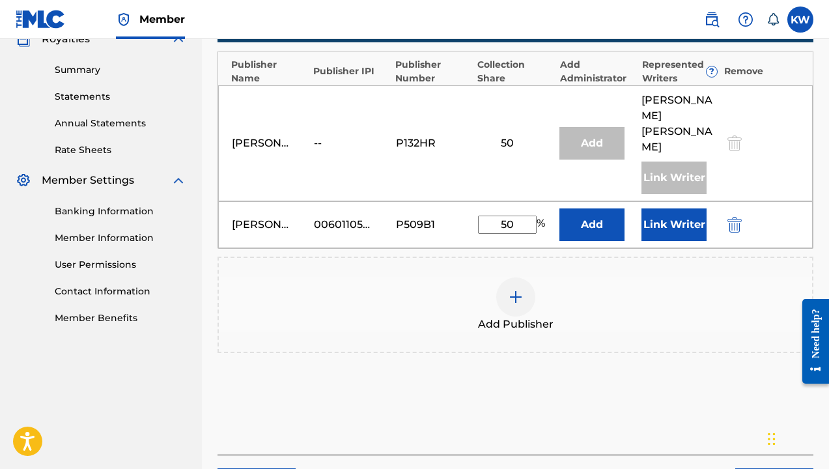
type input "50"
click at [682, 211] on button "Link Writer" at bounding box center [673, 224] width 65 height 33
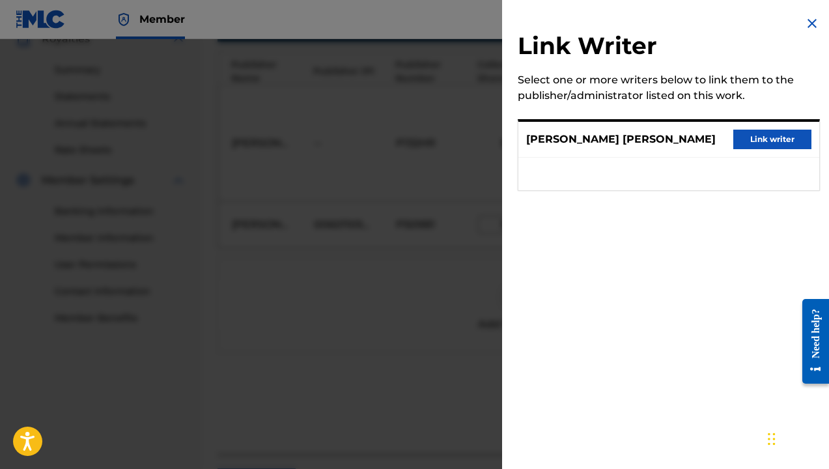
click at [772, 136] on button "Link writer" at bounding box center [772, 140] width 78 height 20
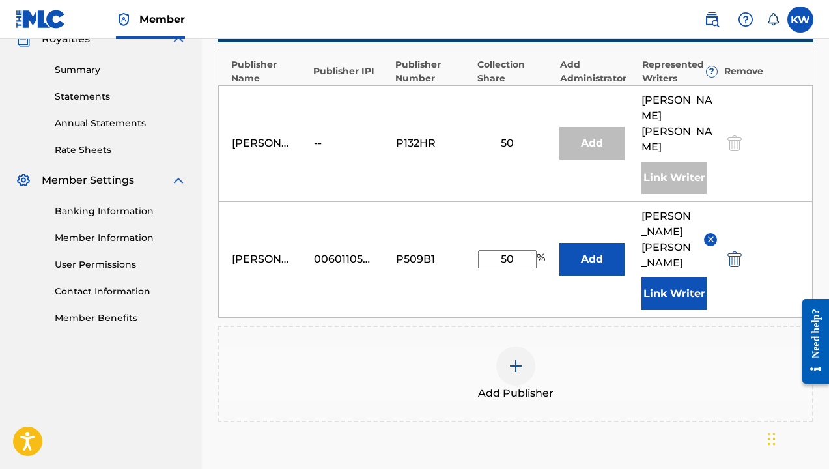
click at [677, 296] on button "Link Writer" at bounding box center [673, 293] width 65 height 33
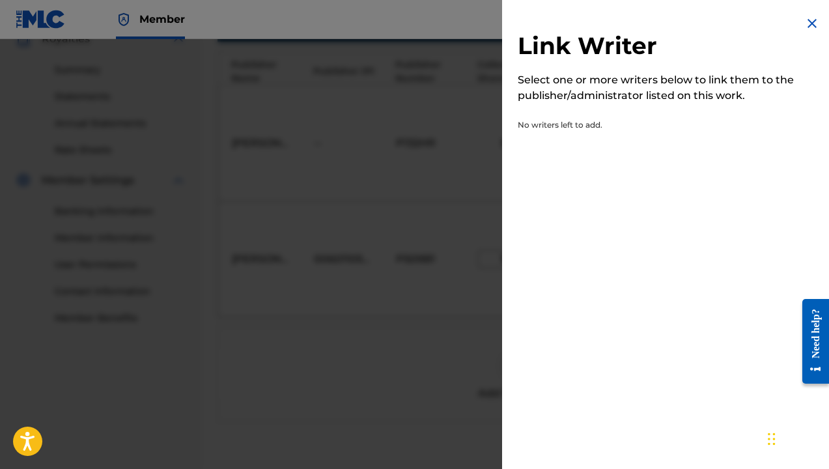
click at [808, 24] on img at bounding box center [812, 24] width 16 height 16
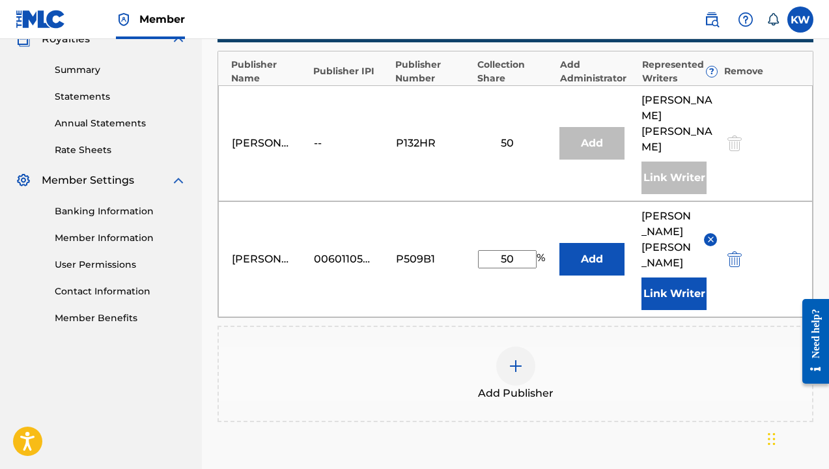
click at [672, 295] on button "Link Writer" at bounding box center [673, 293] width 65 height 33
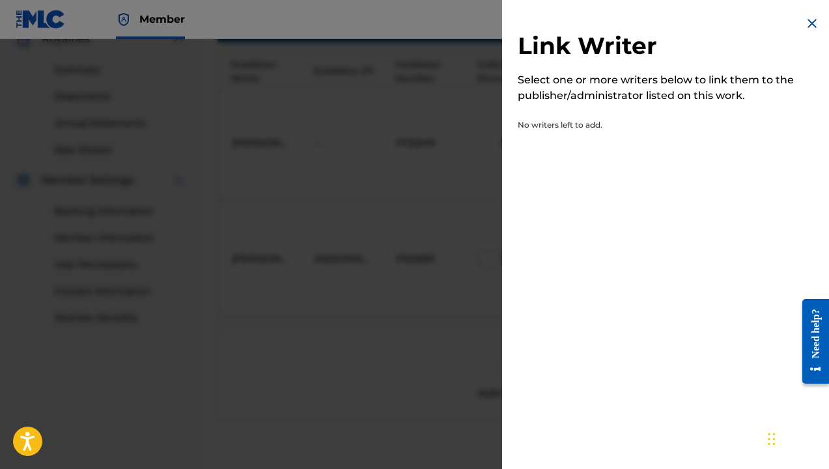
click at [806, 24] on img at bounding box center [812, 24] width 16 height 16
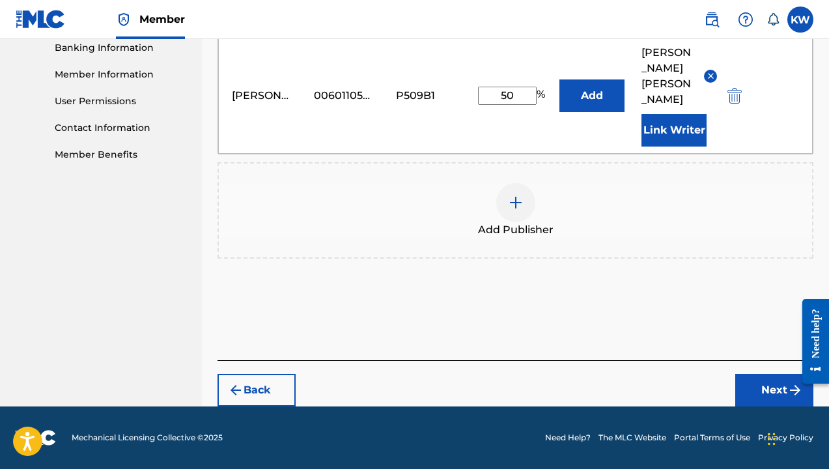
scroll to position [568, 0]
click at [772, 387] on button "Next" at bounding box center [774, 390] width 78 height 33
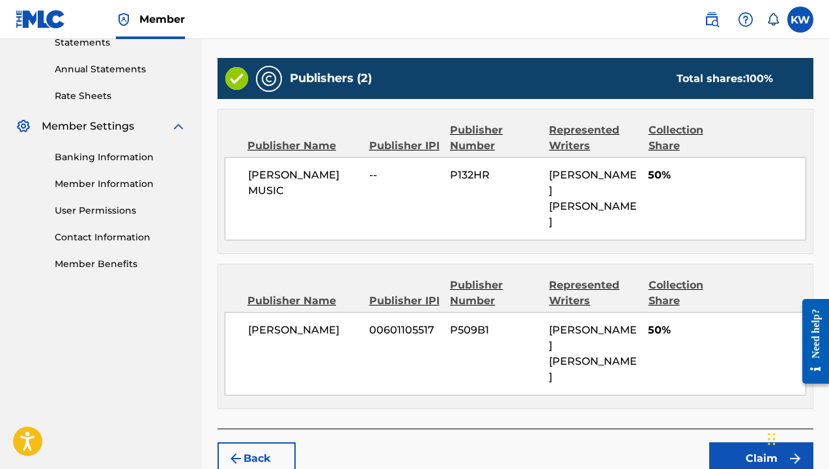
scroll to position [456, 0]
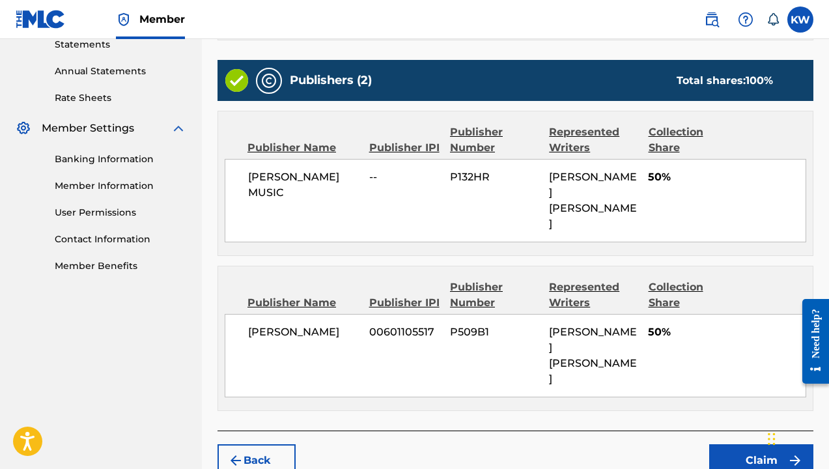
click at [762, 444] on button "Claim" at bounding box center [761, 460] width 104 height 33
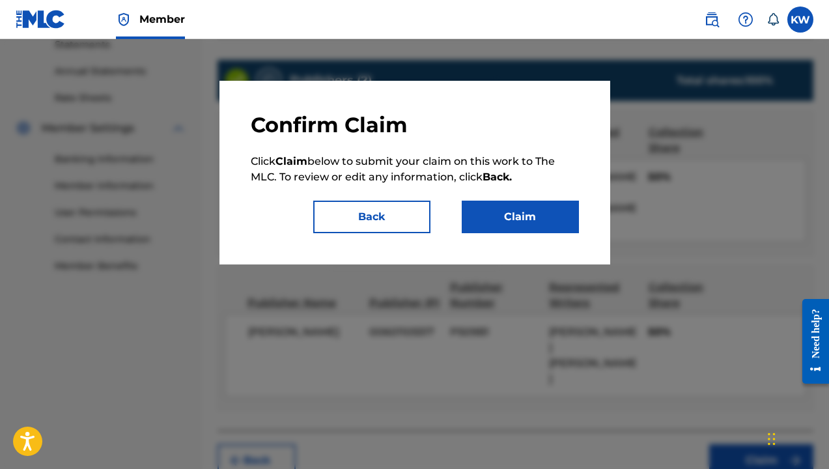
click at [516, 223] on button "Claim" at bounding box center [520, 217] width 117 height 33
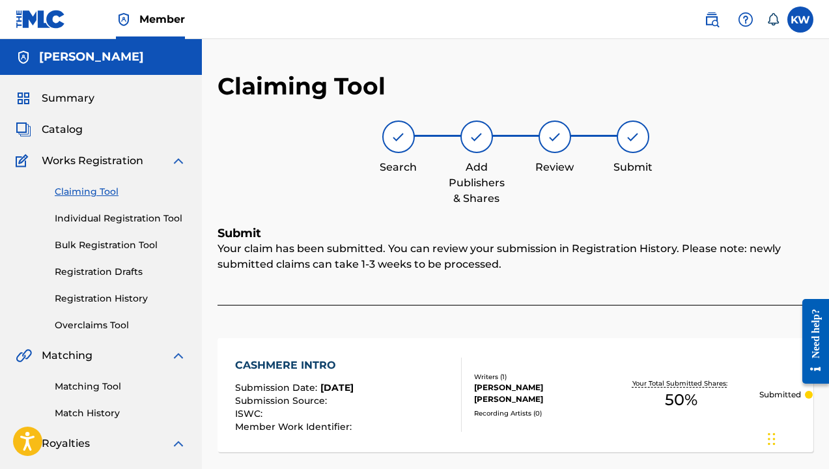
scroll to position [0, 0]
click at [96, 190] on link "Claiming Tool" at bounding box center [120, 192] width 131 height 14
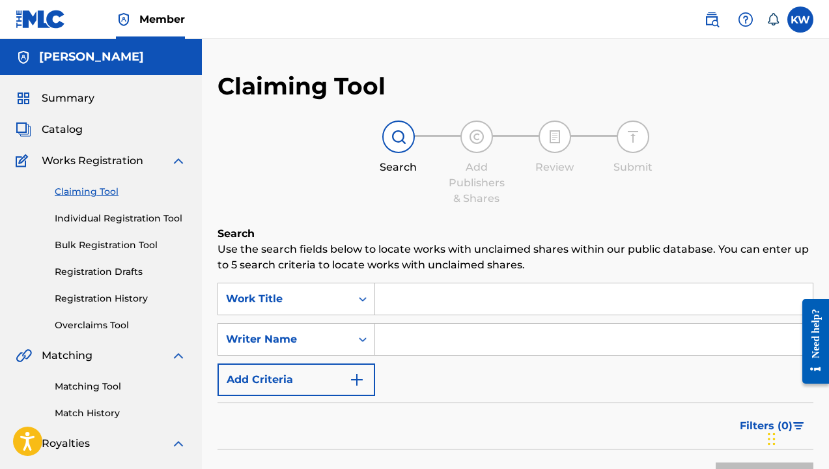
click at [443, 309] on input "Search Form" at bounding box center [593, 298] width 437 height 31
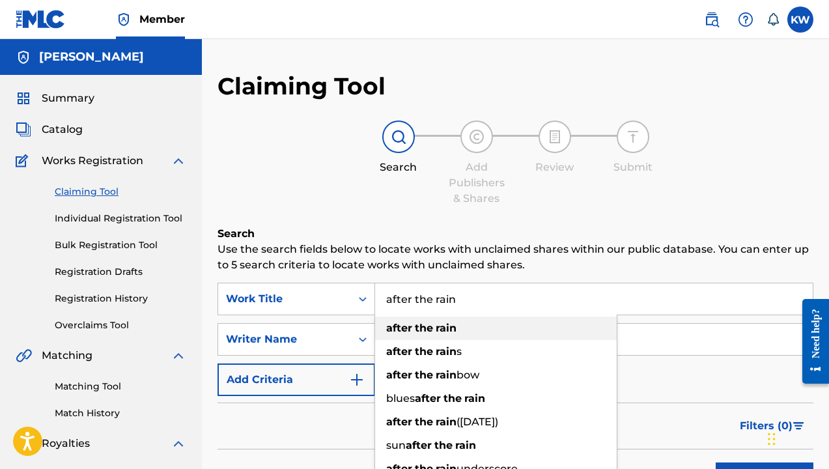
type input "after the rain"
click at [432, 330] on strong "the" at bounding box center [424, 328] width 18 height 12
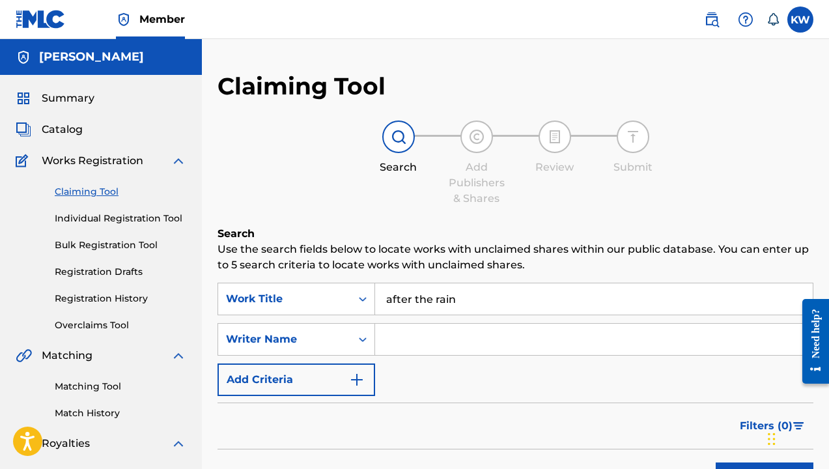
click at [428, 336] on input "Search Form" at bounding box center [593, 339] width 437 height 31
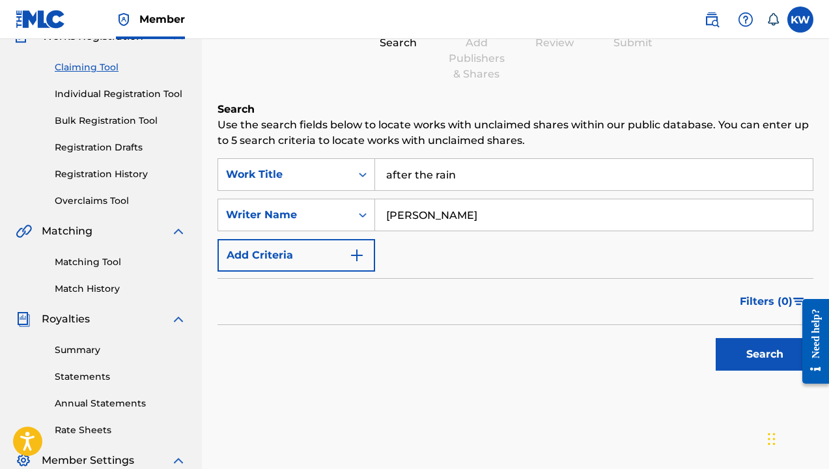
click at [759, 355] on button "Search" at bounding box center [764, 354] width 98 height 33
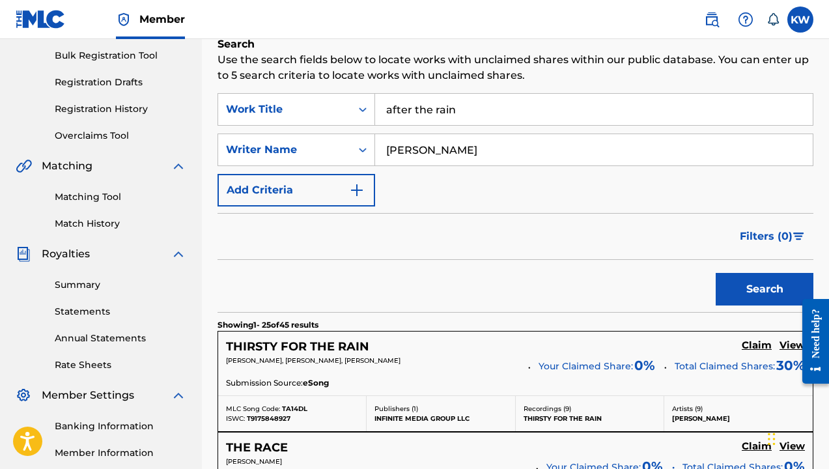
scroll to position [187, 0]
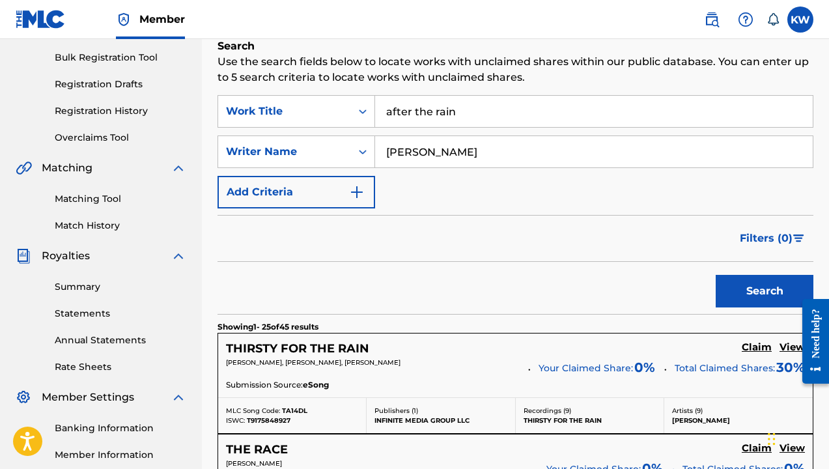
click at [469, 157] on input "[PERSON_NAME]" at bounding box center [593, 151] width 437 height 31
click at [753, 288] on button "Search" at bounding box center [764, 291] width 98 height 33
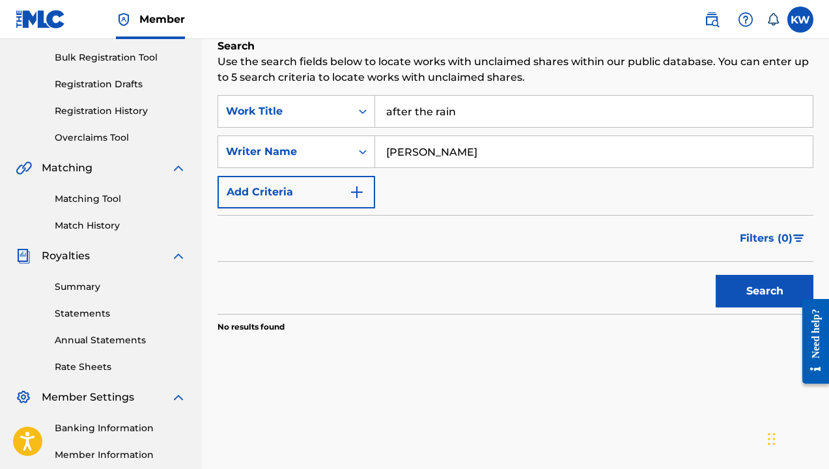
click at [509, 156] on input "cashmere williams" at bounding box center [593, 151] width 437 height 31
type input "[PERSON_NAME]"
click at [344, 190] on button "Add Criteria" at bounding box center [296, 192] width 158 height 33
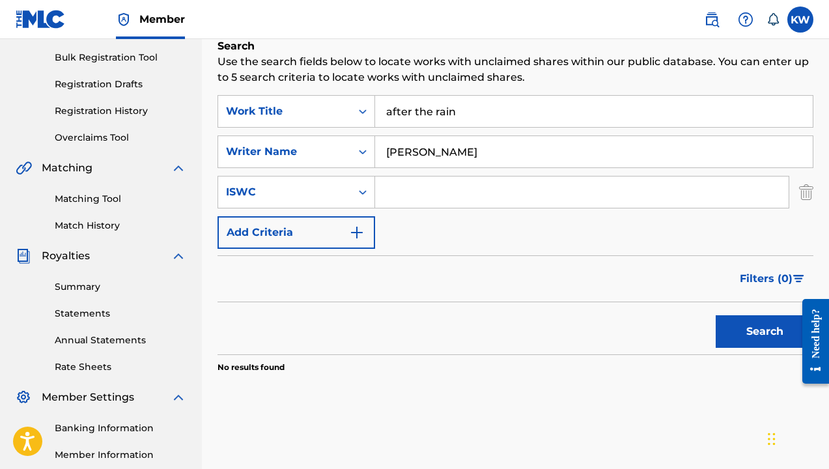
click at [350, 221] on button "Add Criteria" at bounding box center [296, 232] width 158 height 33
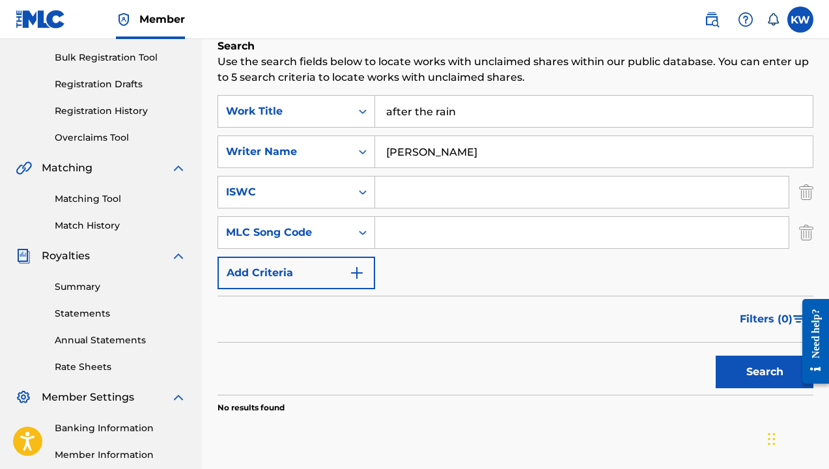
click at [350, 267] on img "Search Form" at bounding box center [357, 273] width 16 height 16
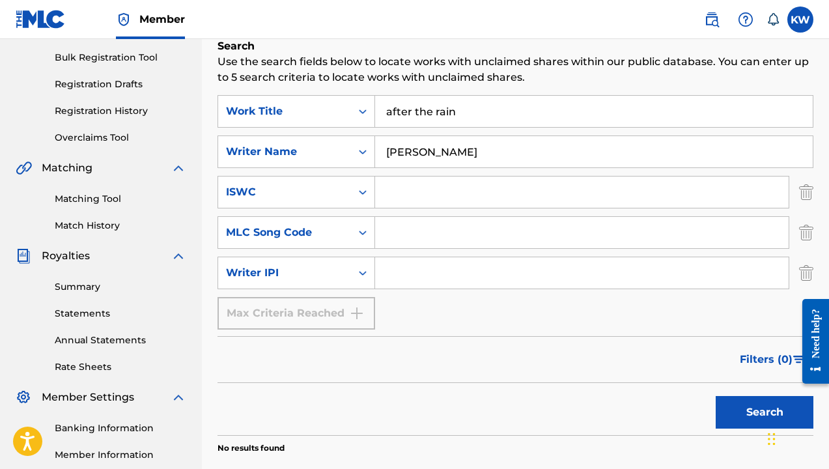
click at [422, 281] on input "Search Form" at bounding box center [581, 272] width 413 height 31
click at [405, 282] on input "Search Form" at bounding box center [581, 272] width 413 height 31
paste input "601105517"
type input "601105517"
click at [751, 410] on button "Search" at bounding box center [764, 412] width 98 height 33
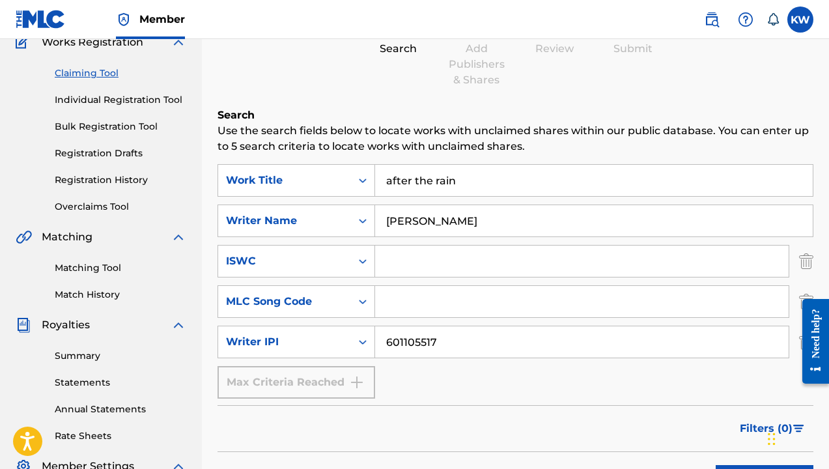
scroll to position [145, 0]
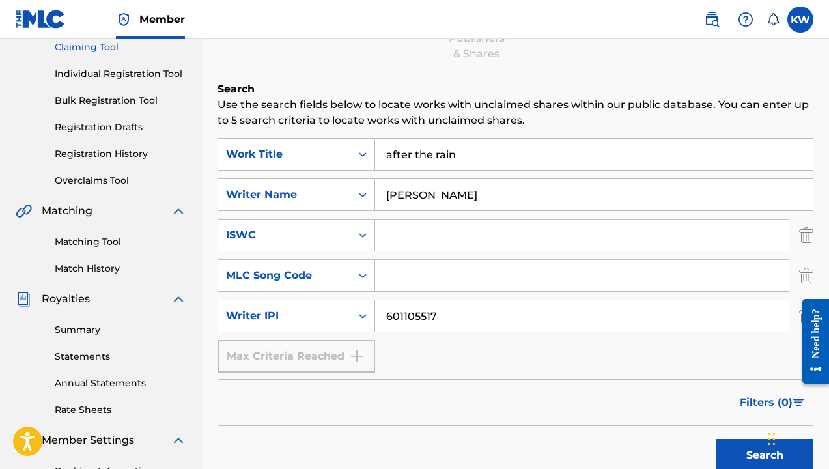
click at [476, 197] on input "[PERSON_NAME]" at bounding box center [593, 194] width 437 height 31
type input "keith douglas williams"
click at [454, 318] on input "601105517" at bounding box center [581, 315] width 413 height 31
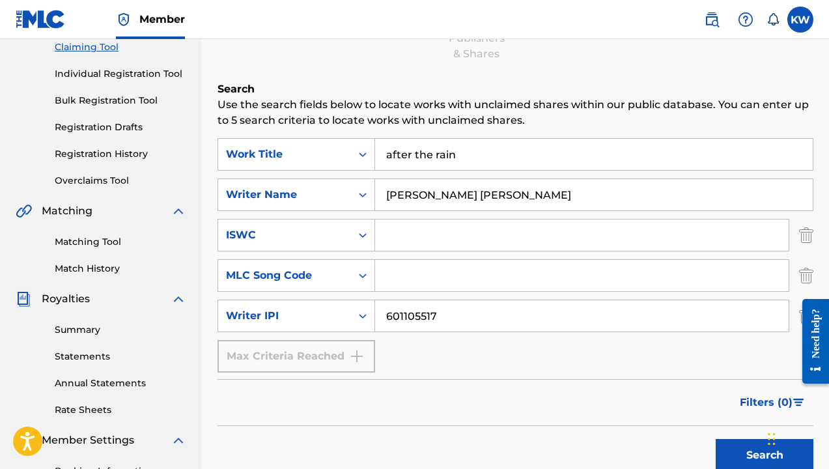
click at [454, 318] on input "601105517" at bounding box center [581, 315] width 413 height 31
click at [756, 449] on button "Search" at bounding box center [764, 455] width 98 height 33
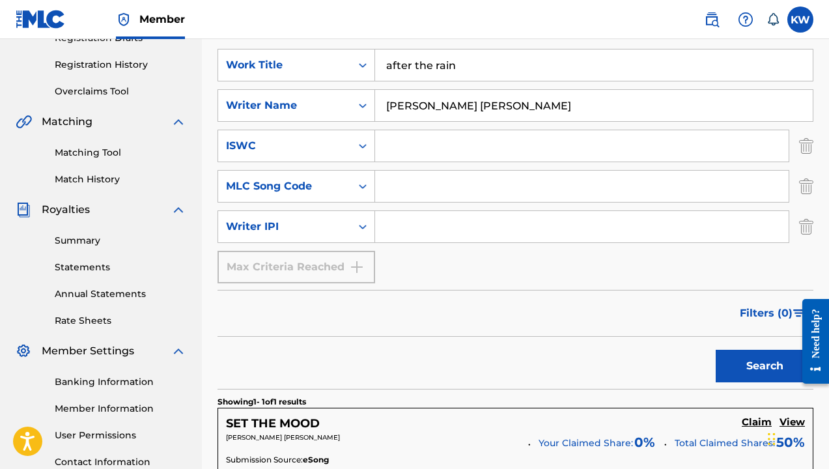
scroll to position [230, 0]
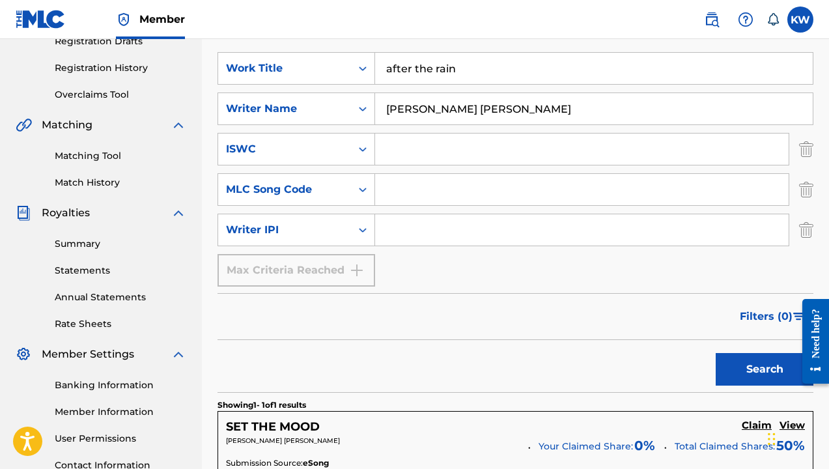
click at [760, 370] on button "Search" at bounding box center [764, 369] width 98 height 33
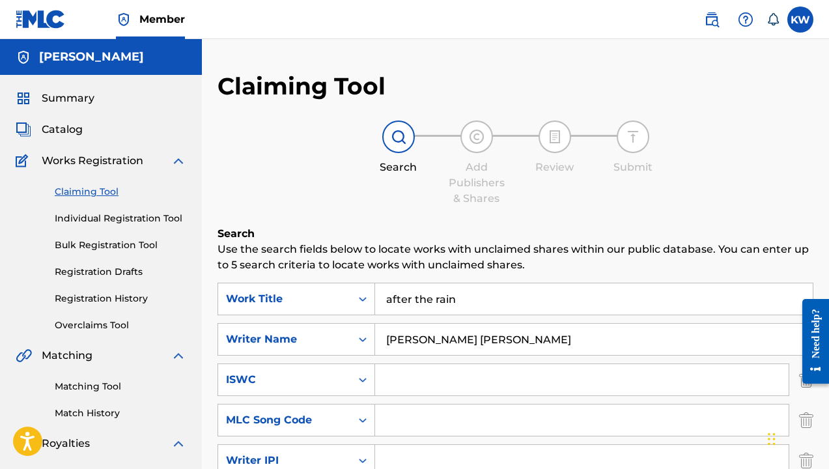
scroll to position [0, 0]
click at [463, 303] on input "after the rain" at bounding box center [593, 298] width 437 height 31
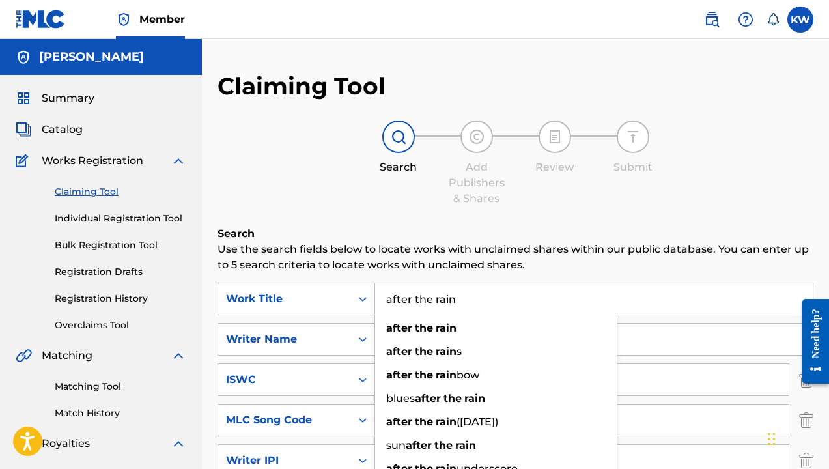
click at [463, 303] on input "after the rain" at bounding box center [593, 298] width 437 height 31
type input "after the rain"
click at [455, 299] on input "after the rain" at bounding box center [593, 298] width 437 height 31
click at [459, 327] on div "after the rain" at bounding box center [496, 327] width 242 height 23
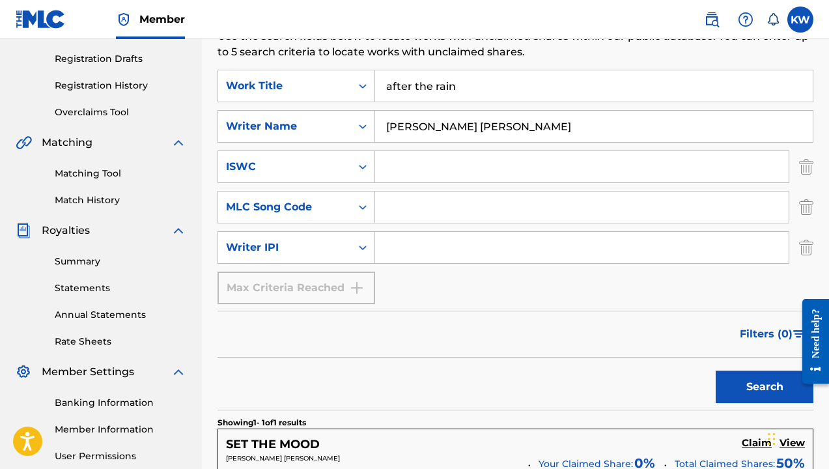
scroll to position [215, 0]
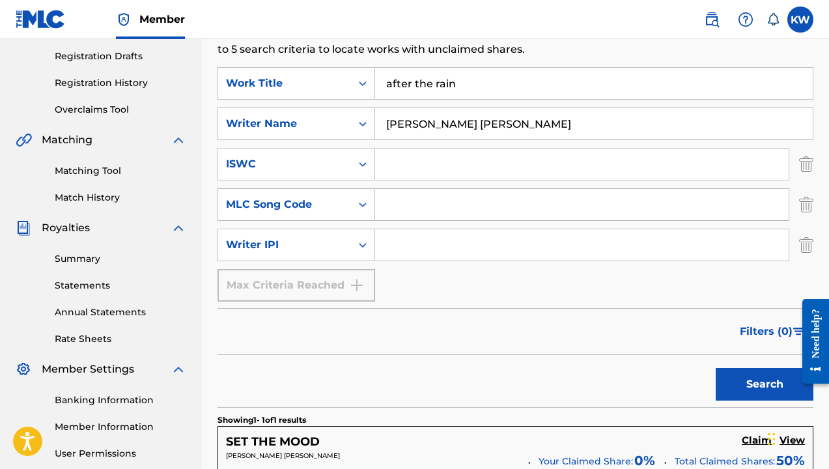
click at [760, 383] on button "Search" at bounding box center [764, 384] width 98 height 33
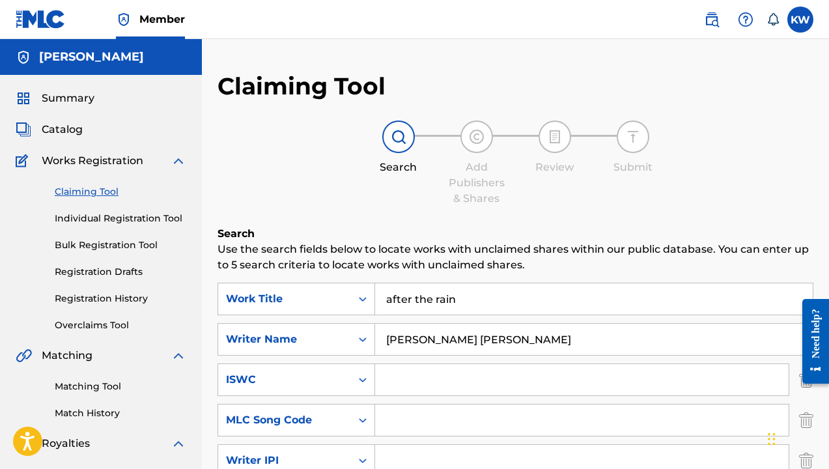
scroll to position [0, 0]
click at [81, 189] on link "Claiming Tool" at bounding box center [120, 192] width 131 height 14
click at [470, 303] on input "after the rain" at bounding box center [593, 298] width 437 height 31
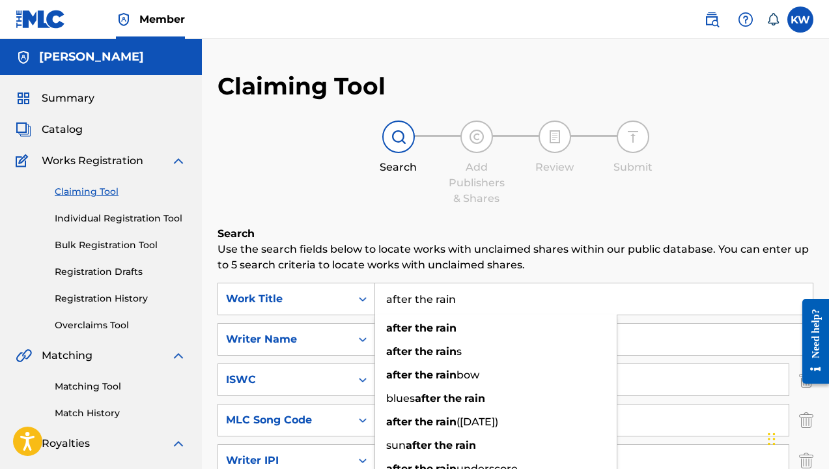
click at [470, 303] on input "after the rain" at bounding box center [593, 298] width 437 height 31
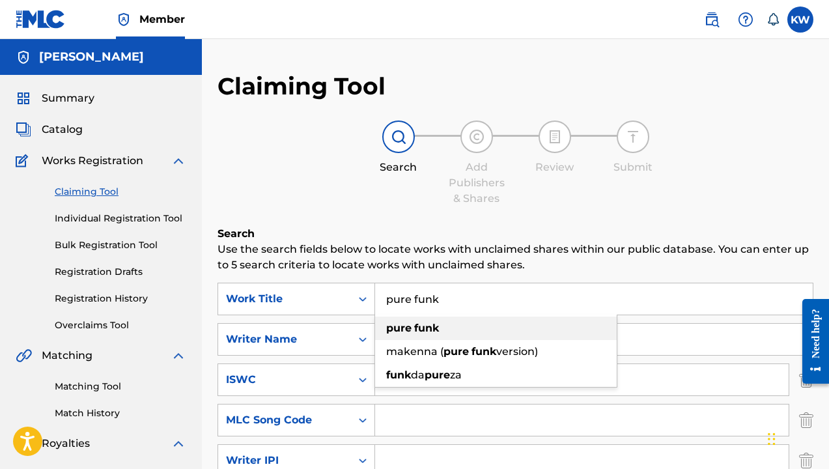
type input "pure funk"
click at [458, 333] on div "pure funk" at bounding box center [496, 327] width 242 height 23
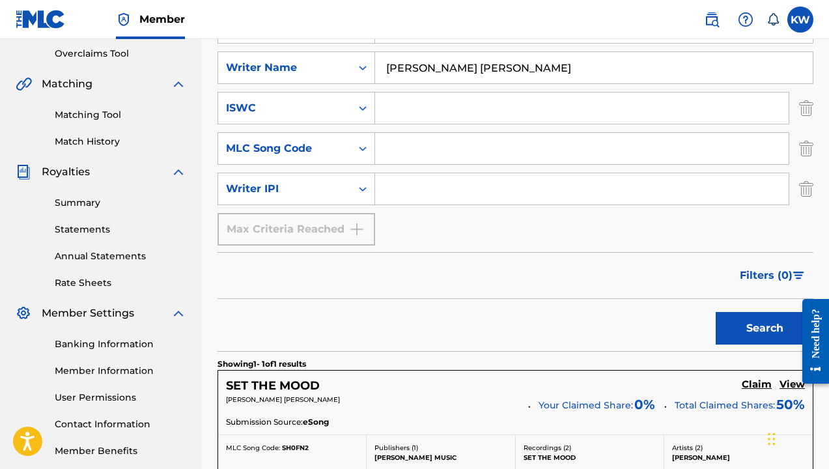
scroll to position [283, 0]
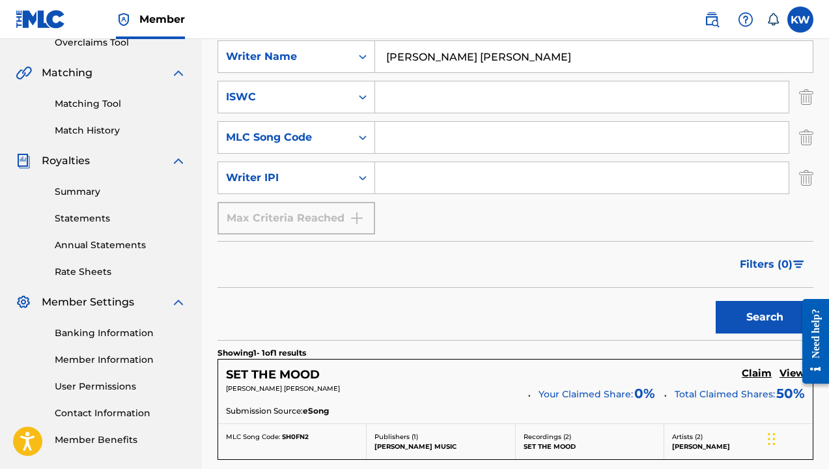
click at [754, 316] on button "Search" at bounding box center [764, 317] width 98 height 33
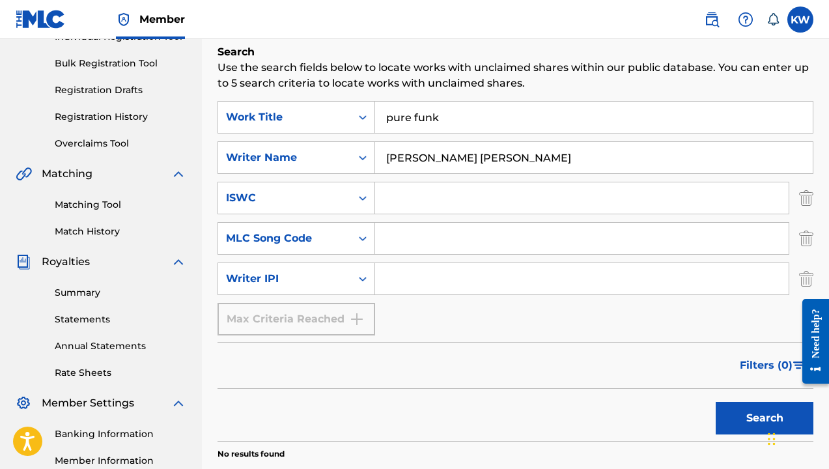
scroll to position [176, 0]
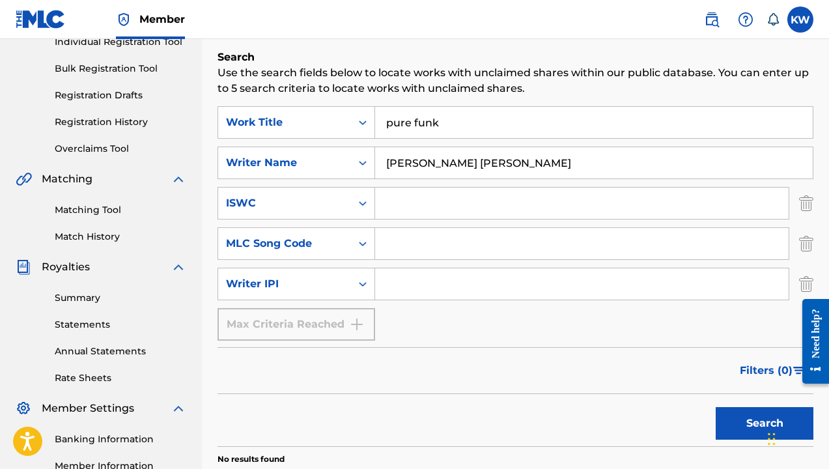
click at [460, 162] on input "keith douglas williams" at bounding box center [593, 162] width 437 height 31
type input "[PERSON_NAME]"
click at [756, 422] on button "Search" at bounding box center [764, 423] width 98 height 33
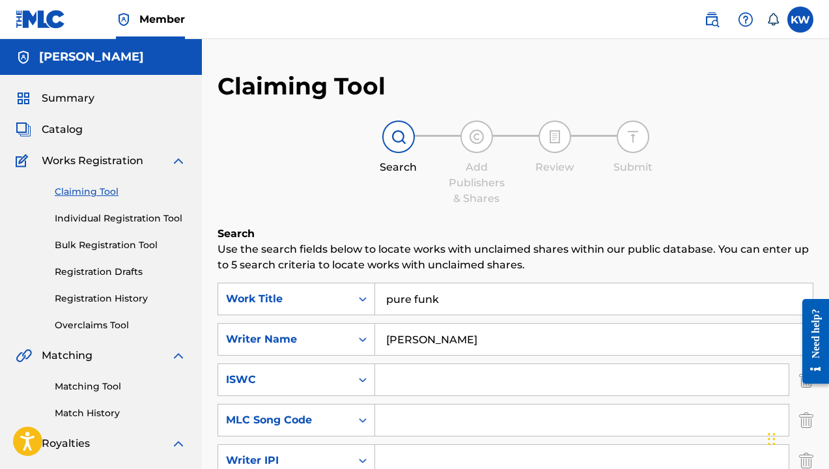
scroll to position [0, 0]
click at [453, 304] on input "pure funk" at bounding box center [593, 298] width 437 height 31
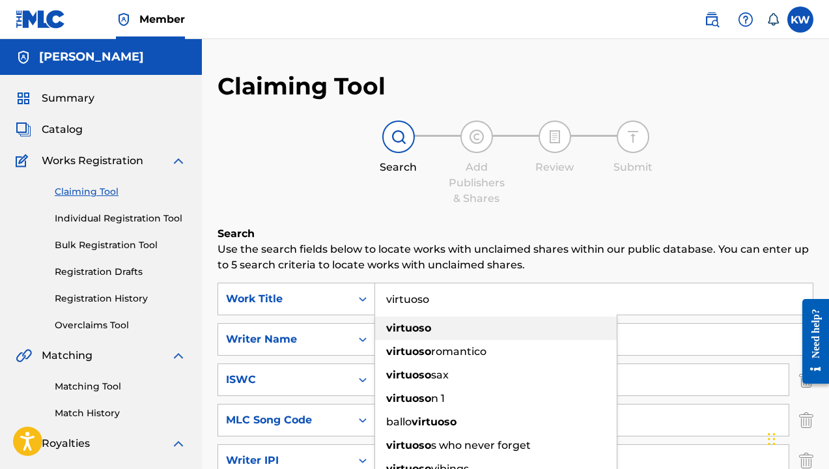
click at [444, 335] on div "virtuoso" at bounding box center [496, 327] width 242 height 23
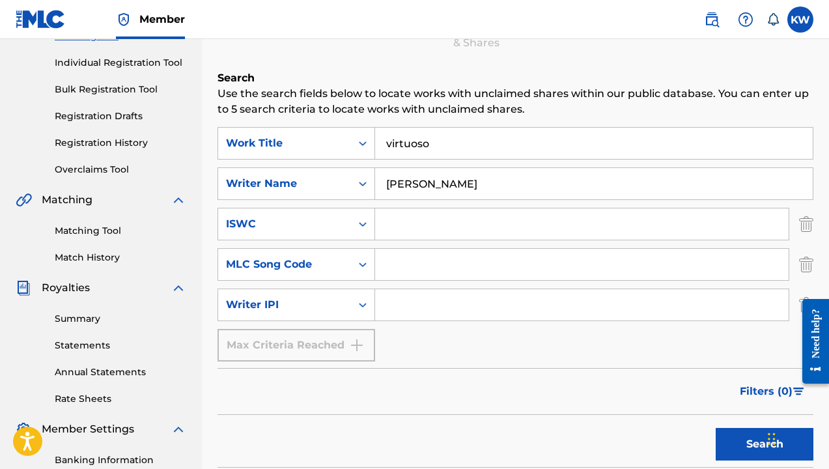
scroll to position [238, 0]
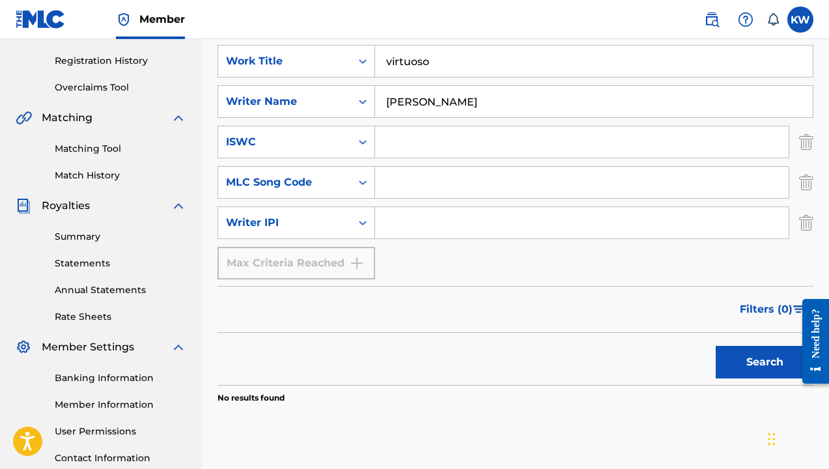
click at [756, 365] on button "Search" at bounding box center [764, 362] width 98 height 33
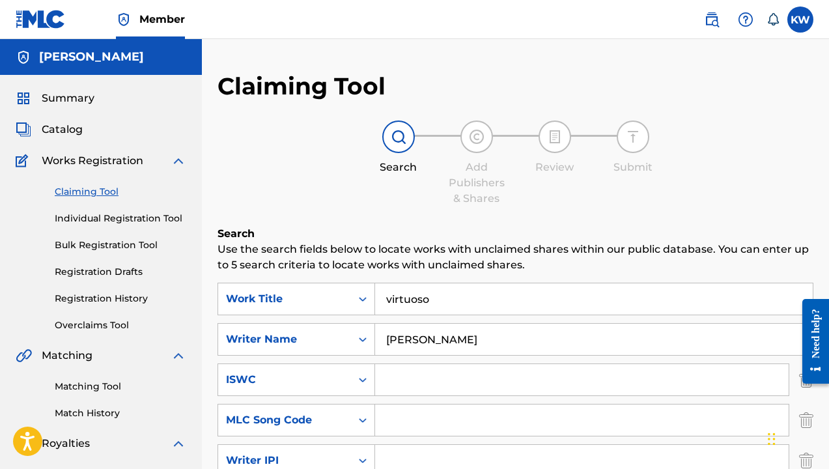
scroll to position [0, 0]
click at [448, 303] on input "virtuoso" at bounding box center [593, 298] width 437 height 31
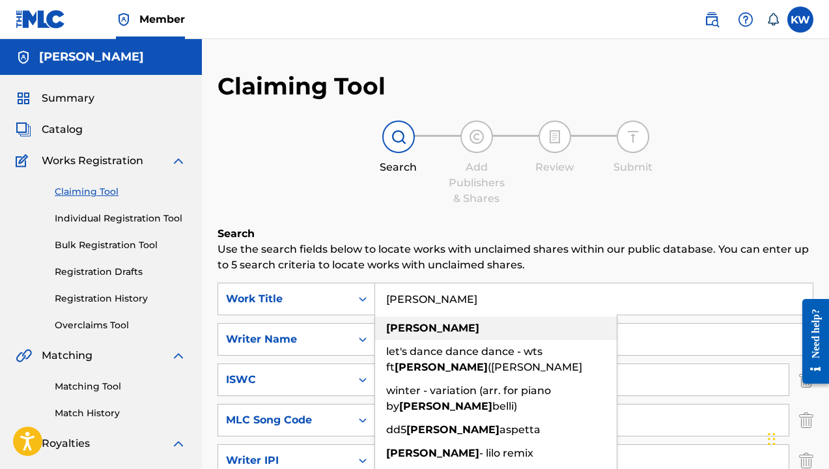
click at [446, 333] on div "olivia" at bounding box center [496, 327] width 242 height 23
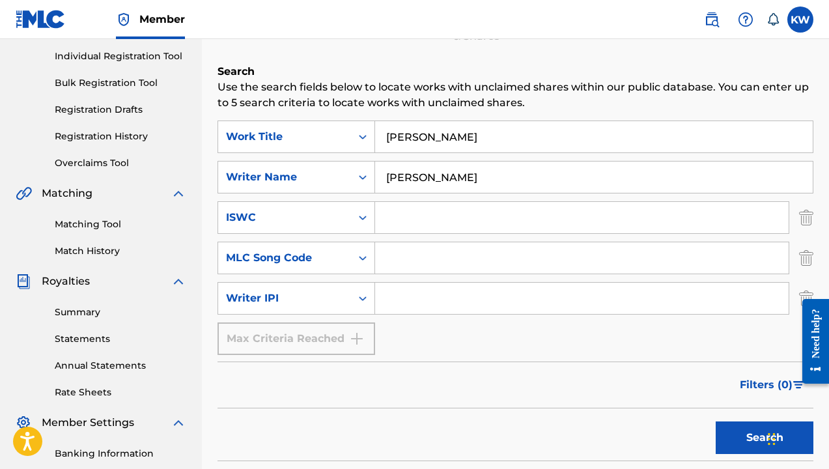
scroll to position [223, 0]
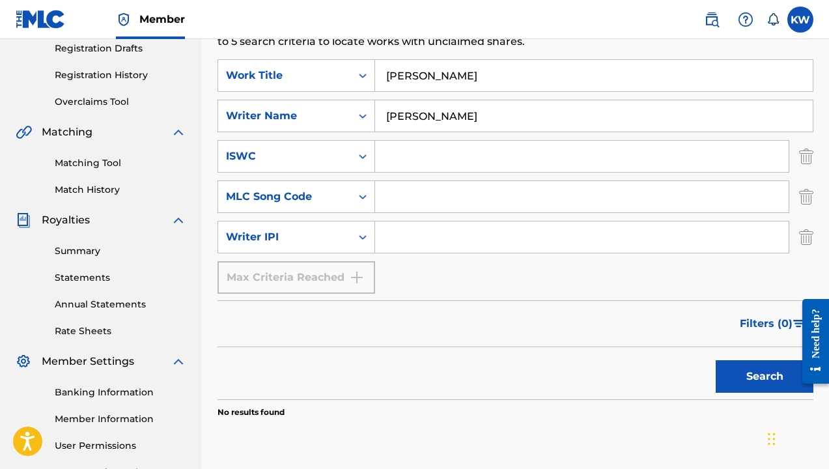
click at [747, 376] on button "Search" at bounding box center [764, 376] width 98 height 33
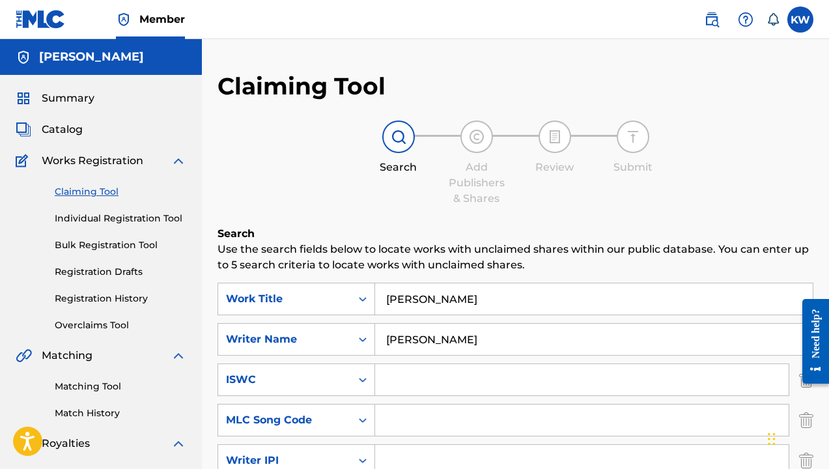
scroll to position [0, 0]
click at [418, 301] on input "olivia" at bounding box center [593, 298] width 437 height 31
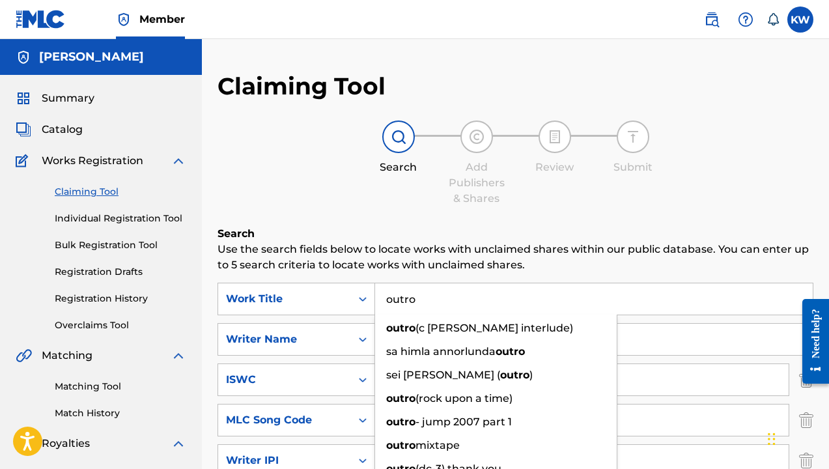
click at [417, 301] on input "outro" at bounding box center [593, 298] width 437 height 31
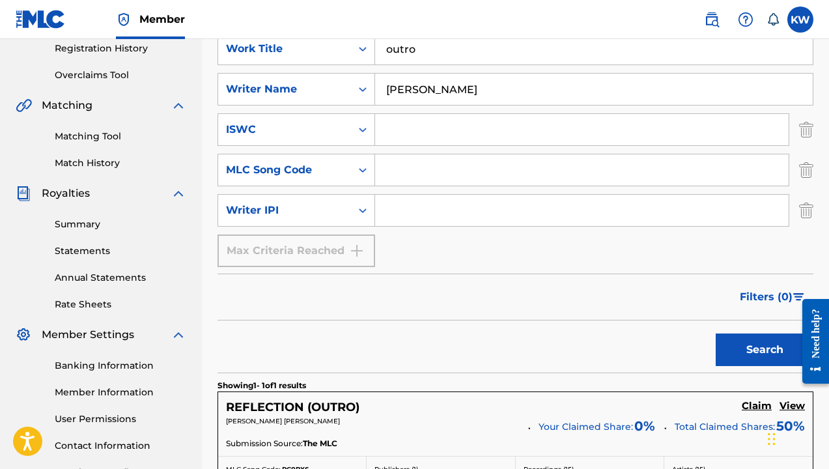
scroll to position [251, 0]
click at [760, 351] on button "Search" at bounding box center [764, 349] width 98 height 33
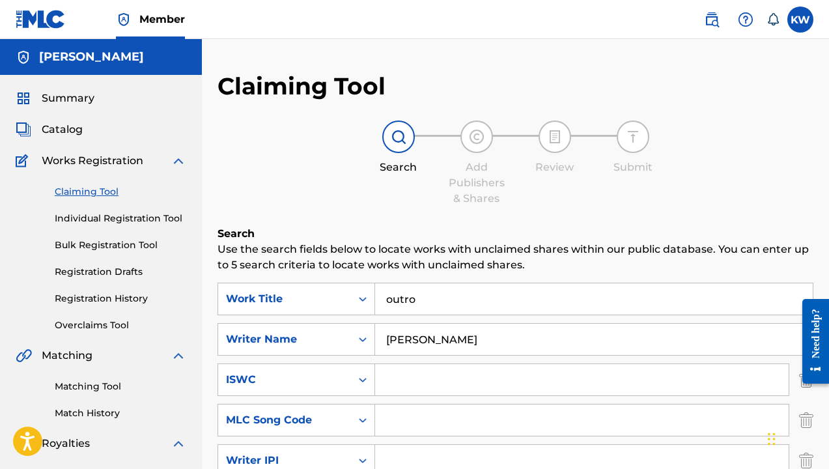
scroll to position [0, 0]
click at [434, 299] on input "outro" at bounding box center [593, 298] width 437 height 31
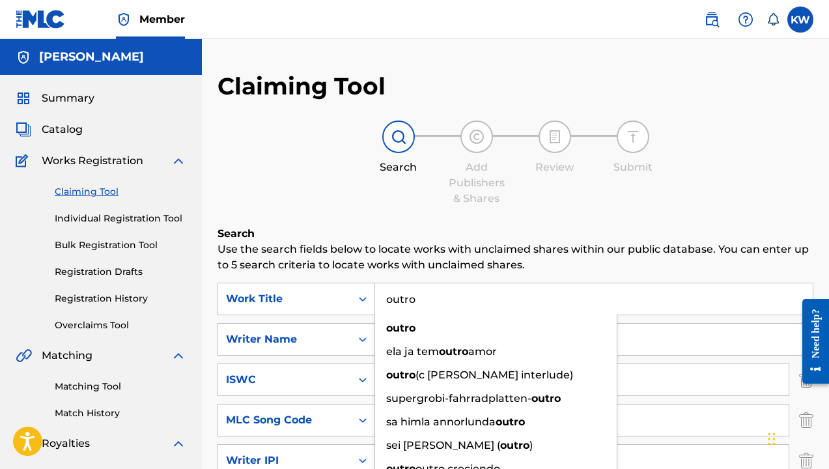
click at [434, 299] on input "outro" at bounding box center [593, 298] width 437 height 31
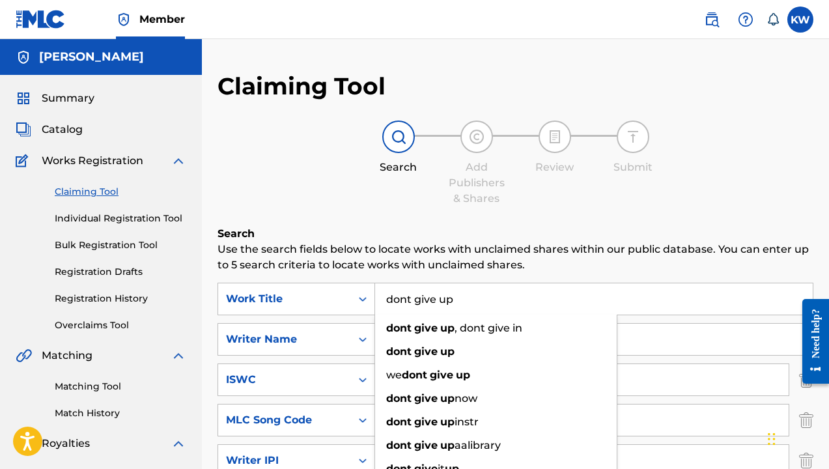
type input "dont give up"
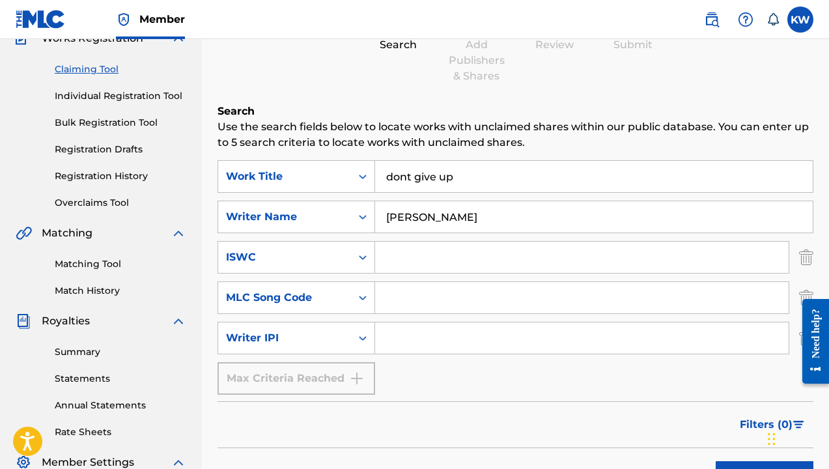
scroll to position [210, 0]
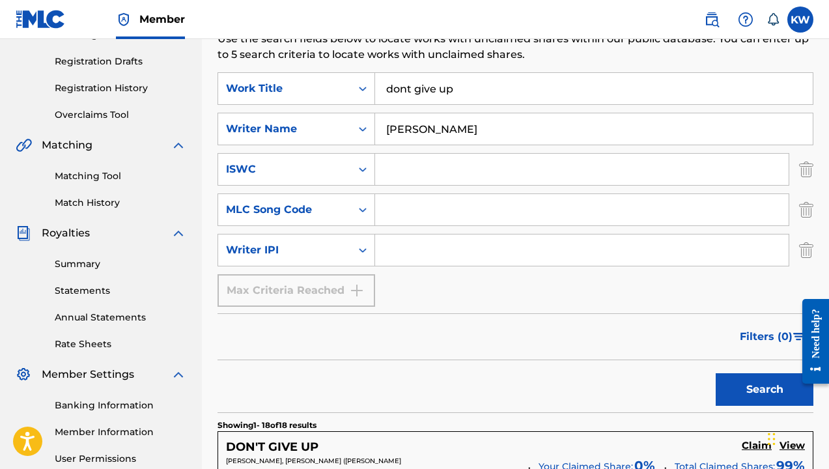
click at [769, 385] on button "Search" at bounding box center [764, 389] width 98 height 33
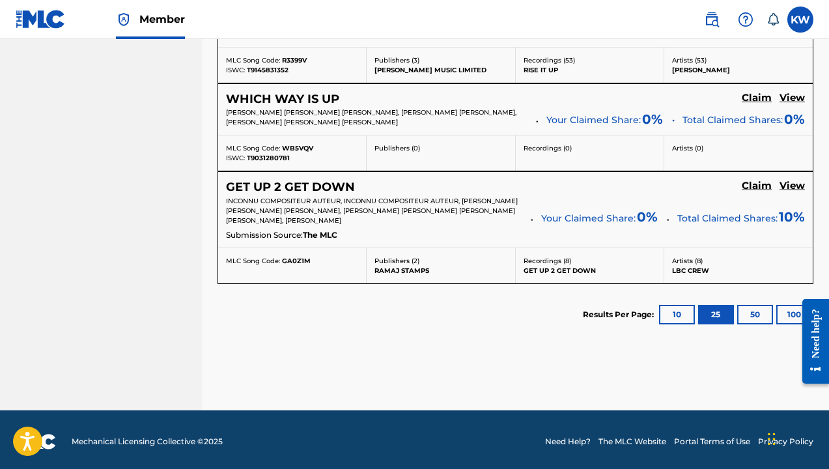
scroll to position [2145, 0]
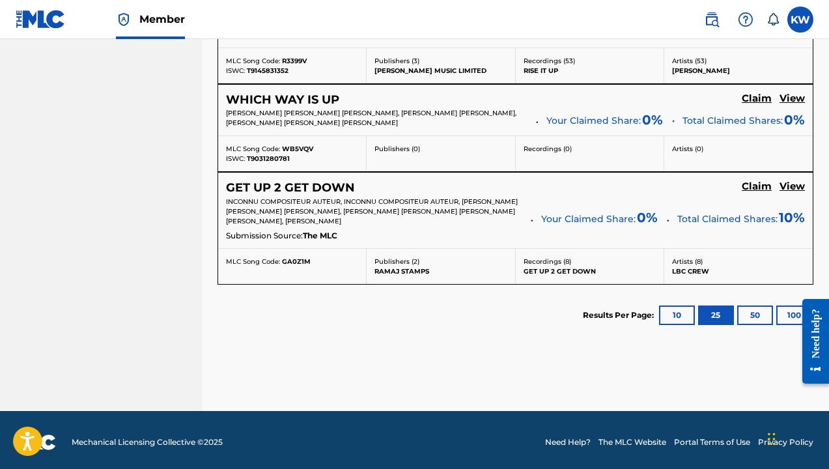
click at [784, 310] on button "100" at bounding box center [794, 315] width 36 height 20
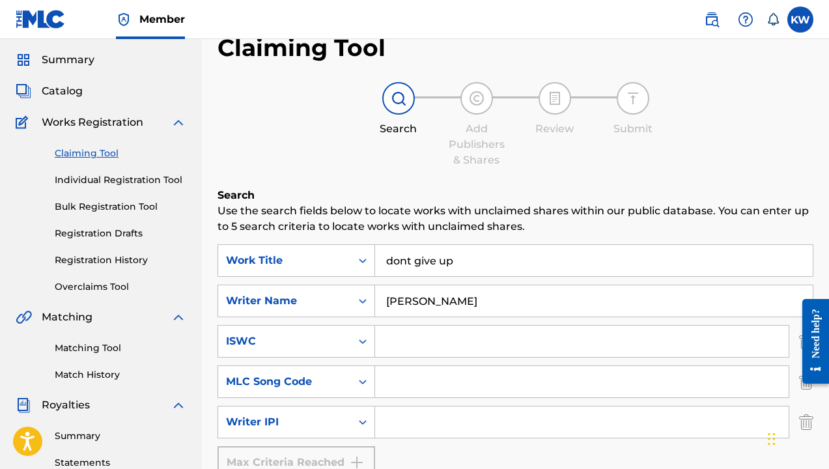
scroll to position [40, 0]
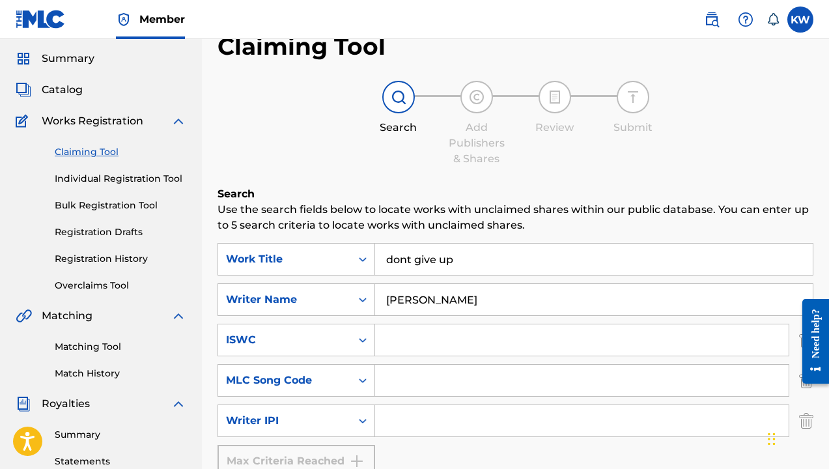
click at [469, 304] on input "[PERSON_NAME]" at bounding box center [593, 299] width 437 height 31
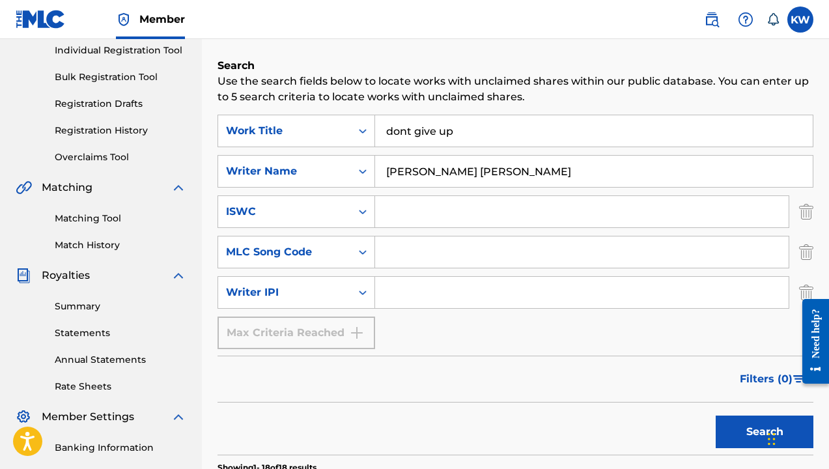
click at [746, 434] on button "Search" at bounding box center [764, 431] width 98 height 33
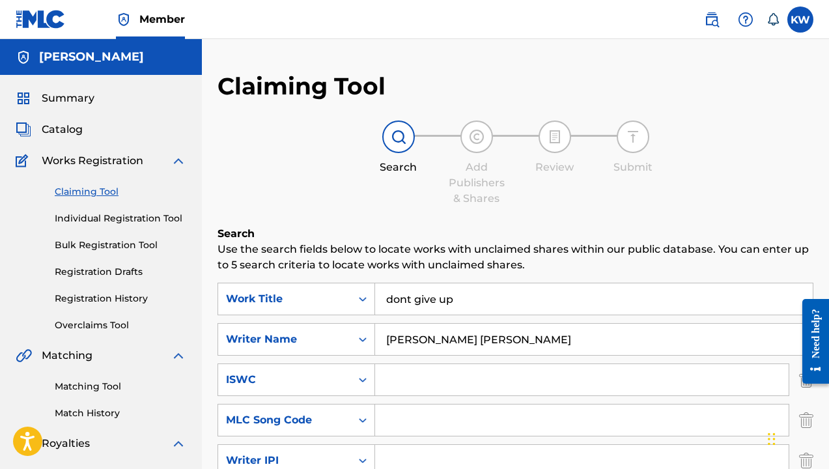
scroll to position [0, 0]
click at [508, 342] on input "keith douglas williams" at bounding box center [593, 339] width 437 height 31
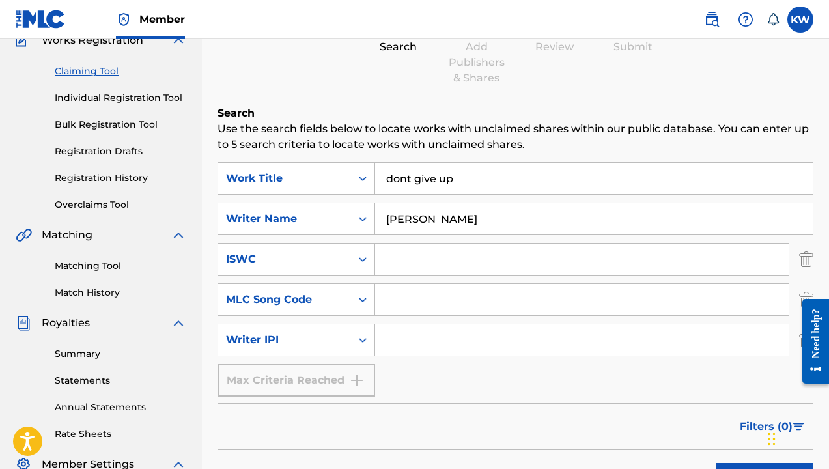
scroll to position [242, 0]
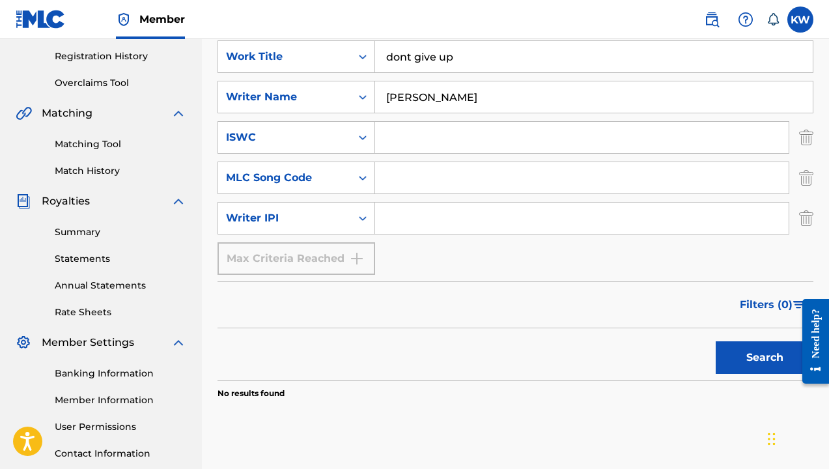
type input "[PERSON_NAME]"
click at [754, 352] on button "Search" at bounding box center [764, 357] width 98 height 33
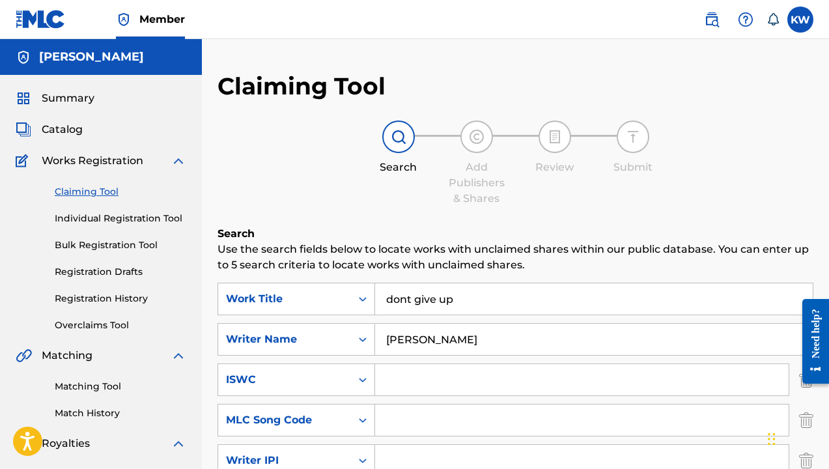
scroll to position [0, 0]
click at [475, 301] on input "dont give up" at bounding box center [593, 298] width 437 height 31
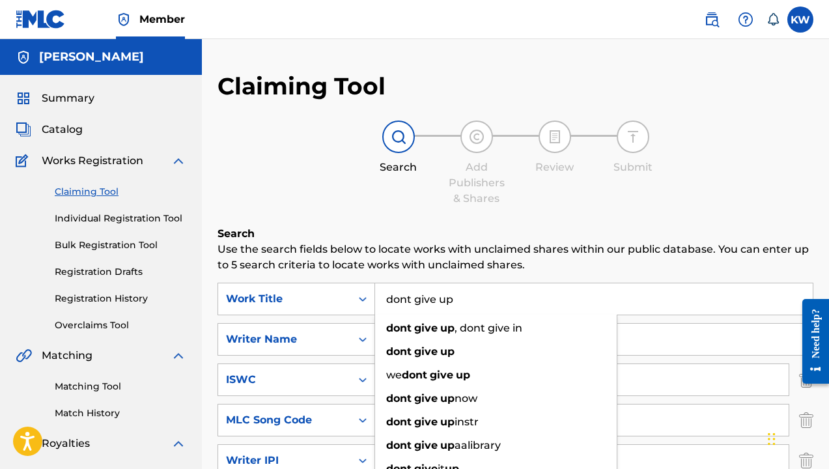
click at [475, 301] on input "dont give up" at bounding box center [593, 298] width 437 height 31
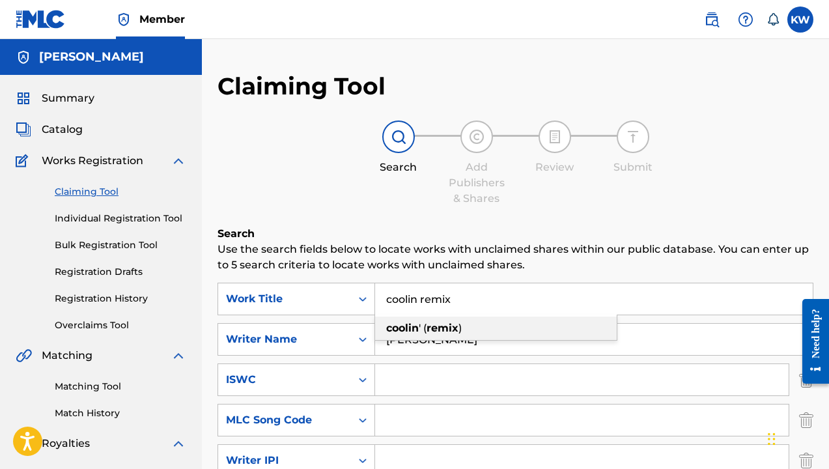
click at [460, 330] on span ")" at bounding box center [459, 328] width 3 height 12
type input "coolin' (remix)"
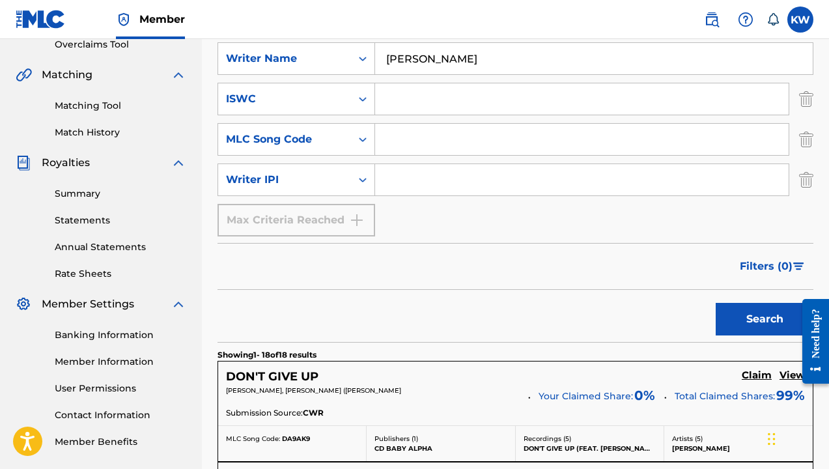
scroll to position [282, 0]
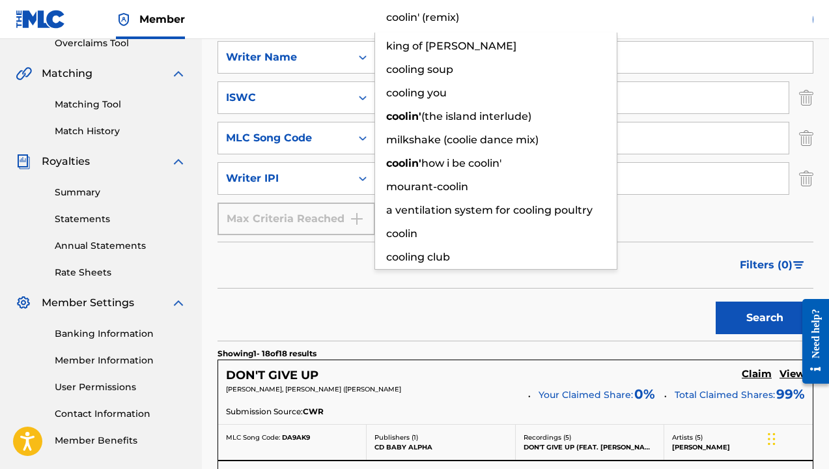
click at [758, 316] on button "Search" at bounding box center [764, 317] width 98 height 33
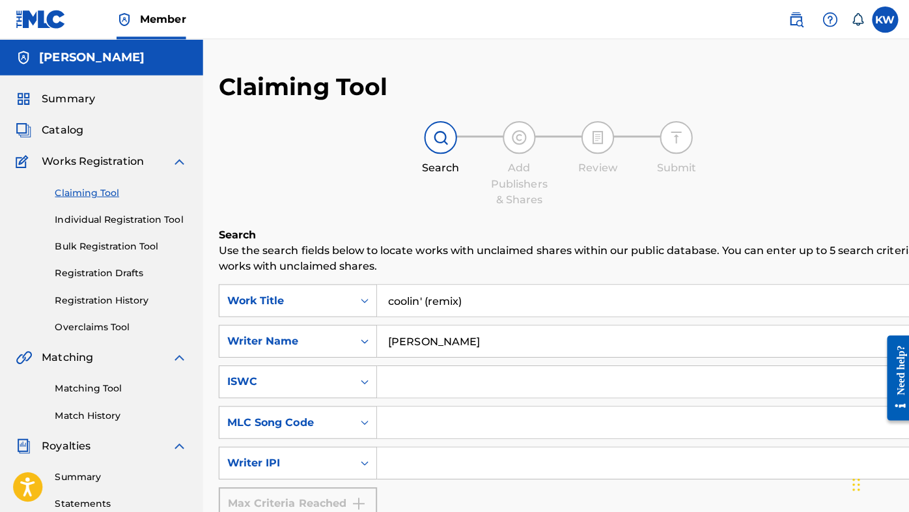
scroll to position [0, 0]
click at [472, 344] on input "[PERSON_NAME]" at bounding box center [673, 339] width 596 height 31
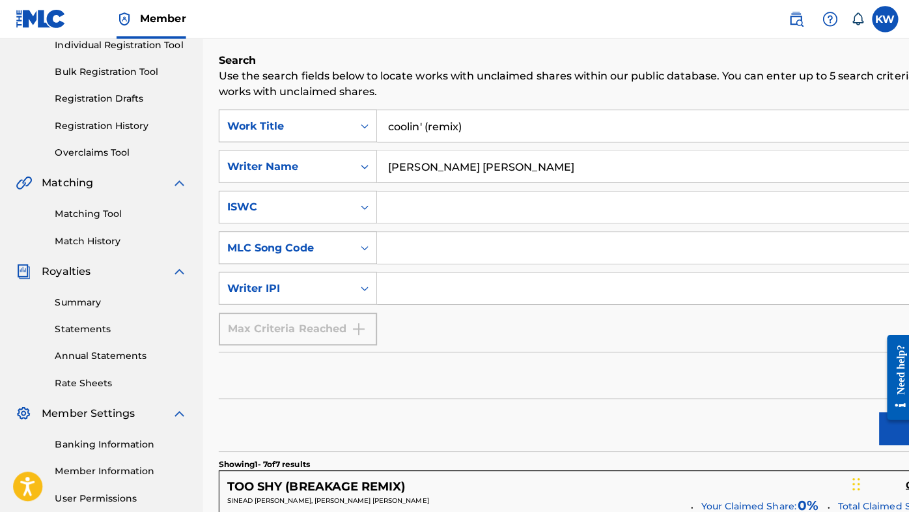
click at [828, 431] on button "Search" at bounding box center [923, 426] width 98 height 33
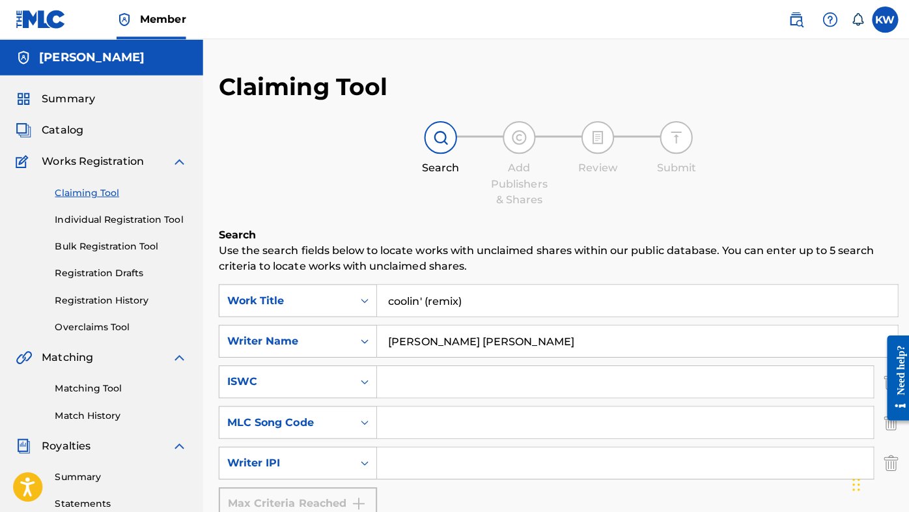
scroll to position [0, 0]
click at [516, 342] on input "keith douglas williams" at bounding box center [634, 339] width 518 height 31
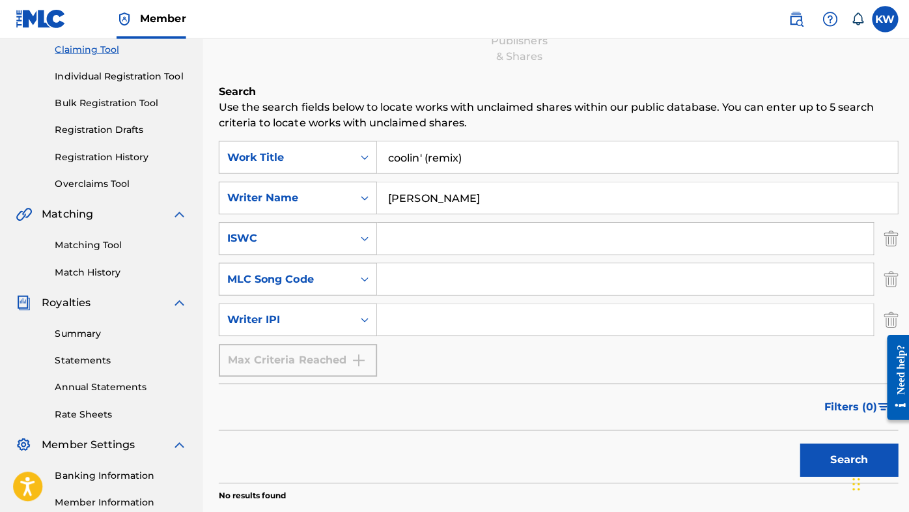
scroll to position [148, 0]
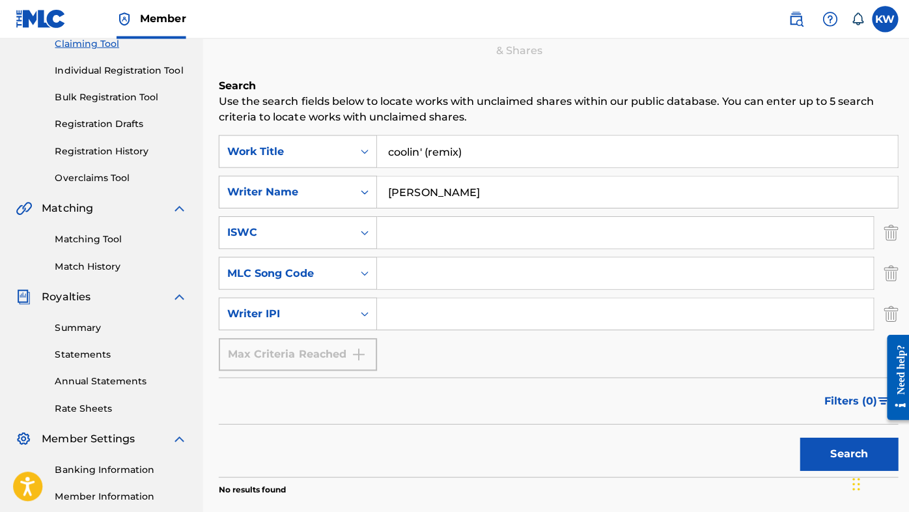
type input "[PERSON_NAME]"
click at [823, 450] on button "Search" at bounding box center [844, 452] width 98 height 33
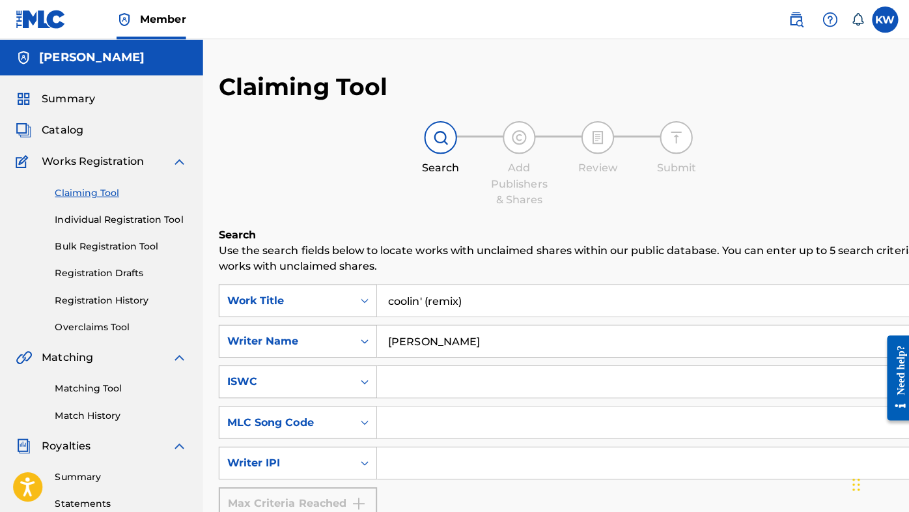
scroll to position [0, 0]
click at [472, 298] on input "coolin' (remix)" at bounding box center [673, 298] width 596 height 31
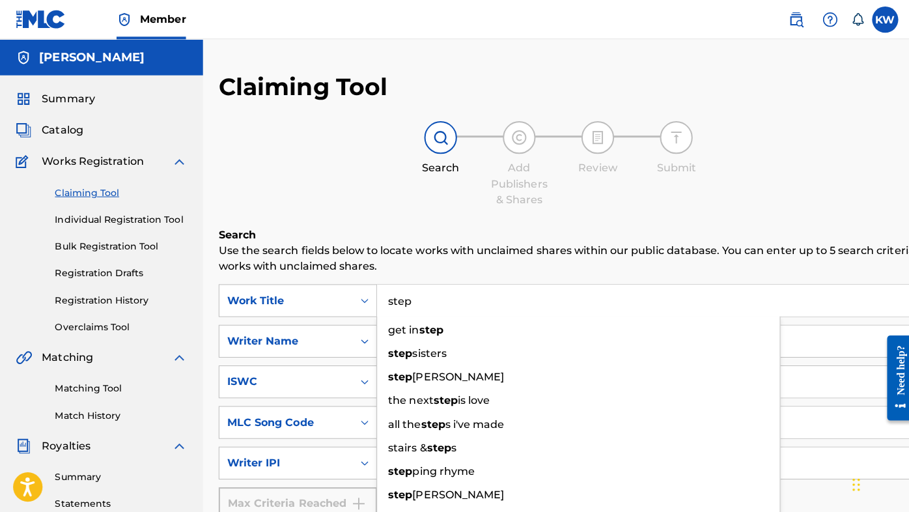
click at [439, 294] on input "step" at bounding box center [673, 298] width 596 height 31
click at [413, 302] on input "step" at bounding box center [673, 298] width 596 height 31
type input "step"
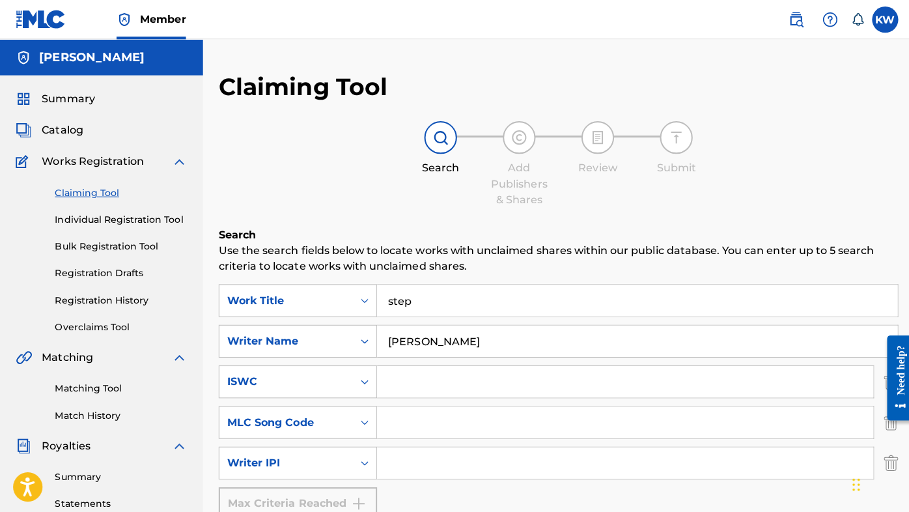
click at [409, 389] on input "Search Form" at bounding box center [621, 379] width 493 height 31
paste input "T9196108095"
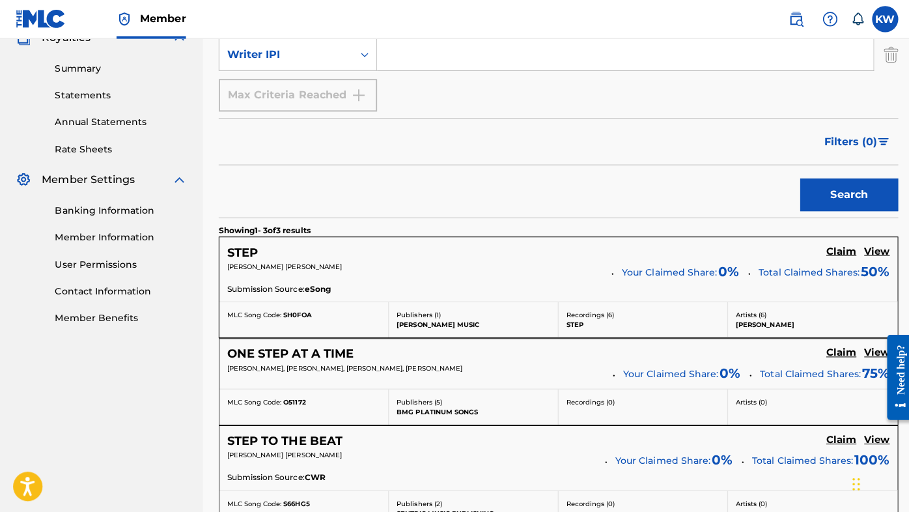
scroll to position [407, 0]
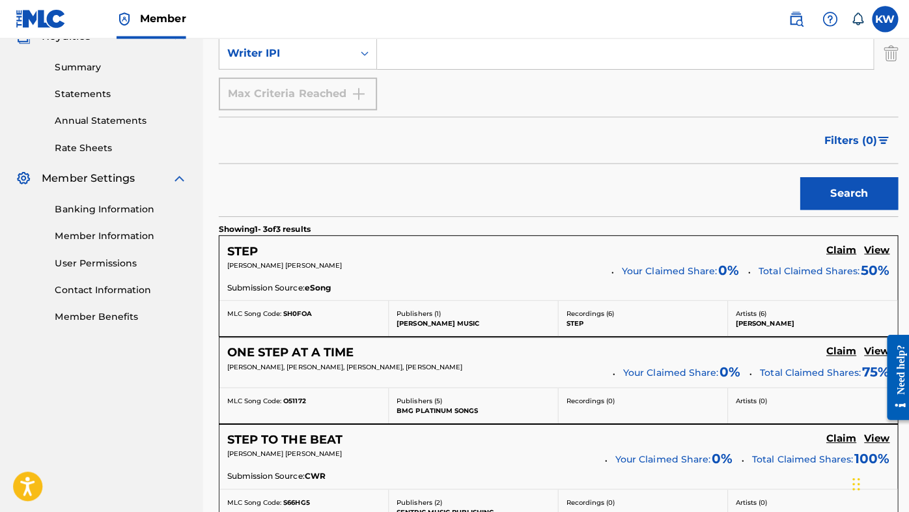
type input "T9196108095"
click at [828, 191] on button "Search" at bounding box center [844, 192] width 98 height 33
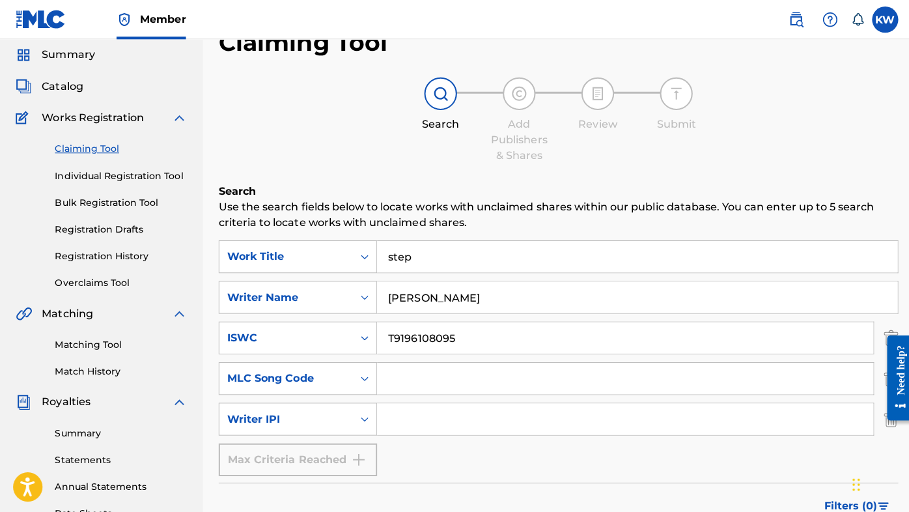
scroll to position [0, 0]
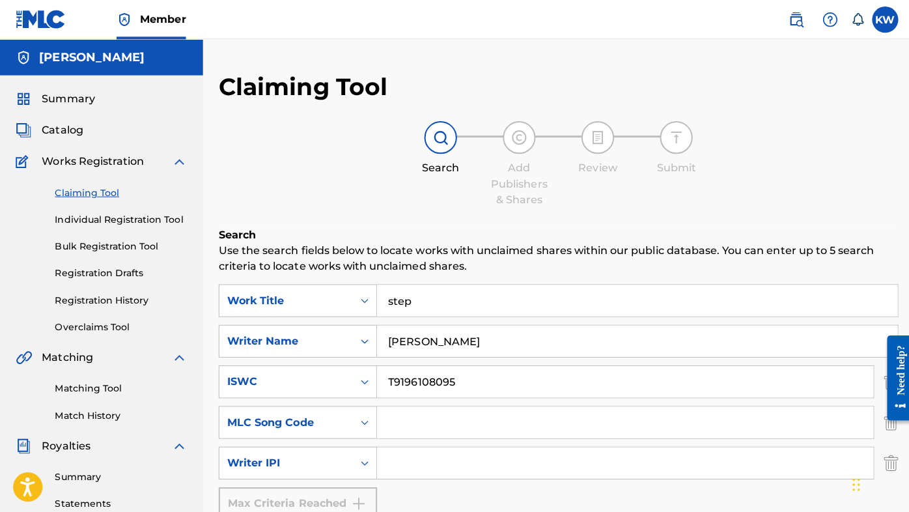
click at [481, 305] on input "step" at bounding box center [634, 298] width 518 height 31
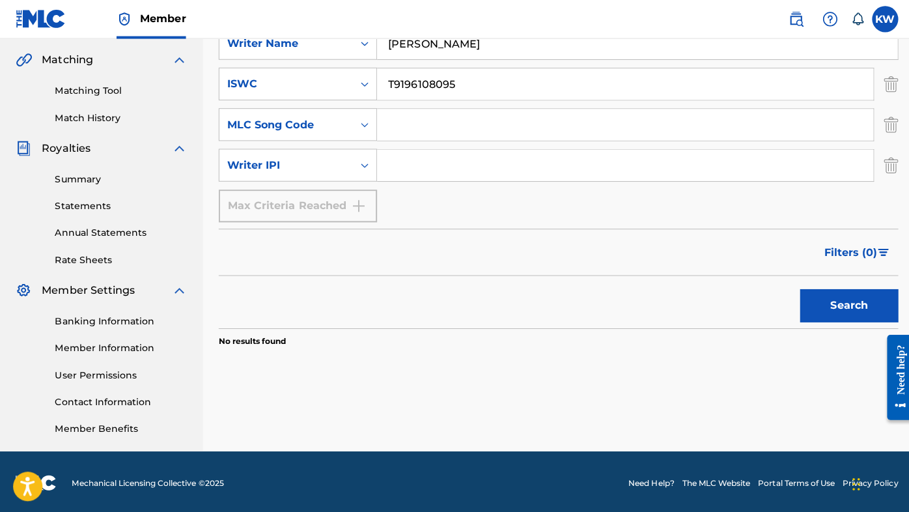
scroll to position [295, 0]
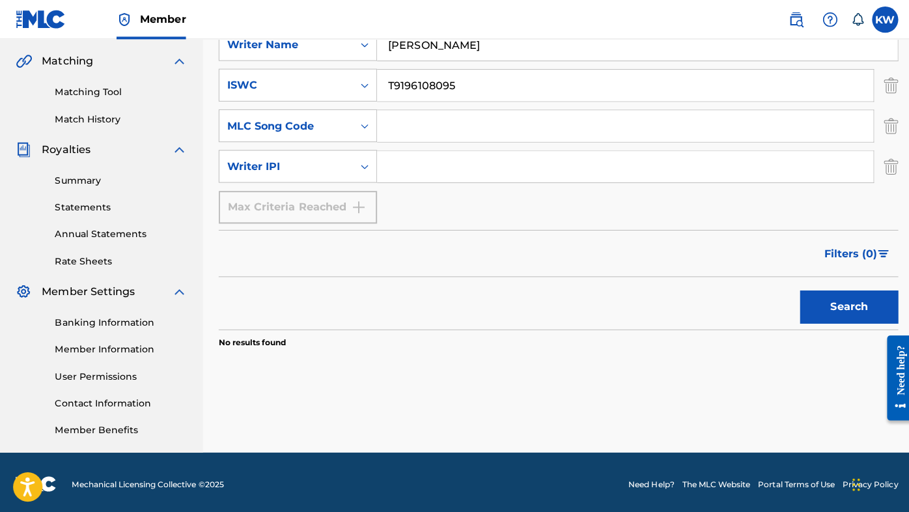
click at [828, 303] on button "Search" at bounding box center [844, 304] width 98 height 33
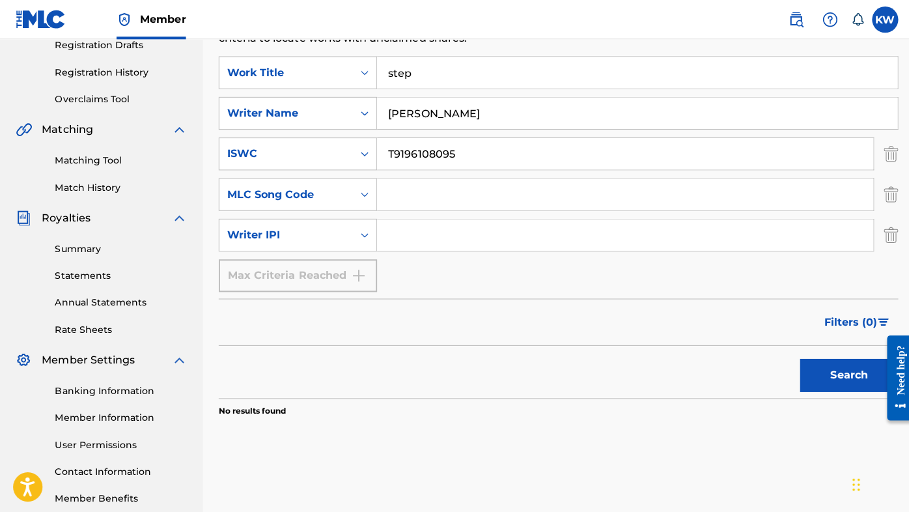
scroll to position [214, 0]
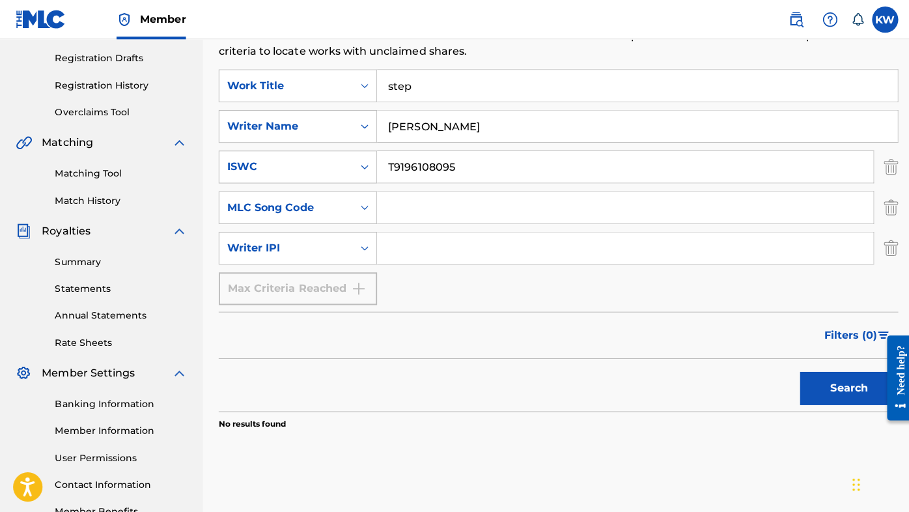
click at [480, 128] on input "[PERSON_NAME]" at bounding box center [634, 125] width 518 height 31
click at [828, 381] on button "Search" at bounding box center [844, 386] width 98 height 33
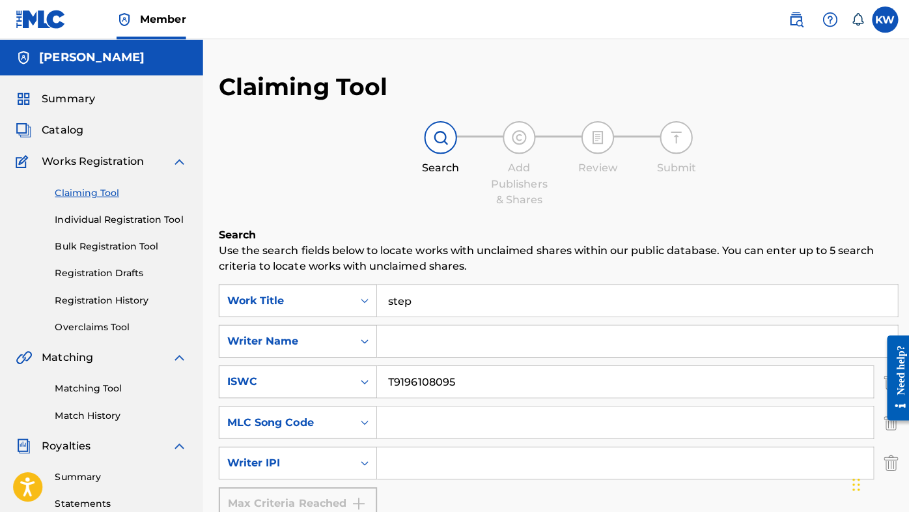
scroll to position [0, 0]
click at [426, 307] on input "step" at bounding box center [634, 298] width 518 height 31
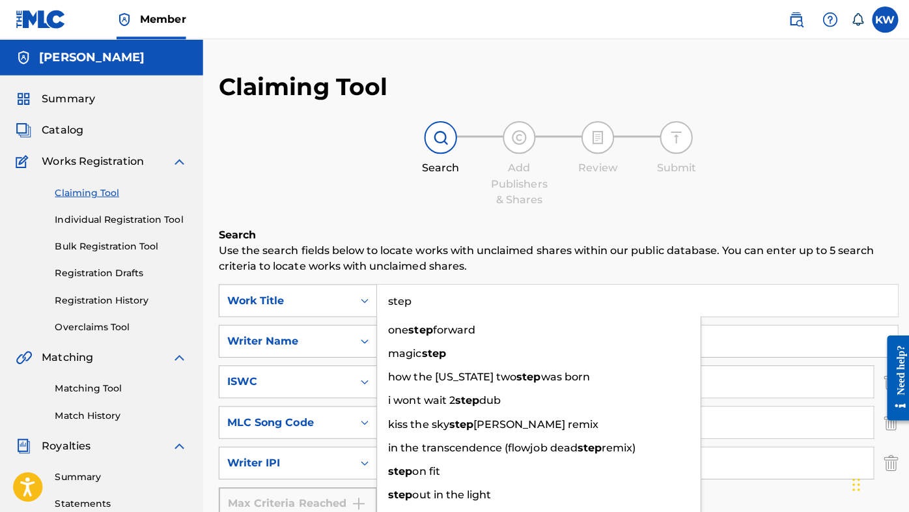
click at [426, 307] on input "step" at bounding box center [634, 298] width 518 height 31
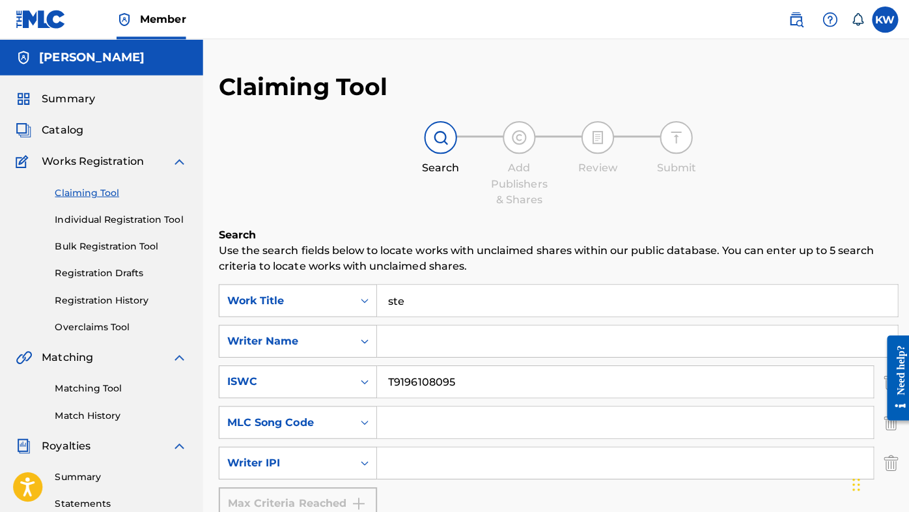
type input "step"
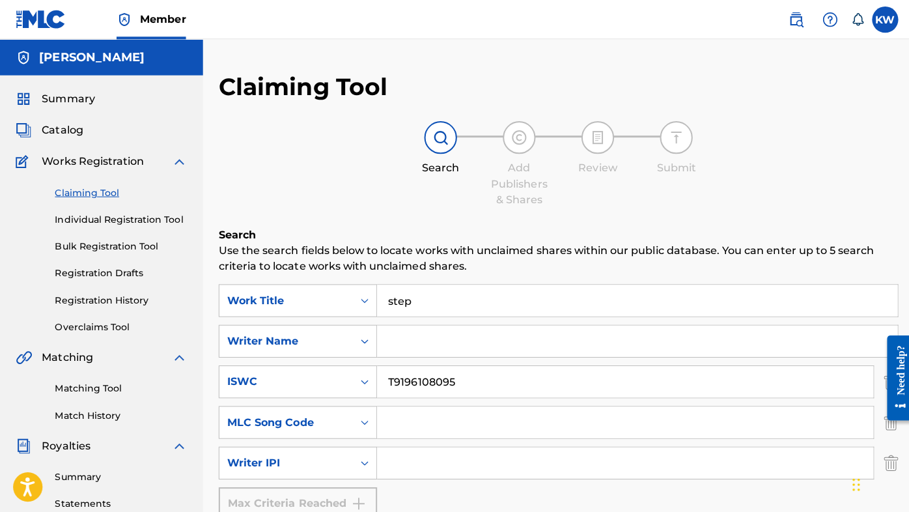
click at [421, 334] on input "Search Form" at bounding box center [634, 339] width 518 height 31
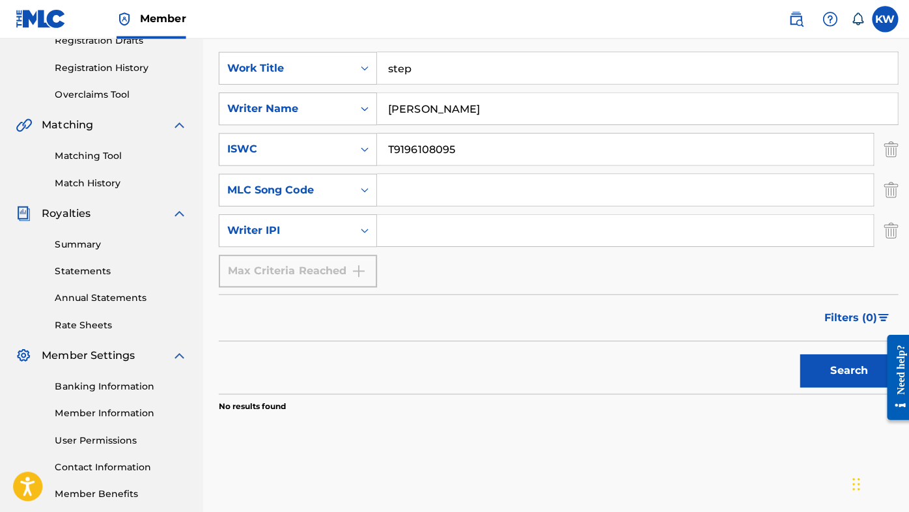
type input "[PERSON_NAME]"
click at [828, 366] on button "Search" at bounding box center [844, 369] width 98 height 33
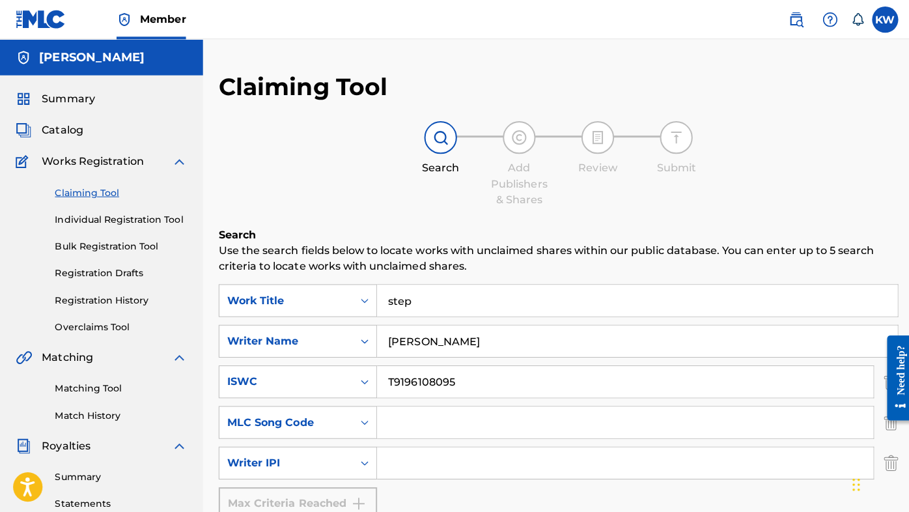
scroll to position [0, 0]
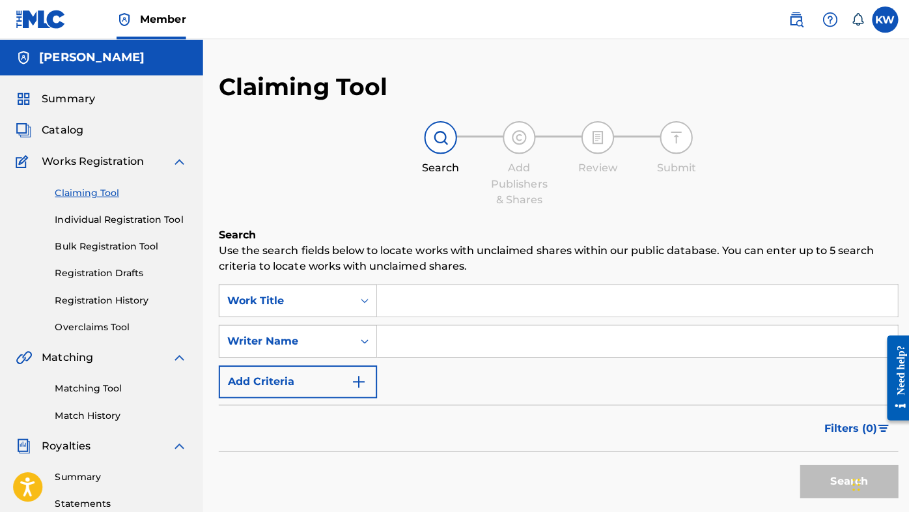
click at [445, 305] on input "Search Form" at bounding box center [634, 298] width 518 height 31
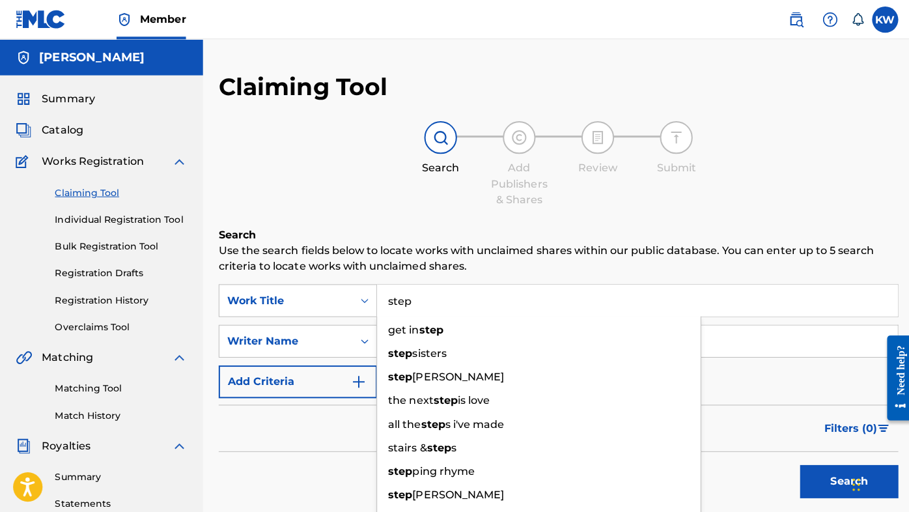
type input "step"
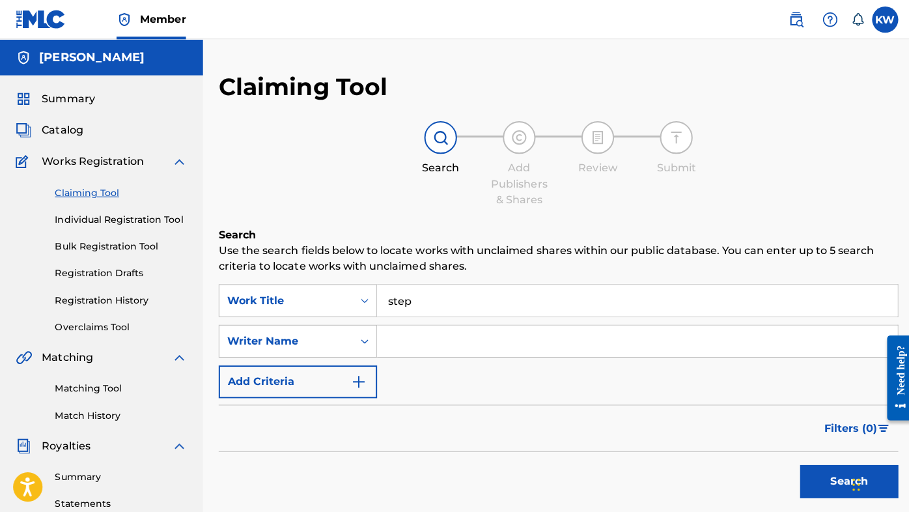
click at [434, 340] on input "Search Form" at bounding box center [634, 339] width 518 height 31
click at [357, 380] on img "Search Form" at bounding box center [357, 380] width 16 height 16
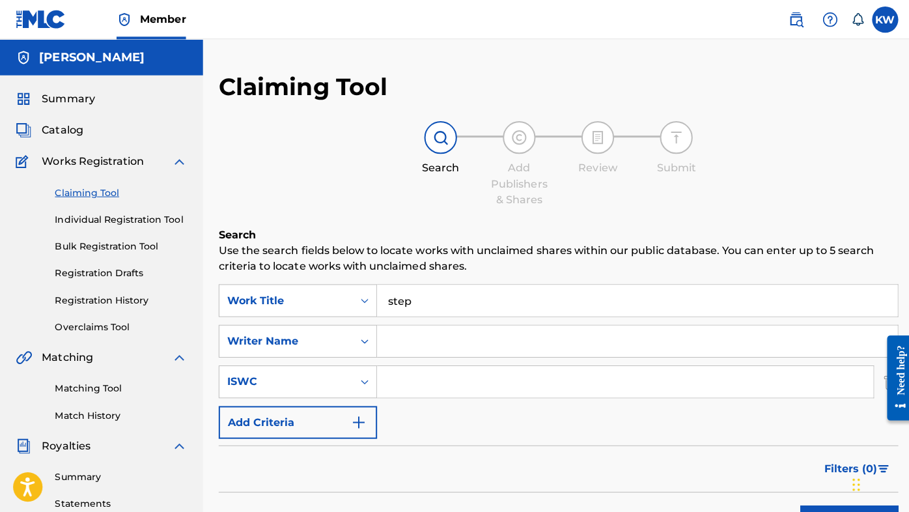
click at [424, 384] on input "Search Form" at bounding box center [621, 379] width 493 height 31
paste input "T9196108095"
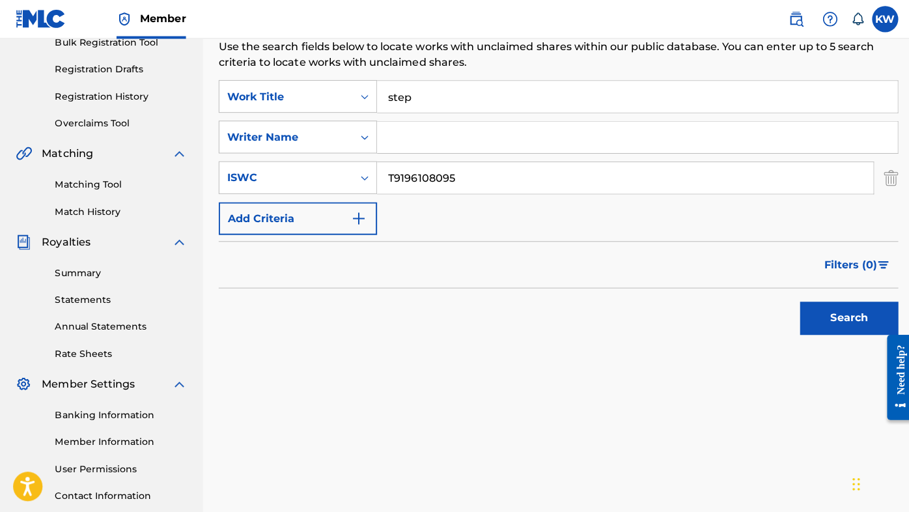
type input "T9196108095"
click at [832, 318] on button "Search" at bounding box center [844, 316] width 98 height 33
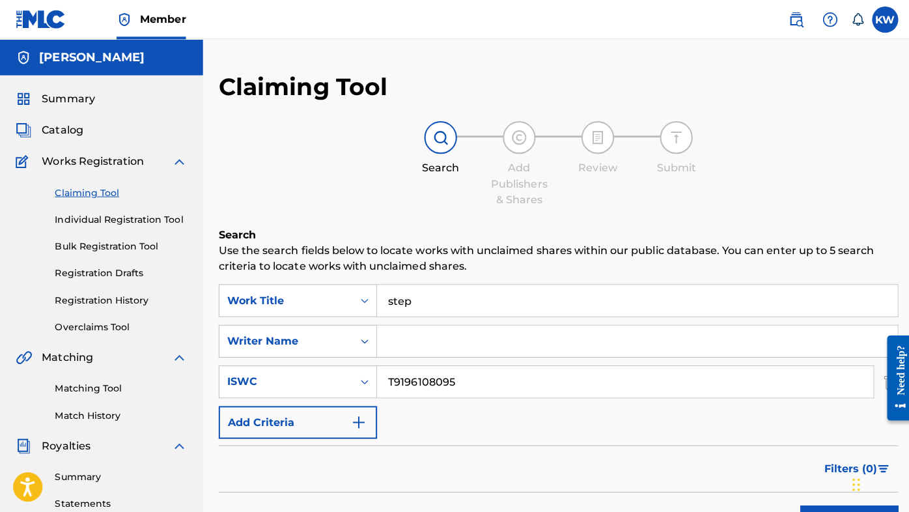
scroll to position [0, 0]
click at [456, 299] on input "step" at bounding box center [634, 298] width 518 height 31
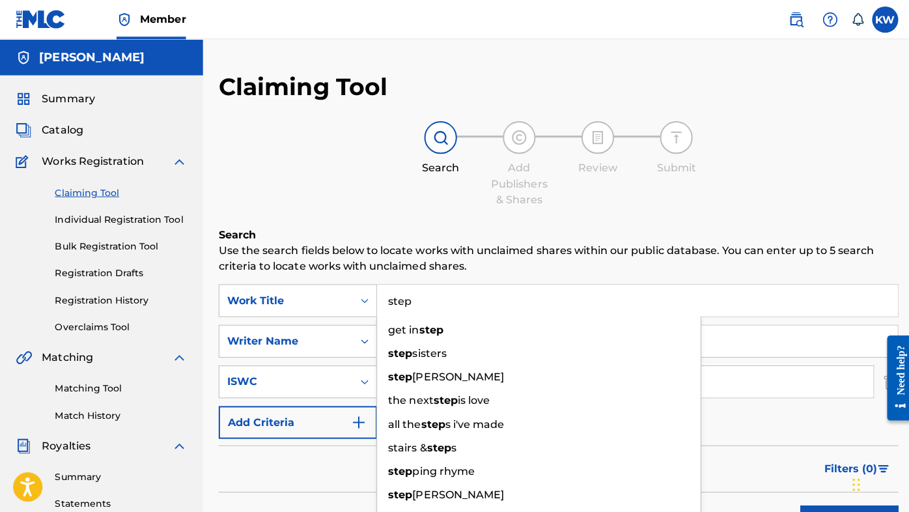
click at [456, 299] on input "step" at bounding box center [634, 298] width 518 height 31
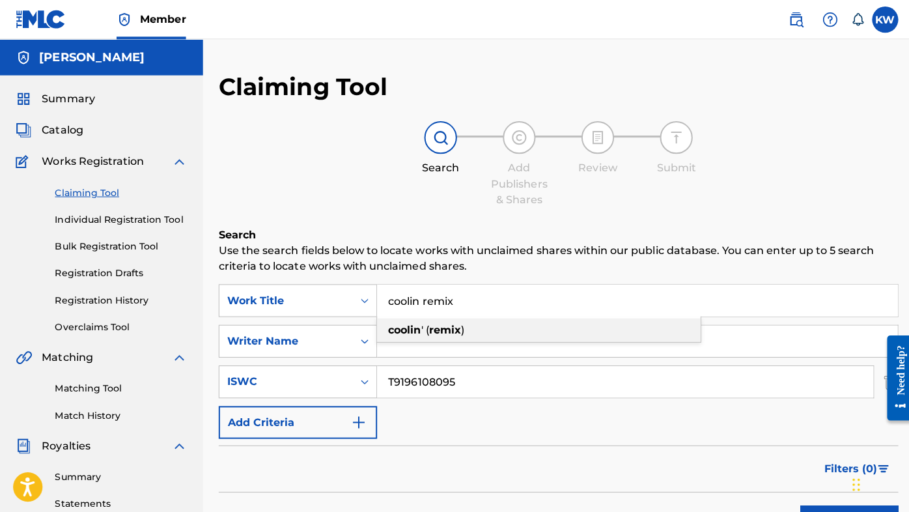
click at [457, 332] on strong "remix" at bounding box center [442, 328] width 32 height 12
type input "coolin' (remix)"
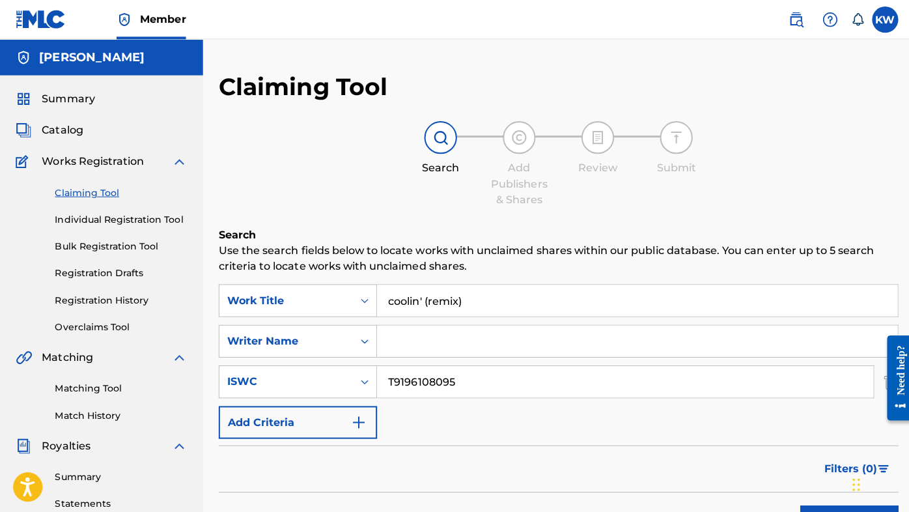
click at [441, 343] on input "Search Form" at bounding box center [634, 339] width 518 height 31
type input "[PERSON_NAME]"
click at [457, 378] on input "T9196108095" at bounding box center [621, 379] width 493 height 31
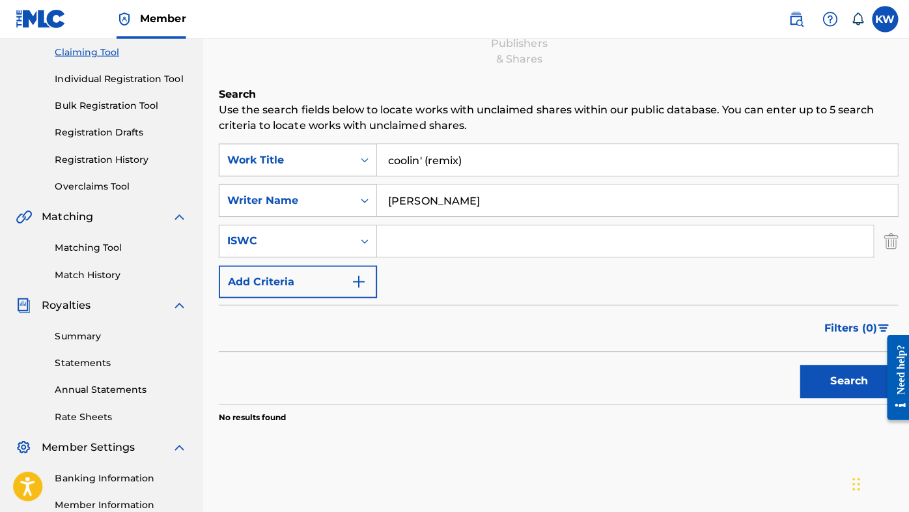
scroll to position [175, 0]
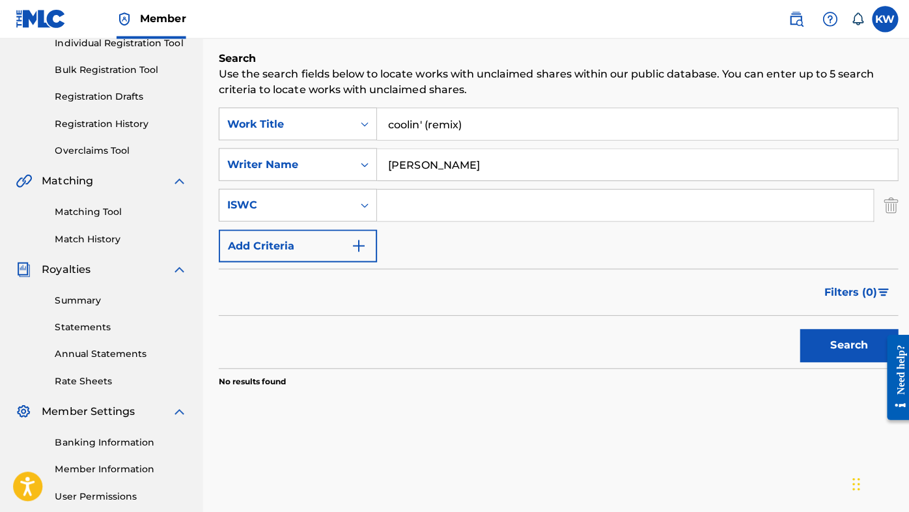
click at [833, 339] on button "Search" at bounding box center [844, 343] width 98 height 33
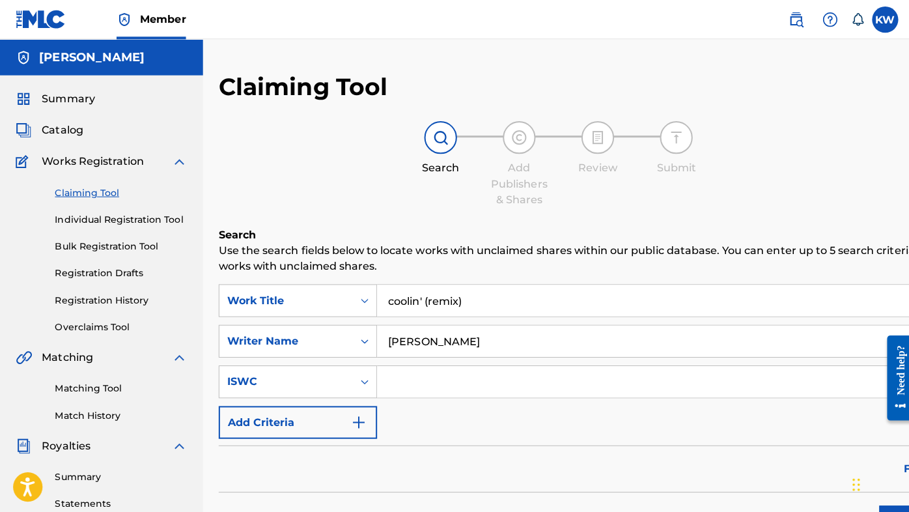
scroll to position [0, 0]
click at [475, 301] on input "coolin' (remix)" at bounding box center [673, 298] width 596 height 31
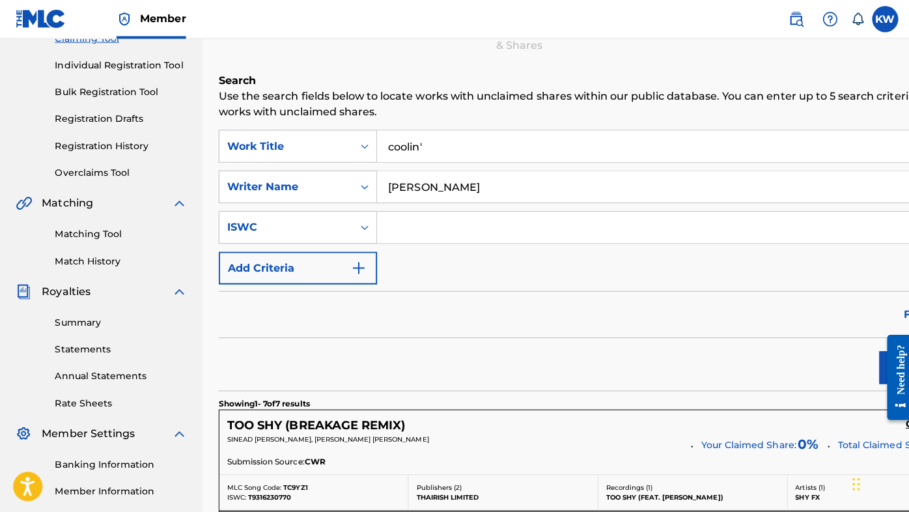
scroll to position [157, 0]
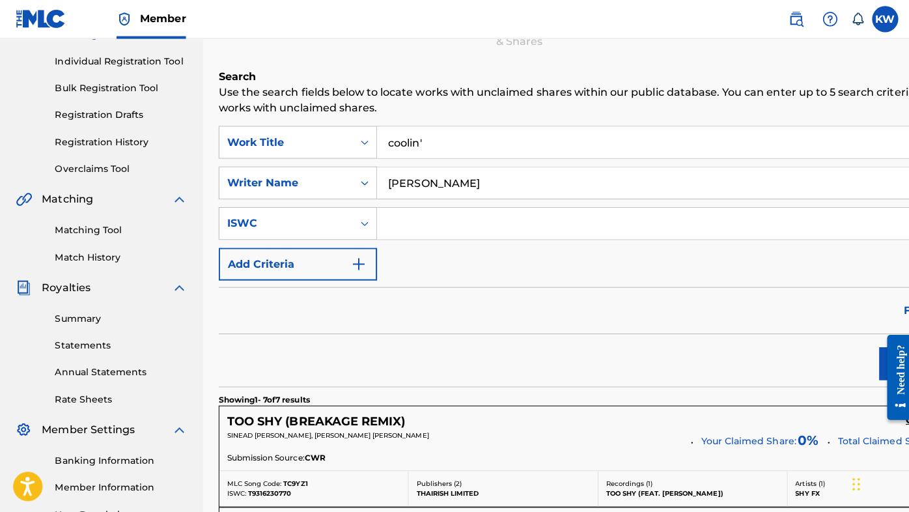
type input "coolin'"
click at [874, 359] on button "Search" at bounding box center [923, 362] width 98 height 33
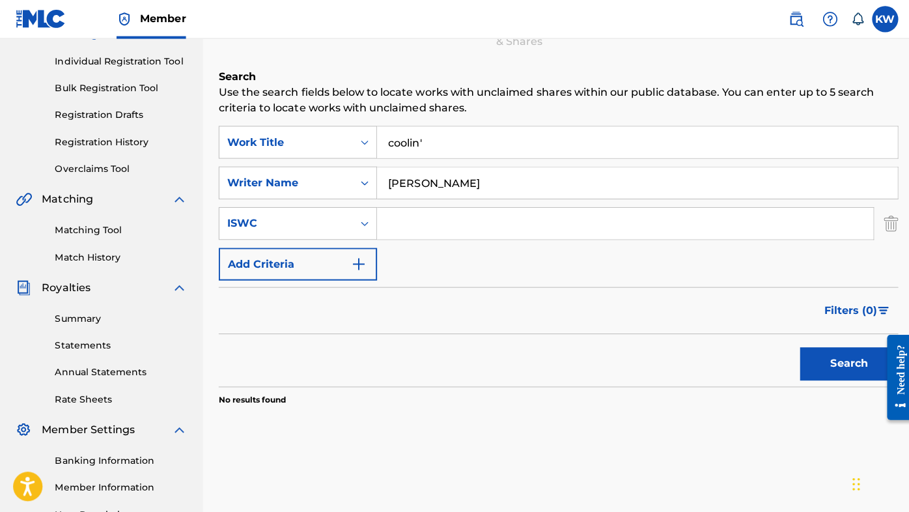
click at [437, 142] on input "coolin'" at bounding box center [634, 141] width 518 height 31
type input "coolin'"
click at [834, 358] on button "Search" at bounding box center [844, 362] width 98 height 33
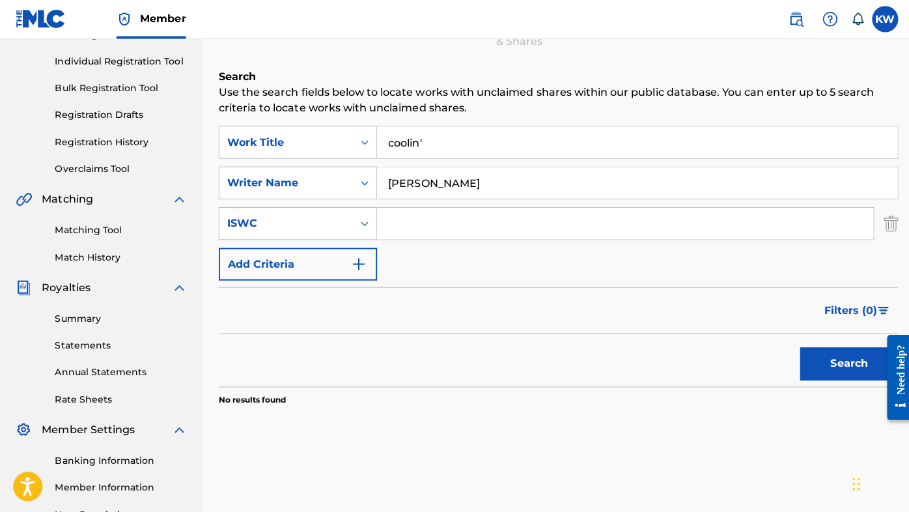
click at [467, 183] on input "[PERSON_NAME]" at bounding box center [634, 182] width 518 height 31
type input "keith douglas williams"
click at [833, 364] on button "Search" at bounding box center [844, 362] width 98 height 33
click at [333, 263] on button "Add Criteria" at bounding box center [296, 263] width 158 height 33
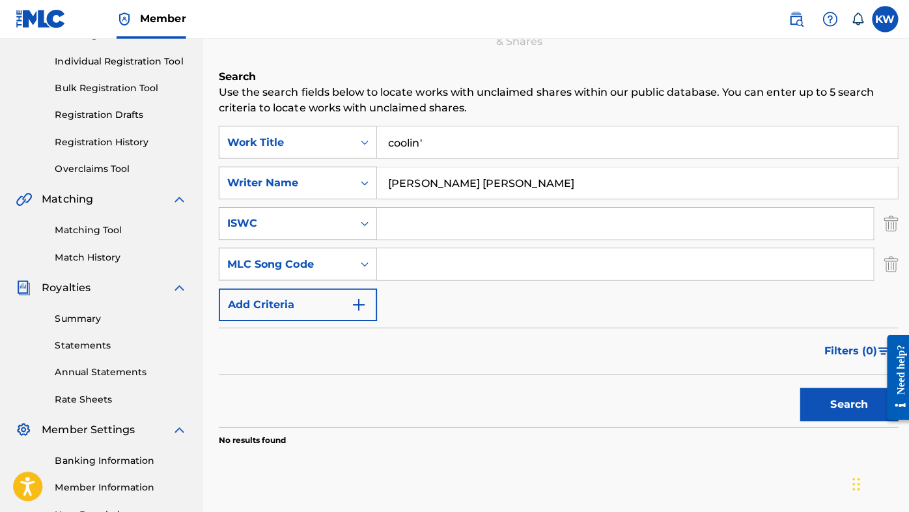
click at [346, 306] on button "Add Criteria" at bounding box center [296, 303] width 158 height 33
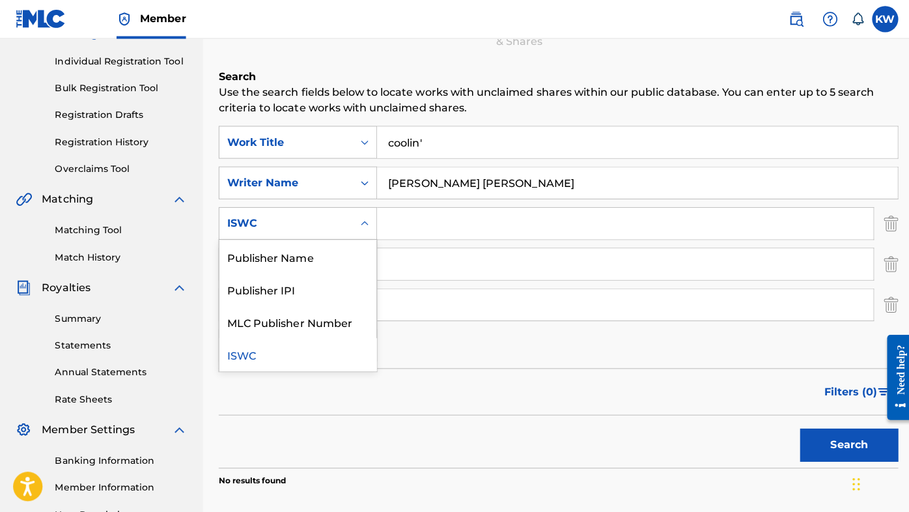
click at [353, 218] on div "Search Form" at bounding box center [362, 222] width 23 height 23
click at [327, 288] on div "Publisher IPI" at bounding box center [296, 287] width 156 height 33
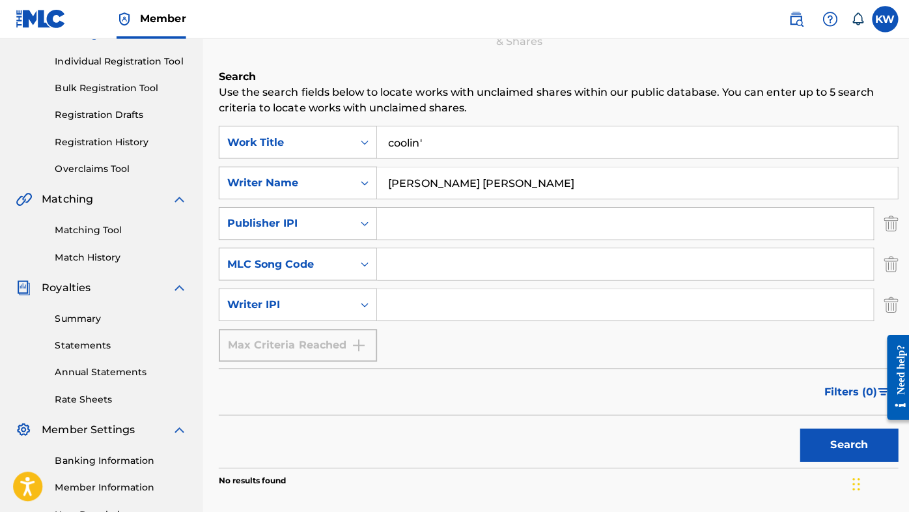
click at [410, 223] on input "Search Form" at bounding box center [621, 222] width 493 height 31
paste input "601105517"
type input "601105517"
click at [835, 441] on button "Search" at bounding box center [844, 442] width 98 height 33
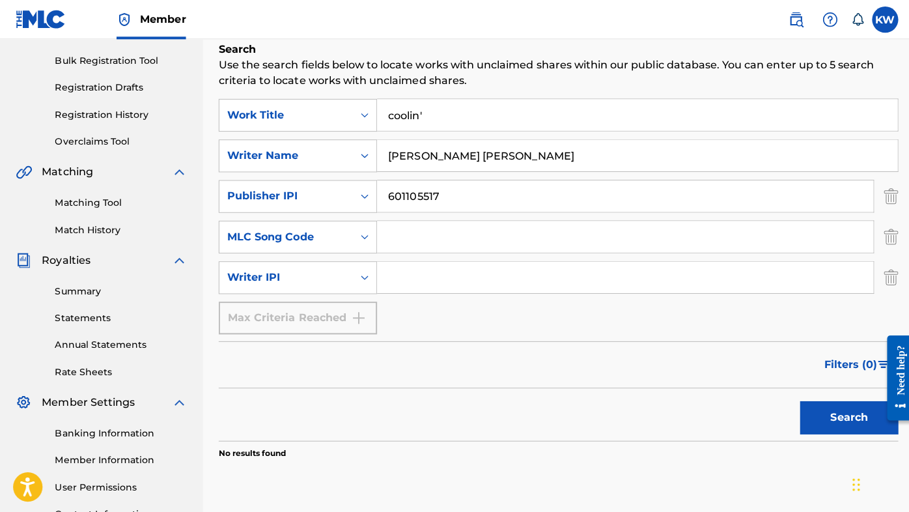
scroll to position [179, 0]
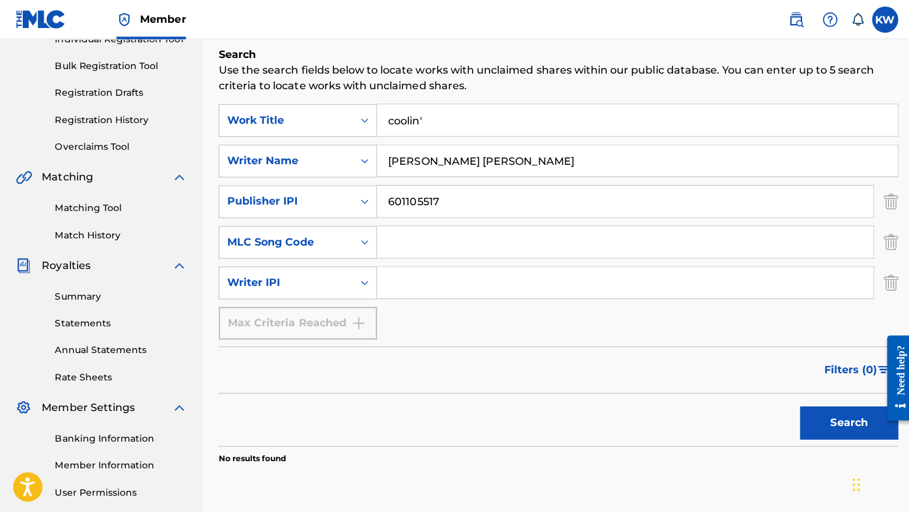
click at [512, 161] on input "keith douglas williams" at bounding box center [634, 160] width 518 height 31
type input "k"
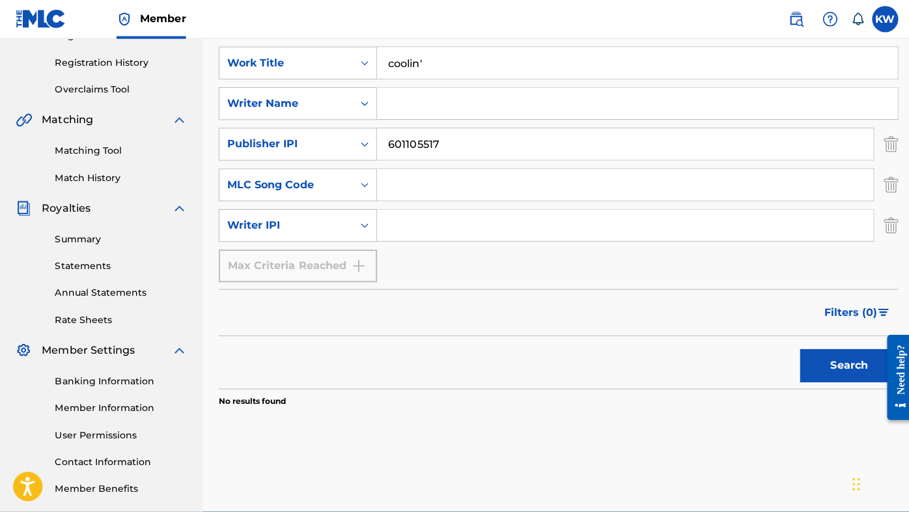
scroll to position [236, 0]
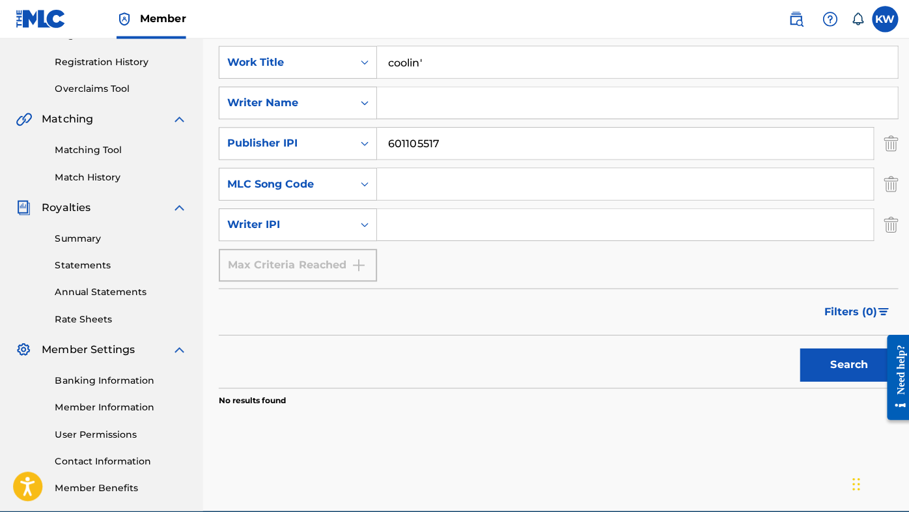
click at [828, 362] on button "Search" at bounding box center [844, 363] width 98 height 33
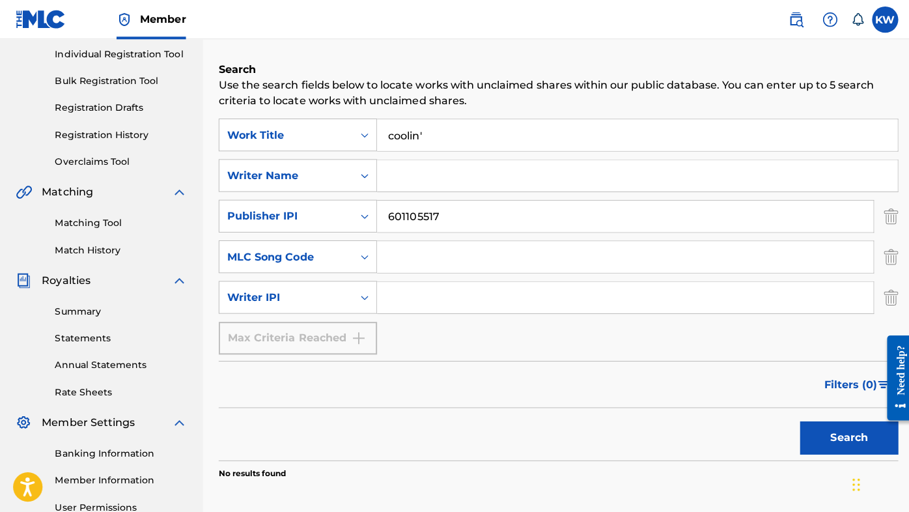
scroll to position [163, 0]
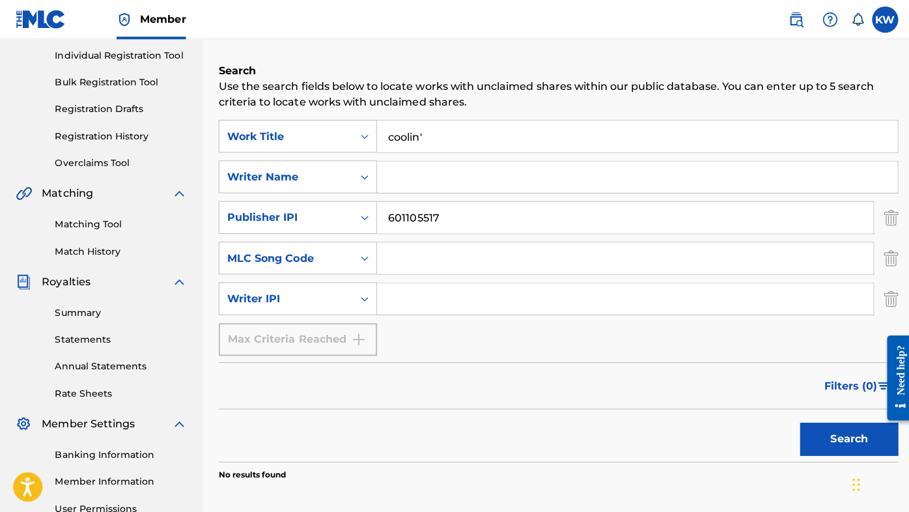
click at [443, 176] on input "Search Form" at bounding box center [634, 175] width 518 height 31
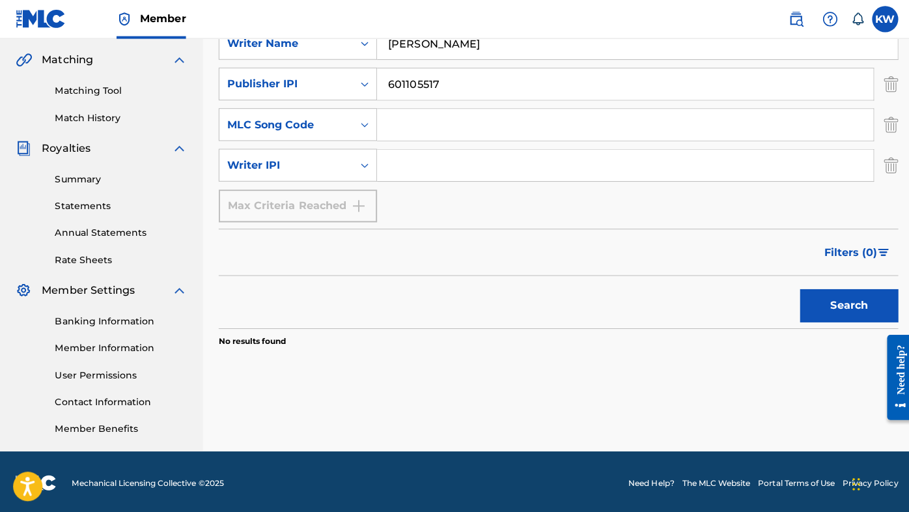
scroll to position [295, 0]
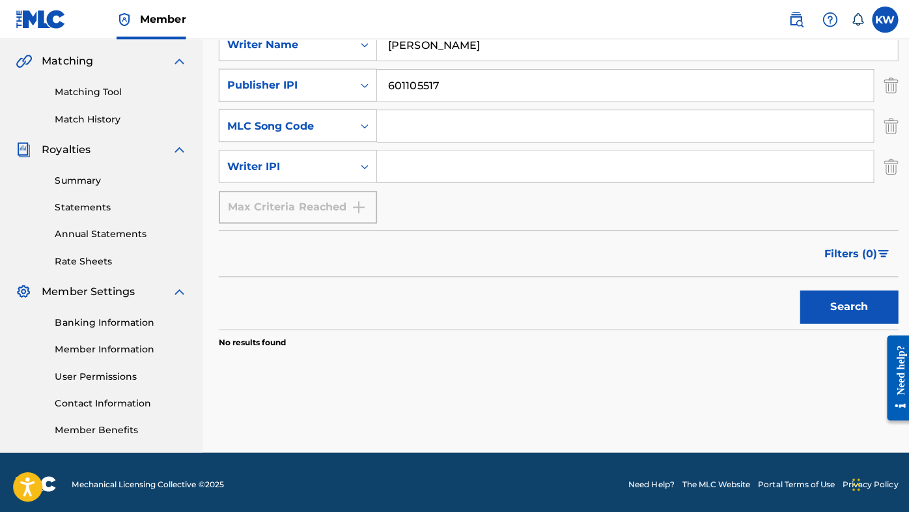
type input "[PERSON_NAME]"
click at [837, 306] on button "Search" at bounding box center [844, 304] width 98 height 33
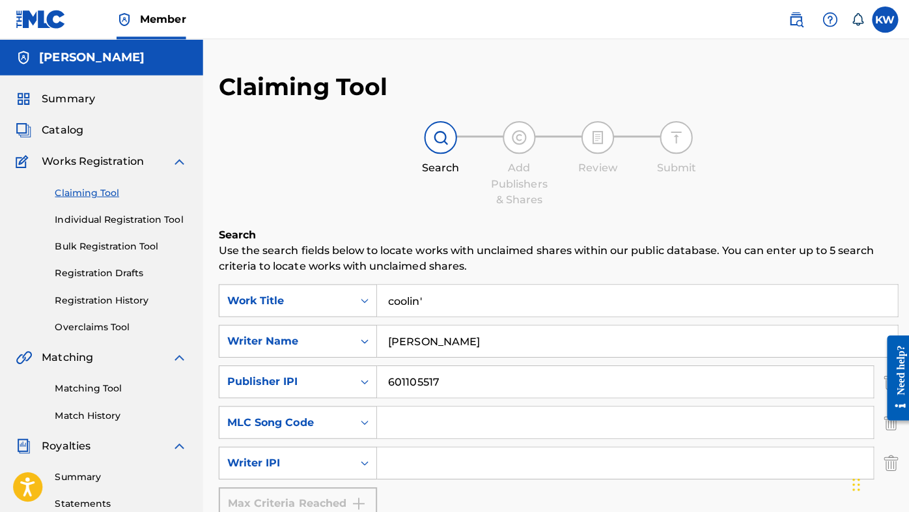
scroll to position [0, 0]
click at [429, 298] on input "coolin'" at bounding box center [634, 298] width 518 height 31
type input "s"
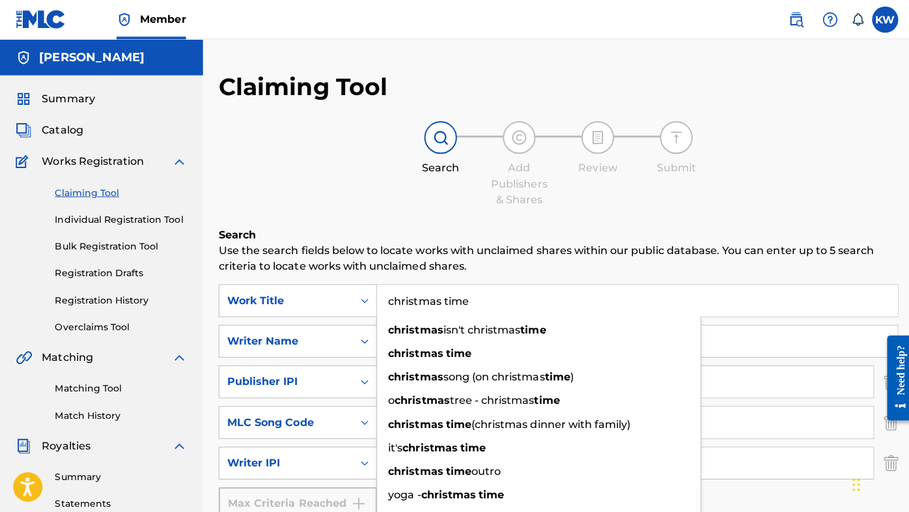
type input "christmas time"
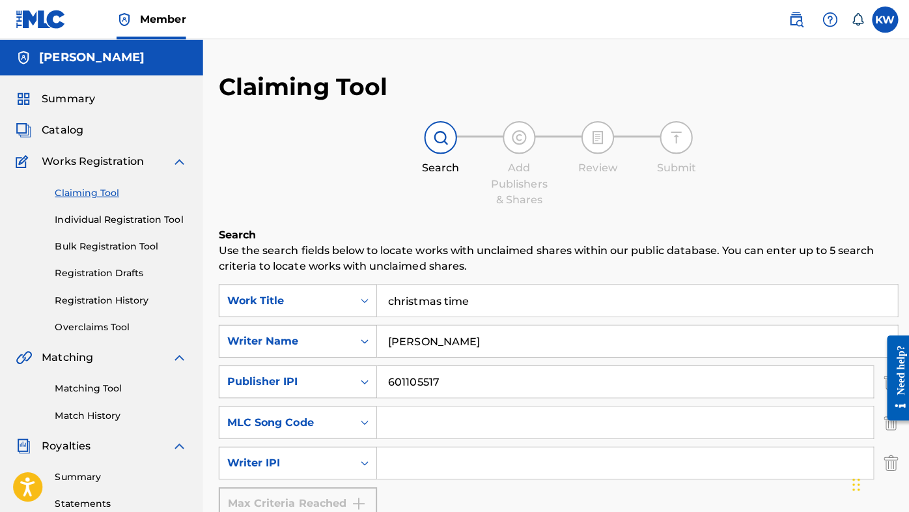
click at [440, 383] on input "601105517" at bounding box center [621, 379] width 493 height 31
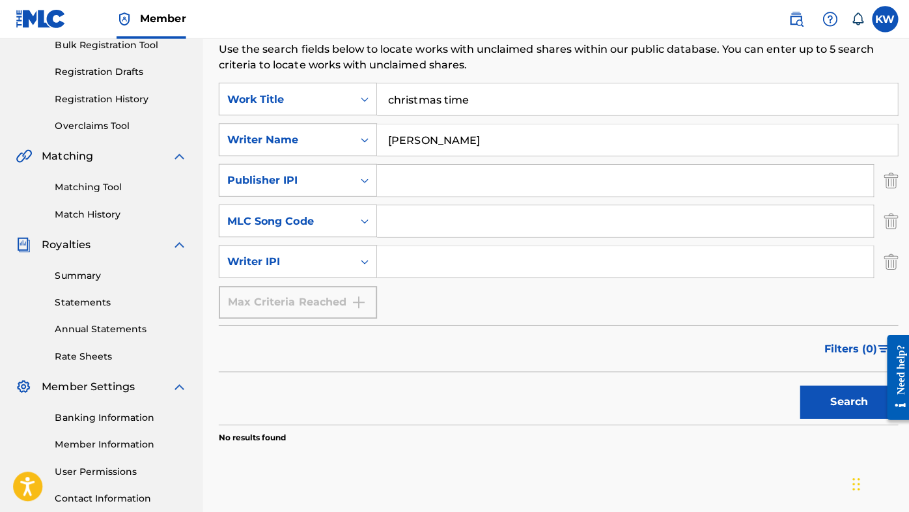
scroll to position [201, 0]
click at [841, 397] on button "Search" at bounding box center [844, 399] width 98 height 33
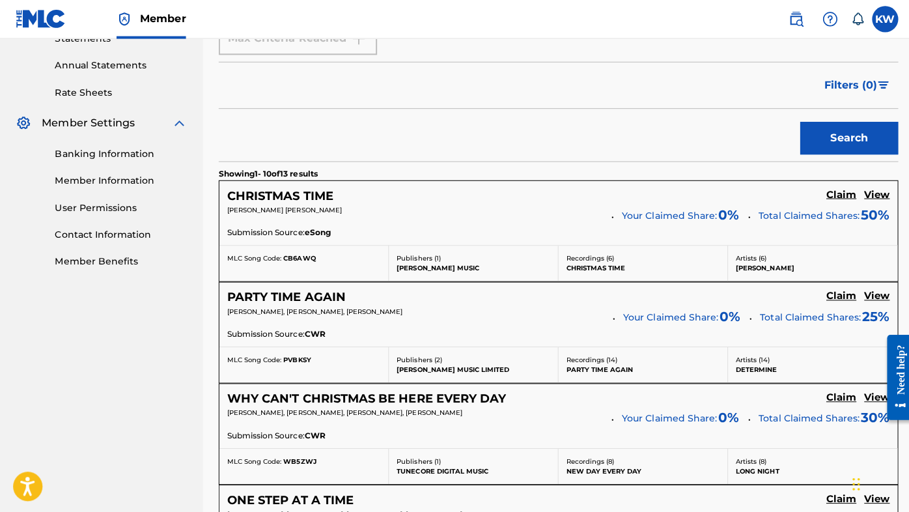
scroll to position [463, 0]
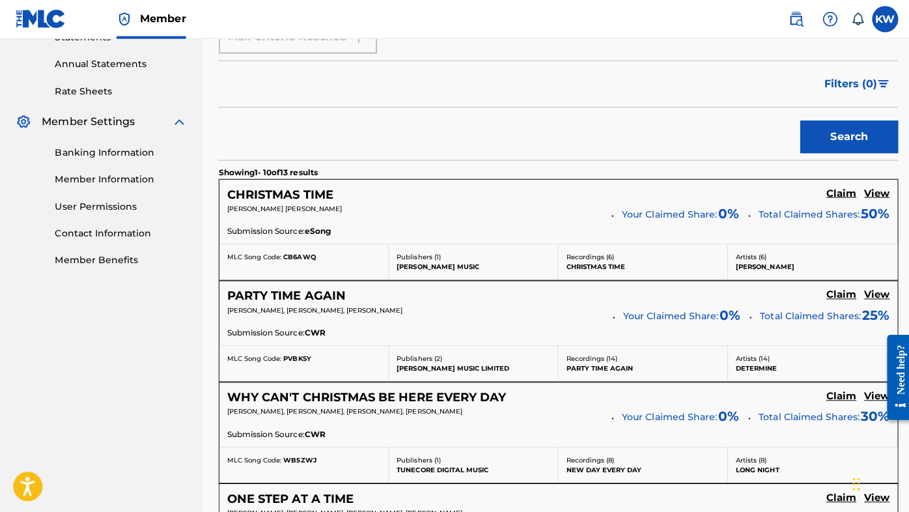
click at [831, 193] on h5 "Claim" at bounding box center [837, 193] width 30 height 12
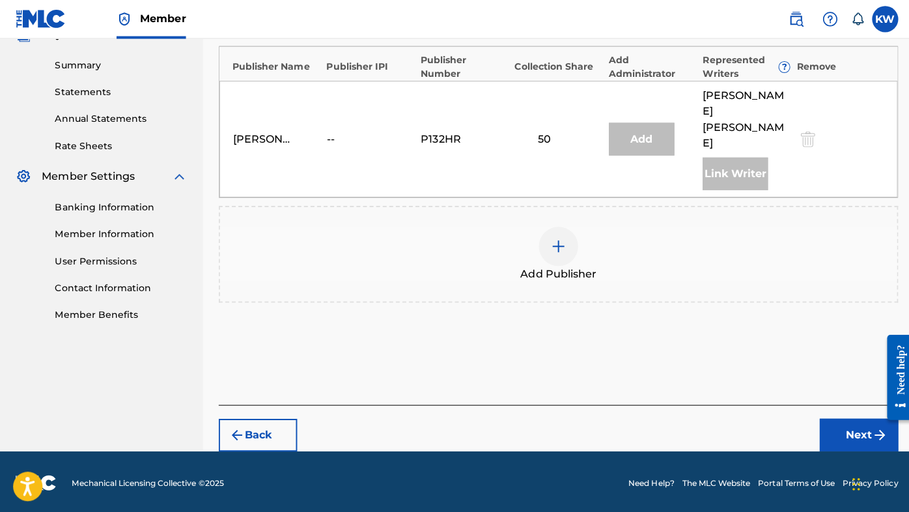
scroll to position [393, 0]
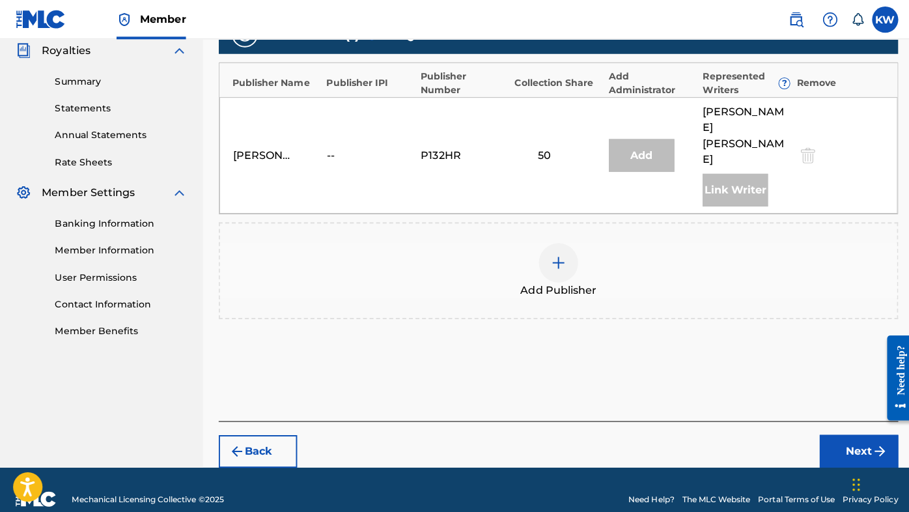
click at [553, 253] on img at bounding box center [555, 261] width 16 height 16
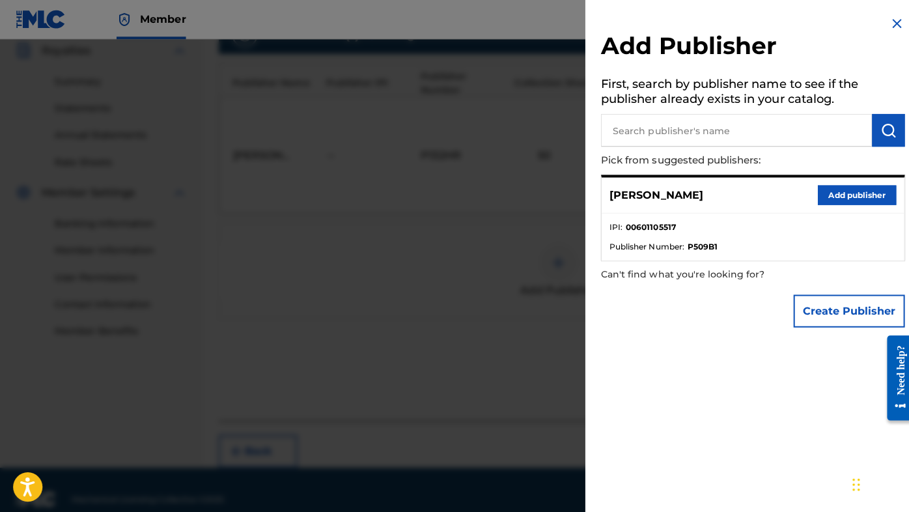
click at [833, 190] on button "Add publisher" at bounding box center [852, 194] width 78 height 20
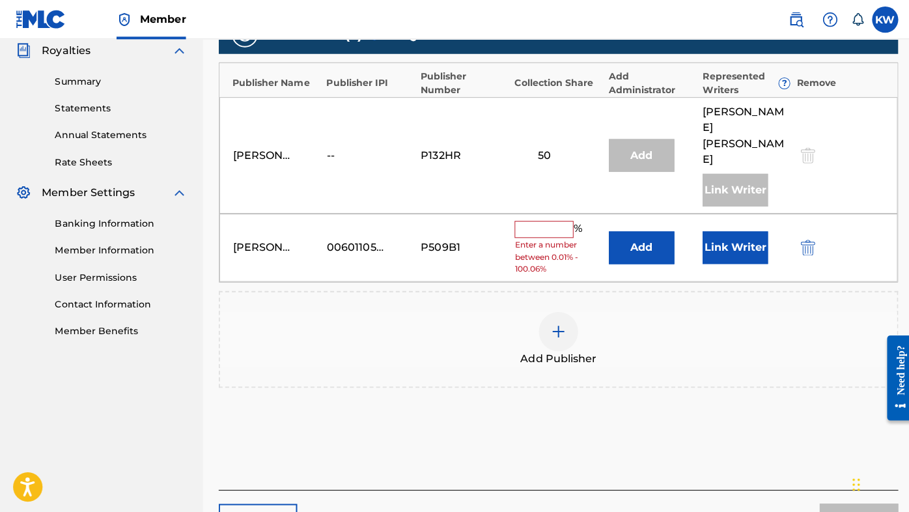
click at [543, 219] on input "text" at bounding box center [541, 227] width 59 height 17
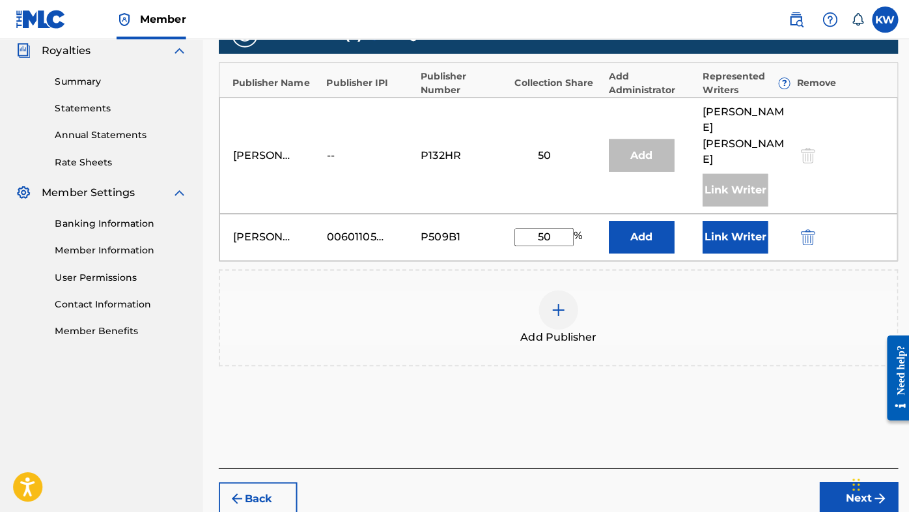
type input "50"
click at [715, 220] on button "Link Writer" at bounding box center [730, 235] width 65 height 33
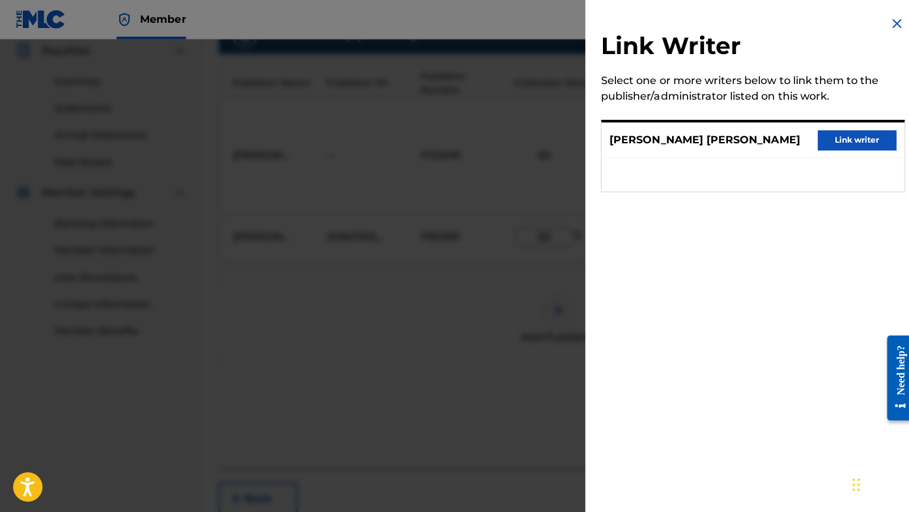
click at [840, 140] on button "Link writer" at bounding box center [852, 140] width 78 height 20
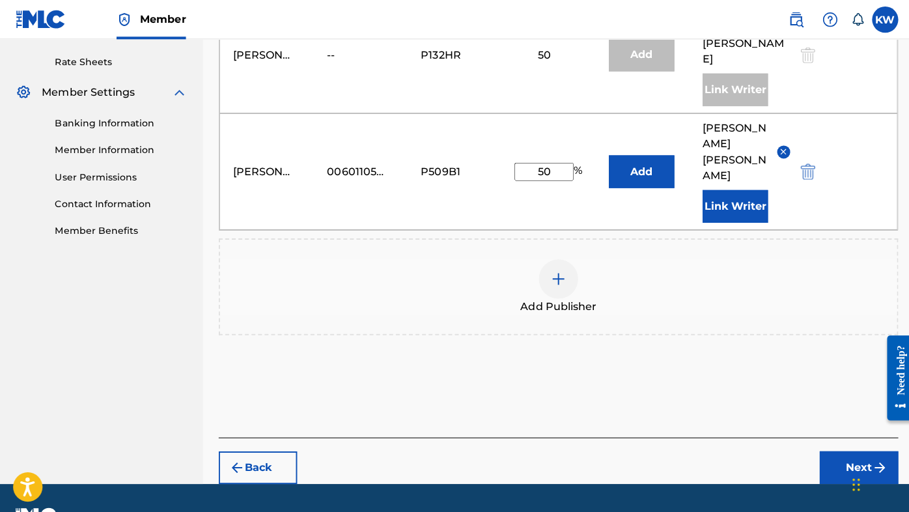
click at [855, 449] on button "Next" at bounding box center [854, 465] width 78 height 33
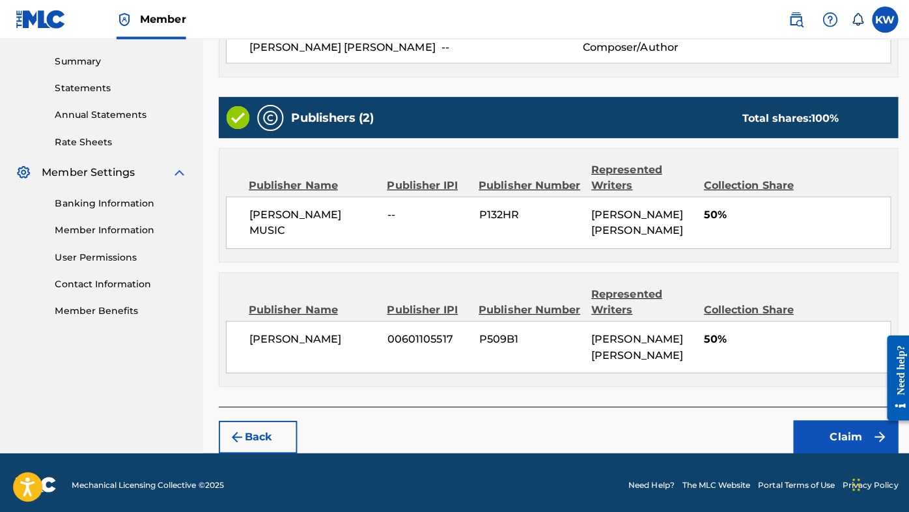
scroll to position [413, 0]
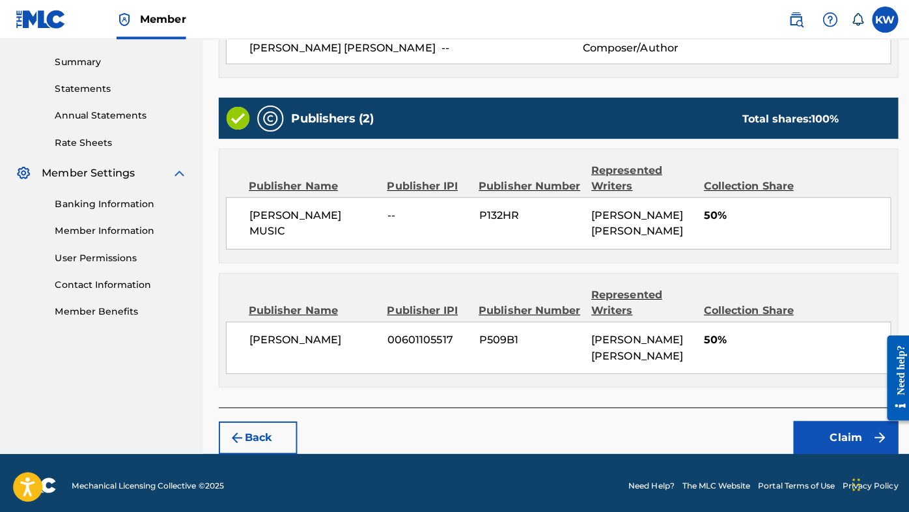
click at [846, 433] on button "Claim" at bounding box center [841, 435] width 104 height 33
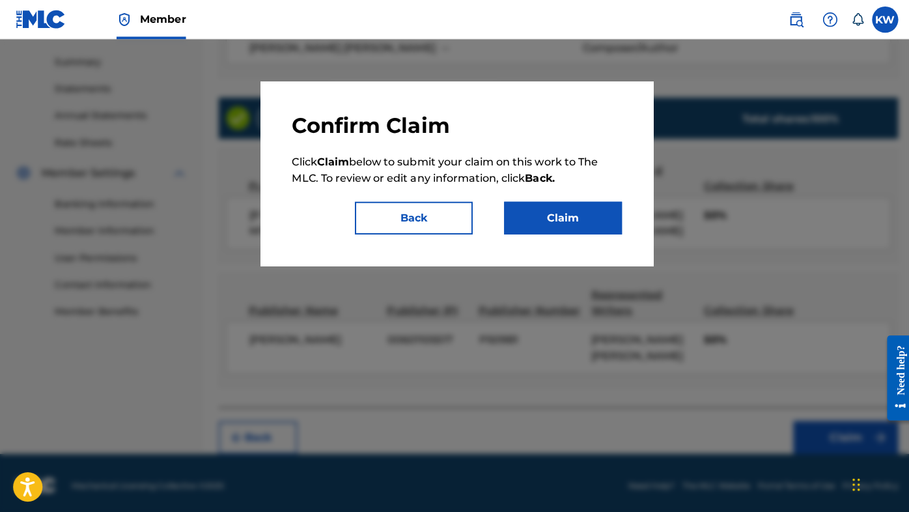
click at [574, 217] on button "Claim" at bounding box center [559, 217] width 117 height 33
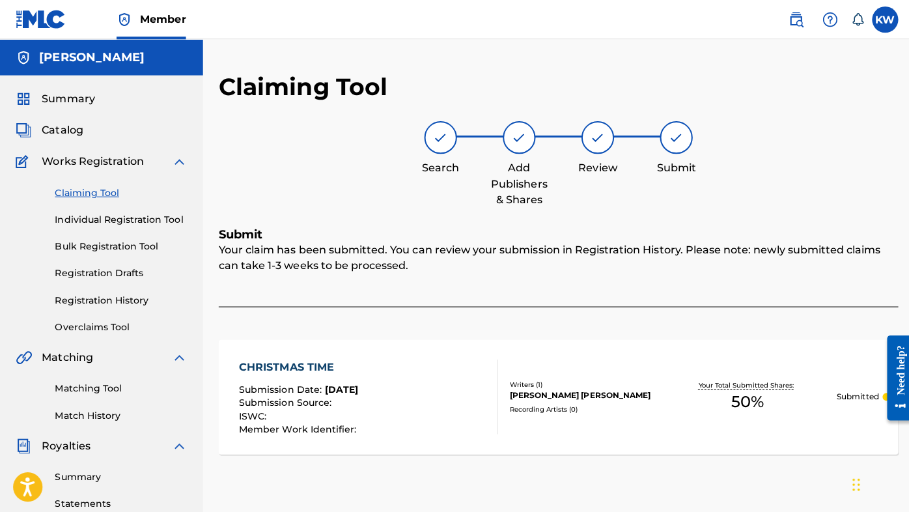
scroll to position [0, 0]
